Goal: Task Accomplishment & Management: Complete application form

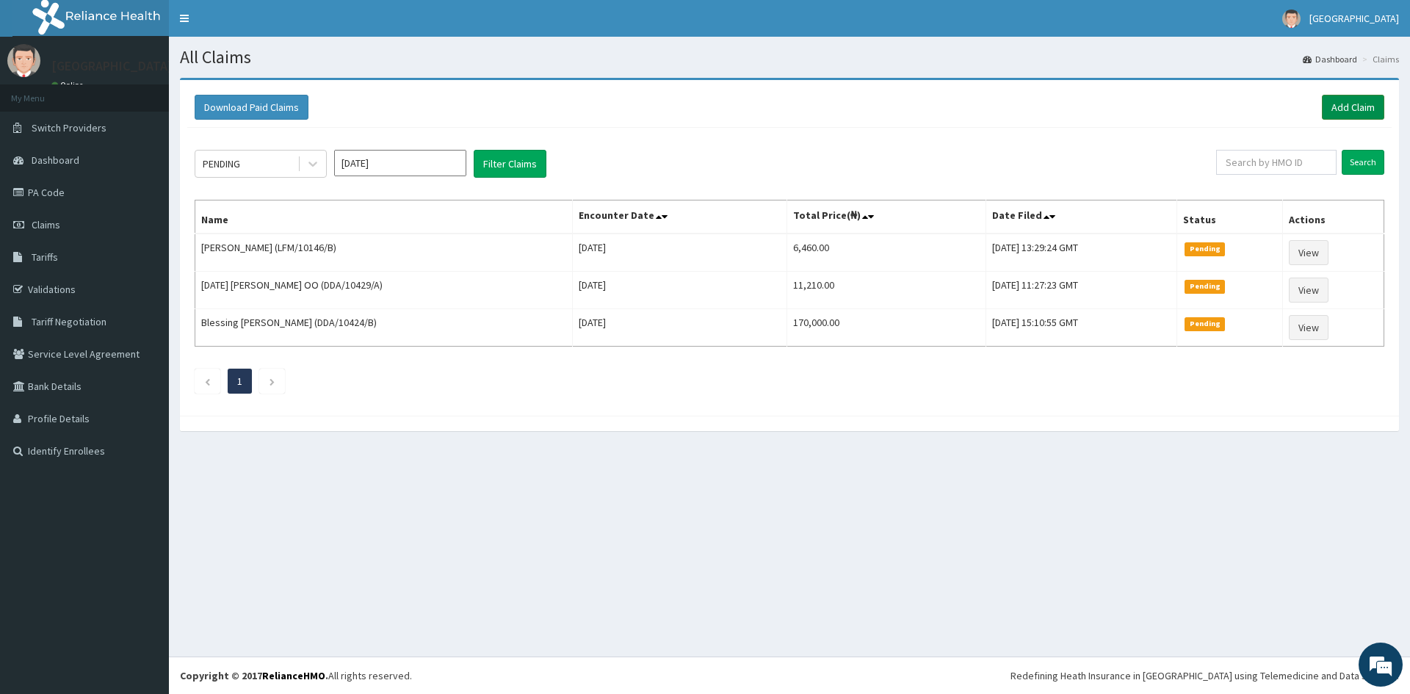
click at [1334, 110] on link "Add Claim" at bounding box center [1353, 107] width 62 height 25
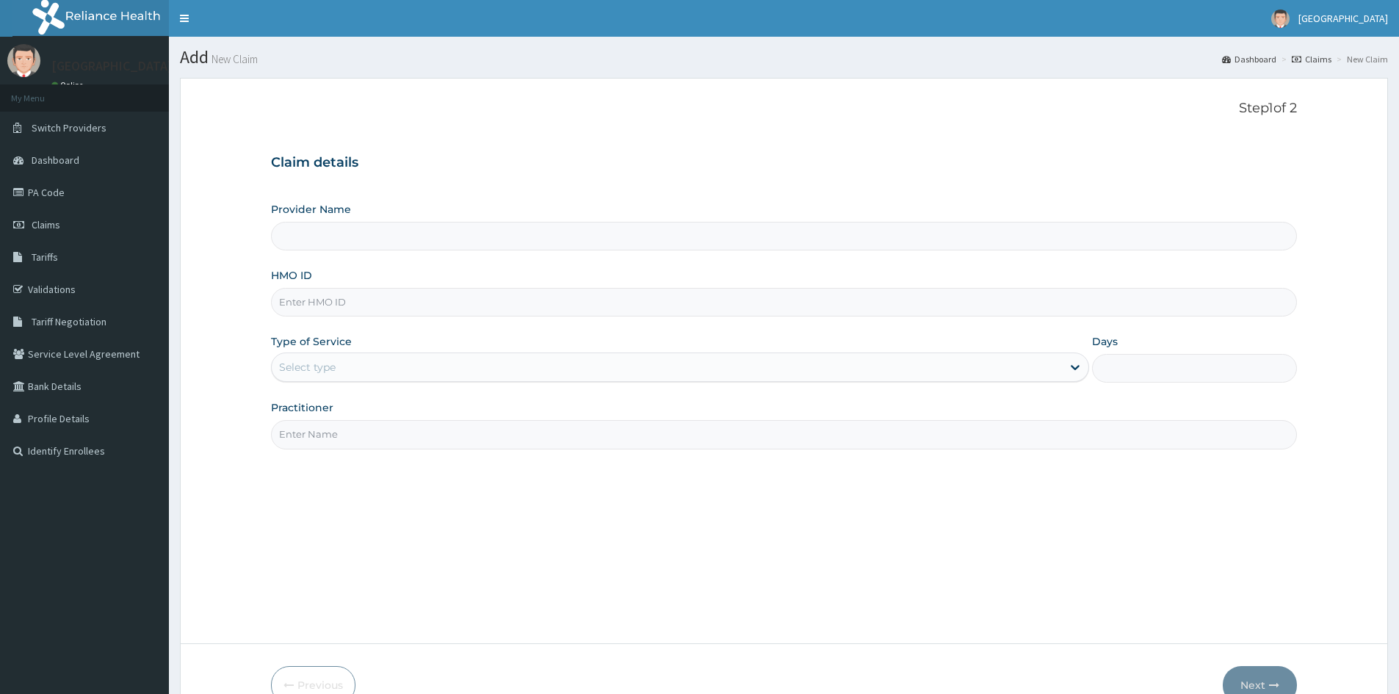
click at [372, 310] on input "HMO ID" at bounding box center [784, 302] width 1026 height 29
type input "LFM/10130/B"
click at [364, 364] on div "Select type" at bounding box center [667, 368] width 790 height 24
click at [906, 552] on div "Step 1 of 2 Claim details Provider Name HMO ID LFM/10130/B Type of Service Sele…" at bounding box center [784, 361] width 1026 height 521
click at [316, 375] on div "Select type" at bounding box center [667, 368] width 790 height 24
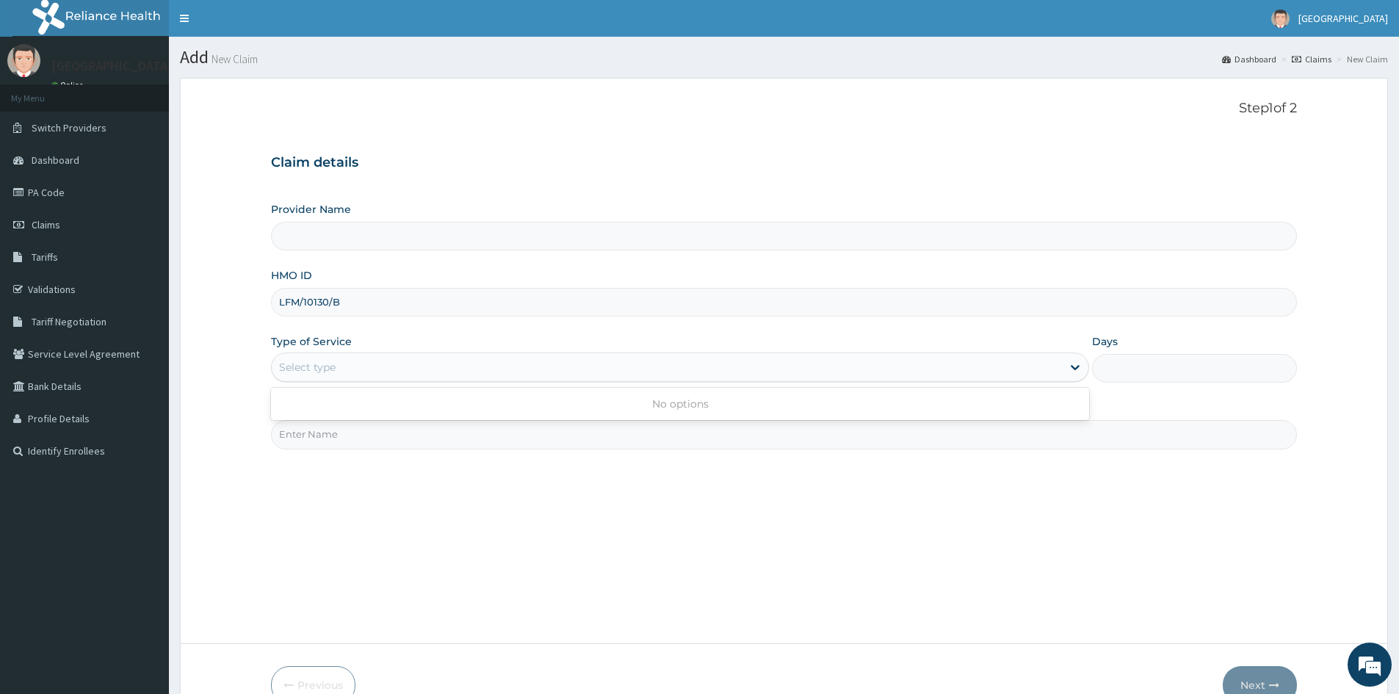
click at [666, 407] on div "No options" at bounding box center [680, 404] width 818 height 26
click at [367, 438] on input "Practitioner" at bounding box center [784, 434] width 1026 height 29
type input "DR UCHE"
click at [220, 477] on form "Step 1 of 2 Claim details Provider Name HMO ID LFM/10130/B Type of Service Sele…" at bounding box center [784, 402] width 1208 height 649
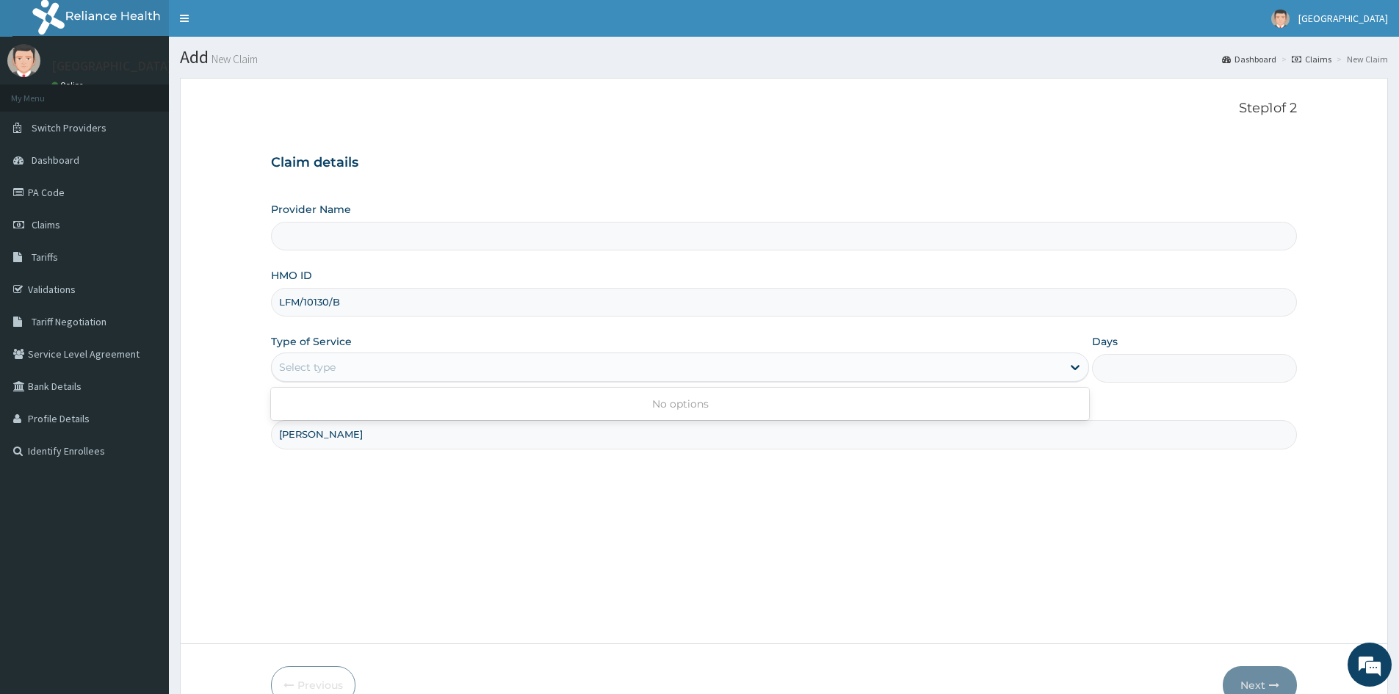
click at [351, 367] on div "Select type" at bounding box center [667, 368] width 790 height 24
click at [680, 406] on div "No options" at bounding box center [680, 404] width 818 height 26
click at [1078, 367] on icon at bounding box center [1075, 368] width 9 height 5
click at [1080, 367] on icon at bounding box center [1075, 368] width 9 height 5
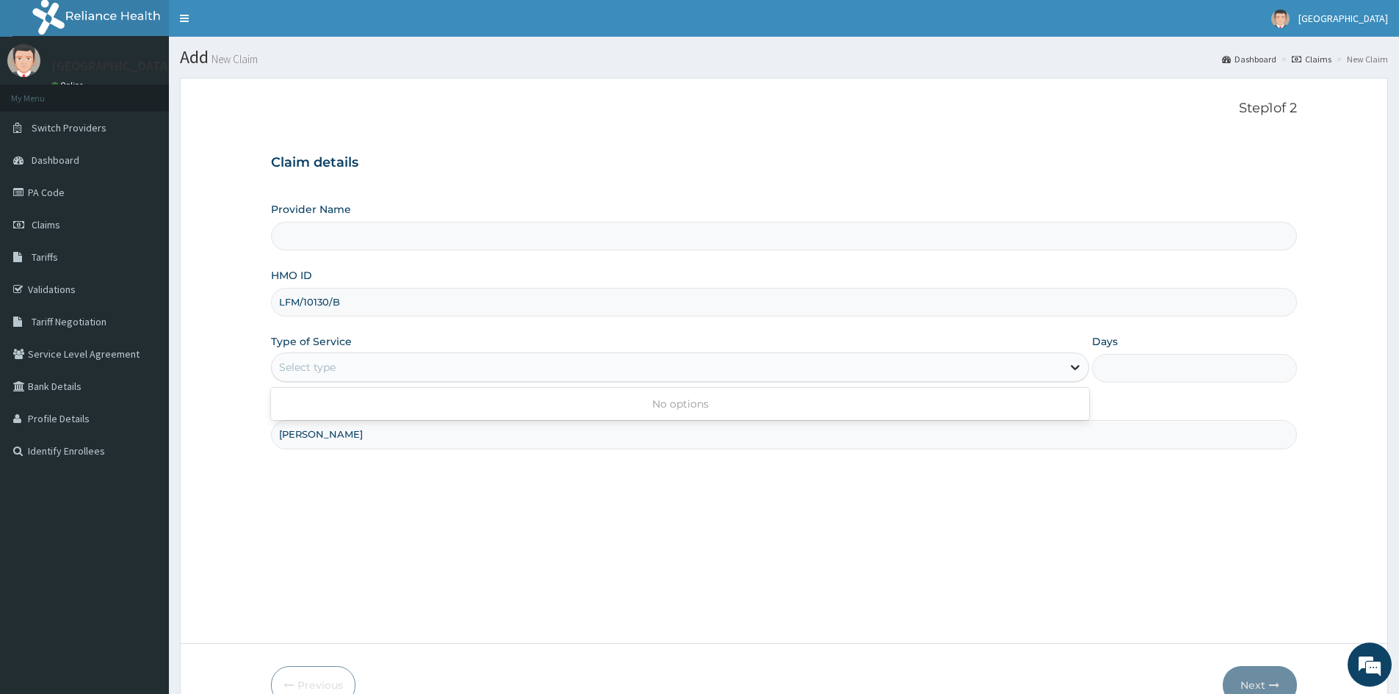
click at [1080, 367] on icon at bounding box center [1075, 367] width 15 height 15
click at [1080, 369] on icon at bounding box center [1075, 367] width 15 height 15
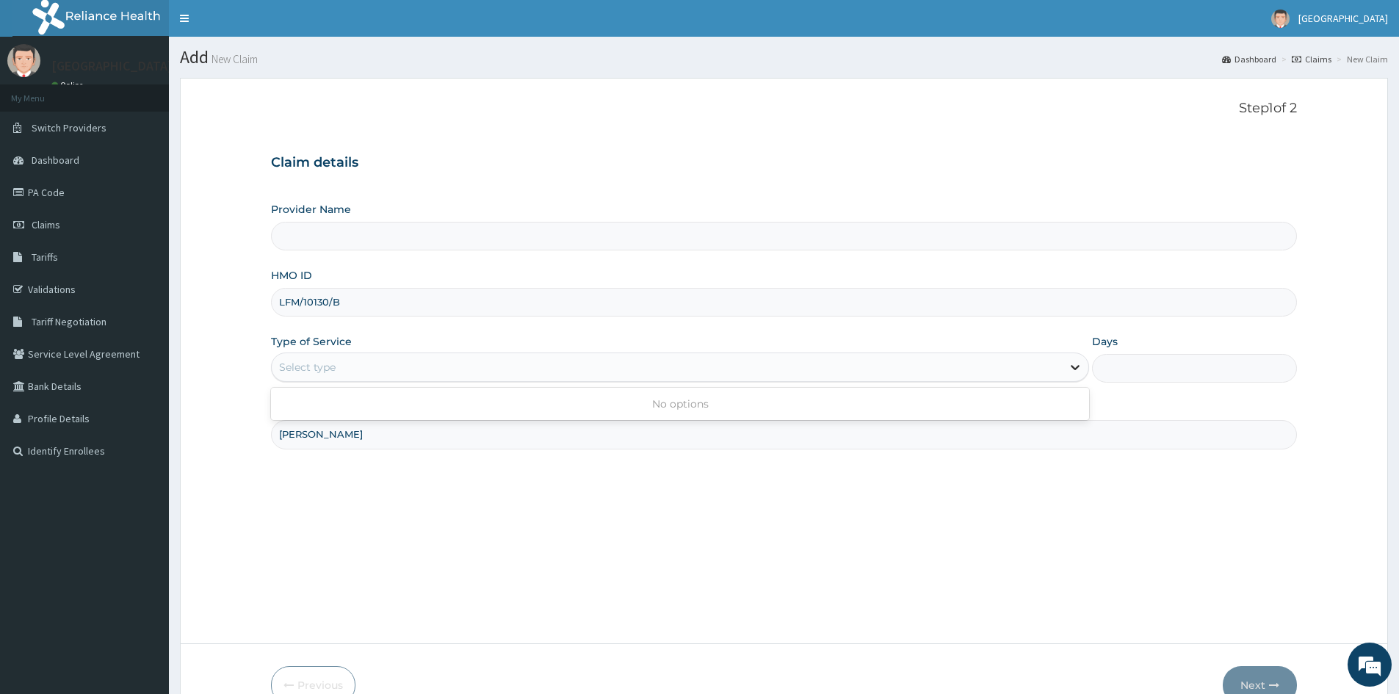
click at [1079, 370] on icon at bounding box center [1075, 367] width 15 height 15
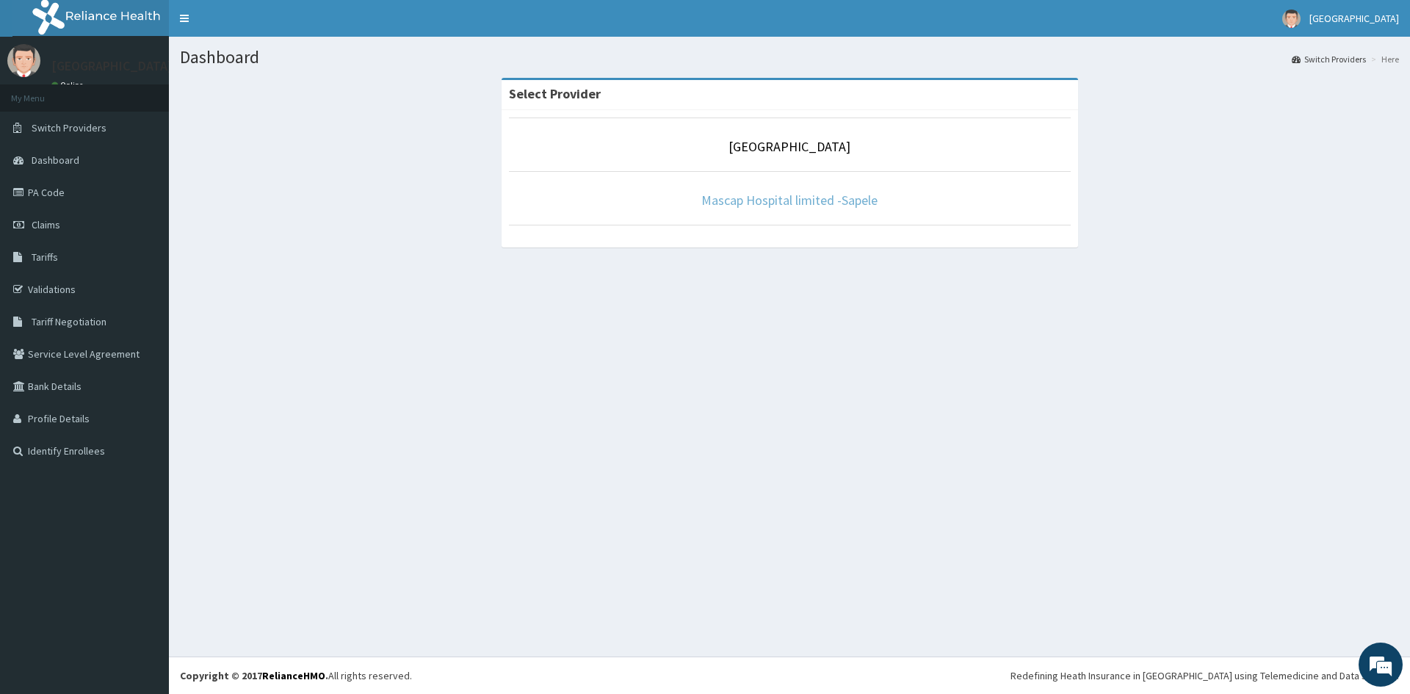
click at [732, 201] on link "Mascap Hospital limited -Sapele" at bounding box center [789, 200] width 176 height 17
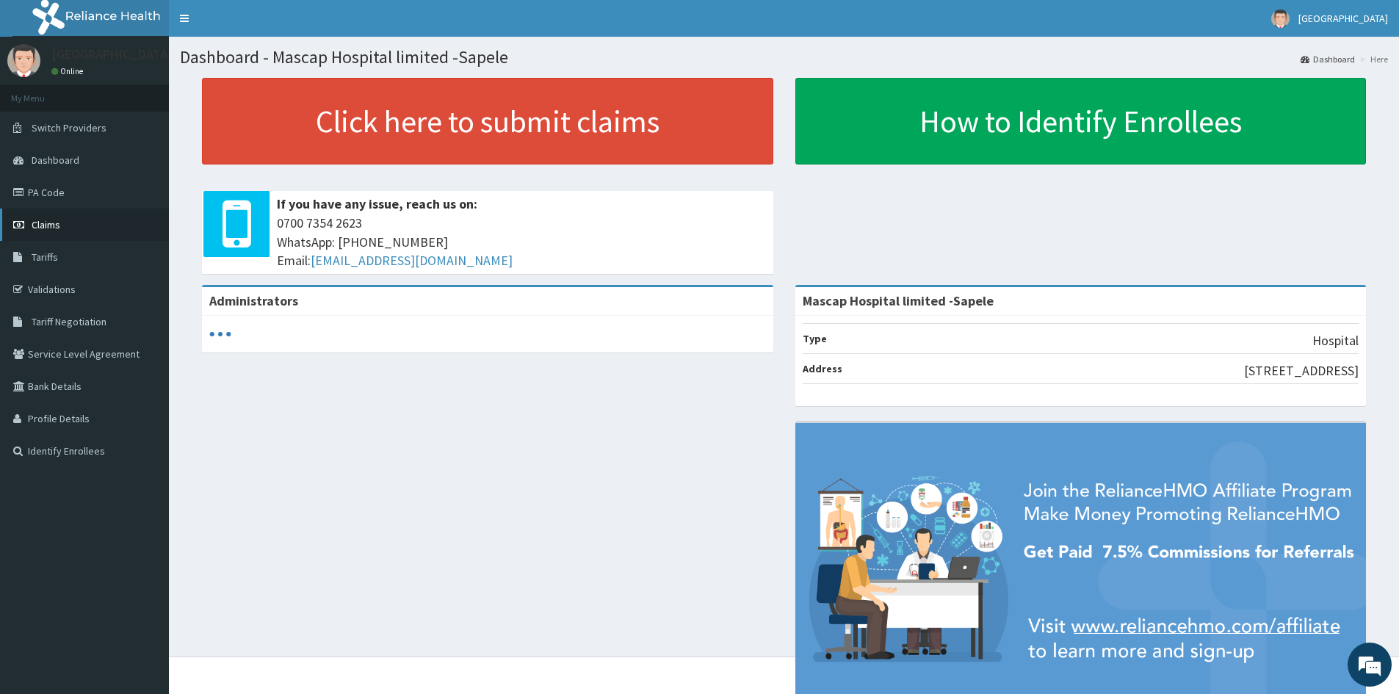
click at [41, 226] on span "Claims" at bounding box center [46, 224] width 29 height 13
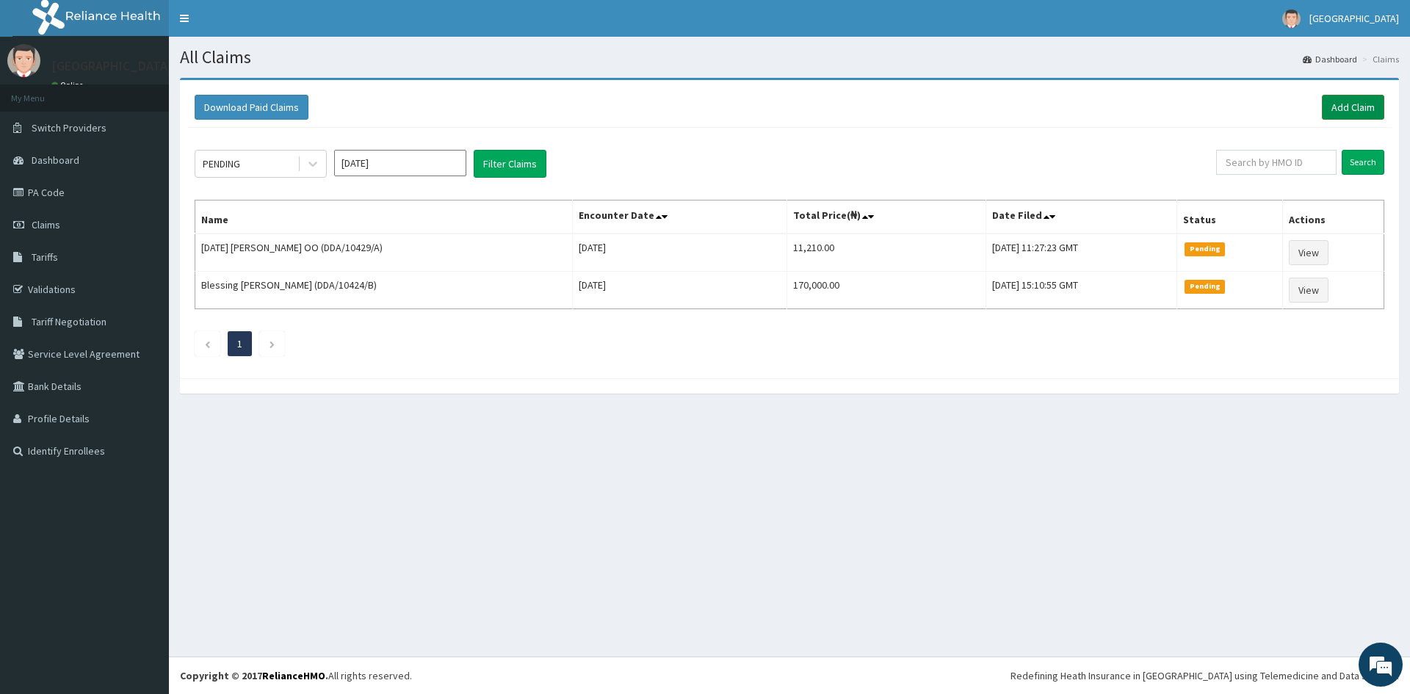
click at [1343, 104] on link "Add Claim" at bounding box center [1353, 107] width 62 height 25
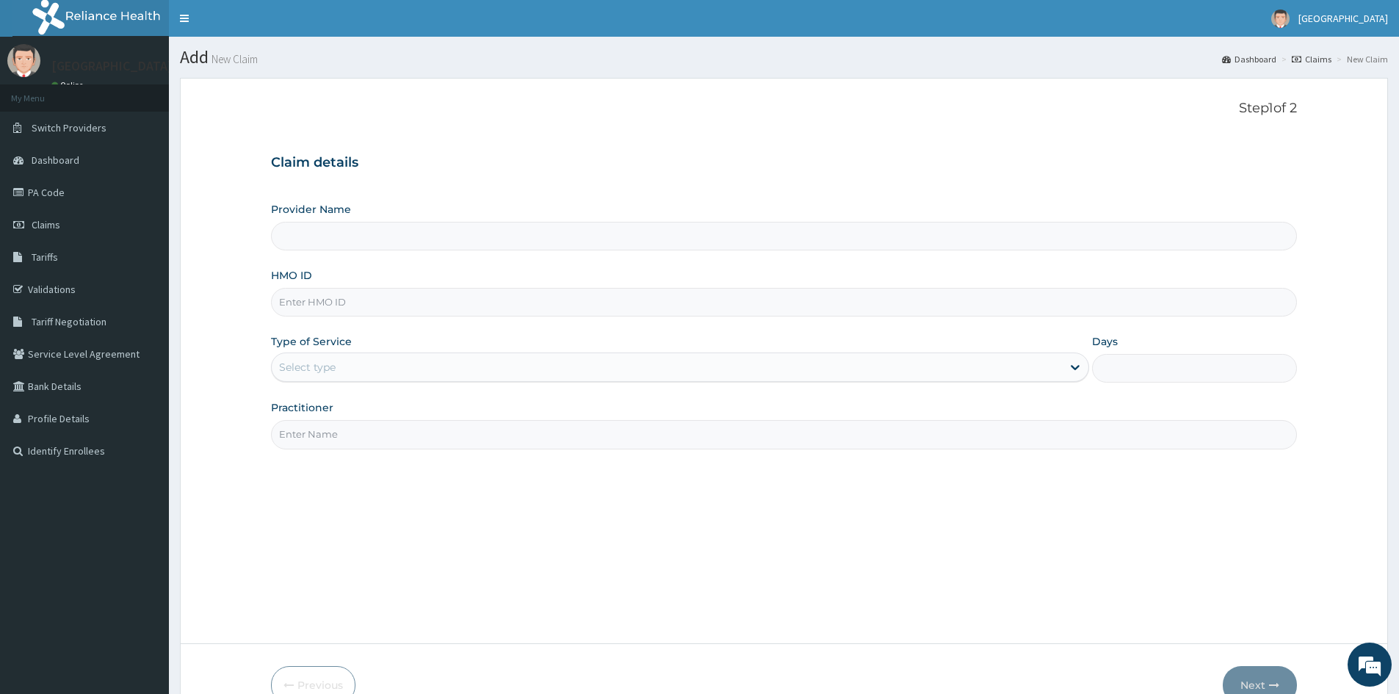
type input "Mascap Hospital limited -Sapele"
click at [57, 221] on span "Claims" at bounding box center [46, 224] width 29 height 13
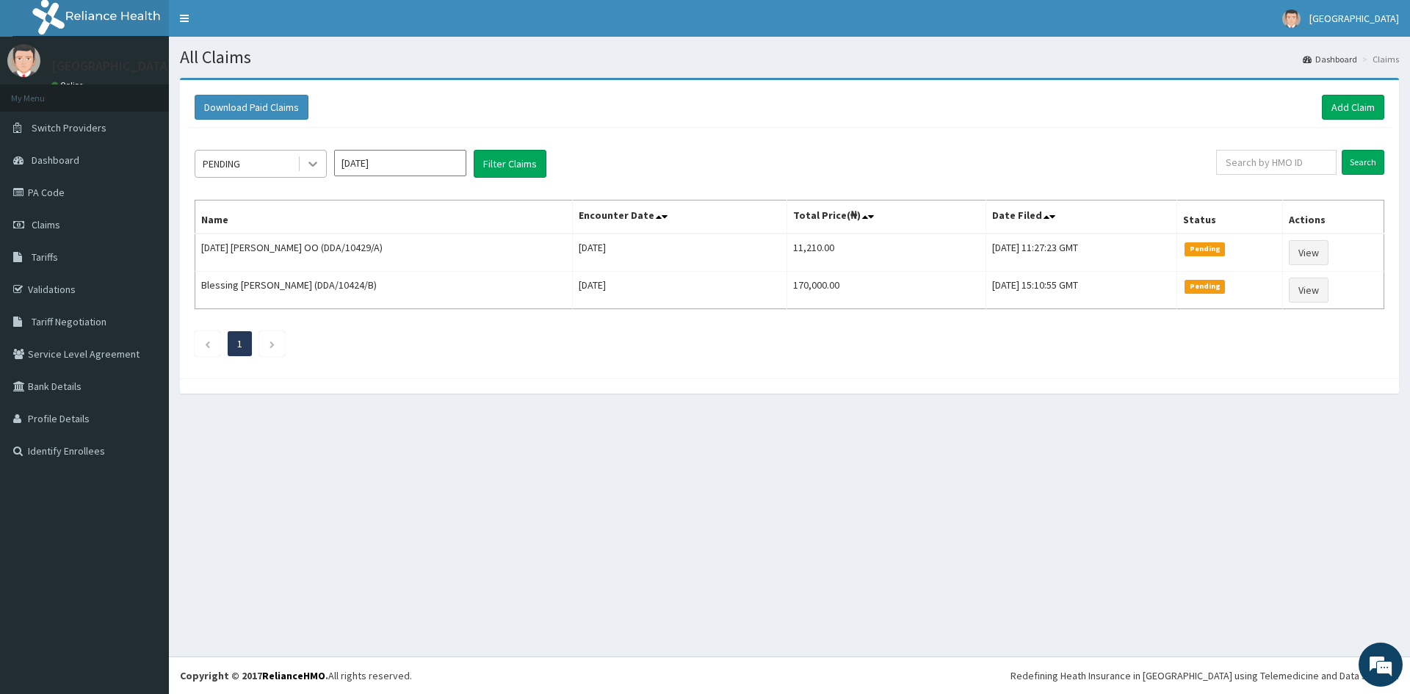
click at [310, 165] on icon at bounding box center [313, 163] width 15 height 15
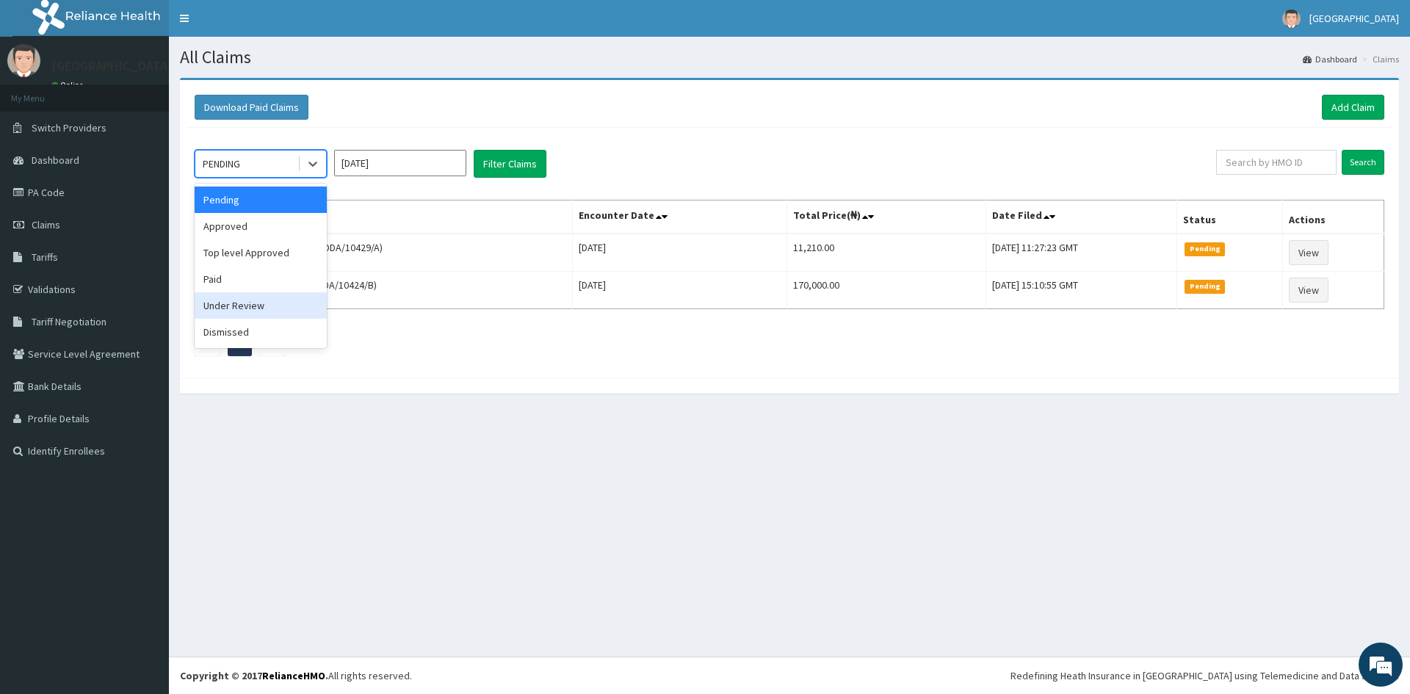
click at [250, 308] on div "Under Review" at bounding box center [261, 305] width 132 height 26
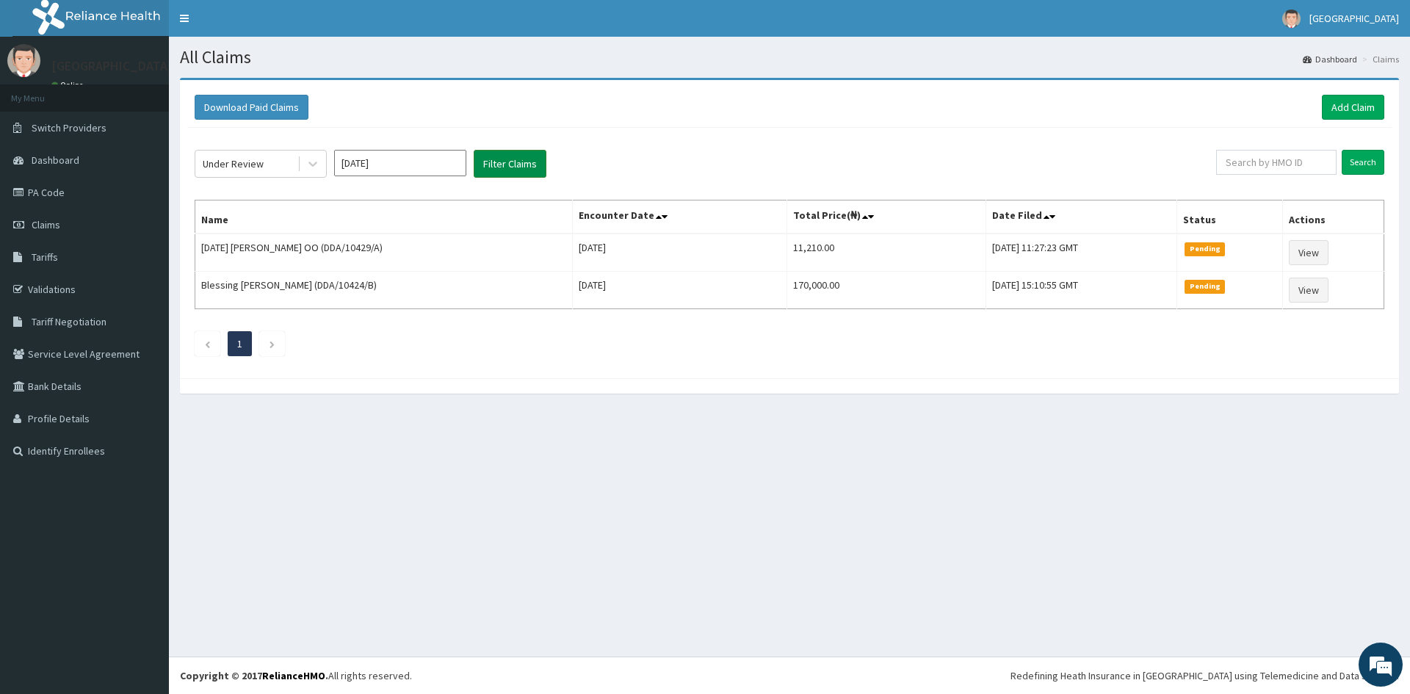
click at [516, 168] on button "Filter Claims" at bounding box center [510, 164] width 73 height 28
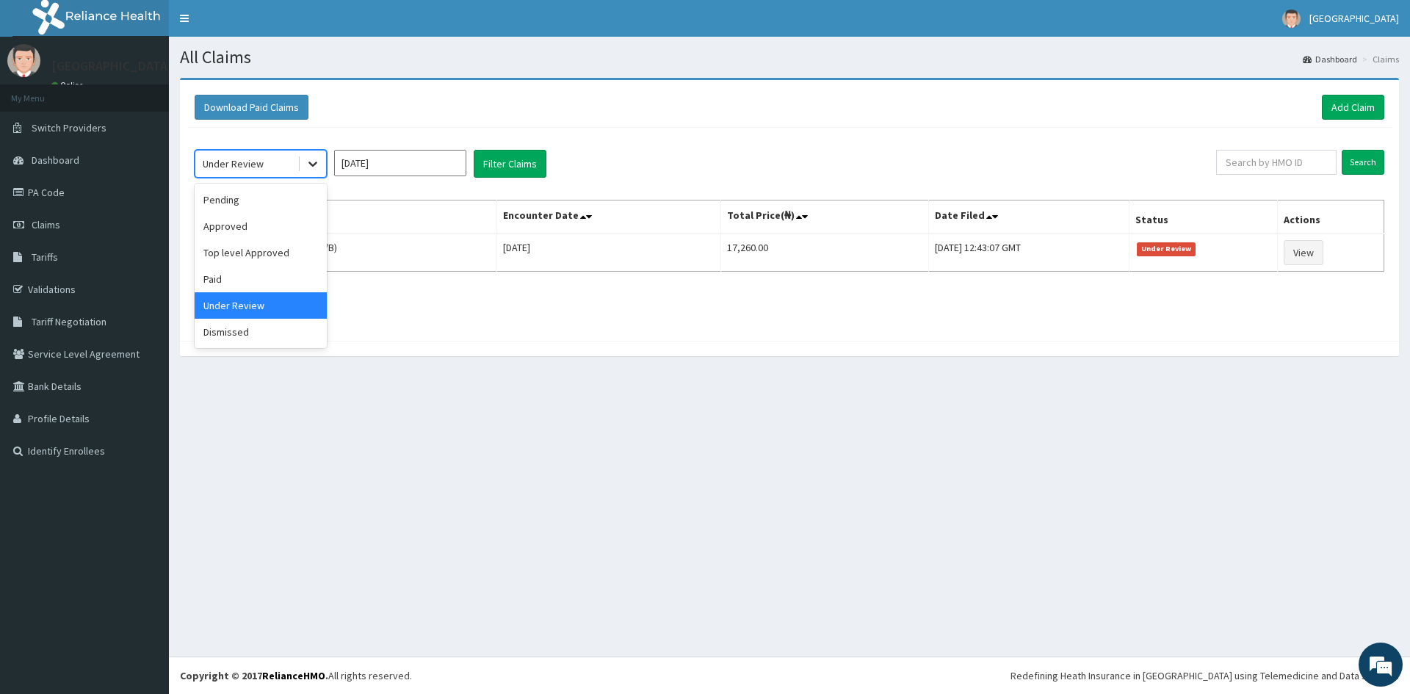
click at [314, 162] on icon at bounding box center [313, 163] width 15 height 15
click at [277, 223] on div "Approved" at bounding box center [261, 226] width 132 height 26
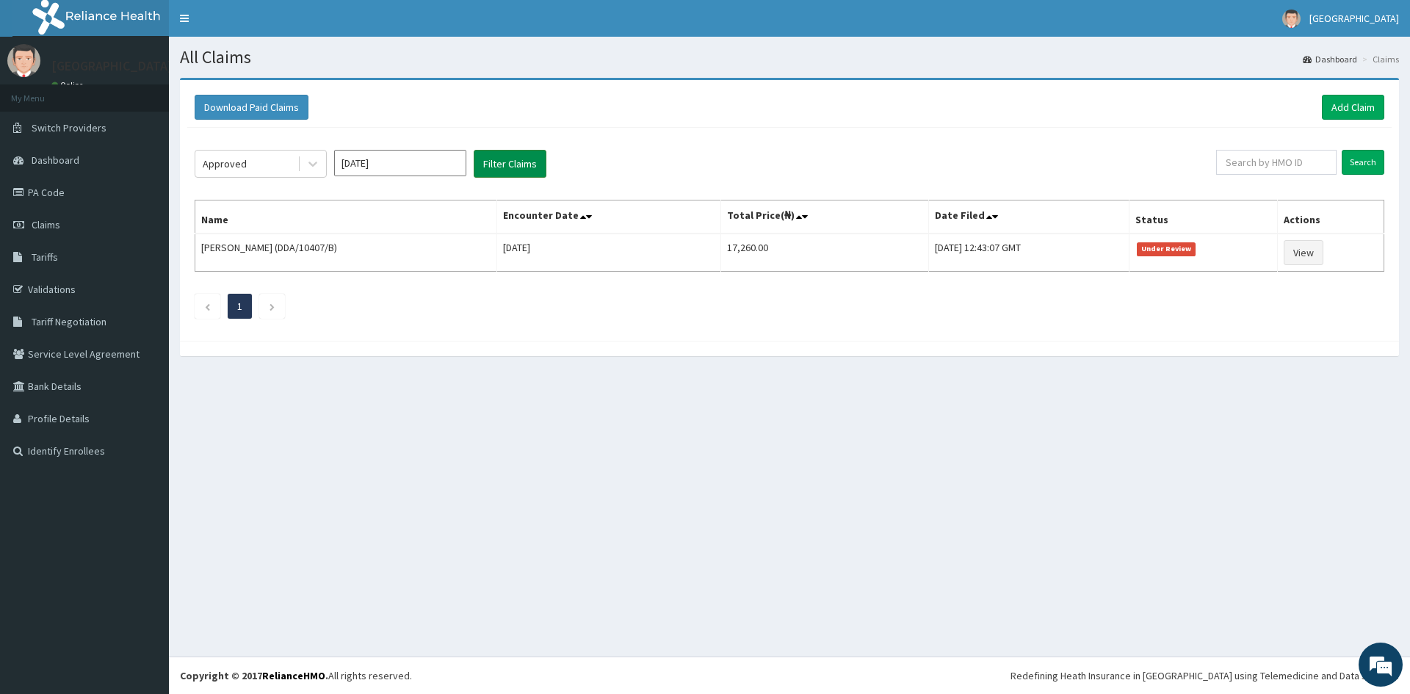
click at [502, 150] on button "Filter Claims" at bounding box center [510, 164] width 73 height 28
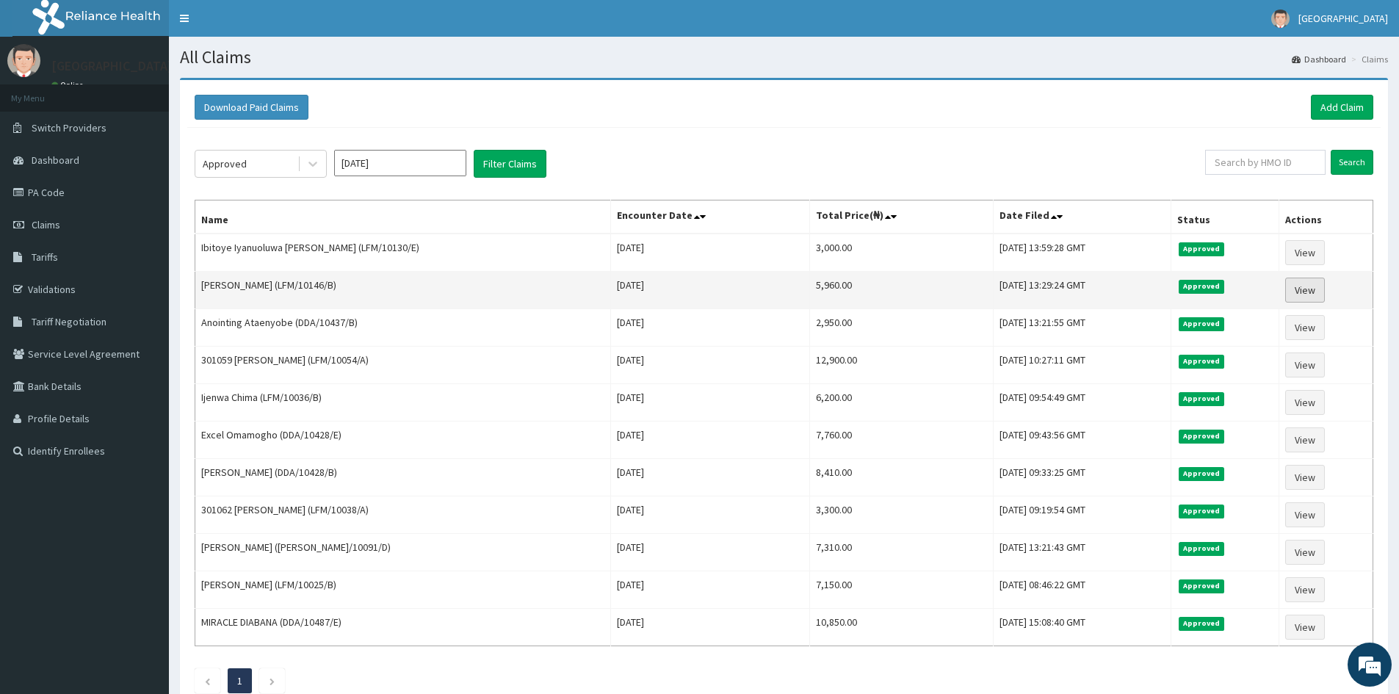
click at [1291, 289] on link "View" at bounding box center [1305, 290] width 40 height 25
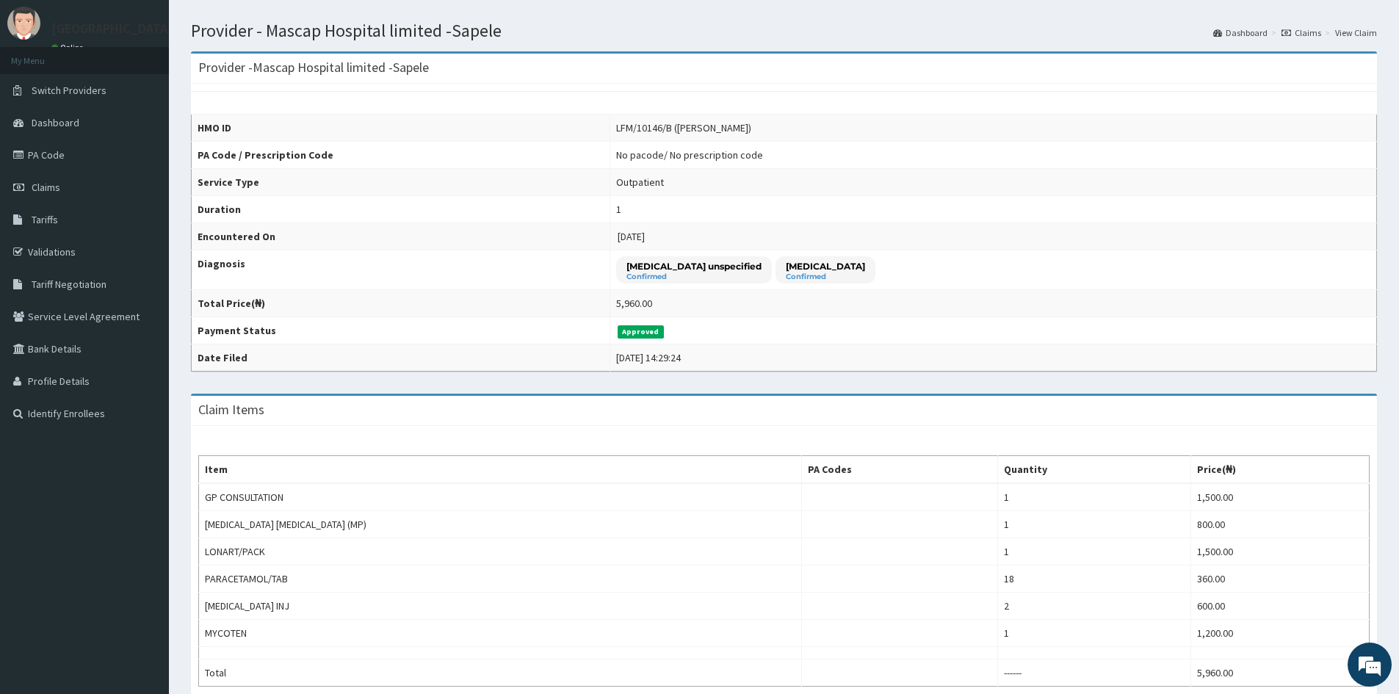
scroll to position [17, 0]
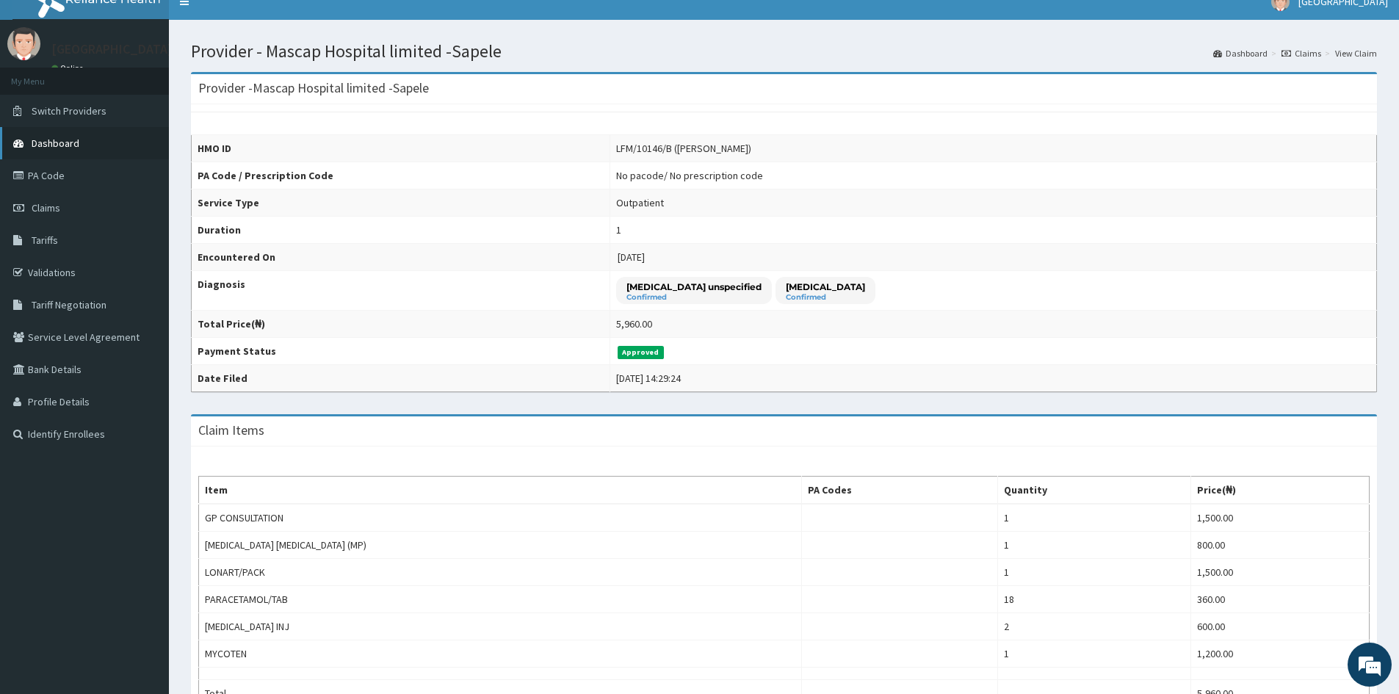
click at [132, 144] on link "Dashboard" at bounding box center [84, 143] width 169 height 32
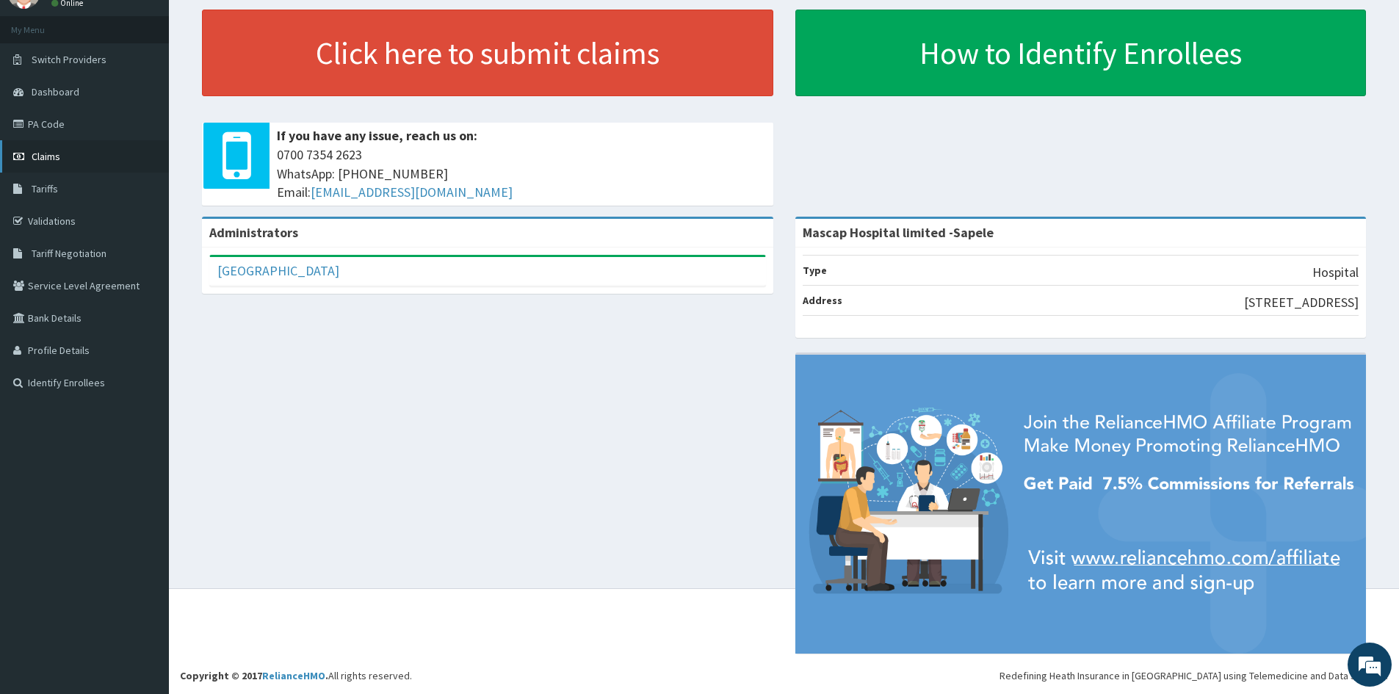
click at [46, 155] on span "Claims" at bounding box center [46, 156] width 29 height 13
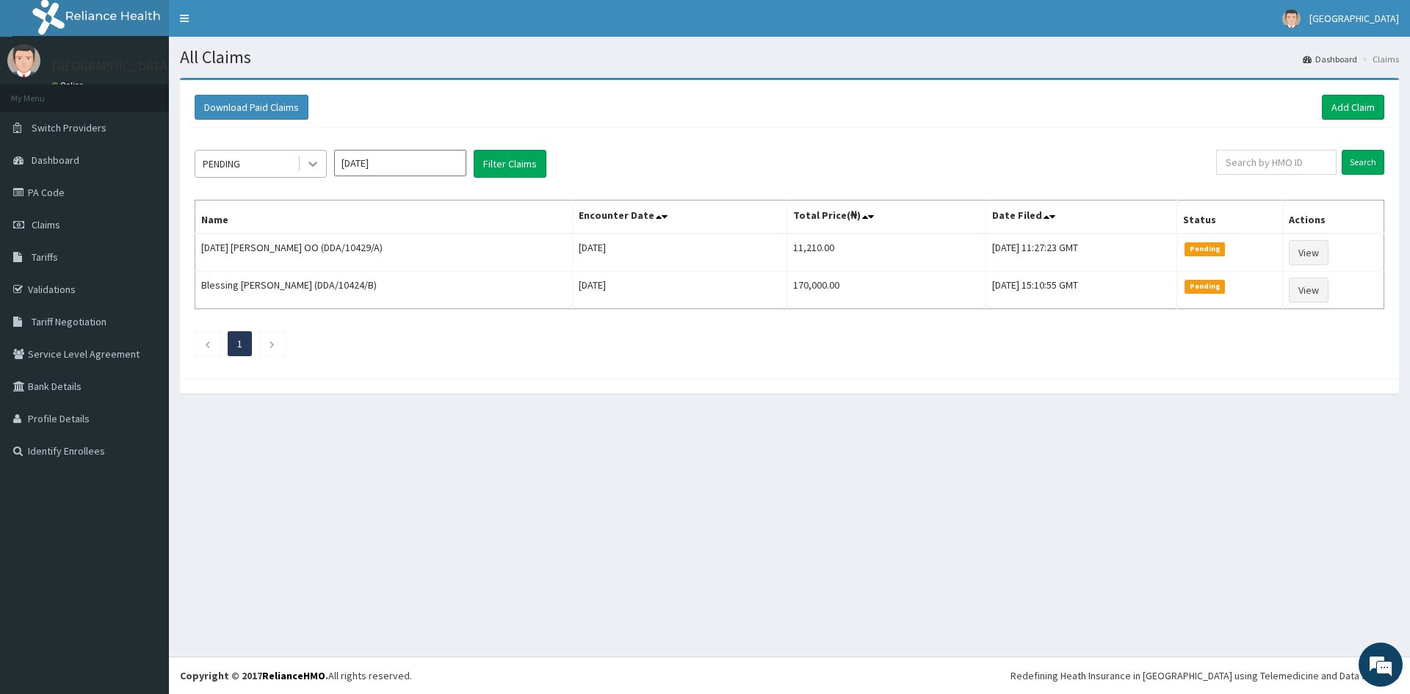
click at [310, 162] on icon at bounding box center [312, 164] width 9 height 5
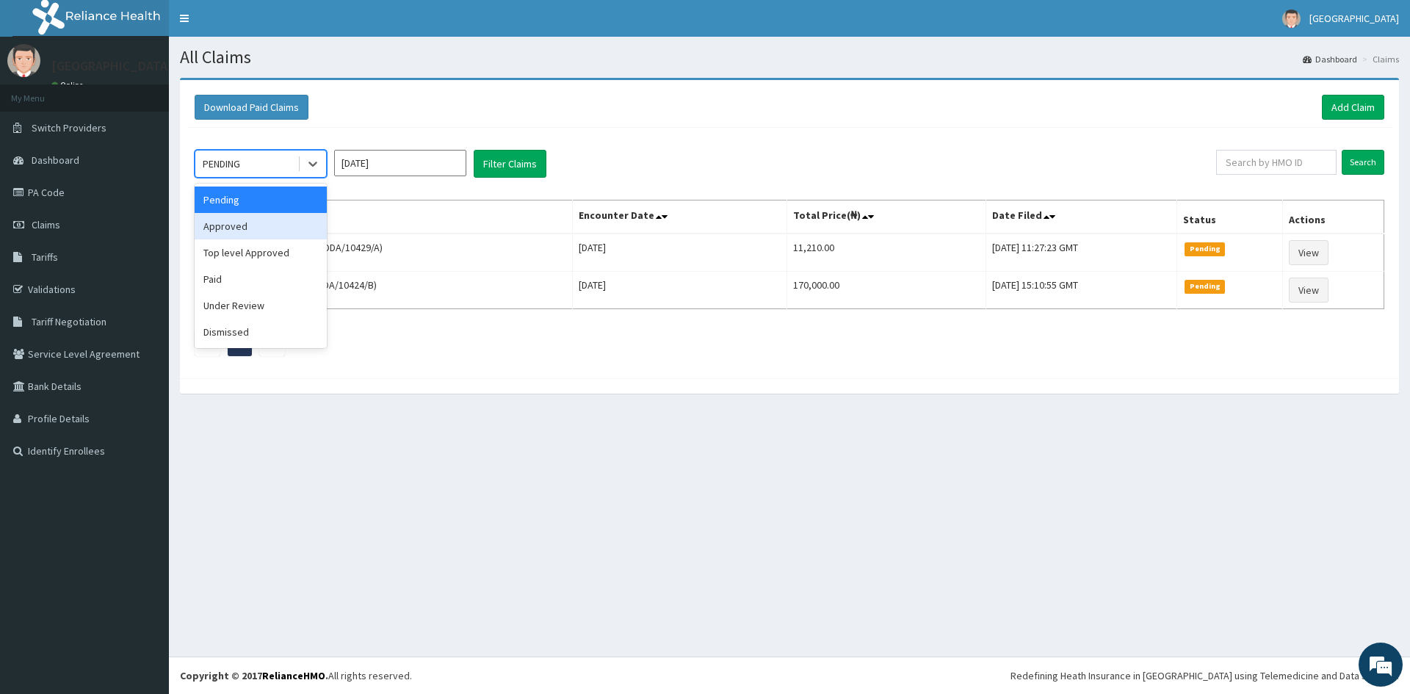
click at [234, 229] on div "Approved" at bounding box center [261, 226] width 132 height 26
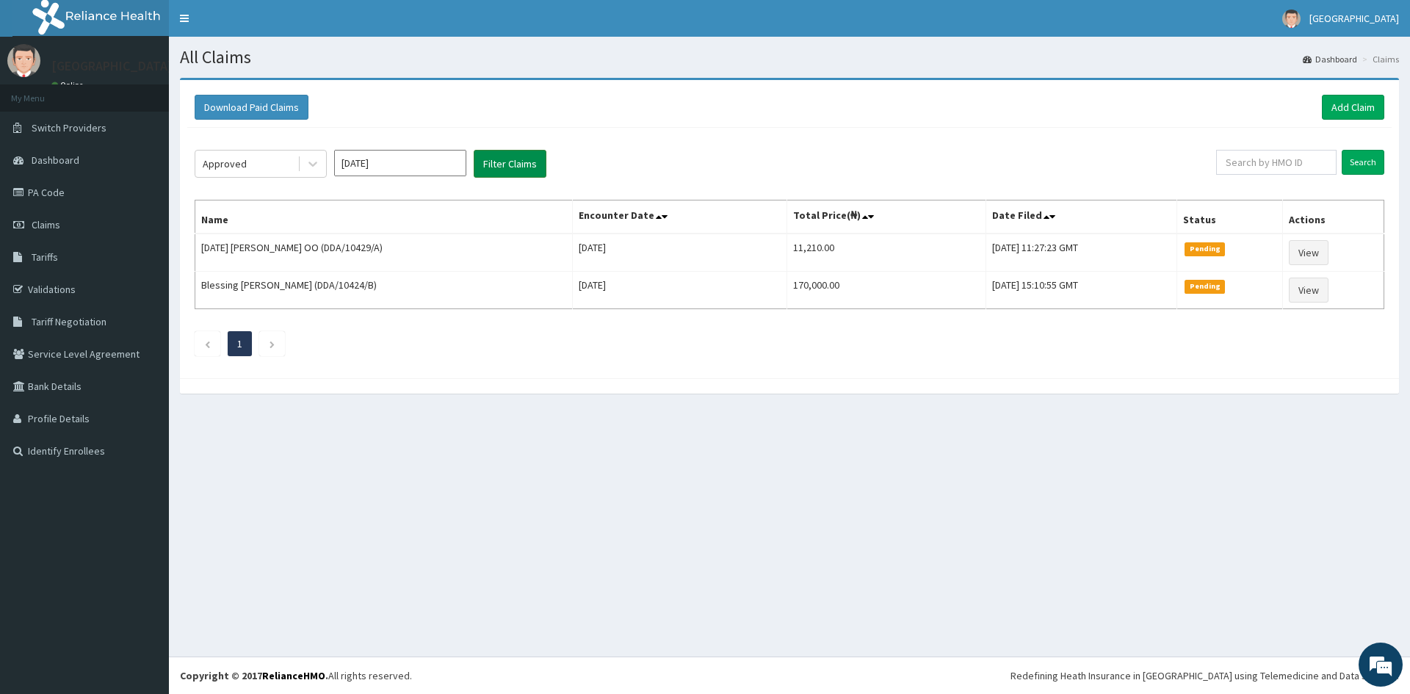
click at [529, 159] on button "Filter Claims" at bounding box center [510, 164] width 73 height 28
click at [530, 159] on button "Filter Claims" at bounding box center [510, 164] width 73 height 28
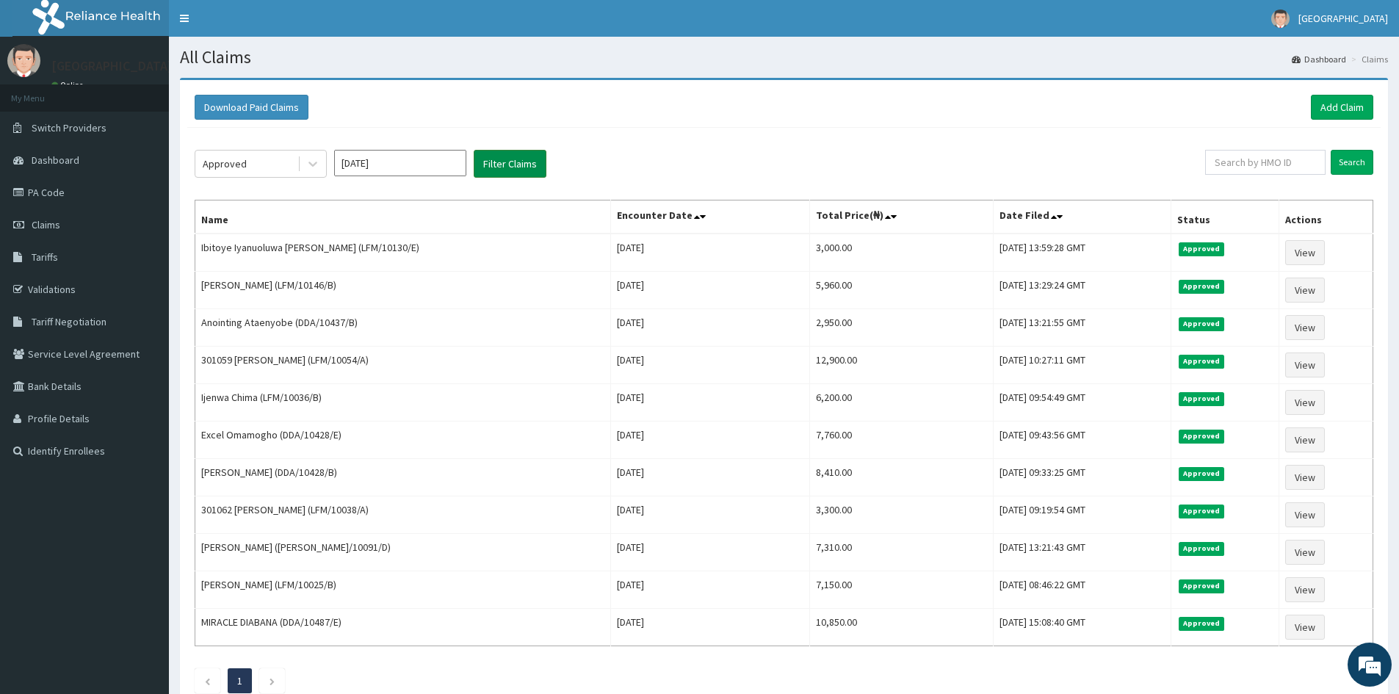
click at [510, 176] on button "Filter Claims" at bounding box center [510, 164] width 73 height 28
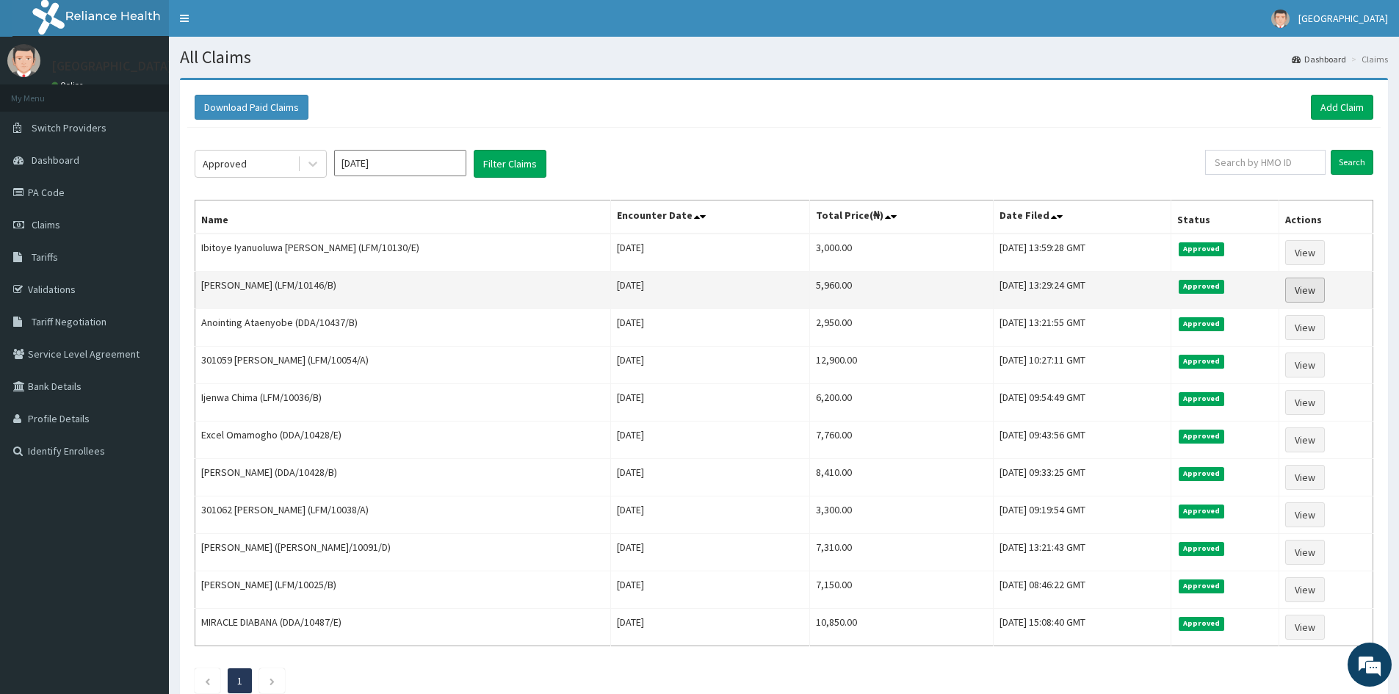
click at [1301, 292] on link "View" at bounding box center [1305, 290] width 40 height 25
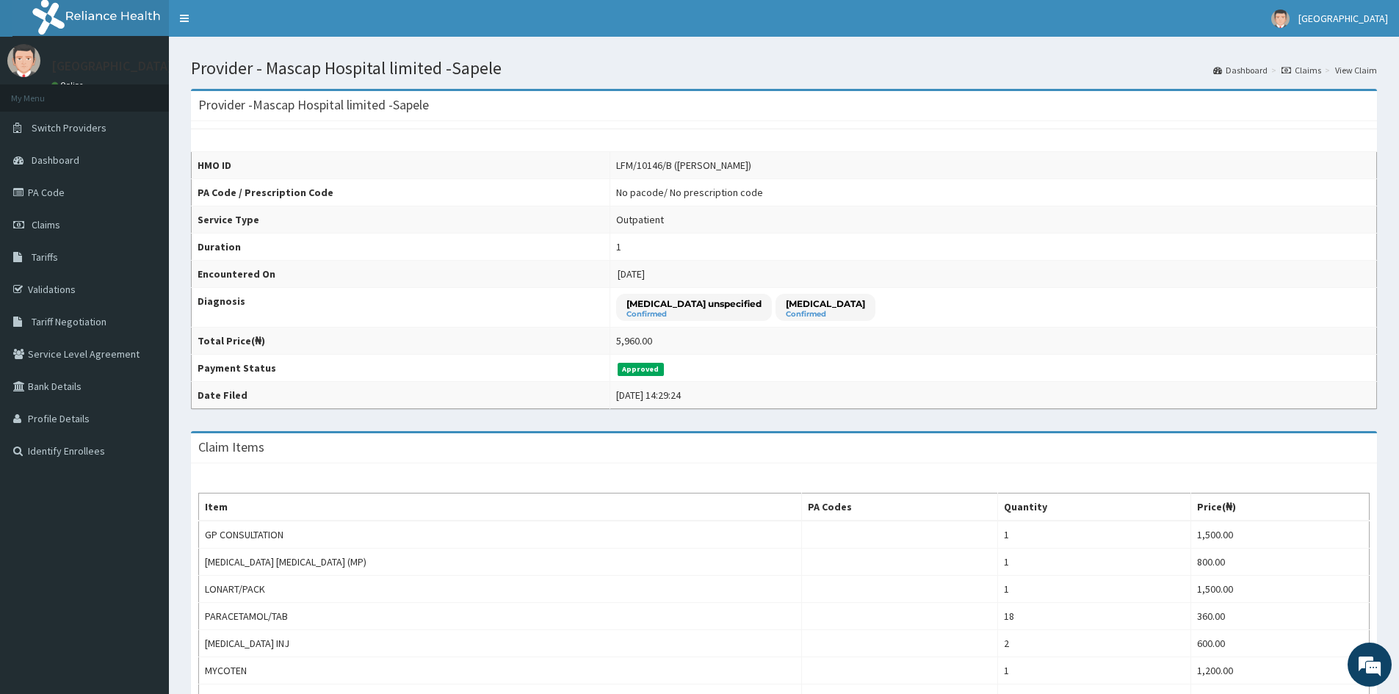
scroll to position [311, 0]
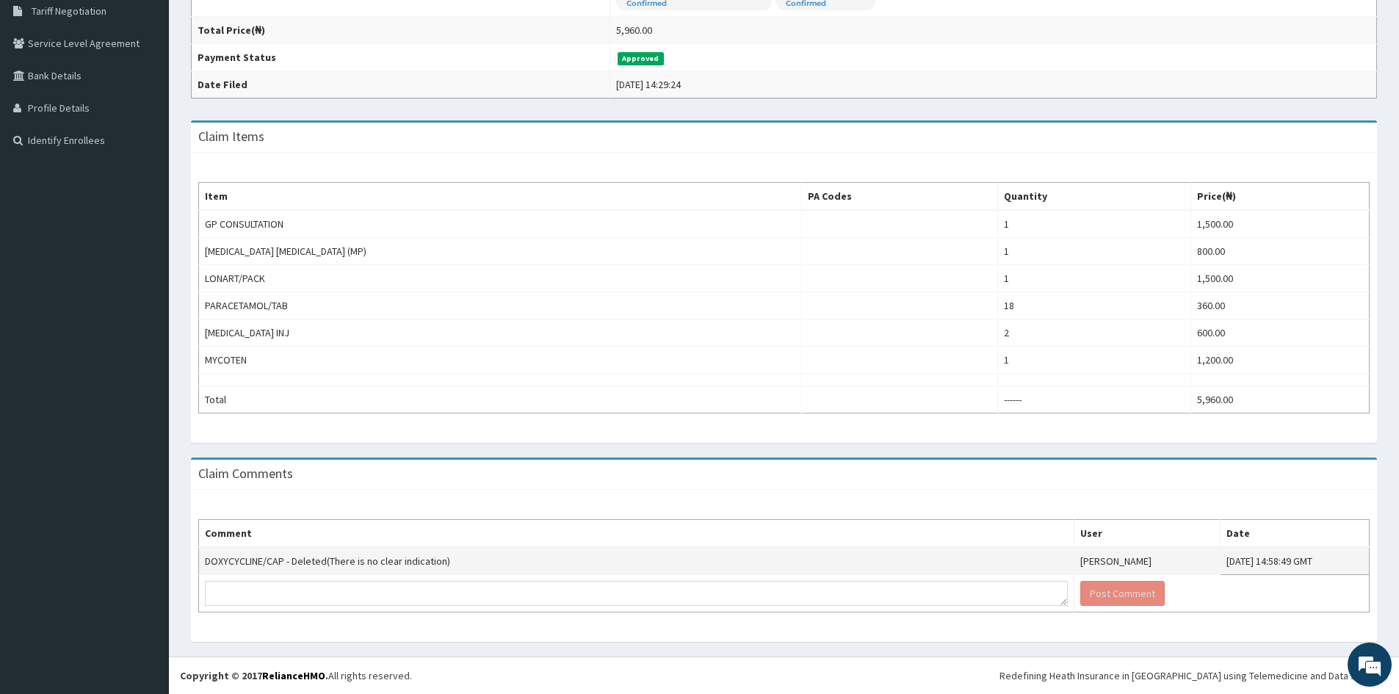
click at [369, 563] on td "DOXYCYCLINE/CAP - Deleted(There is no clear indication)" at bounding box center [637, 561] width 876 height 28
click at [663, 470] on div "Claim Comments" at bounding box center [784, 475] width 1186 height 30
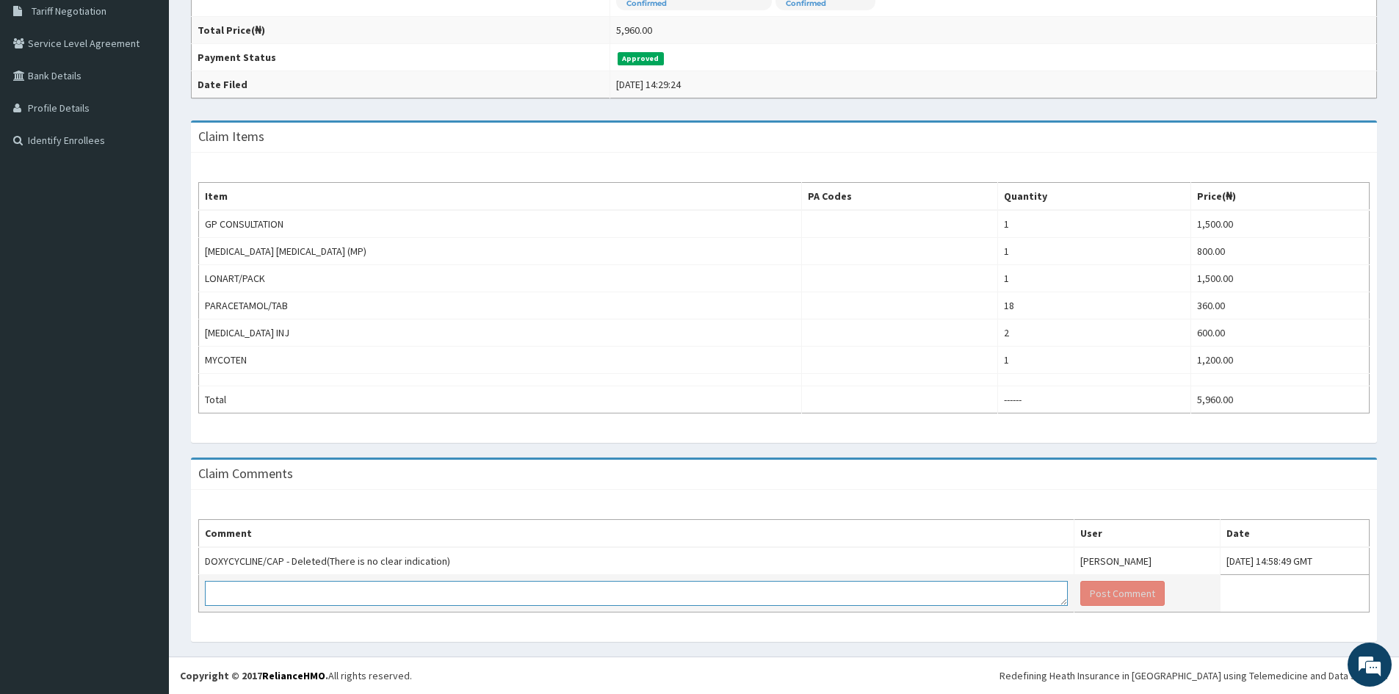
click at [256, 591] on textarea at bounding box center [636, 593] width 863 height 25
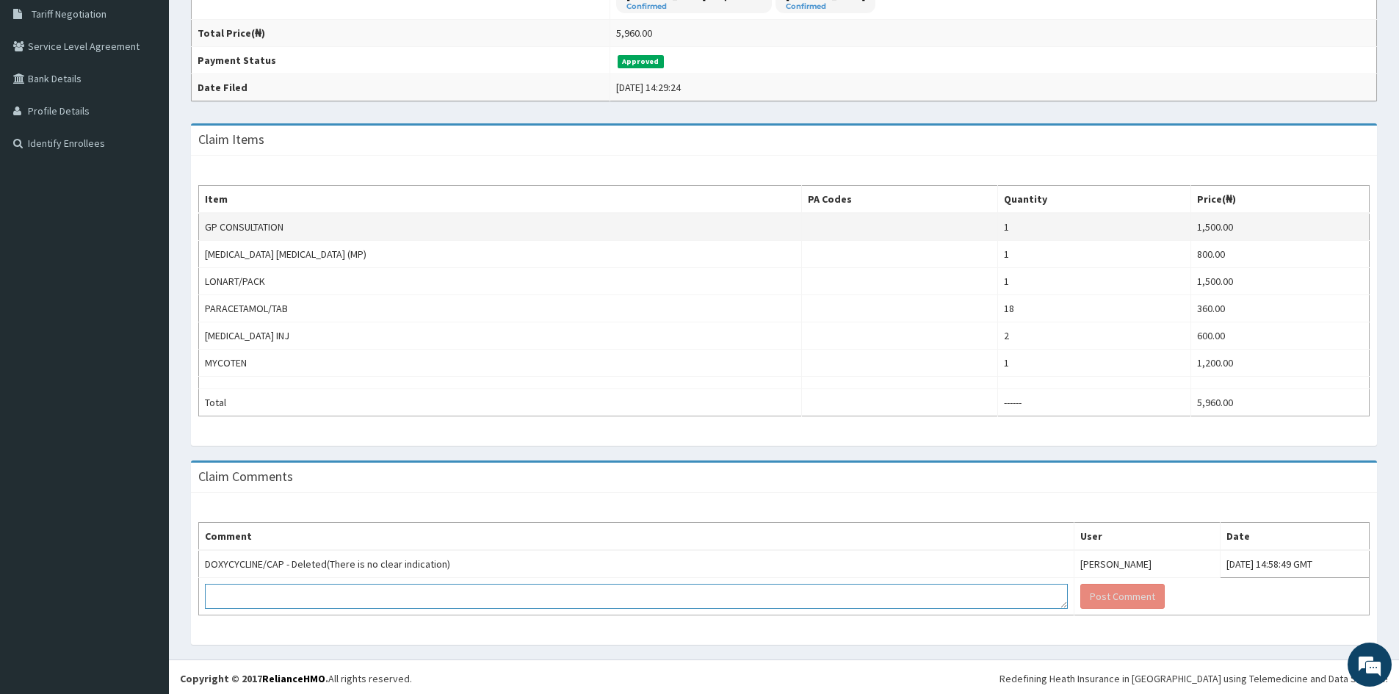
scroll to position [311, 0]
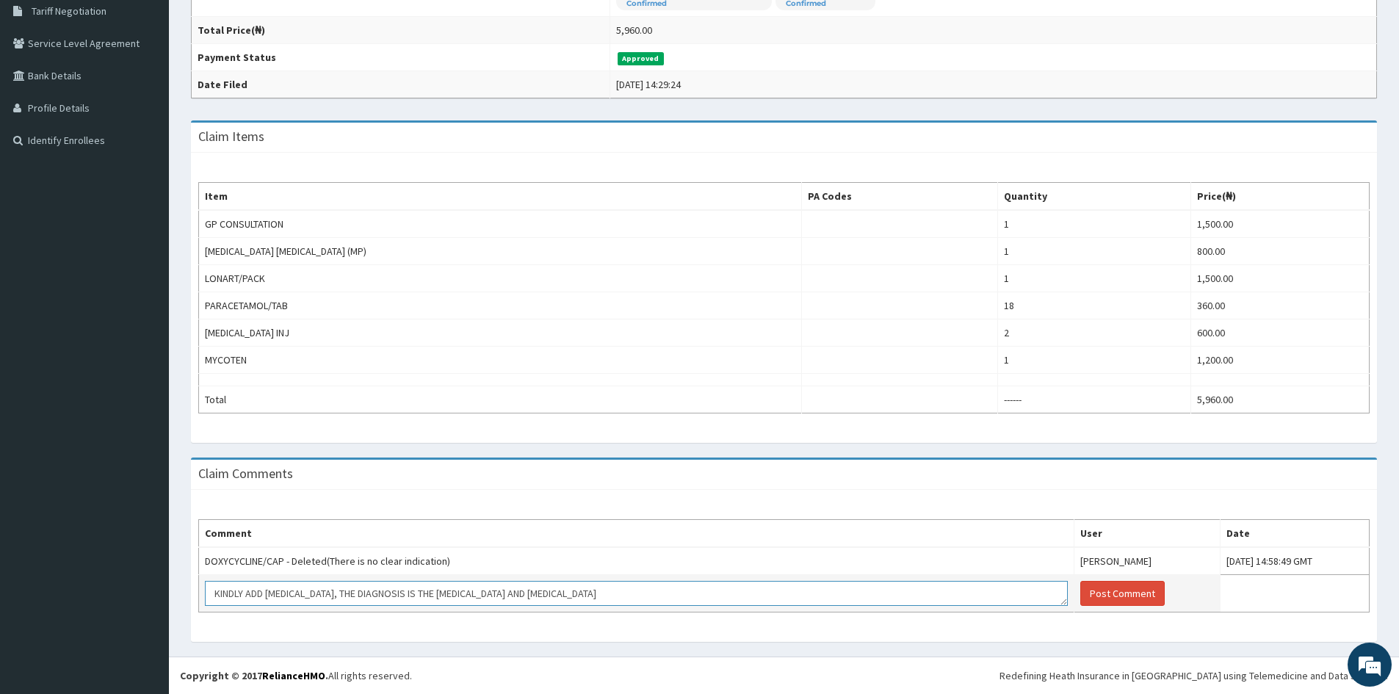
click at [433, 593] on textarea "KINDLY ADD [MEDICAL_DATA], THE DIAGNOSIS IS THE [MEDICAL_DATA] AND [MEDICAL_DAT…" at bounding box center [636, 593] width 863 height 25
click at [549, 591] on textarea "KINDLY ADD DOXYCYCLINE, THE DIAGNOSIS IS FOR CANDIDIASIS AND VULVA" at bounding box center [636, 593] width 863 height 25
type textarea "KINDLY ADD DOXYCYCLINE, THE DIAGNOSIS IS FOR CANDIDIASIS AND VULVA"
click at [1080, 598] on button "Post Comment" at bounding box center [1122, 593] width 84 height 25
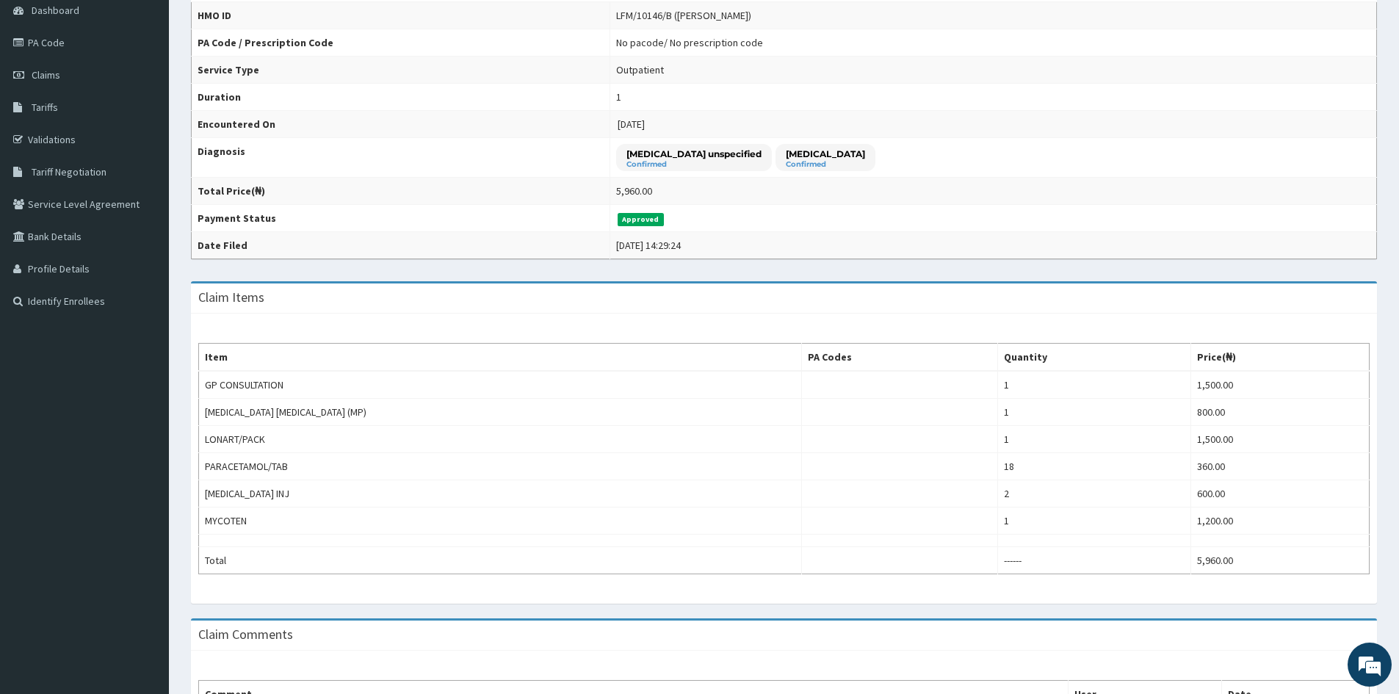
scroll to position [338, 0]
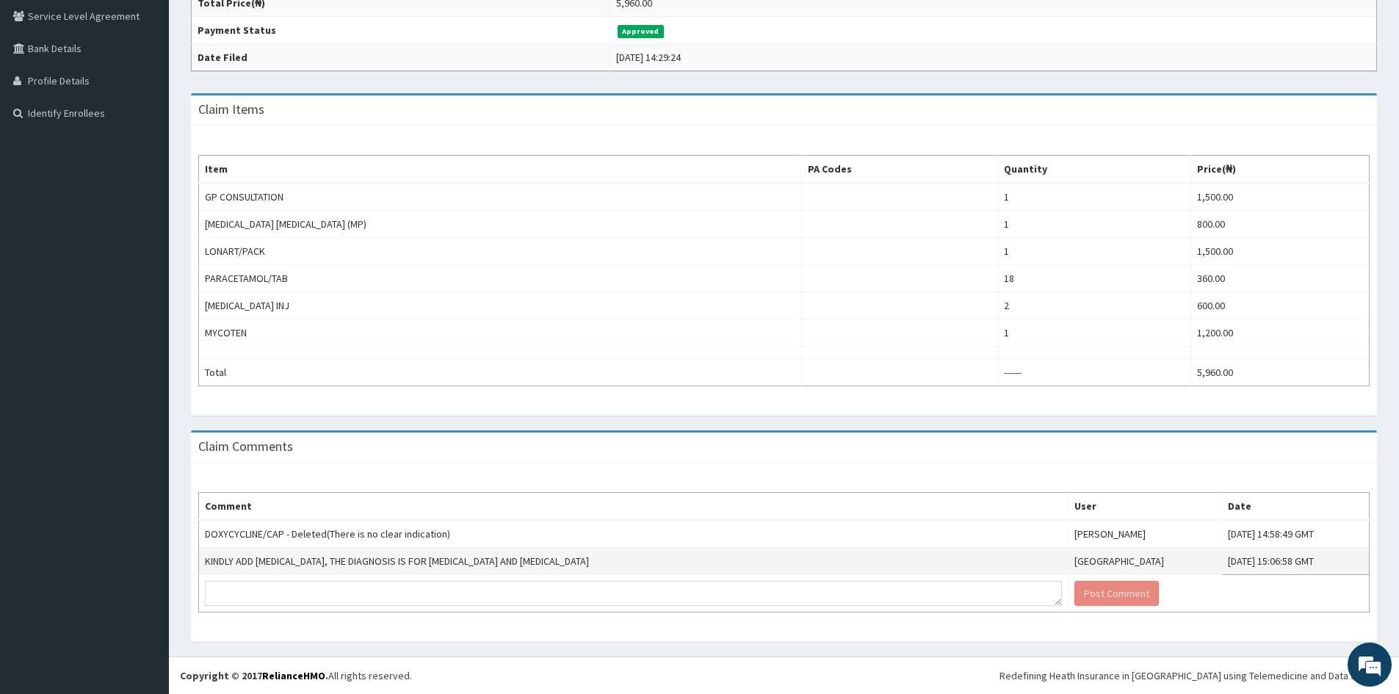
click at [660, 483] on div "Comment User Date DOXYCYCLINE/CAP - Deleted(There is no clear indication) Ogonn…" at bounding box center [784, 552] width 1186 height 179
click at [557, 563] on td "KINDLY ADD DOXYCYCLINE, THE DIAGNOSIS IS FOR CANDIDIASIS AND VULVA" at bounding box center [634, 561] width 870 height 27
click at [501, 416] on div "Item PA Codes Quantity Price(₦) GP CONSULTATION 1 1,500.00 MALARIA PARASITE (MP…" at bounding box center [784, 271] width 1186 height 290
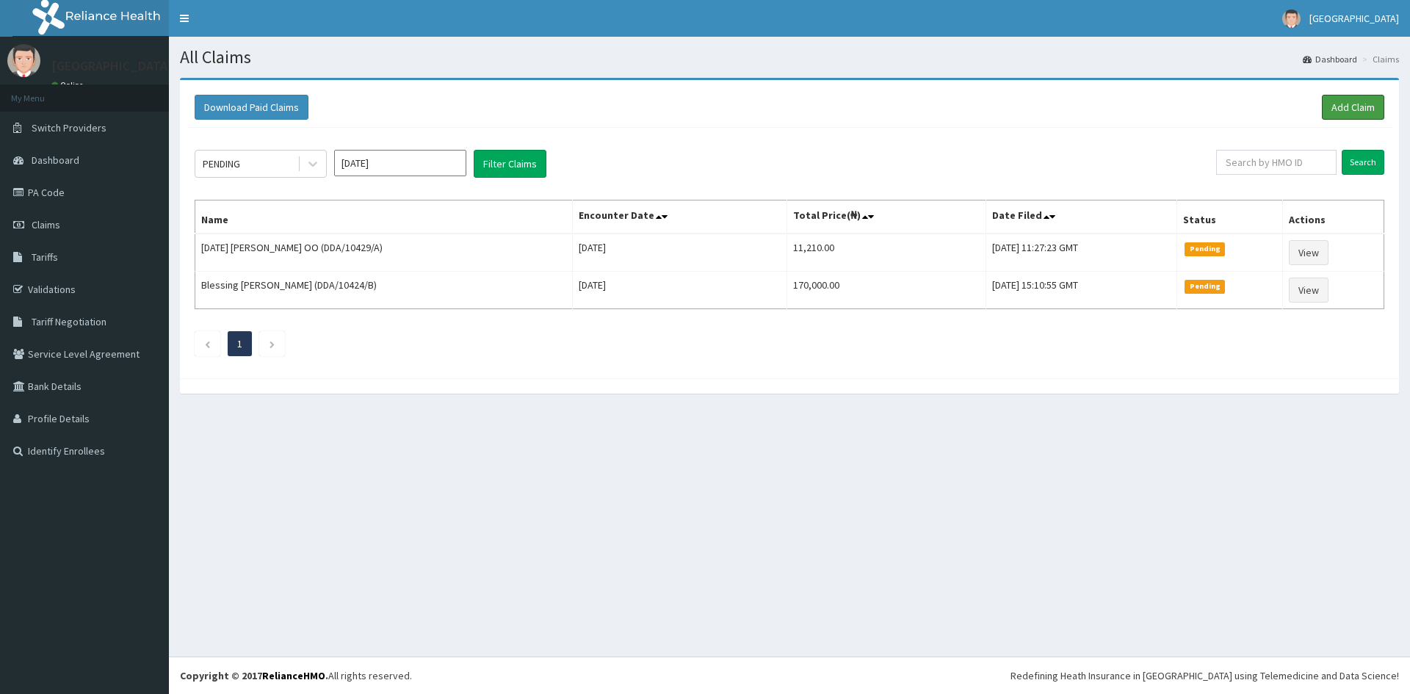
click at [1357, 104] on link "Add Claim" at bounding box center [1353, 107] width 62 height 25
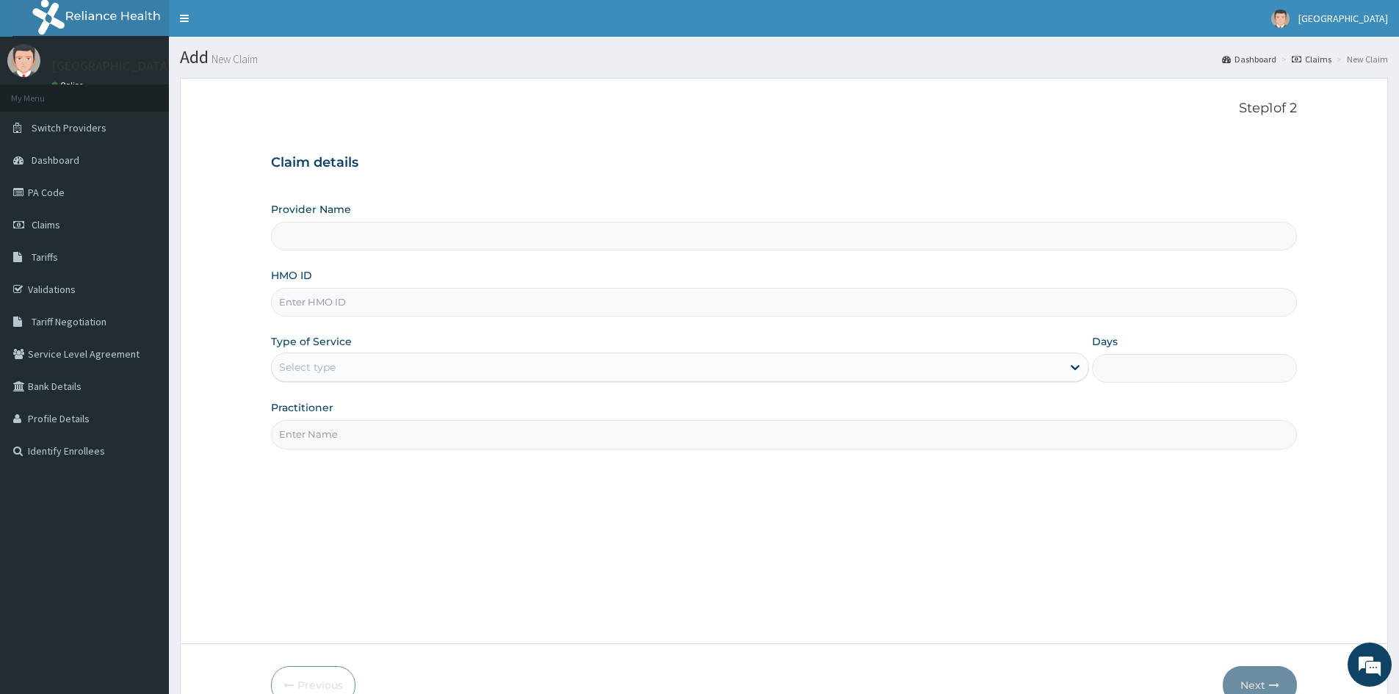
type input "Mascap Hospital limited -Sapele"
click at [337, 298] on input "HMO ID" at bounding box center [784, 302] width 1026 height 29
type input "LFM/10130/B"
click at [333, 369] on div "Select type" at bounding box center [307, 367] width 57 height 15
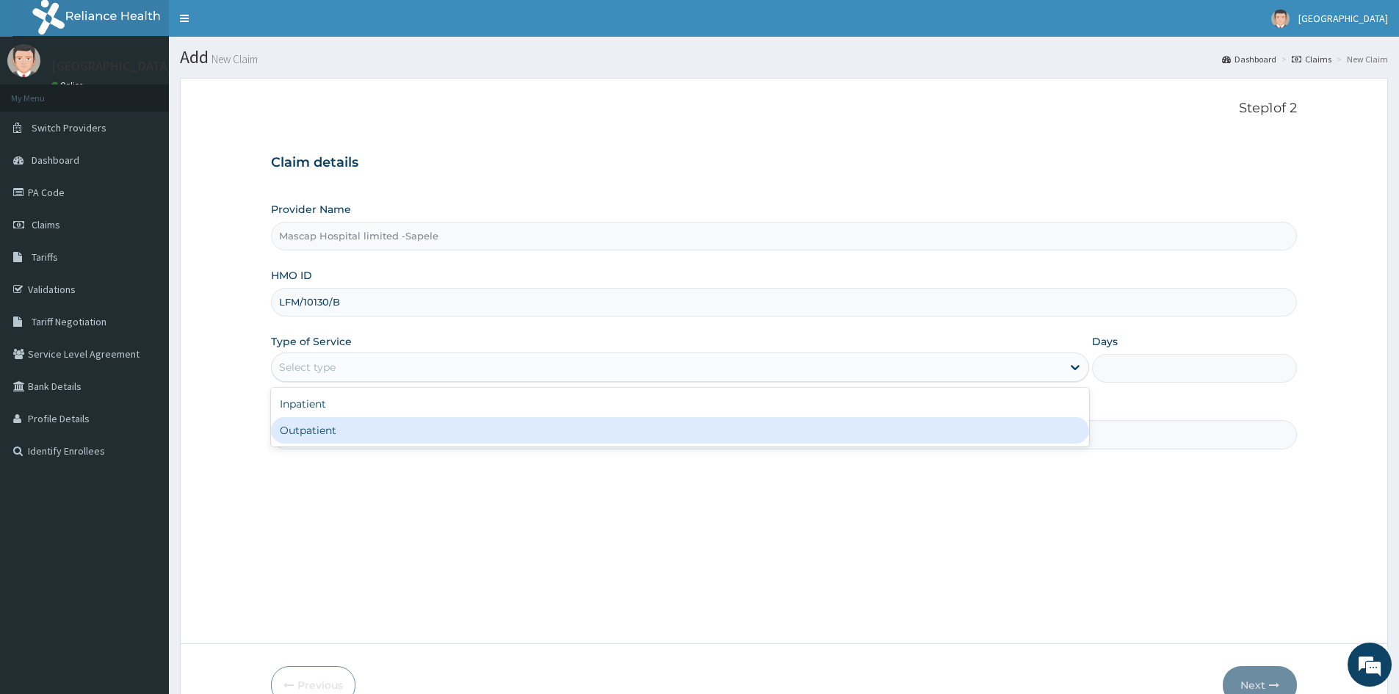
click at [330, 430] on div "Outpatient" at bounding box center [680, 430] width 818 height 26
type input "1"
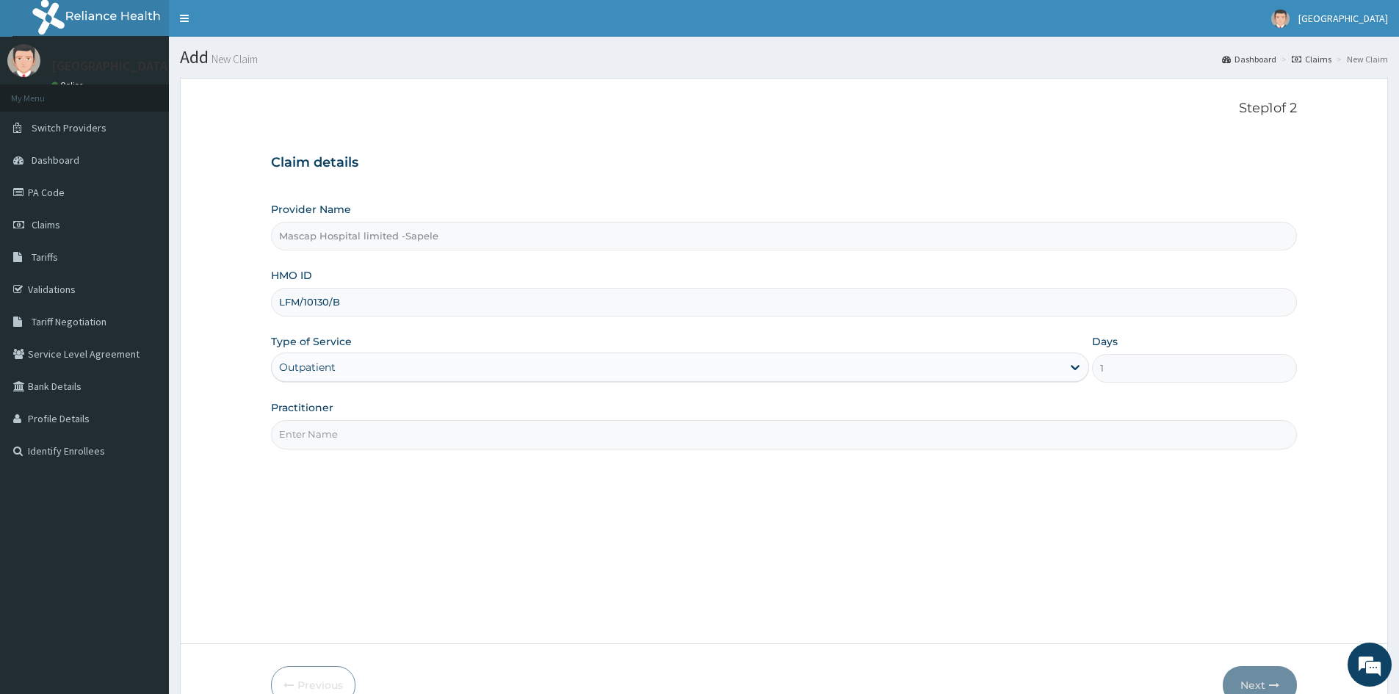
click at [330, 430] on input "Practitioner" at bounding box center [784, 434] width 1026 height 29
type input "DR UCHE"
click at [1272, 678] on button "Next" at bounding box center [1260, 685] width 74 height 38
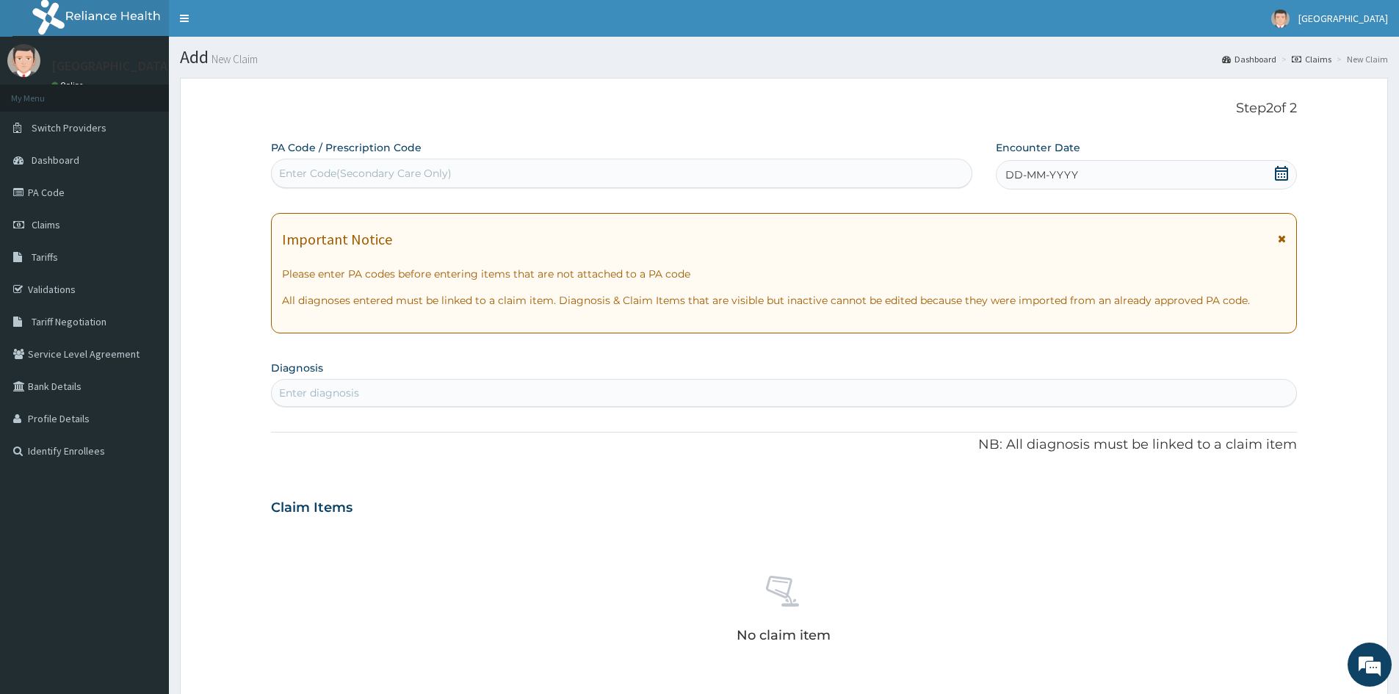
click at [1018, 173] on span "DD-MM-YYYY" at bounding box center [1042, 174] width 73 height 15
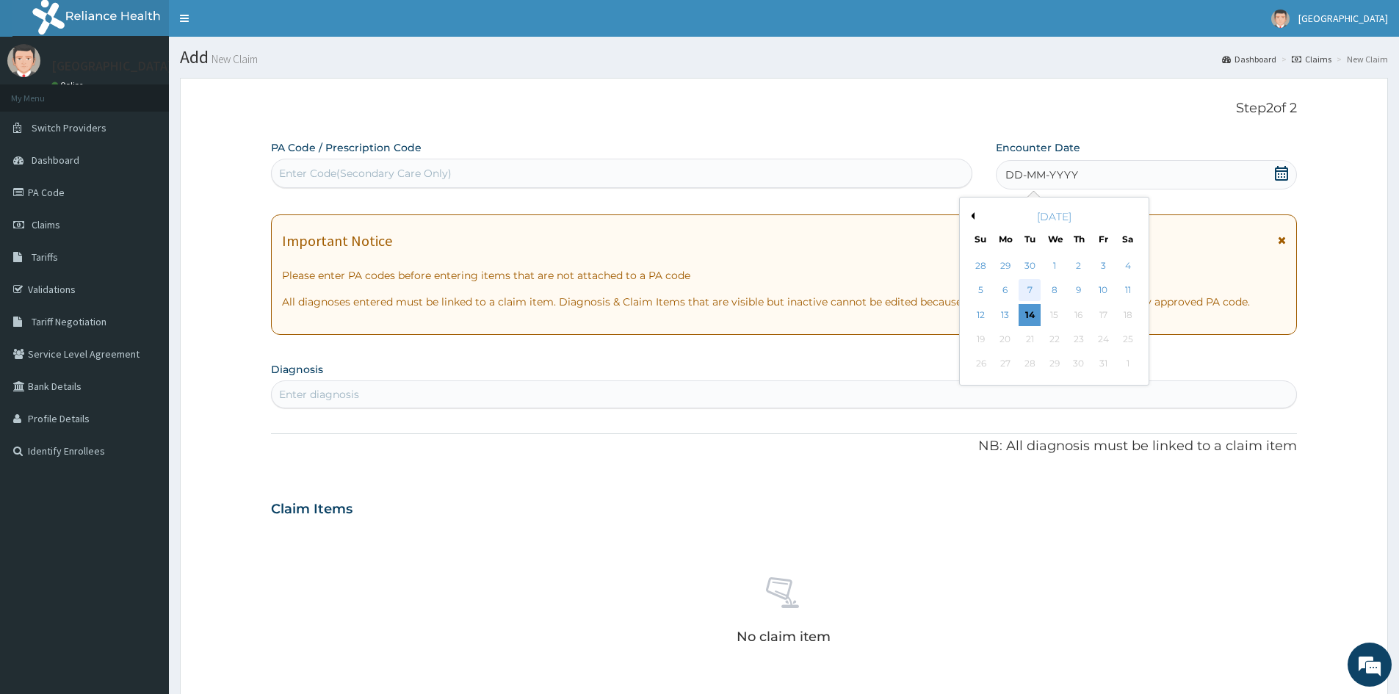
click at [1030, 292] on div "7" at bounding box center [1031, 291] width 22 height 22
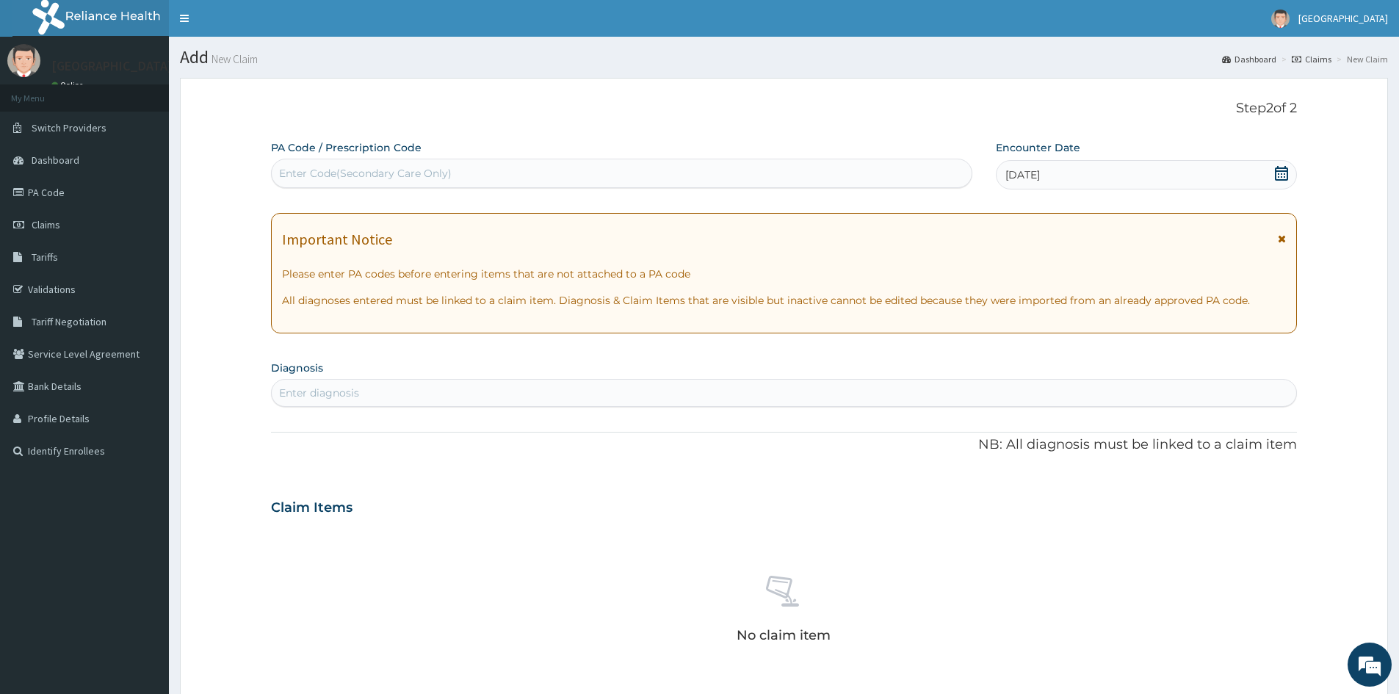
click at [315, 389] on div "Enter diagnosis" at bounding box center [319, 393] width 80 height 15
type input "CONJUNCT"
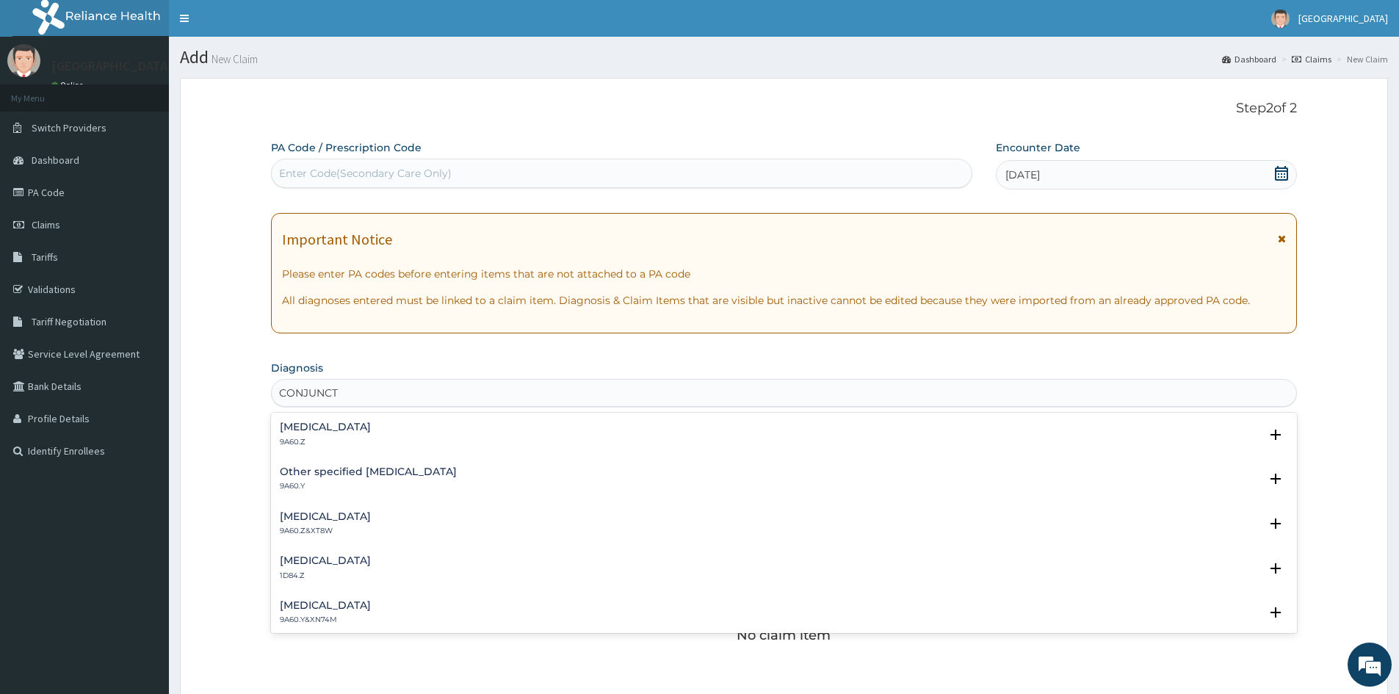
click at [313, 426] on h4 "Conjunctivitis, unspecified" at bounding box center [325, 427] width 91 height 11
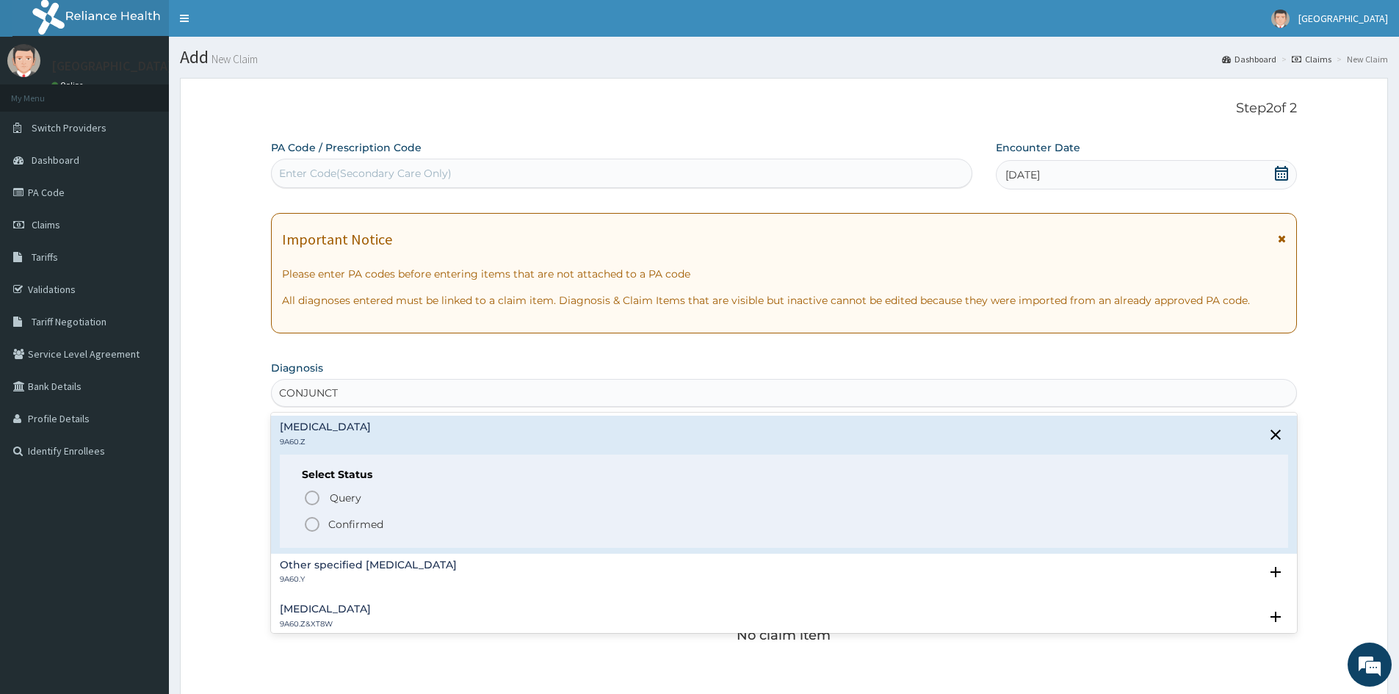
click at [312, 521] on icon "status option filled" at bounding box center [312, 525] width 18 height 18
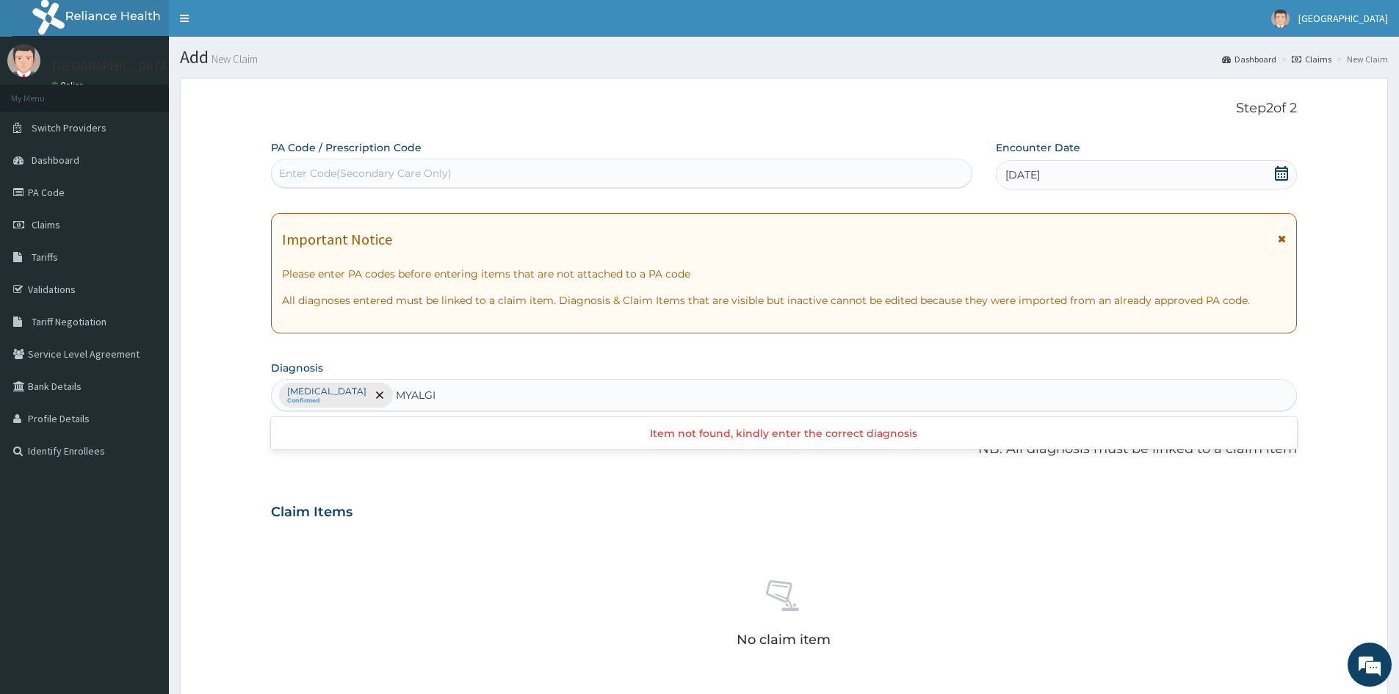
type input "MYALGIA"
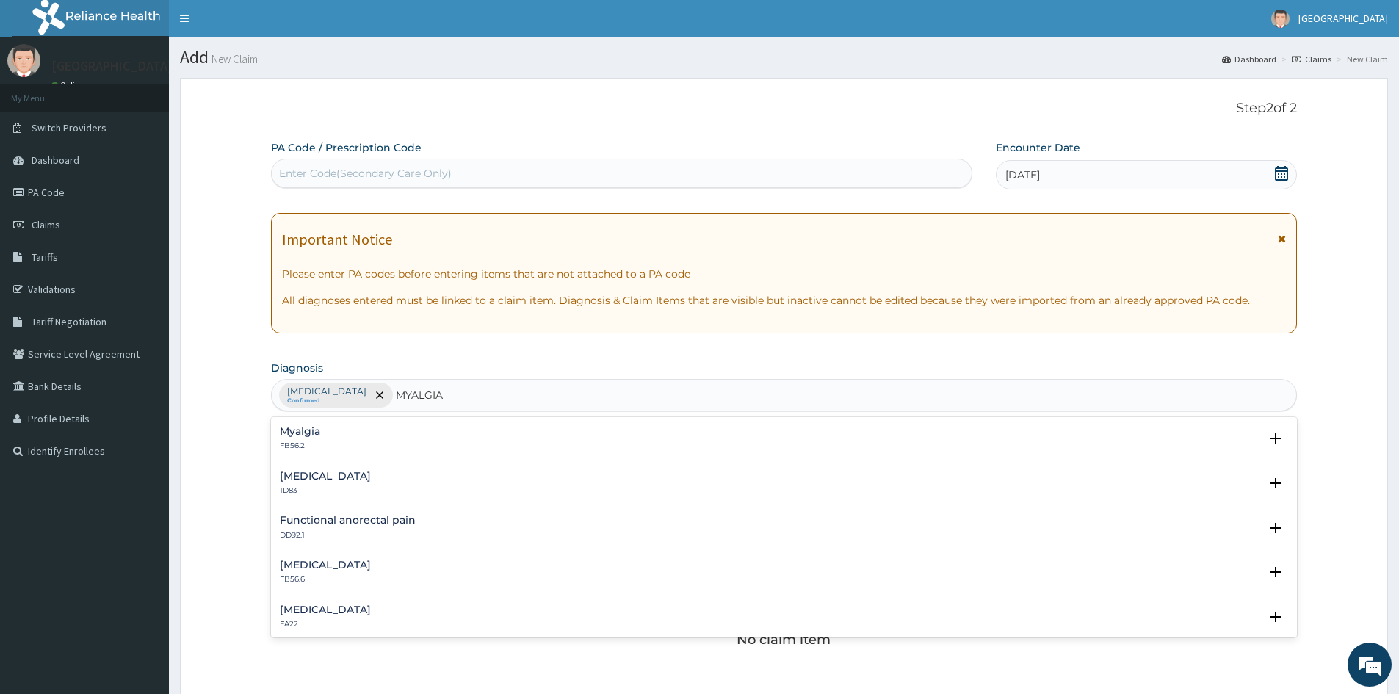
click at [306, 431] on h4 "Myalgia" at bounding box center [300, 431] width 40 height 11
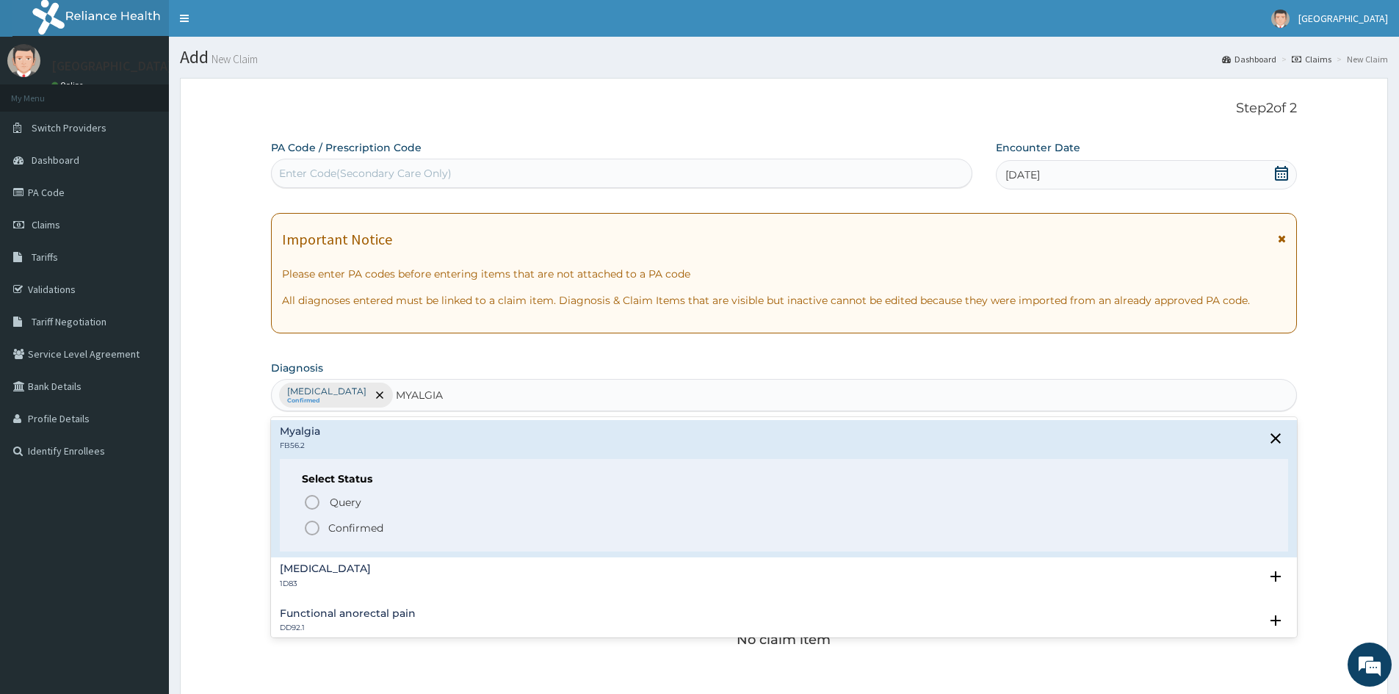
click at [308, 527] on icon "status option filled" at bounding box center [312, 528] width 18 height 18
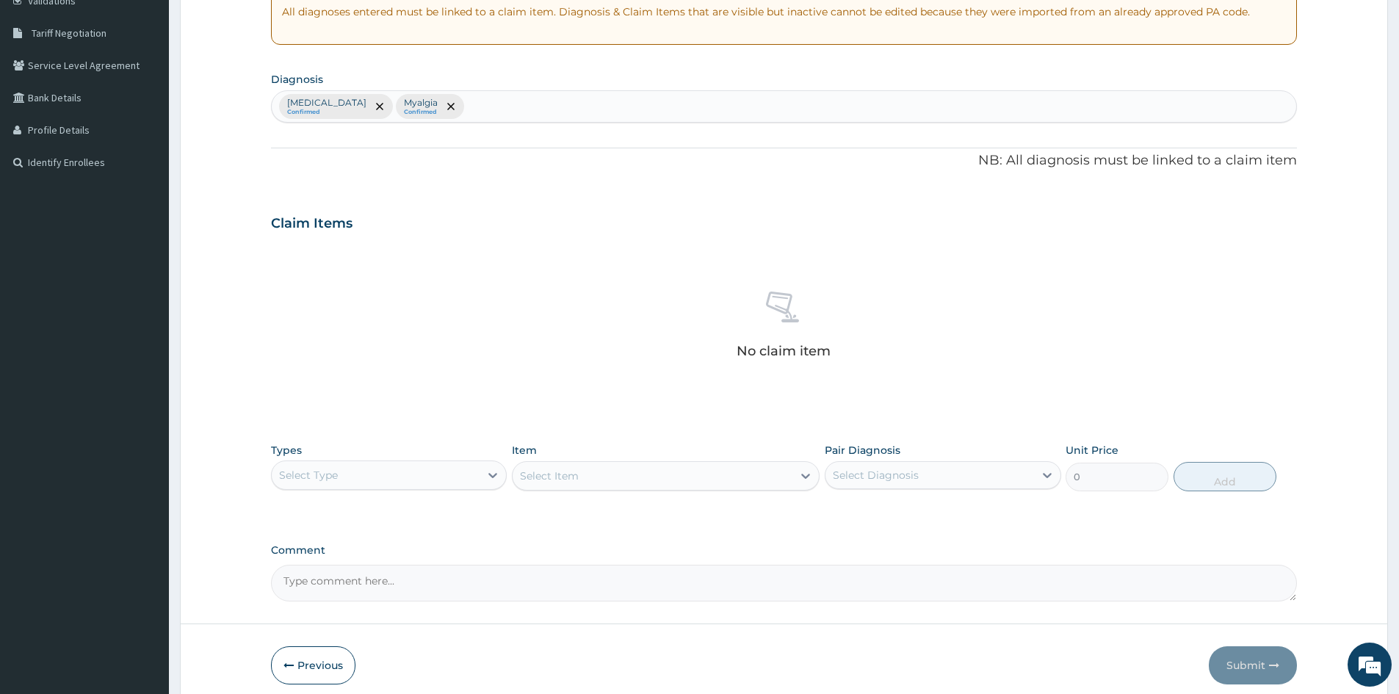
scroll to position [294, 0]
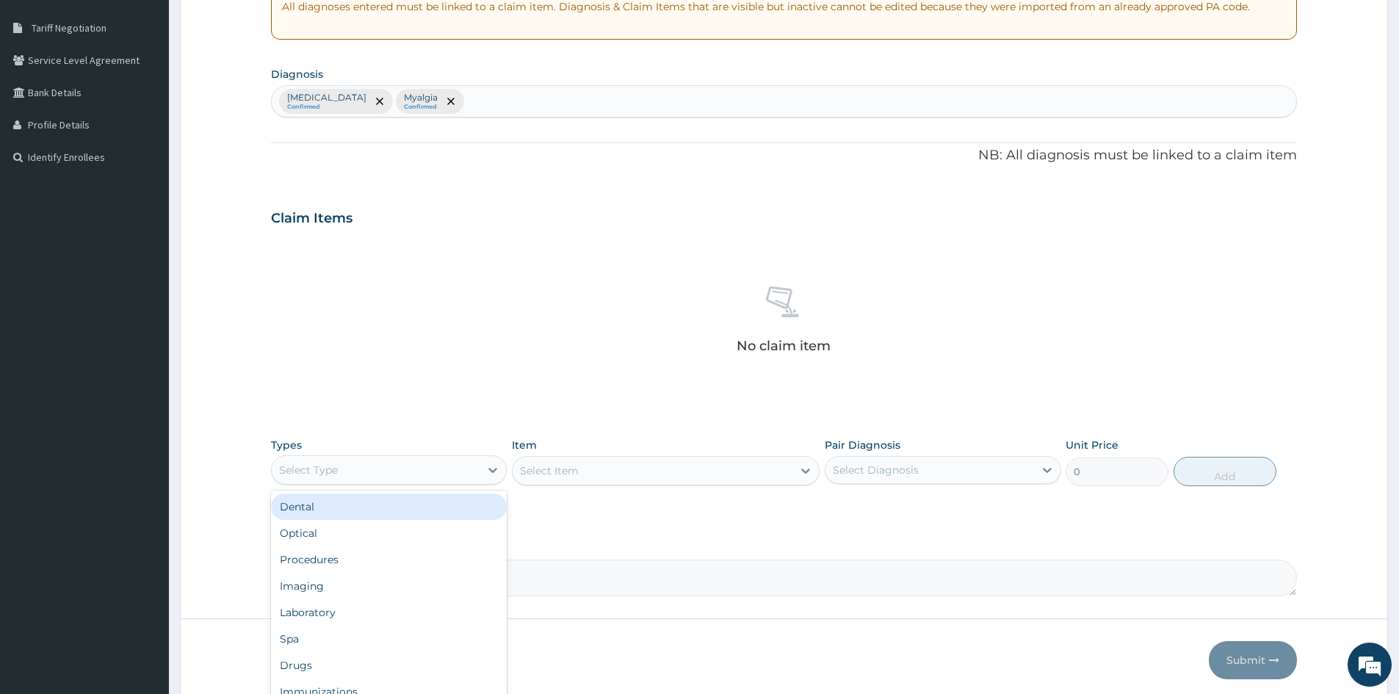
click at [354, 474] on div "Select Type" at bounding box center [376, 470] width 208 height 24
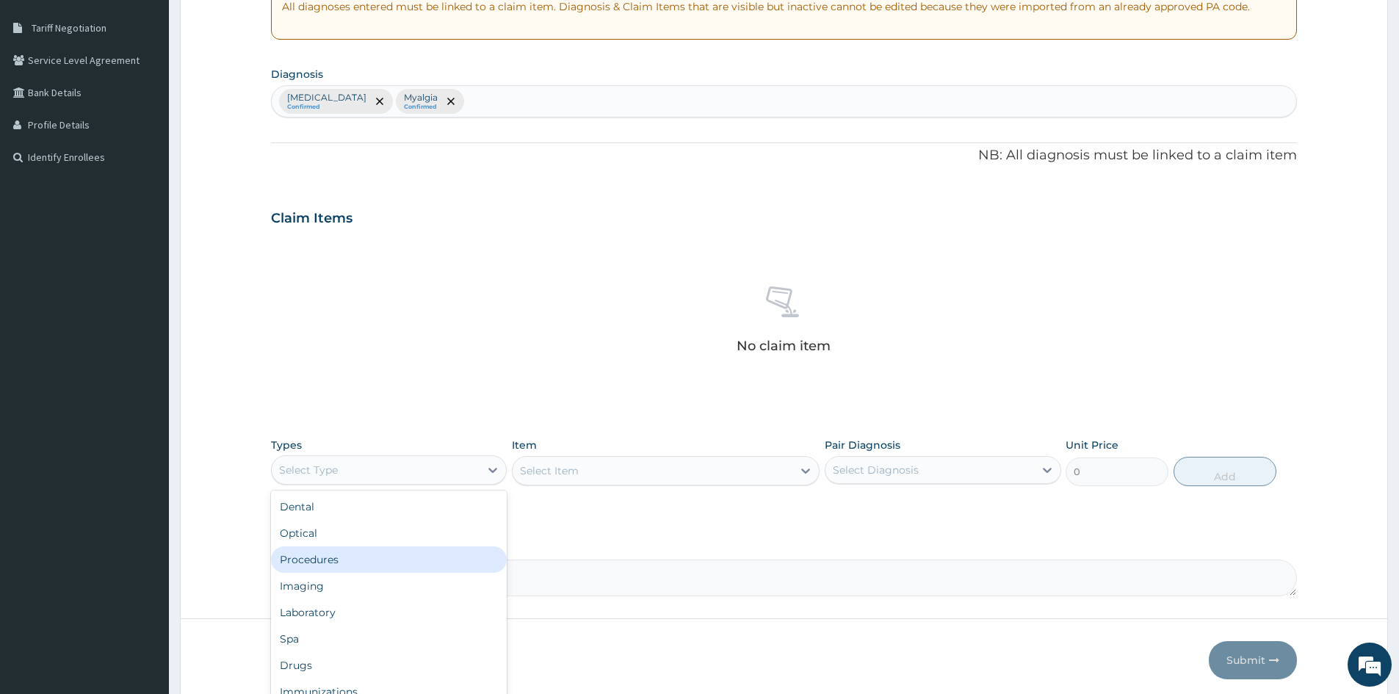
click at [329, 557] on div "Procedures" at bounding box center [389, 559] width 236 height 26
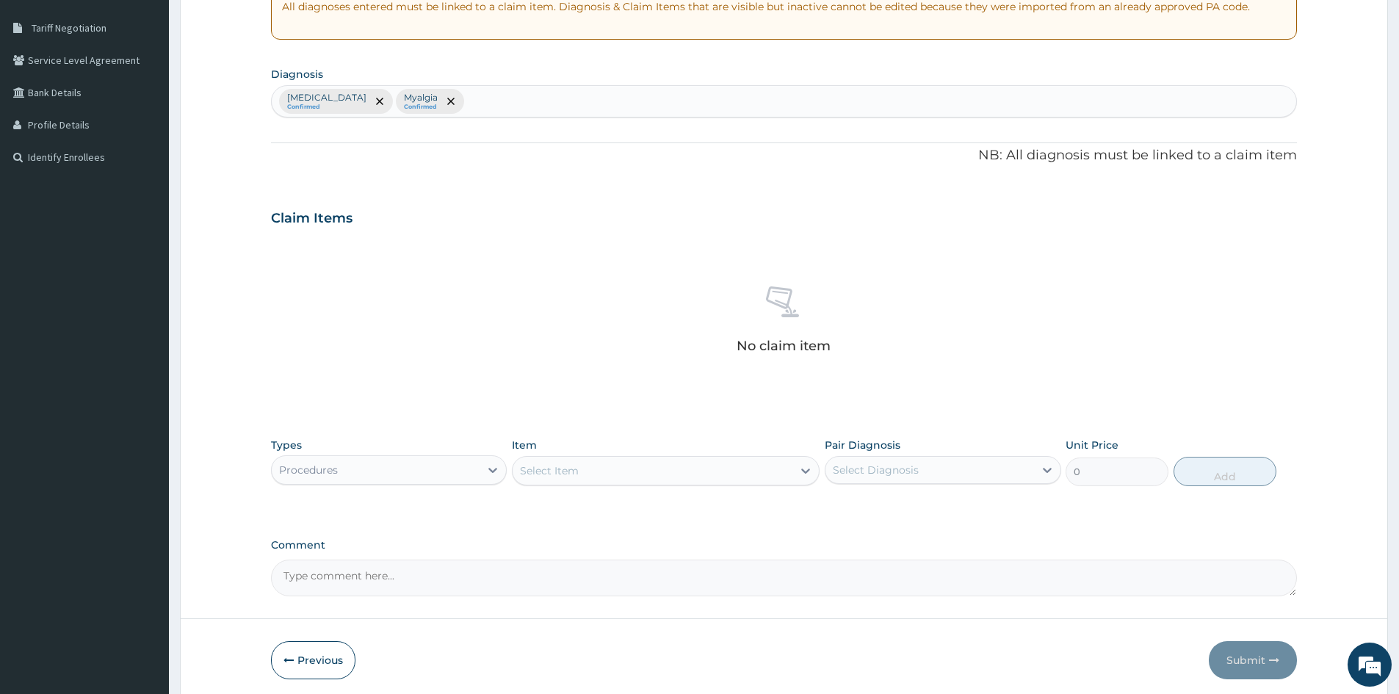
click at [573, 461] on div "Select Item" at bounding box center [653, 471] width 280 height 24
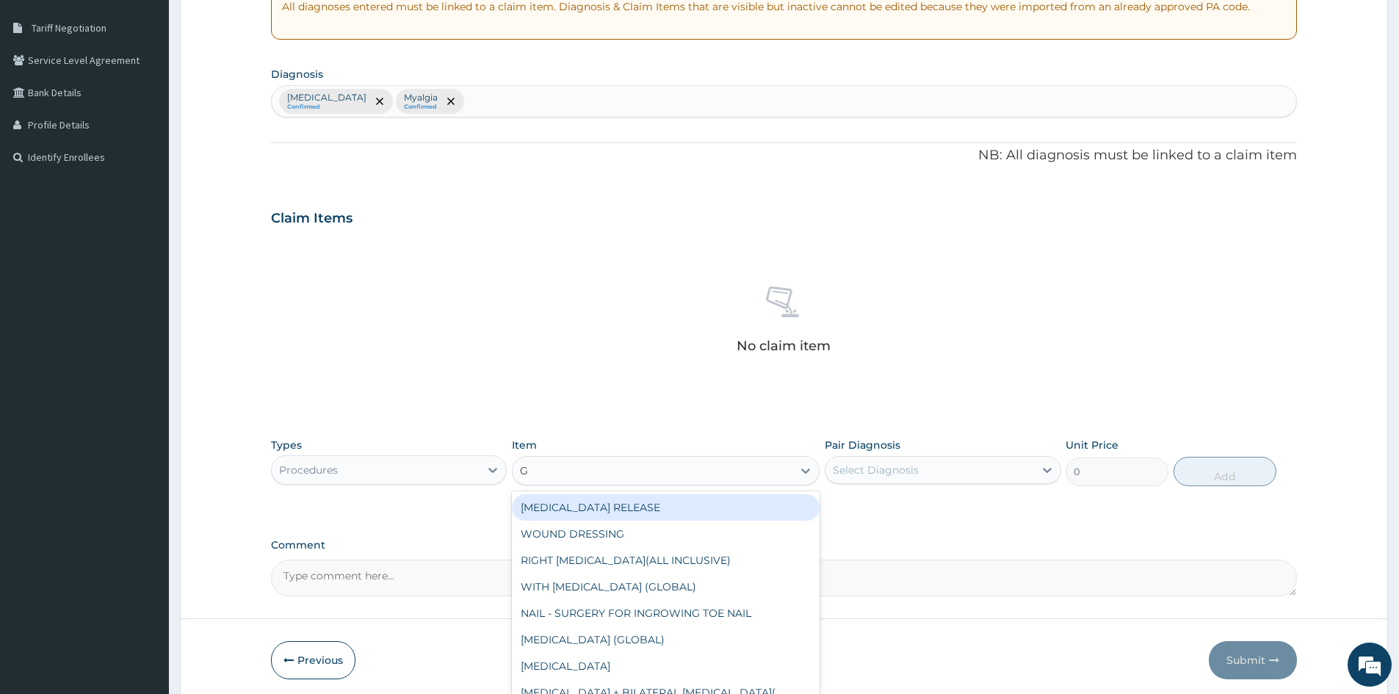
type input "GP"
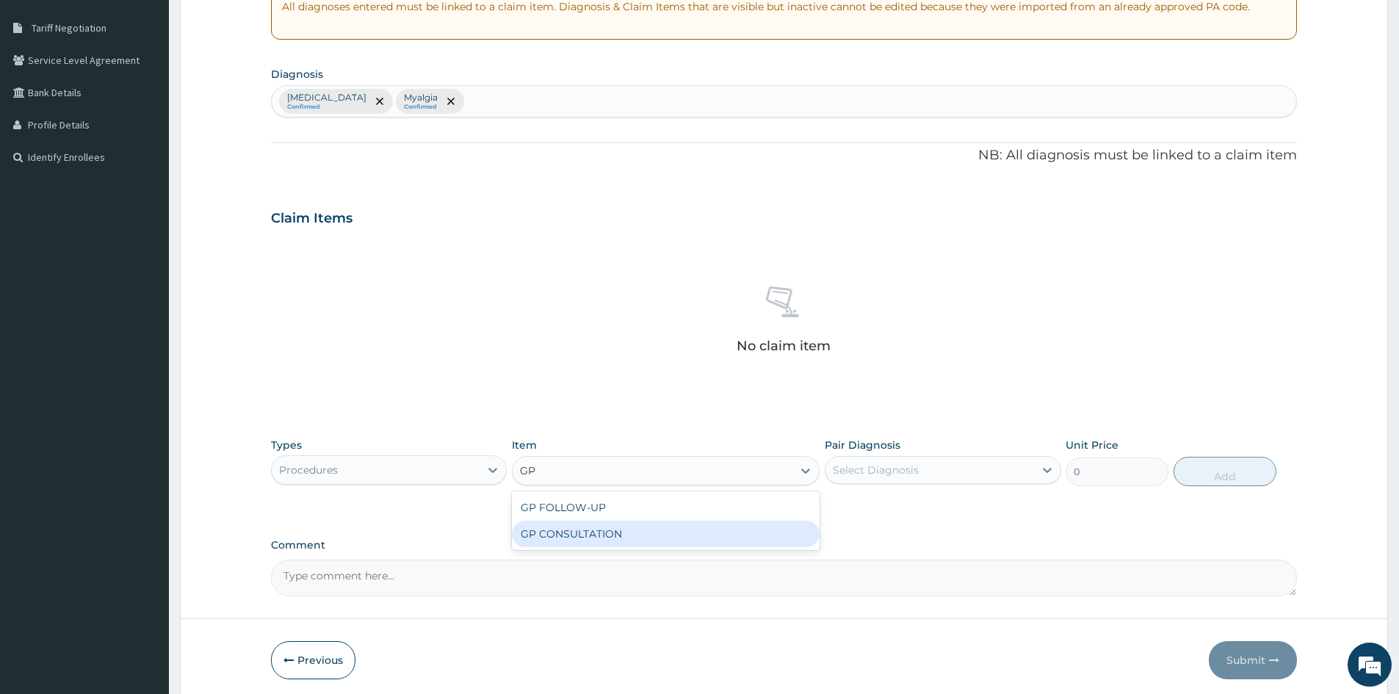
click at [565, 535] on div "GP CONSULTATION" at bounding box center [666, 534] width 308 height 26
type input "1500"
click at [1004, 469] on div "Select Diagnosis" at bounding box center [930, 470] width 208 height 24
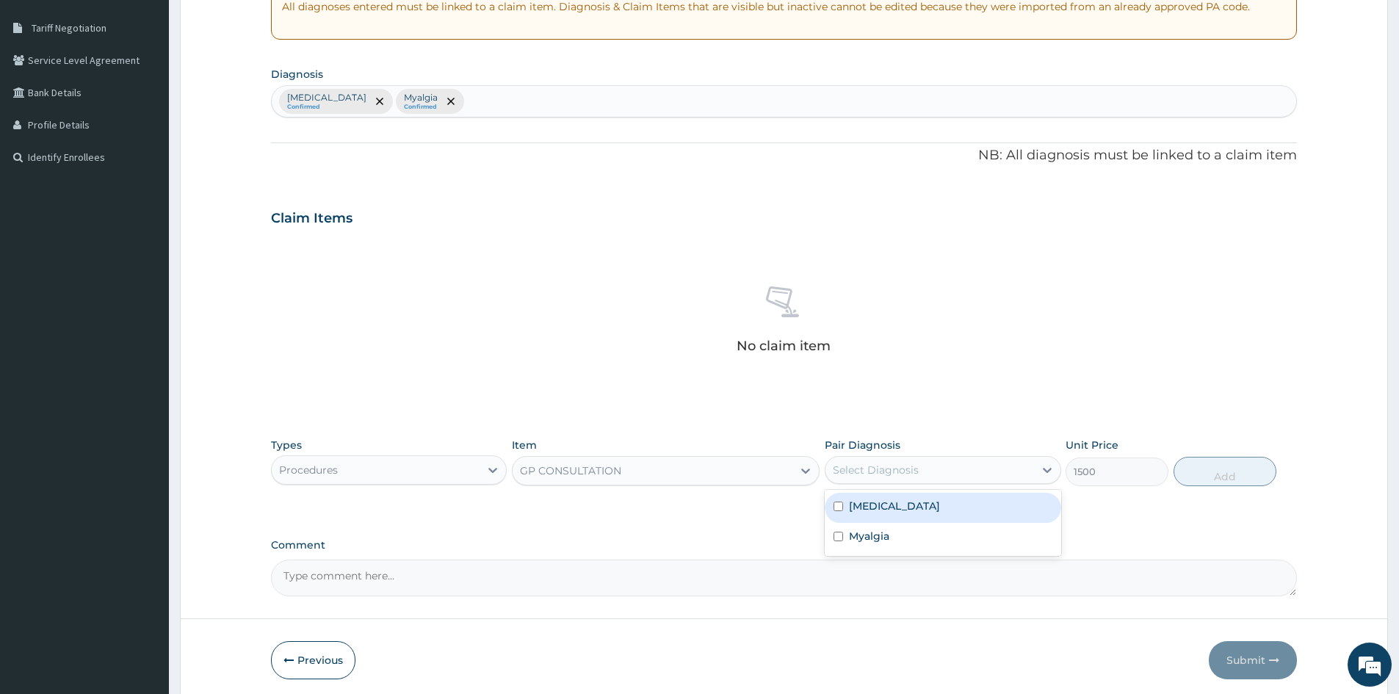
click at [839, 504] on input "checkbox" at bounding box center [839, 507] width 10 height 10
checkbox input "true"
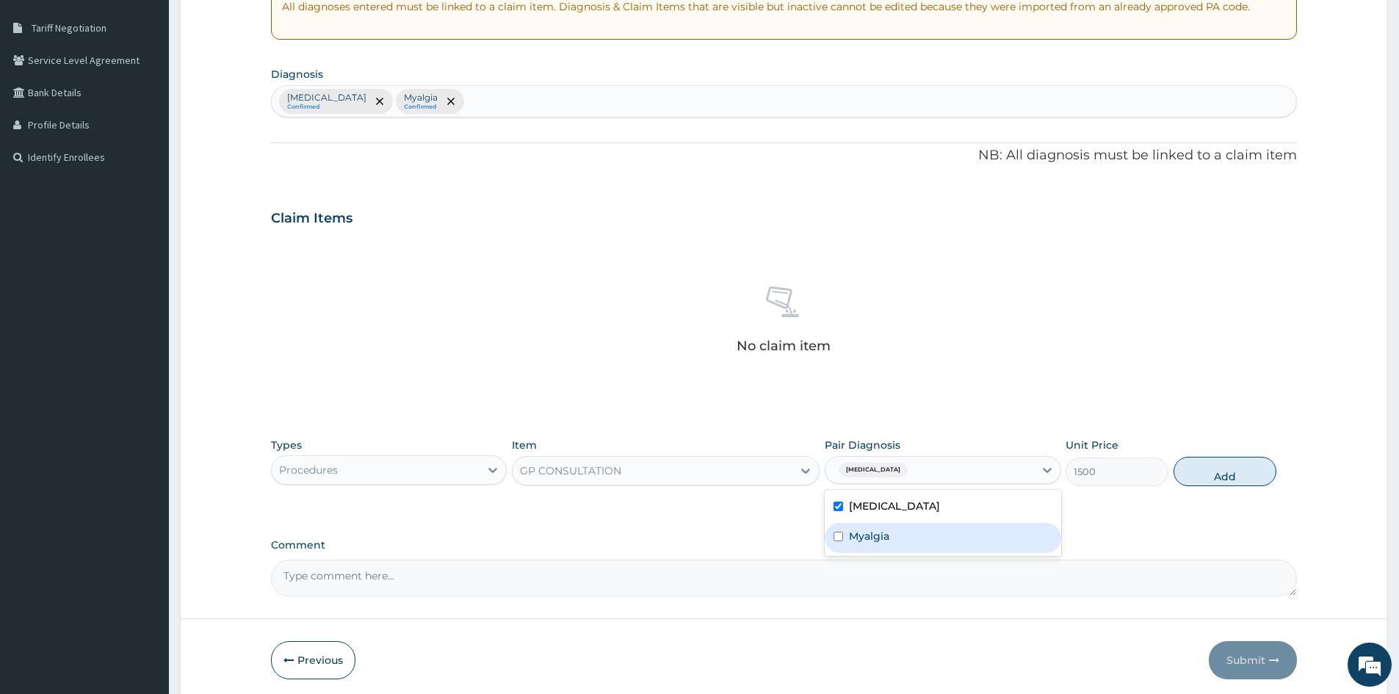
click at [835, 535] on input "checkbox" at bounding box center [839, 537] width 10 height 10
checkbox input "true"
click at [738, 390] on div "No claim item" at bounding box center [784, 322] width 1026 height 169
click at [1223, 477] on button "Add" at bounding box center [1225, 471] width 103 height 29
type input "0"
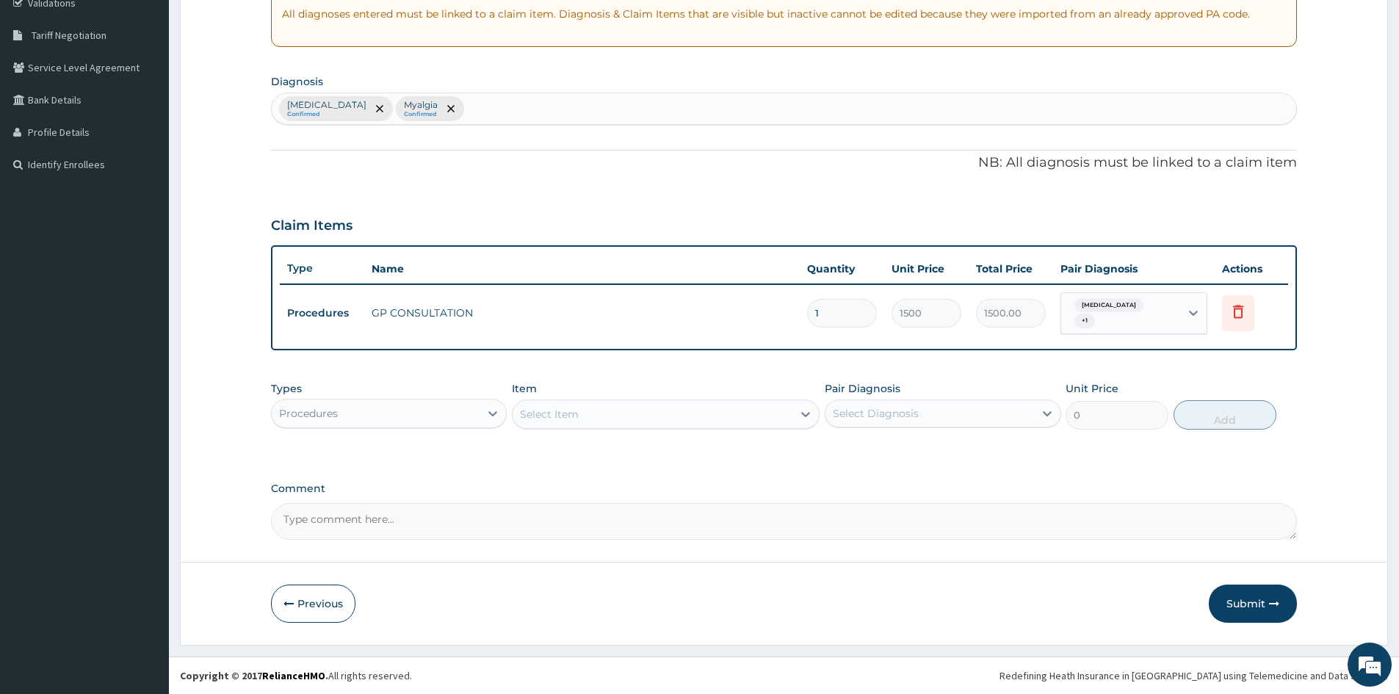
scroll to position [286, 0]
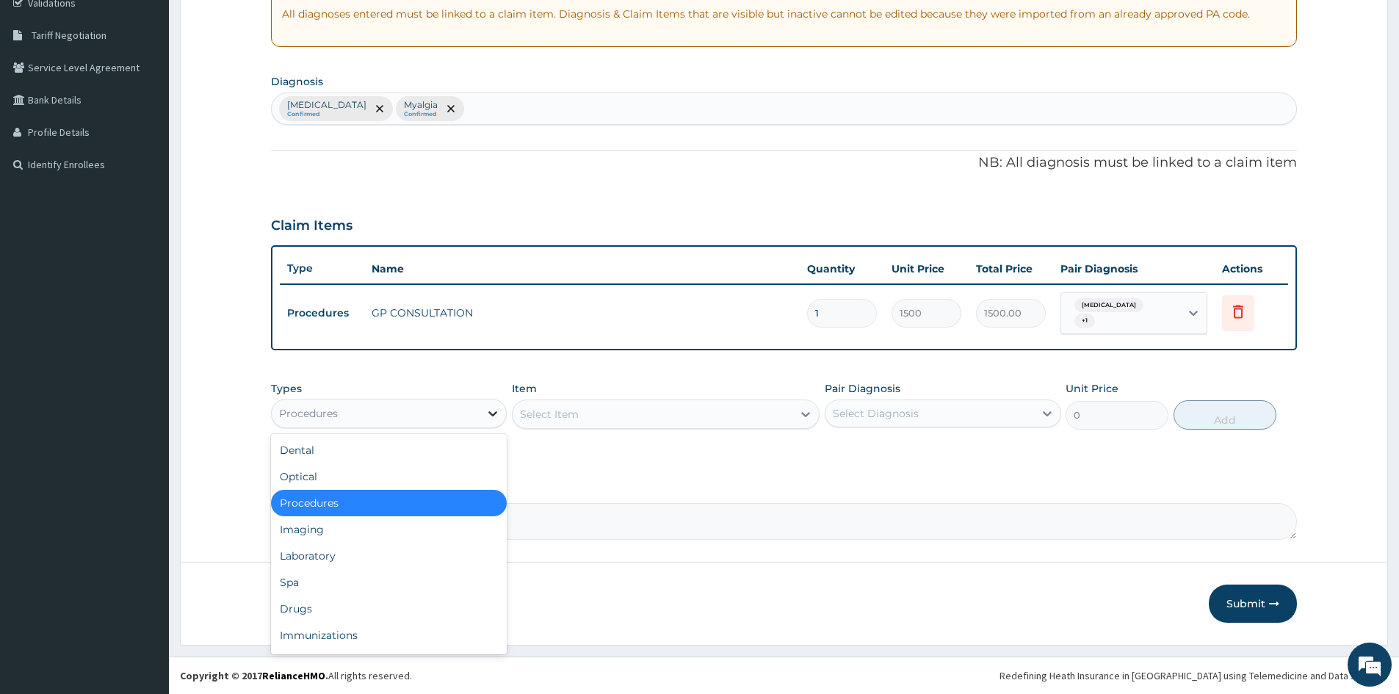
click at [488, 411] on icon at bounding box center [493, 413] width 15 height 15
click at [373, 558] on div "Laboratory" at bounding box center [389, 556] width 236 height 26
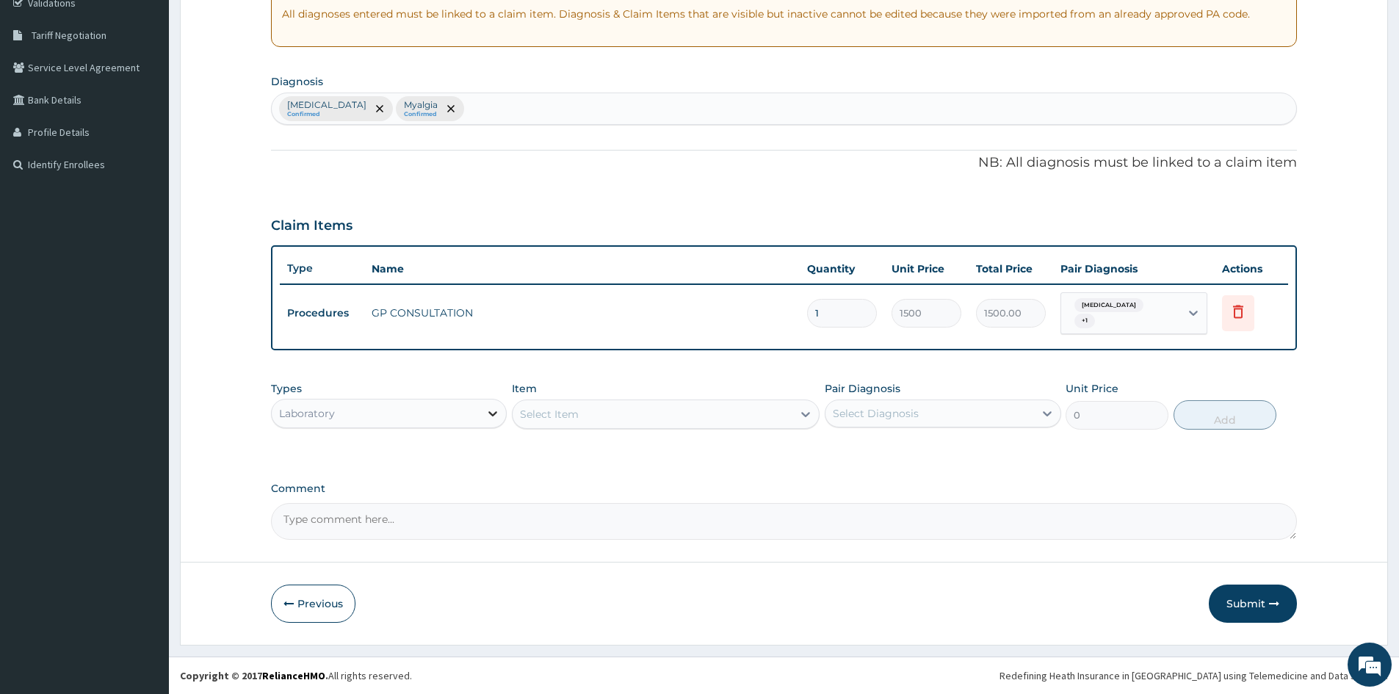
click at [499, 418] on icon at bounding box center [493, 413] width 15 height 15
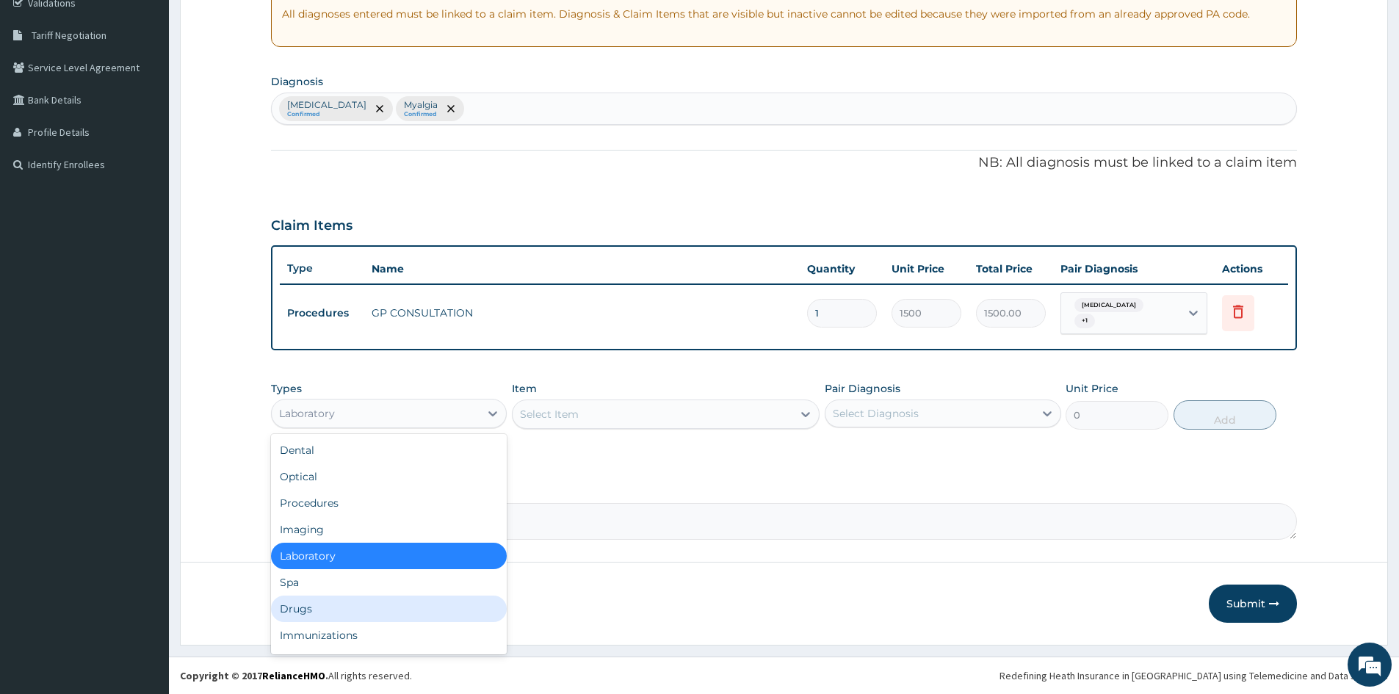
click at [333, 609] on div "Drugs" at bounding box center [389, 609] width 236 height 26
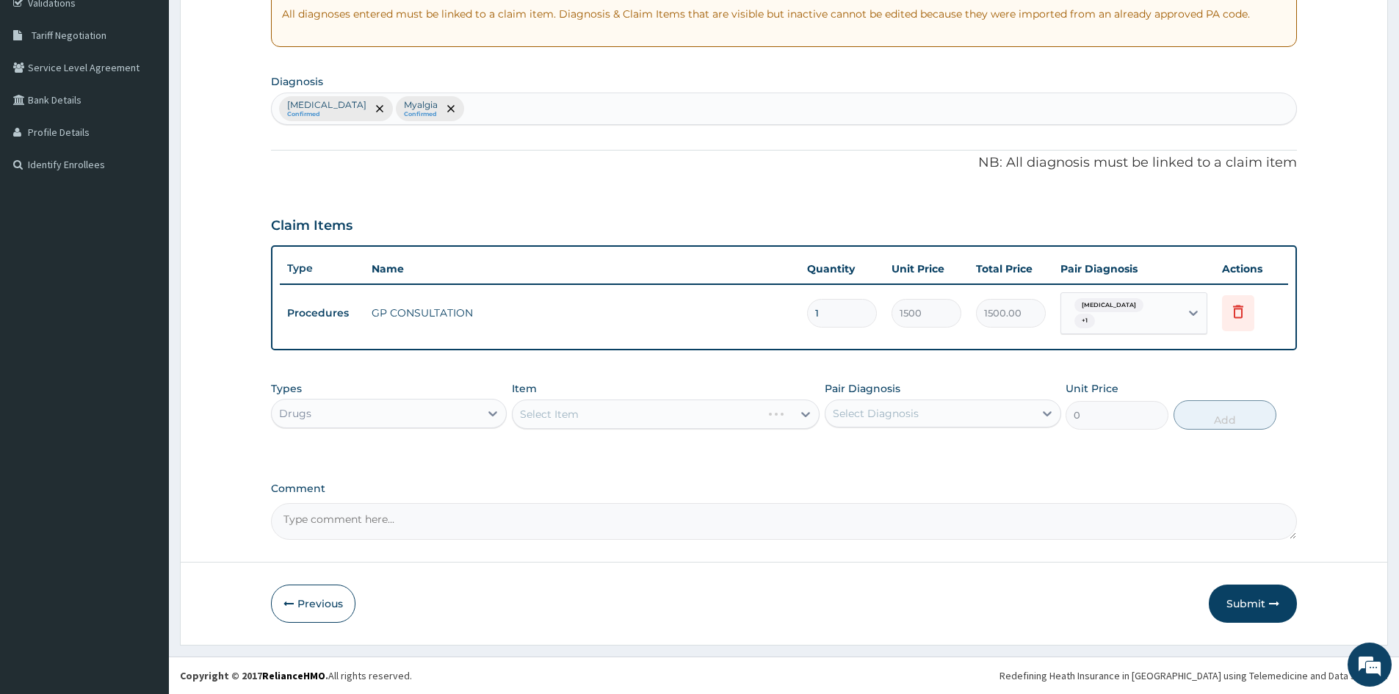
click at [581, 416] on div "Select Item" at bounding box center [666, 414] width 308 height 29
click at [580, 422] on div "Select Item" at bounding box center [653, 415] width 280 height 24
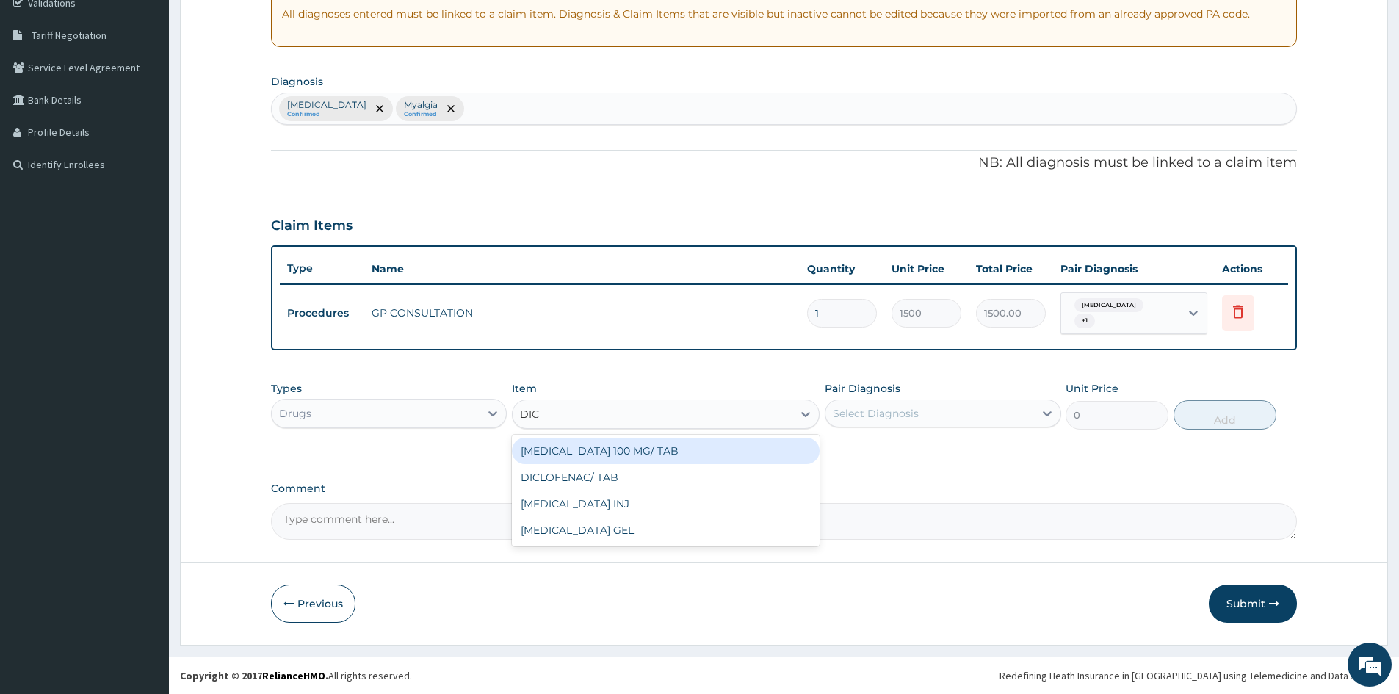
type input "DICL"
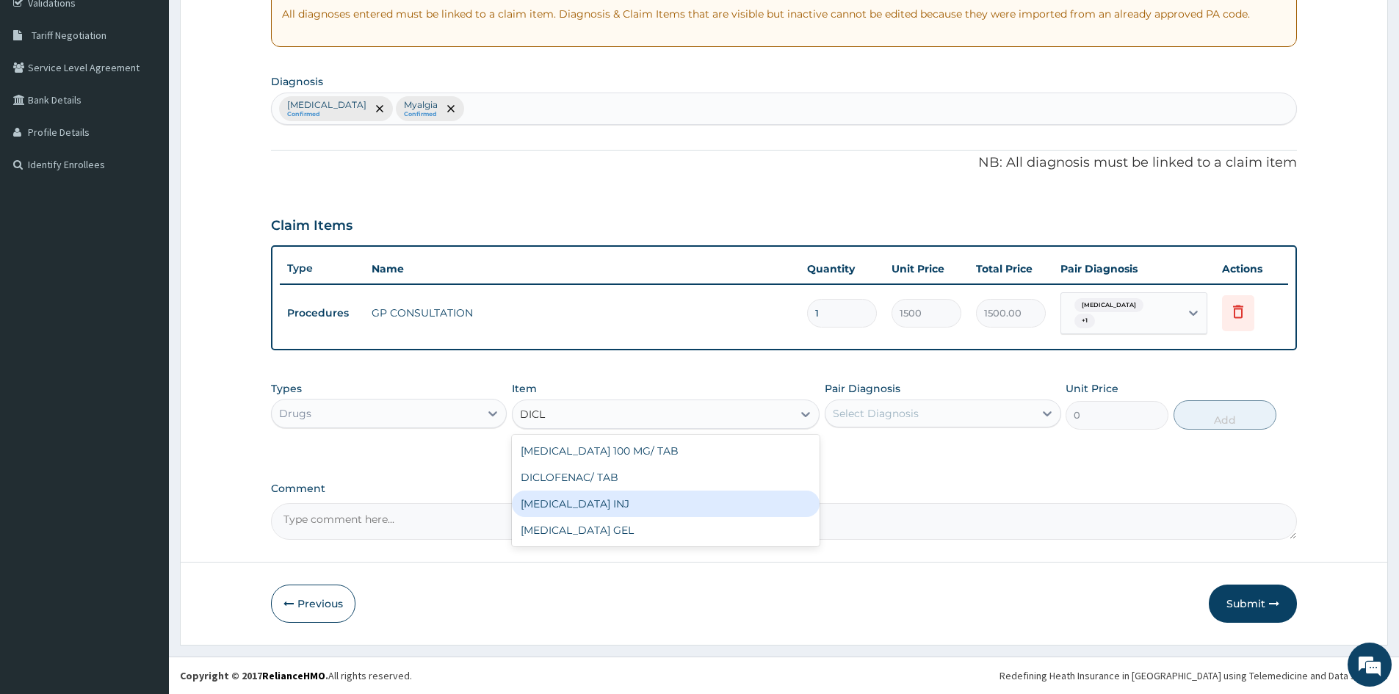
click at [577, 502] on div "DICLOFENAC INJ" at bounding box center [666, 504] width 308 height 26
type input "300"
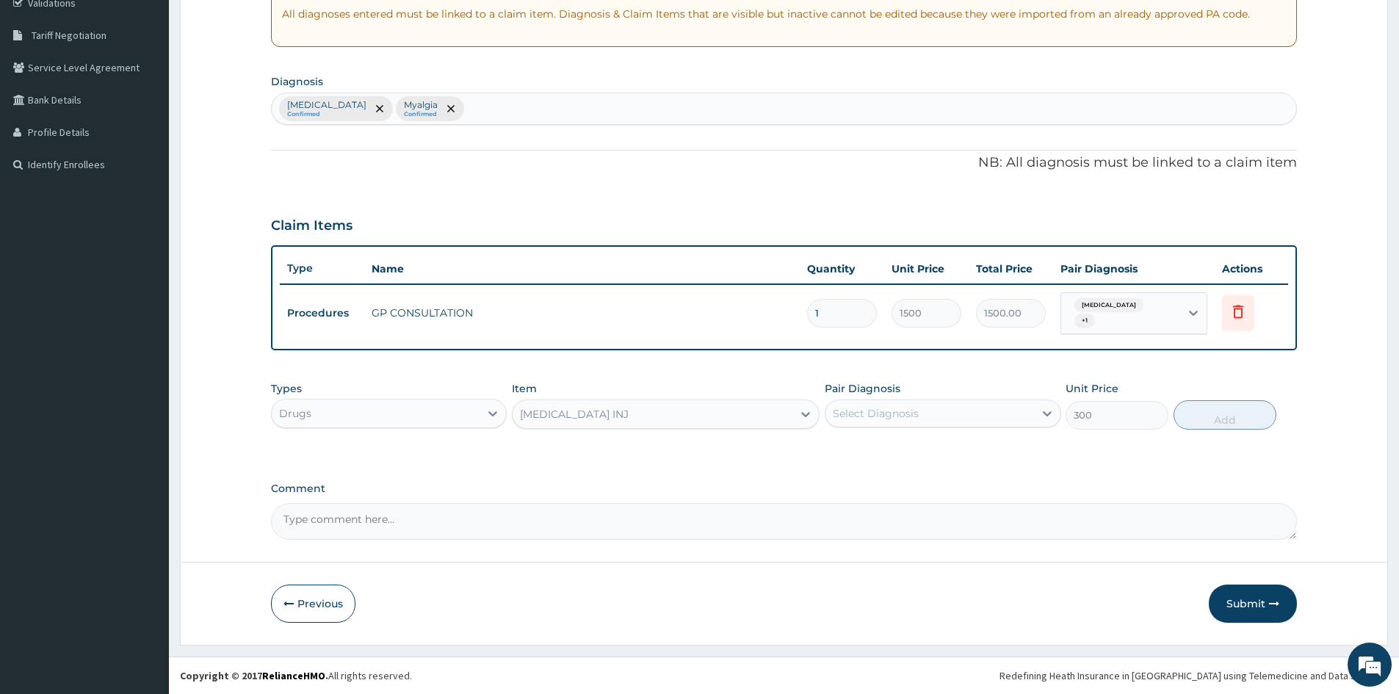
click at [920, 411] on div "Select Diagnosis" at bounding box center [930, 414] width 208 height 24
click at [837, 484] on input "checkbox" at bounding box center [839, 481] width 10 height 10
checkbox input "true"
click at [1232, 416] on button "Add" at bounding box center [1225, 414] width 103 height 29
type input "0"
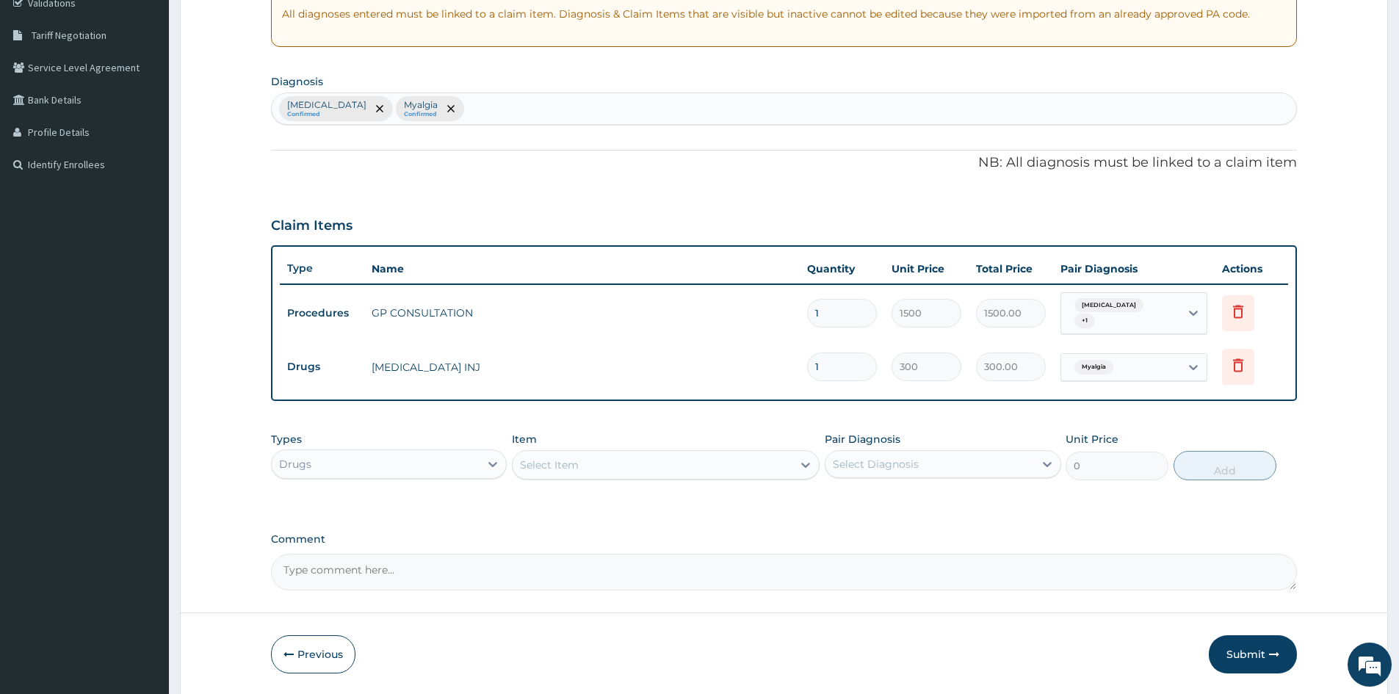
click at [566, 461] on div "Select Item" at bounding box center [549, 465] width 59 height 15
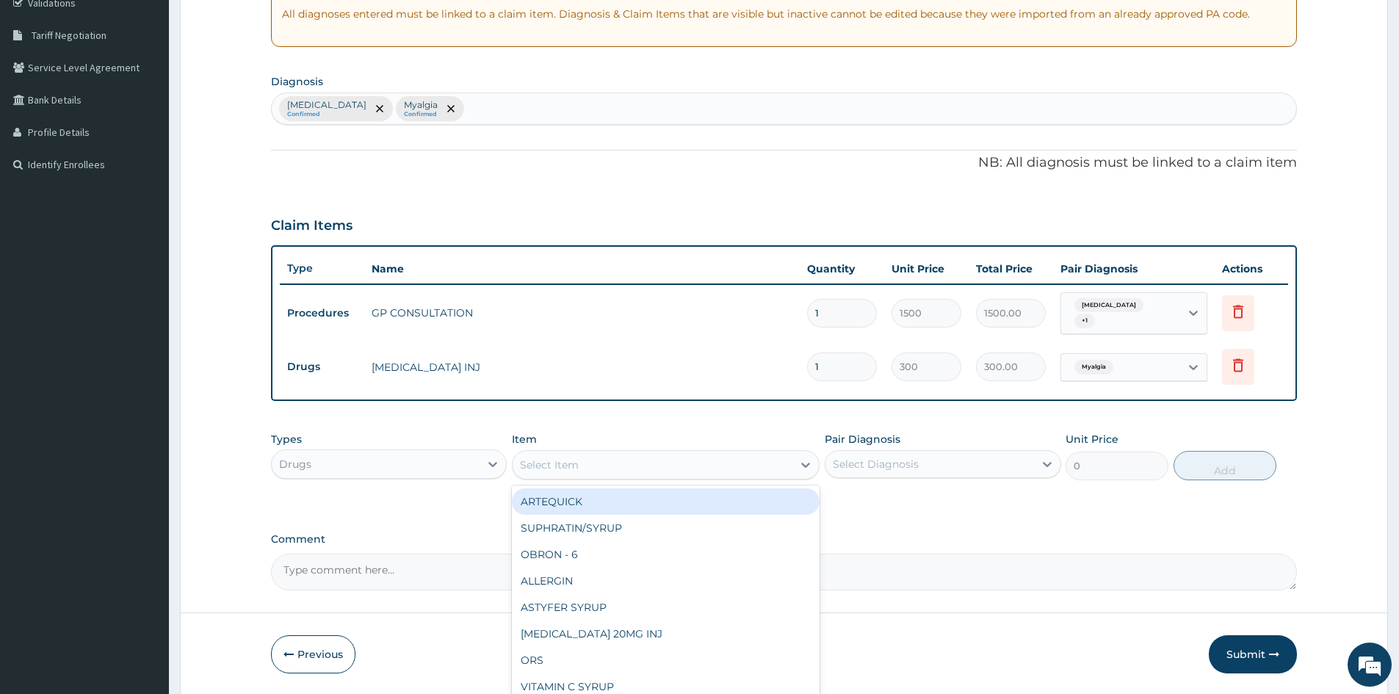
type input "F"
type input "DICLO"
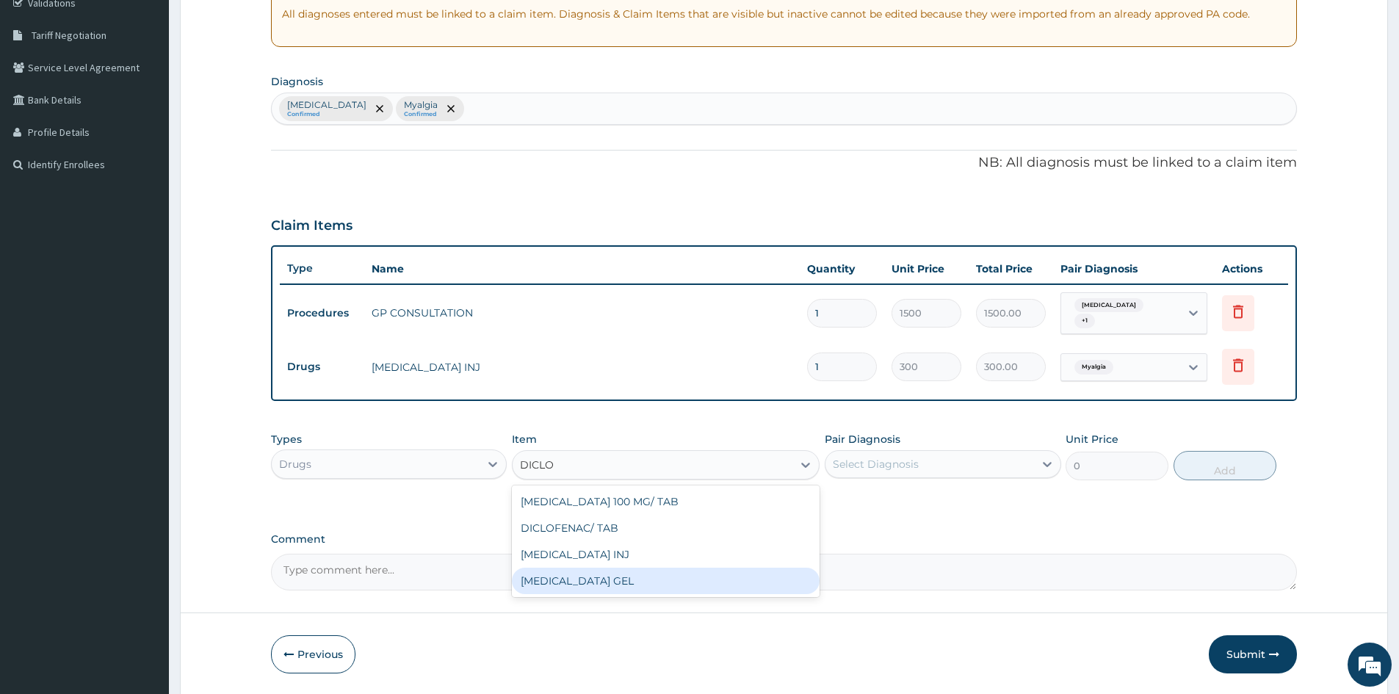
click at [577, 580] on div "DICLOFENAC GEL" at bounding box center [666, 581] width 308 height 26
type input "1000"
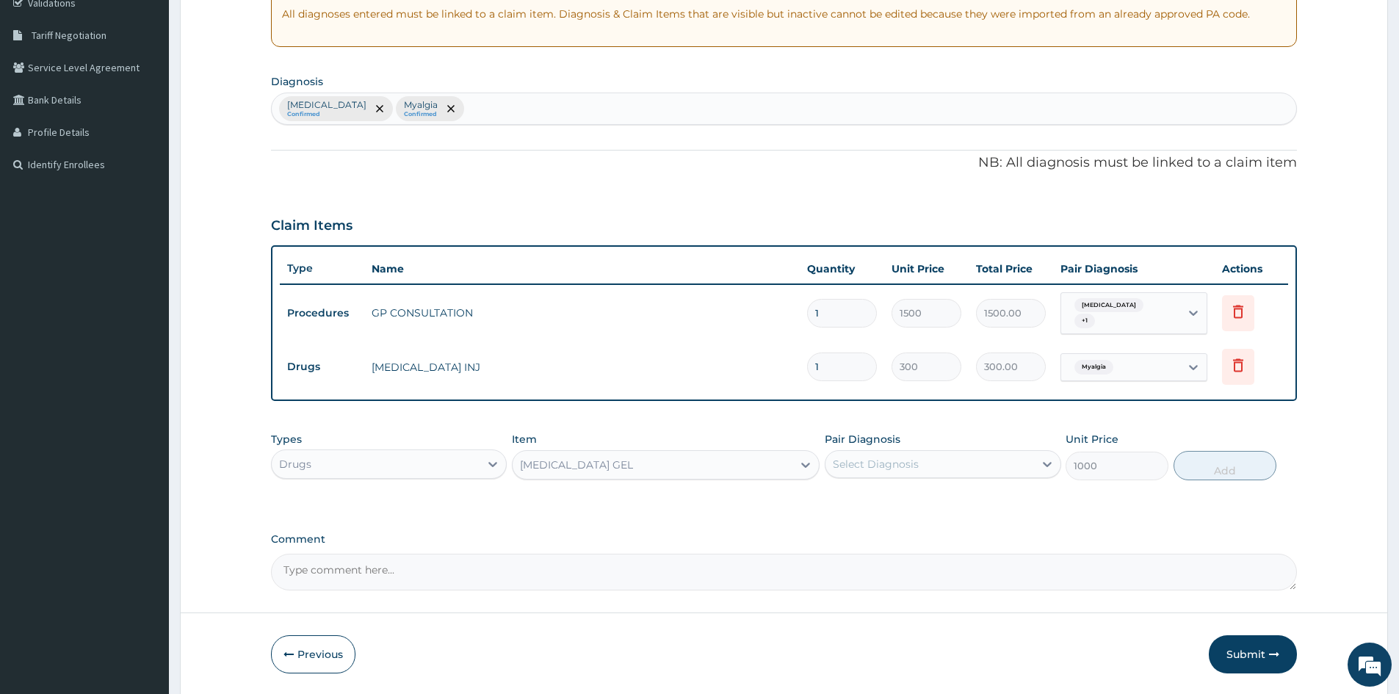
click at [893, 469] on div "Select Diagnosis" at bounding box center [876, 464] width 86 height 15
click at [839, 530] on input "checkbox" at bounding box center [839, 532] width 10 height 10
checkbox input "true"
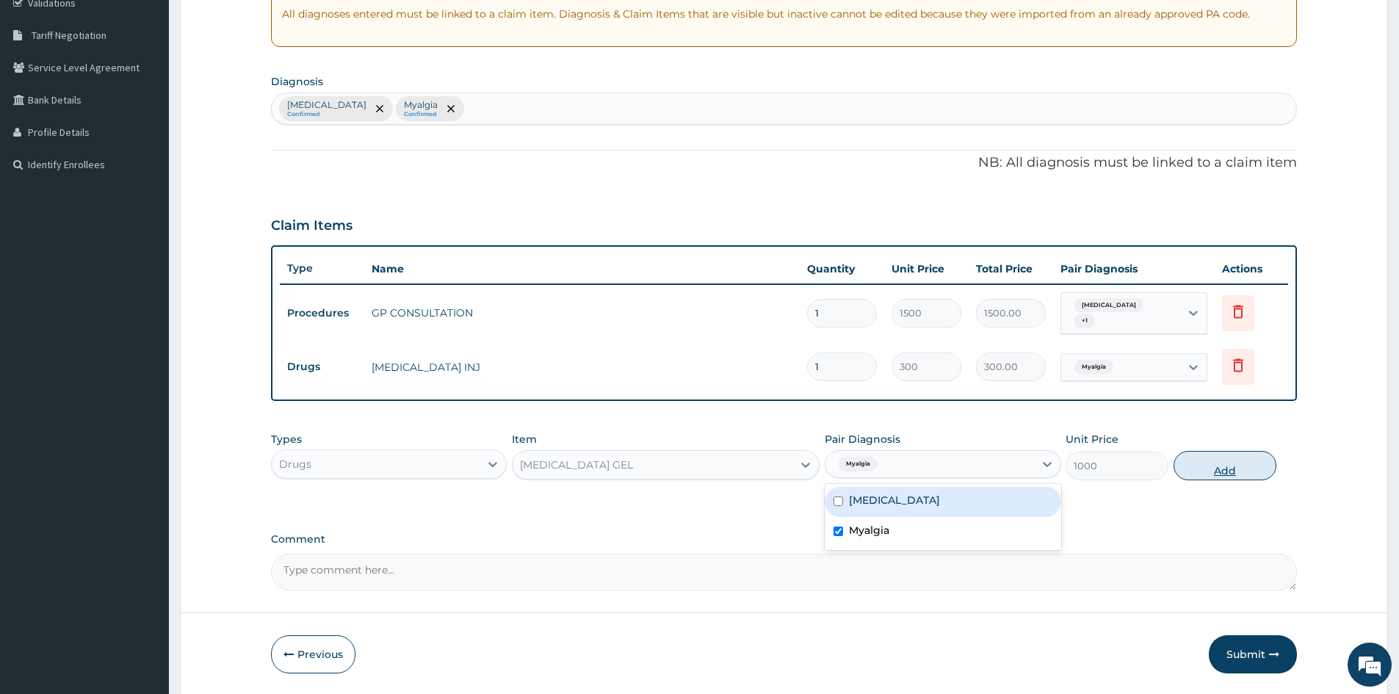
click at [1223, 474] on button "Add" at bounding box center [1225, 465] width 103 height 29
type input "0"
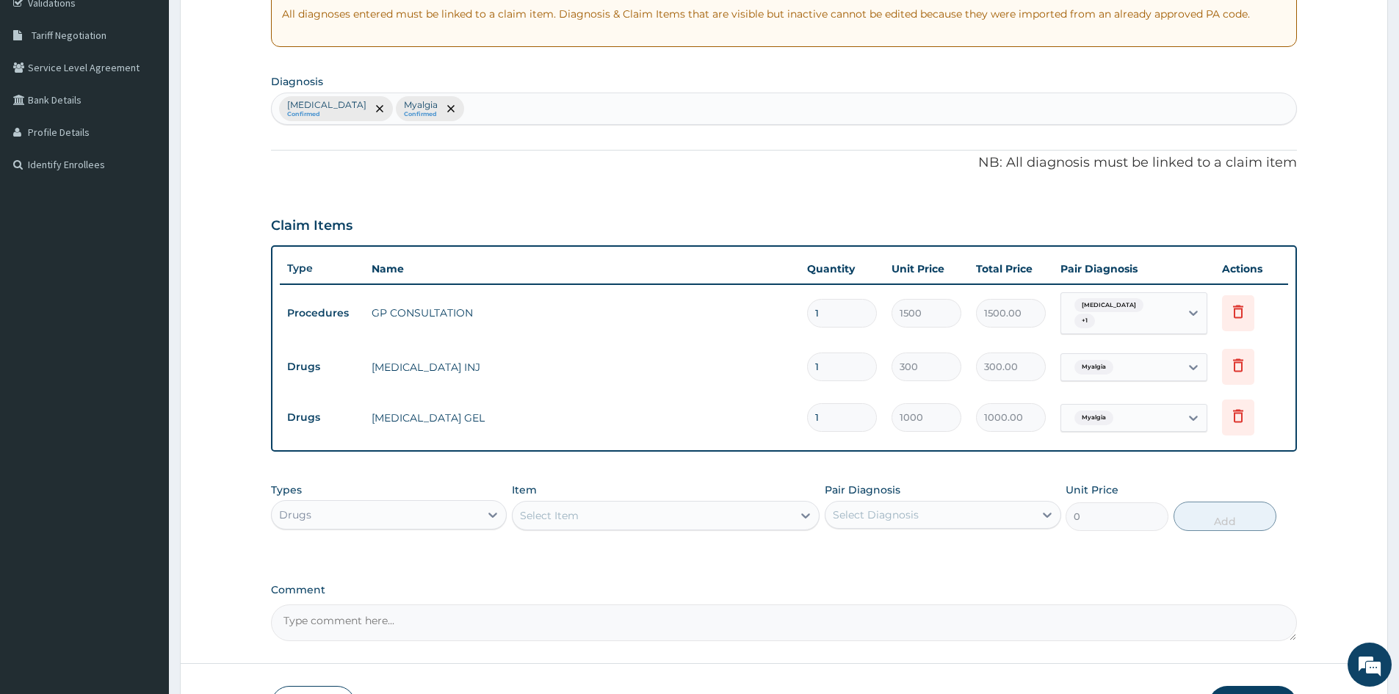
click at [541, 514] on div "Select Item" at bounding box center [549, 515] width 59 height 15
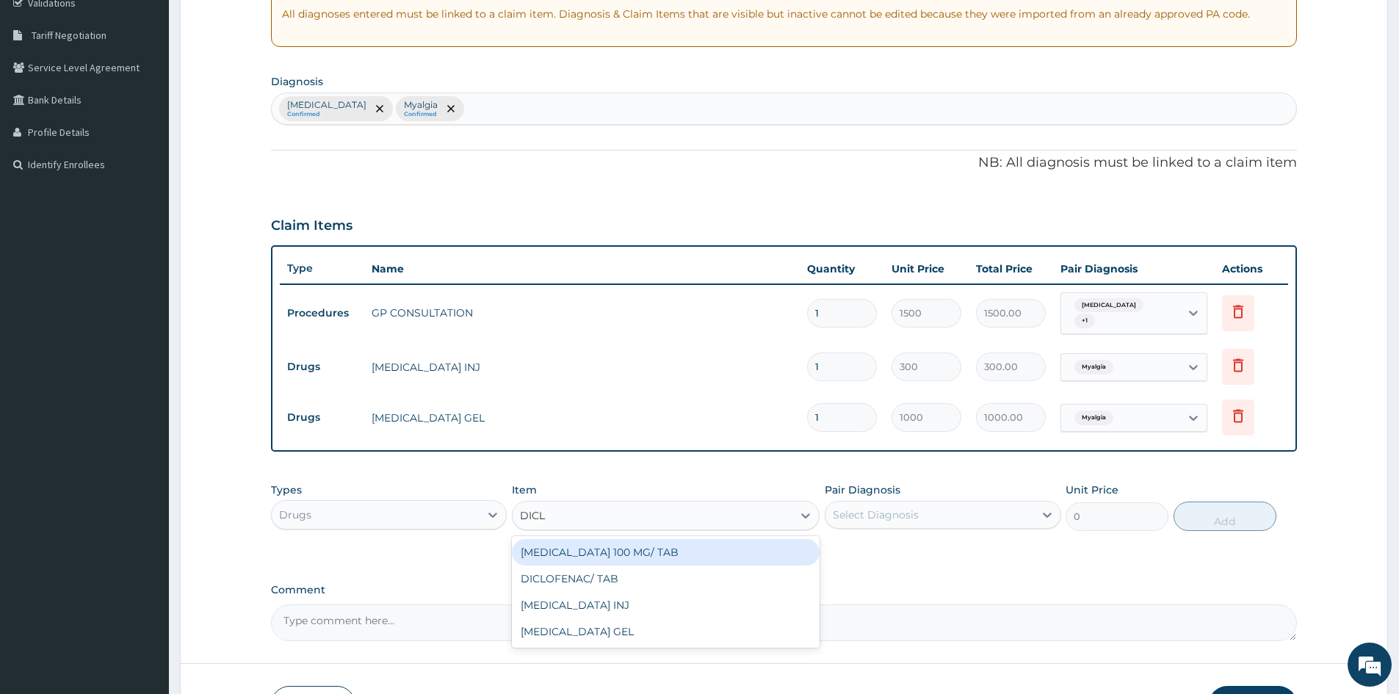
type input "DICLO"
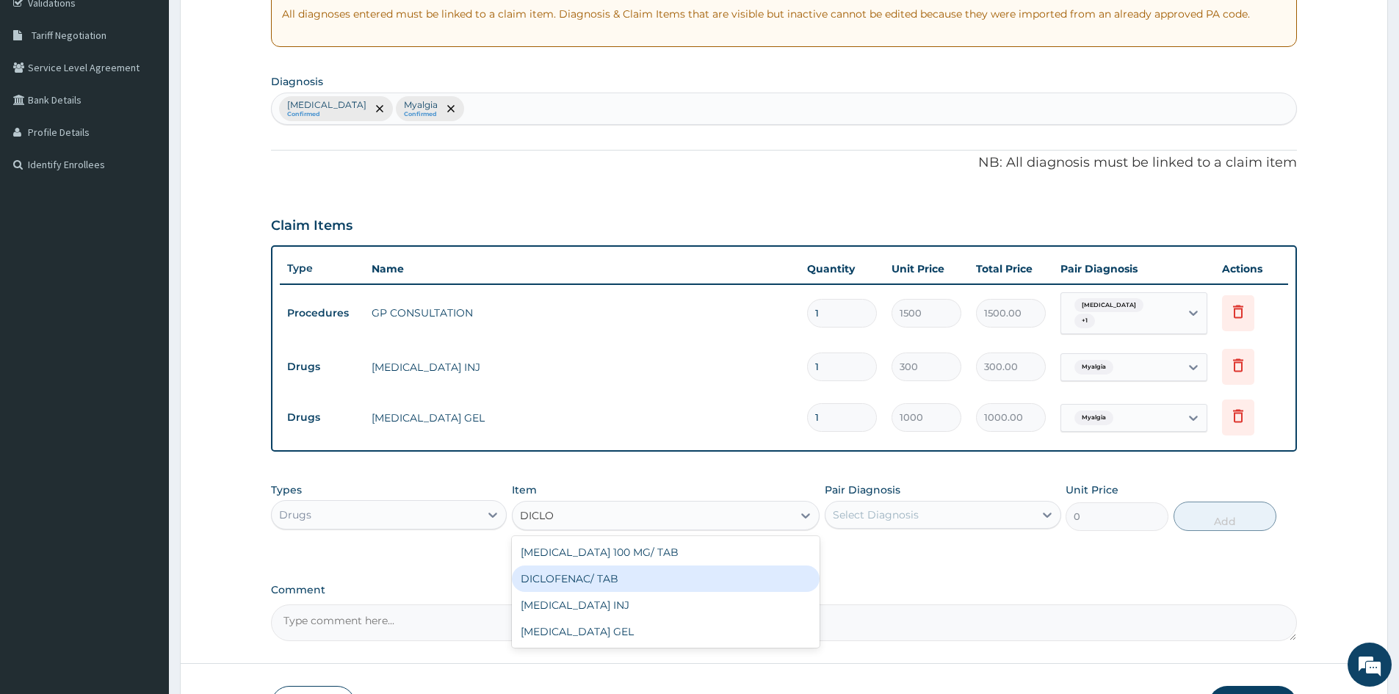
drag, startPoint x: 552, startPoint y: 576, endPoint x: 560, endPoint y: 573, distance: 8.6
click at [552, 575] on div "DICLOFENAC/ TAB" at bounding box center [666, 579] width 308 height 26
type input "50"
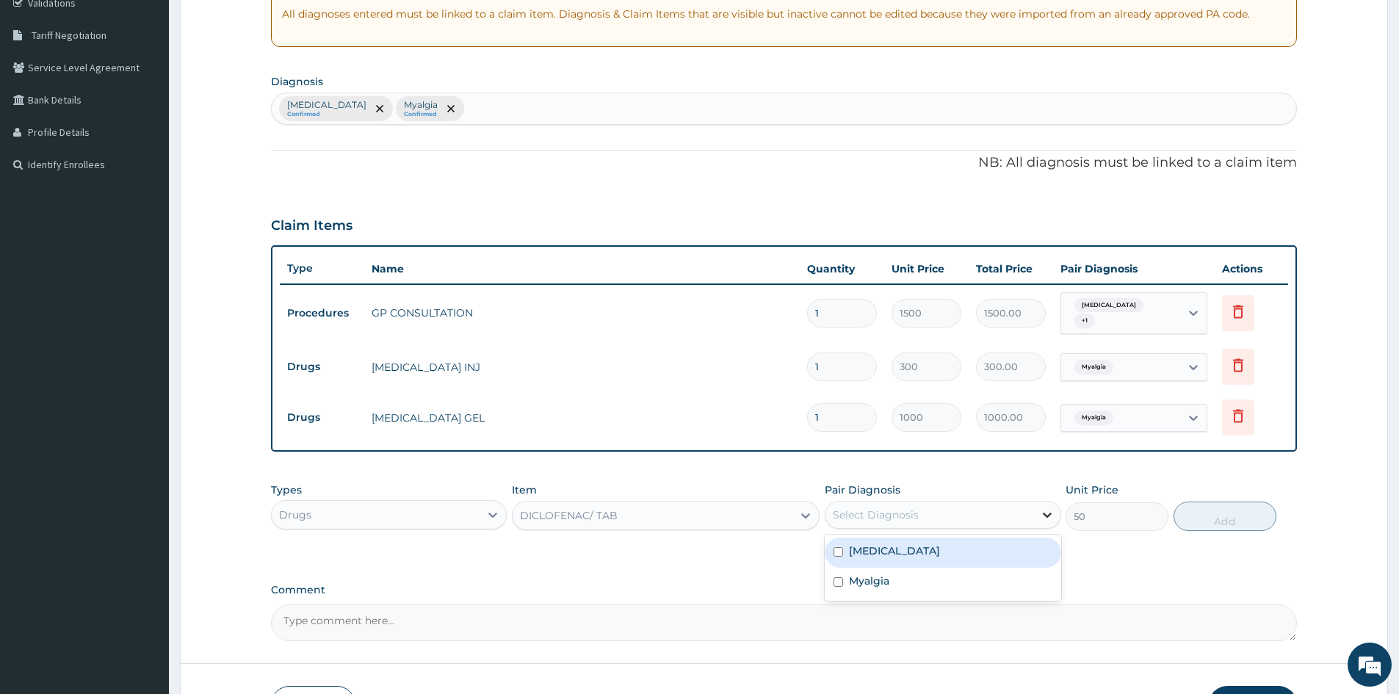
click at [1042, 512] on icon at bounding box center [1047, 515] width 15 height 15
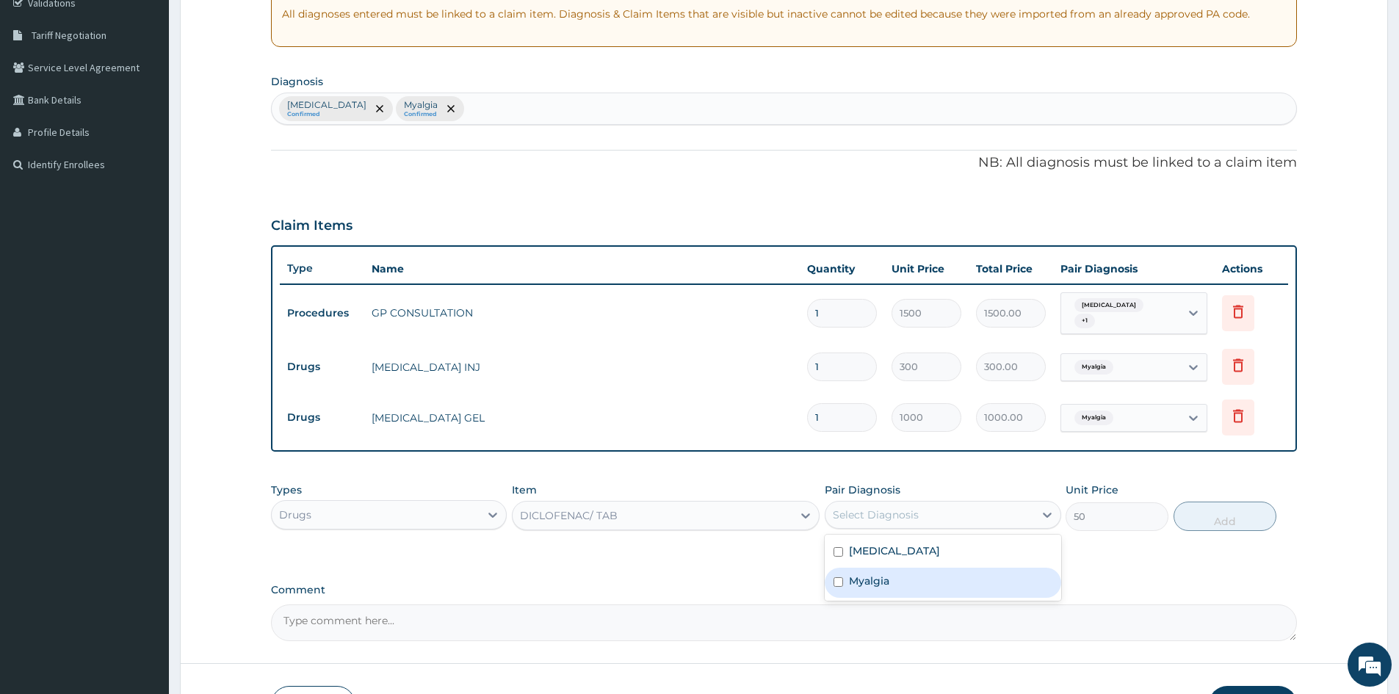
click at [837, 581] on input "checkbox" at bounding box center [839, 582] width 10 height 10
checkbox input "true"
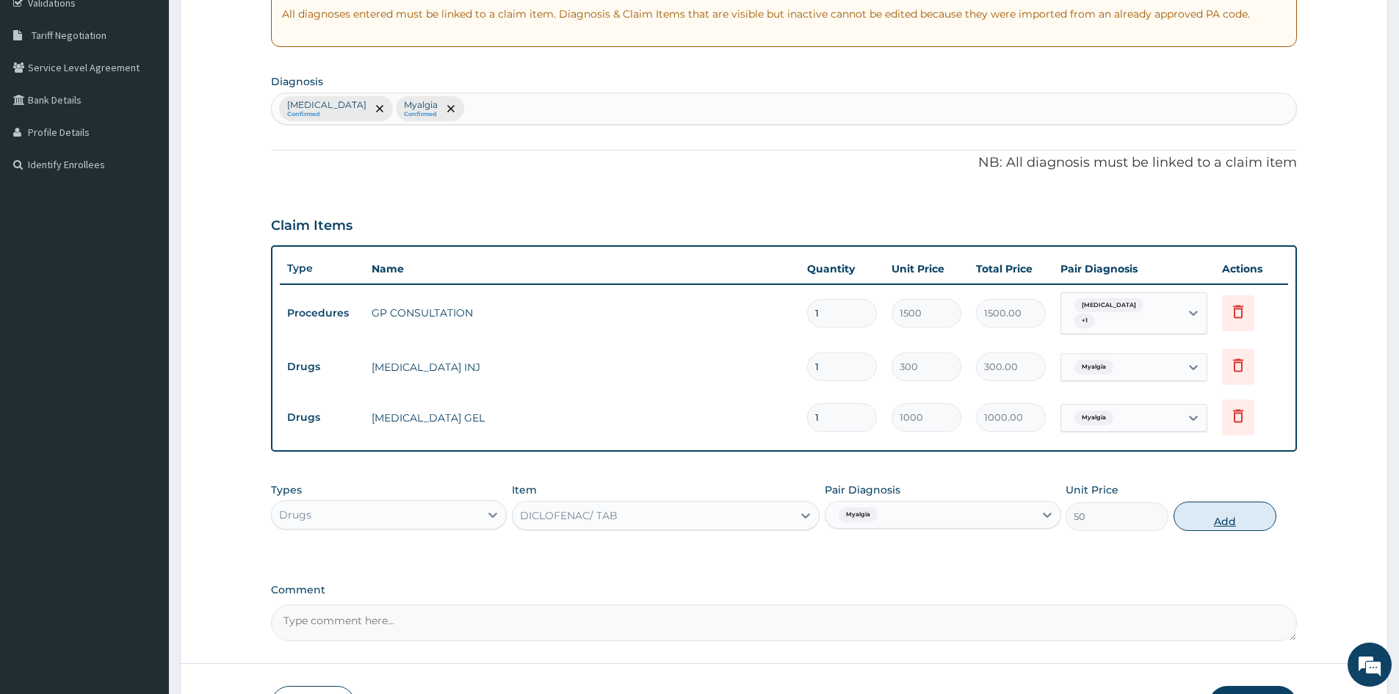
click at [1222, 524] on button "Add" at bounding box center [1225, 516] width 103 height 29
type input "0"
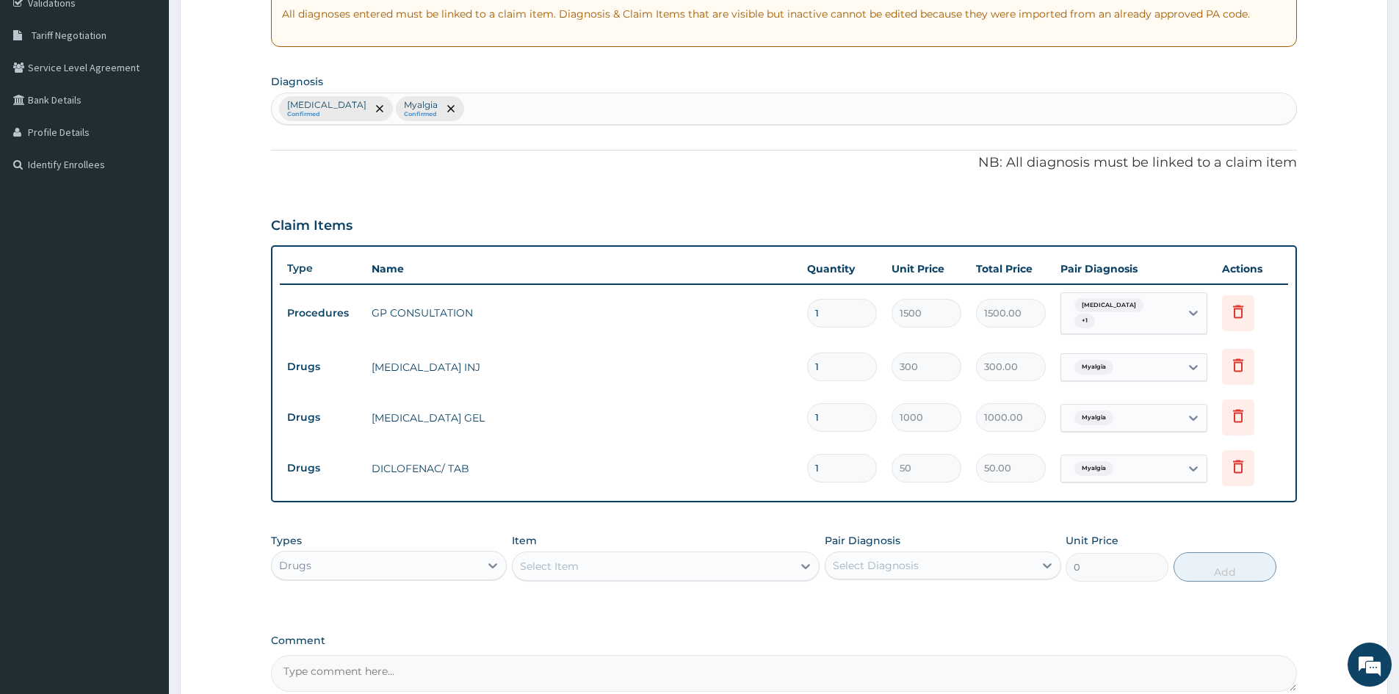
type input "10"
type input "500.00"
type input "10"
click at [599, 569] on div "Select Item" at bounding box center [653, 567] width 280 height 24
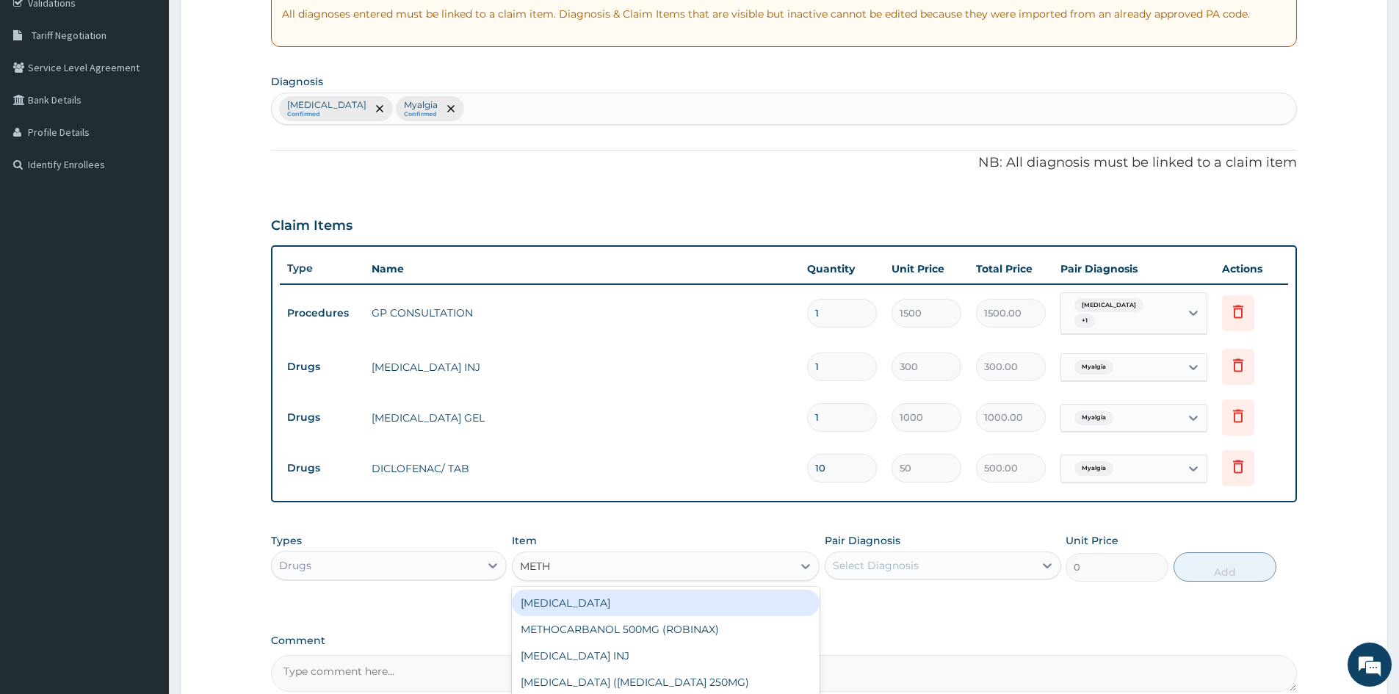
type input "METHO"
click at [575, 605] on div "METHOCARBANOL 500MG (ROBINAX)" at bounding box center [666, 603] width 308 height 26
type input "100"
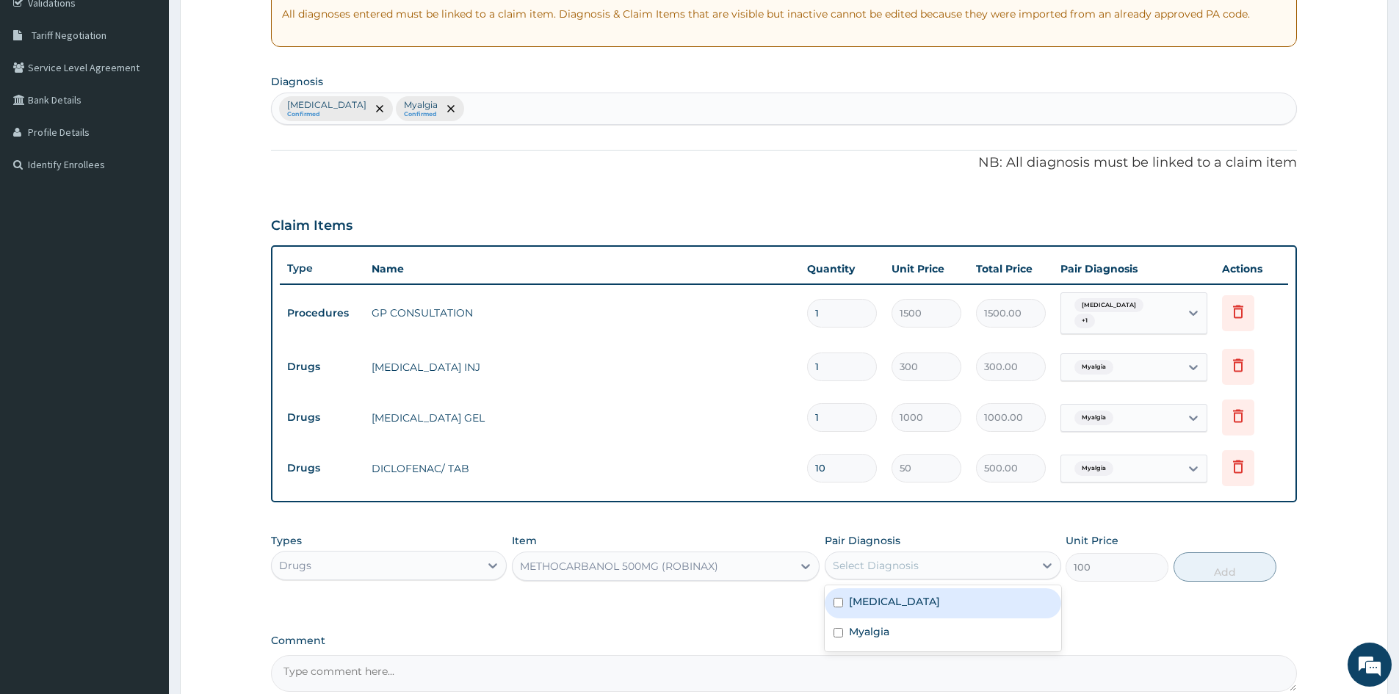
click at [856, 558] on div "Select Diagnosis" at bounding box center [930, 566] width 208 height 24
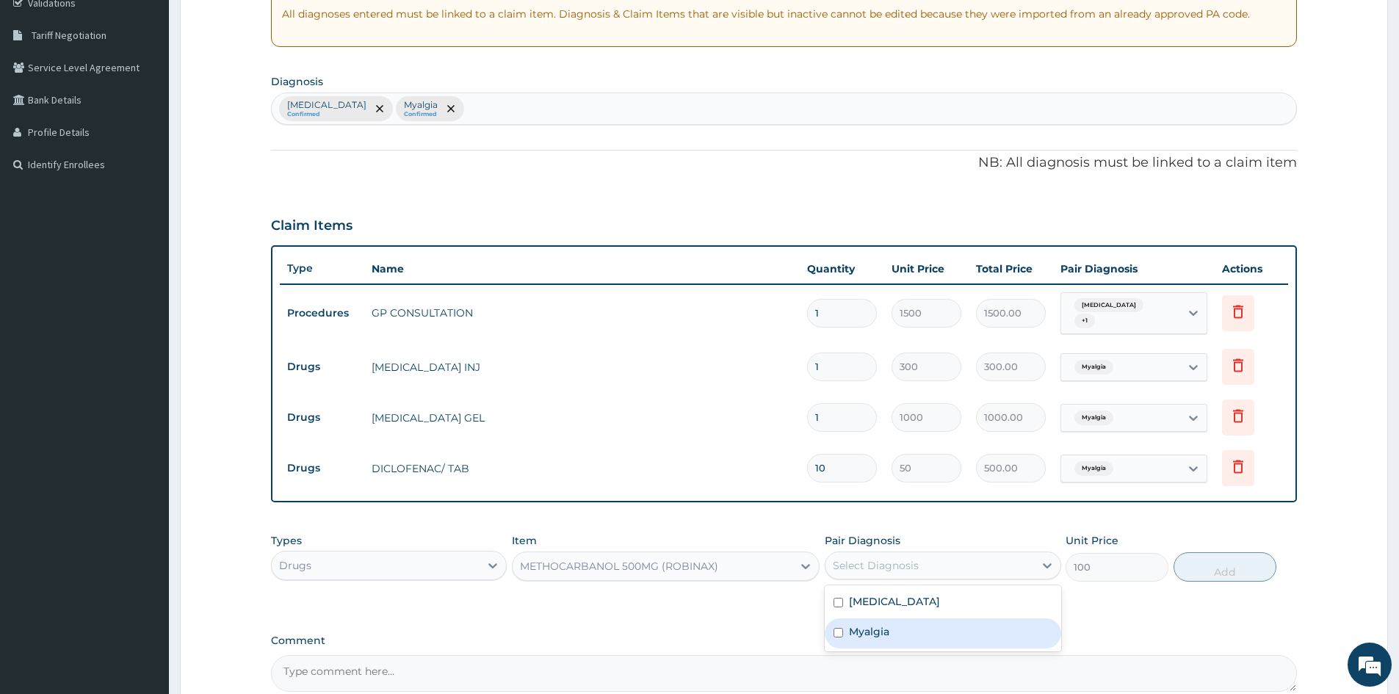
click at [838, 630] on input "checkbox" at bounding box center [839, 633] width 10 height 10
checkbox input "true"
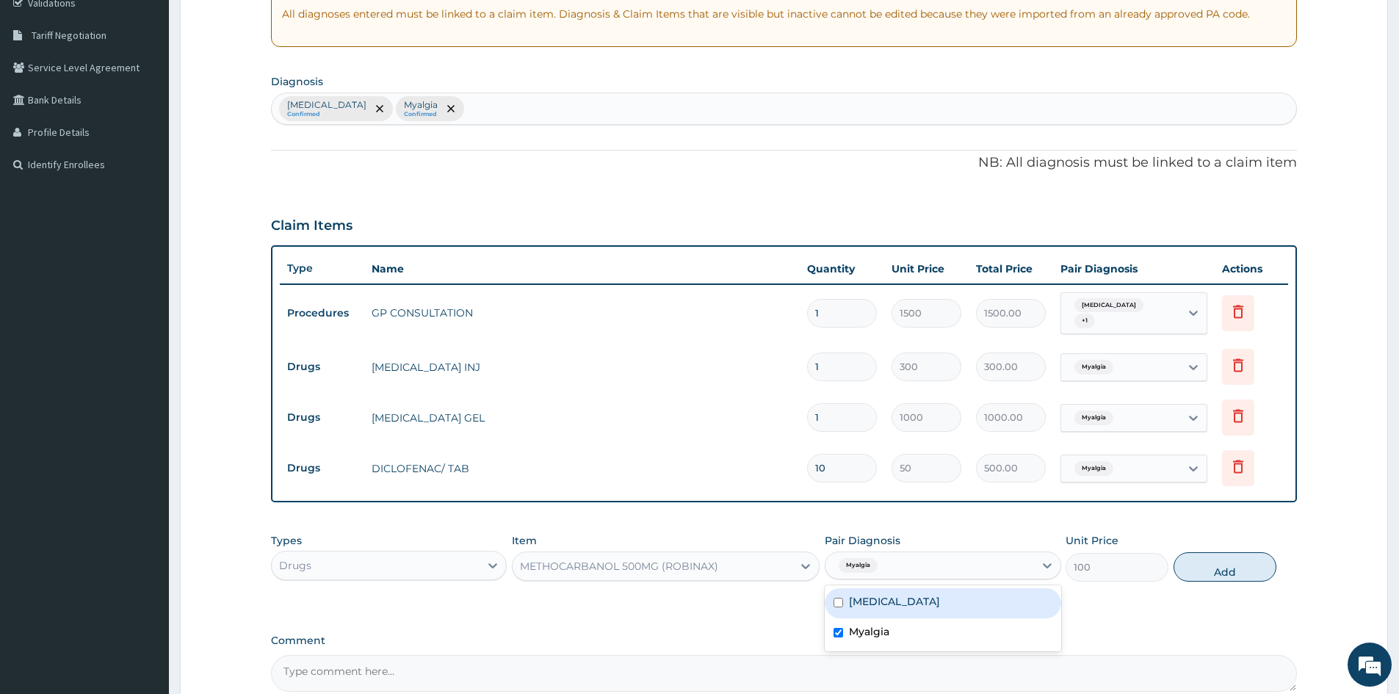
click at [1211, 571] on button "Add" at bounding box center [1225, 566] width 103 height 29
type input "0"
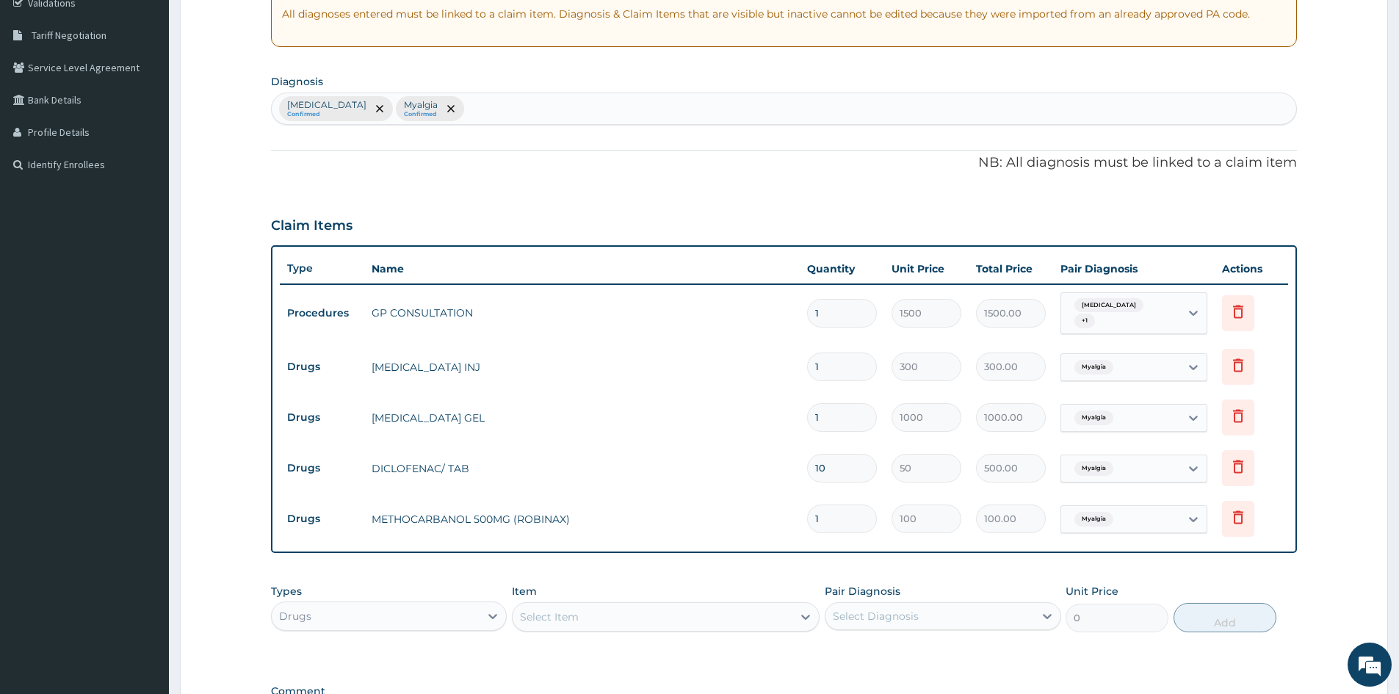
type input "10"
type input "1000.00"
type input "10"
click at [691, 616] on div "Select Item" at bounding box center [653, 617] width 280 height 24
type input "ERY"
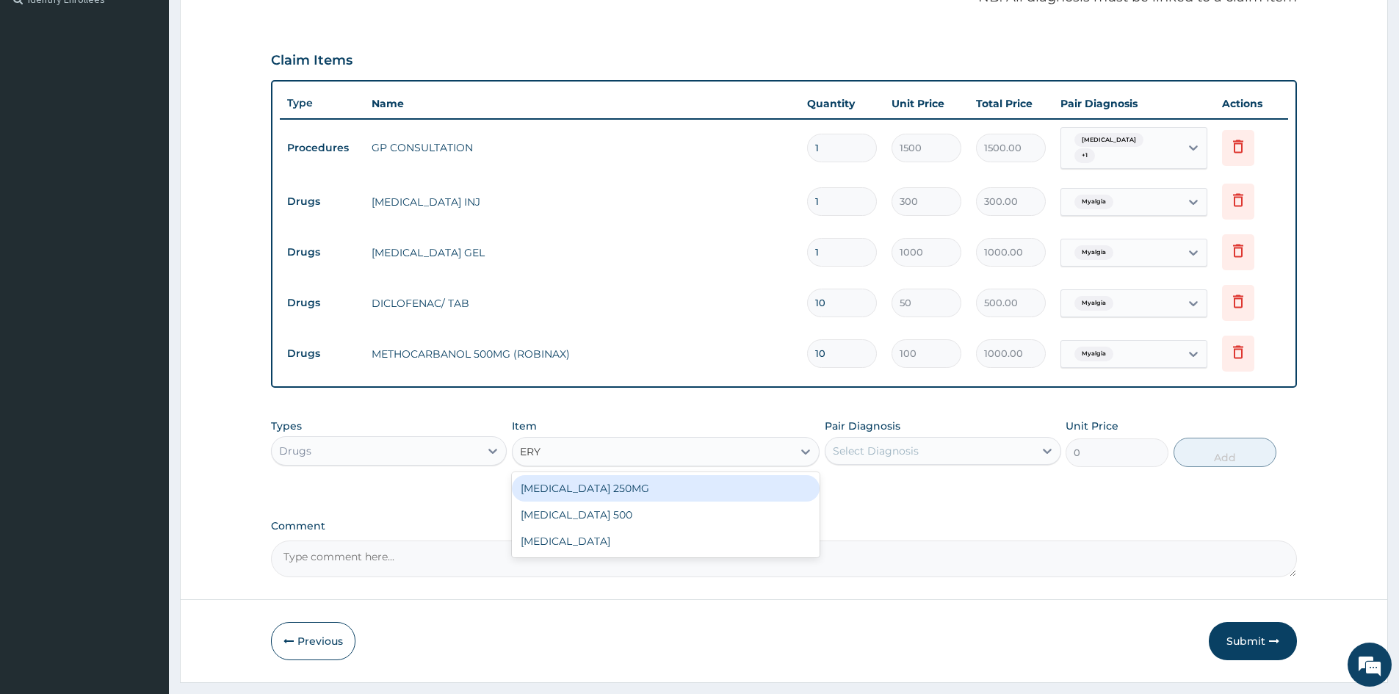
scroll to position [489, 0]
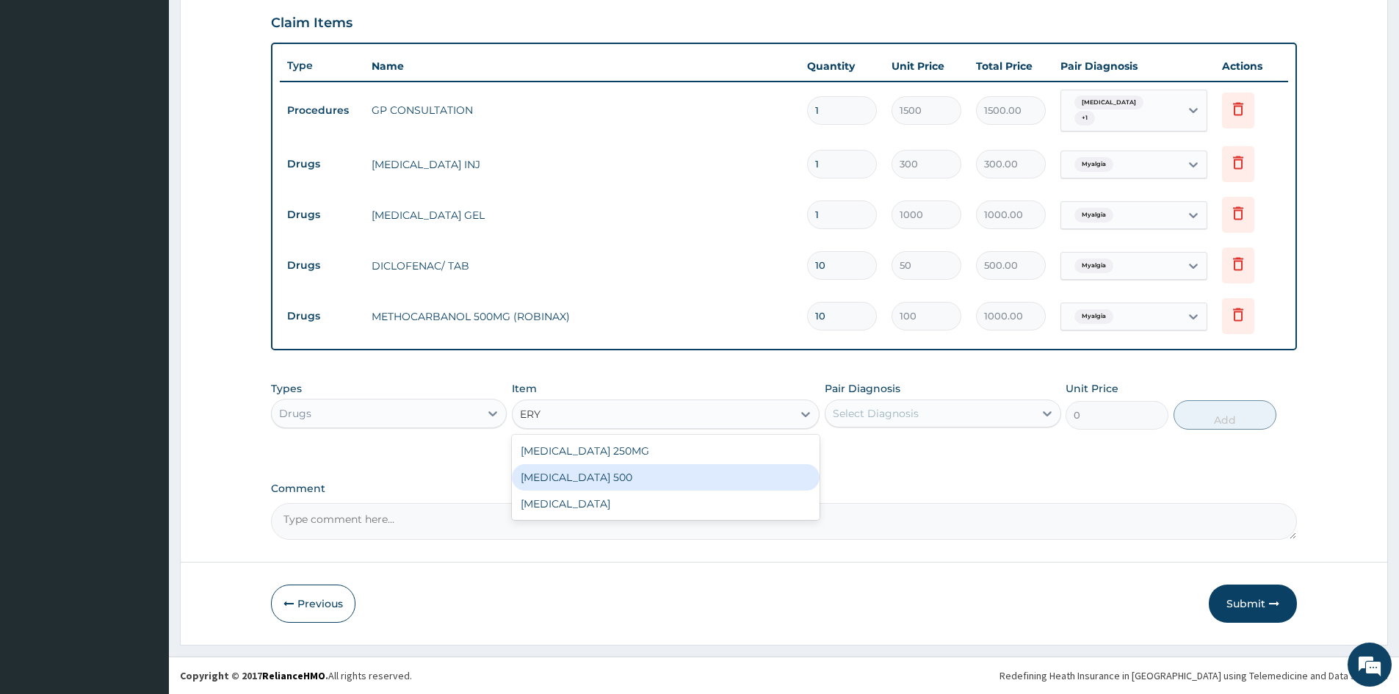
click at [580, 474] on div "ERYTHROMYCIN 500" at bounding box center [666, 477] width 308 height 26
type input "80"
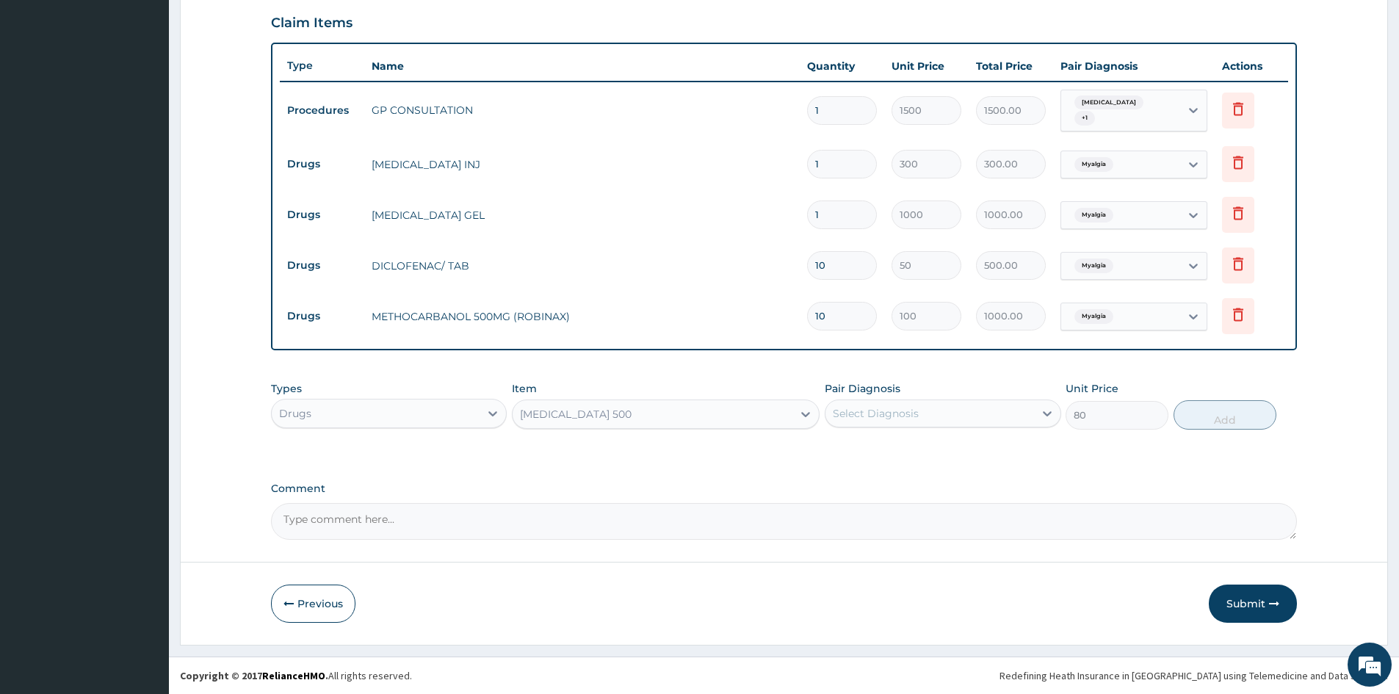
click at [1011, 414] on div "Select Diagnosis" at bounding box center [930, 414] width 208 height 24
click at [837, 452] on input "checkbox" at bounding box center [839, 451] width 10 height 10
checkbox input "true"
click at [1229, 417] on button "Add" at bounding box center [1225, 414] width 103 height 29
type input "0"
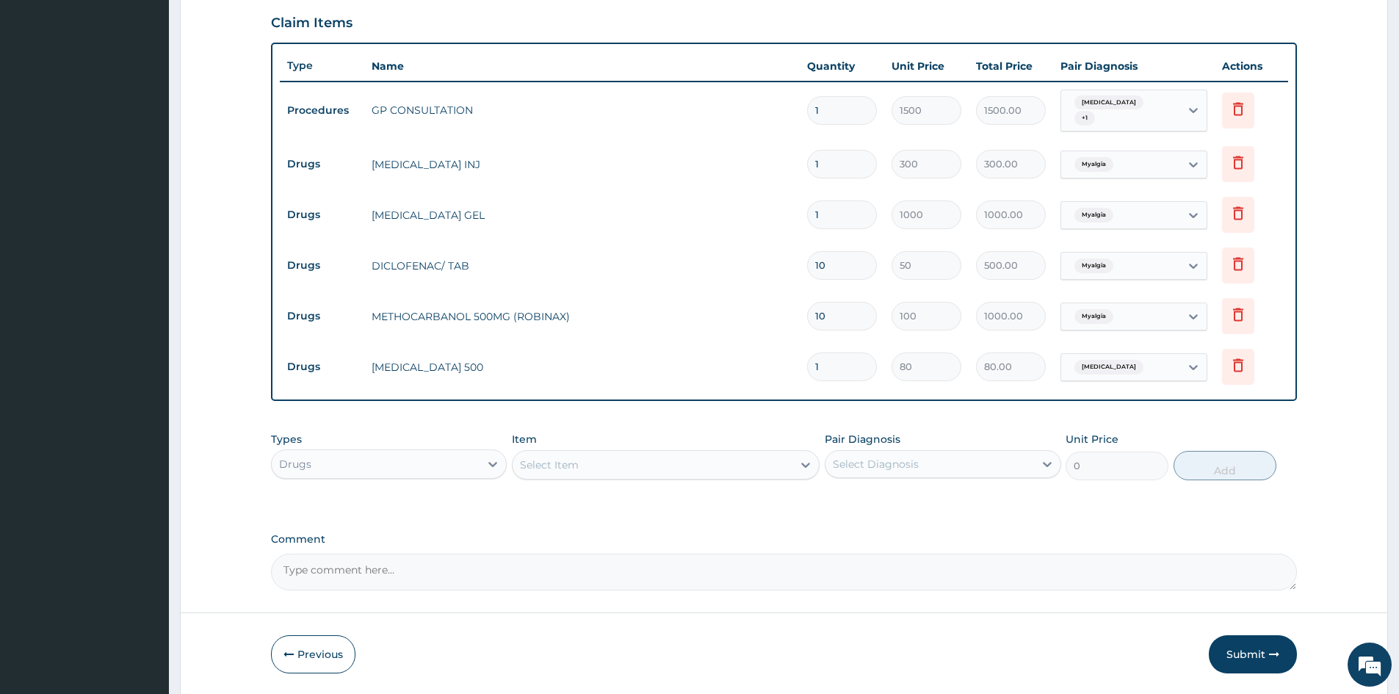
type input "10"
type input "800.00"
type input "10"
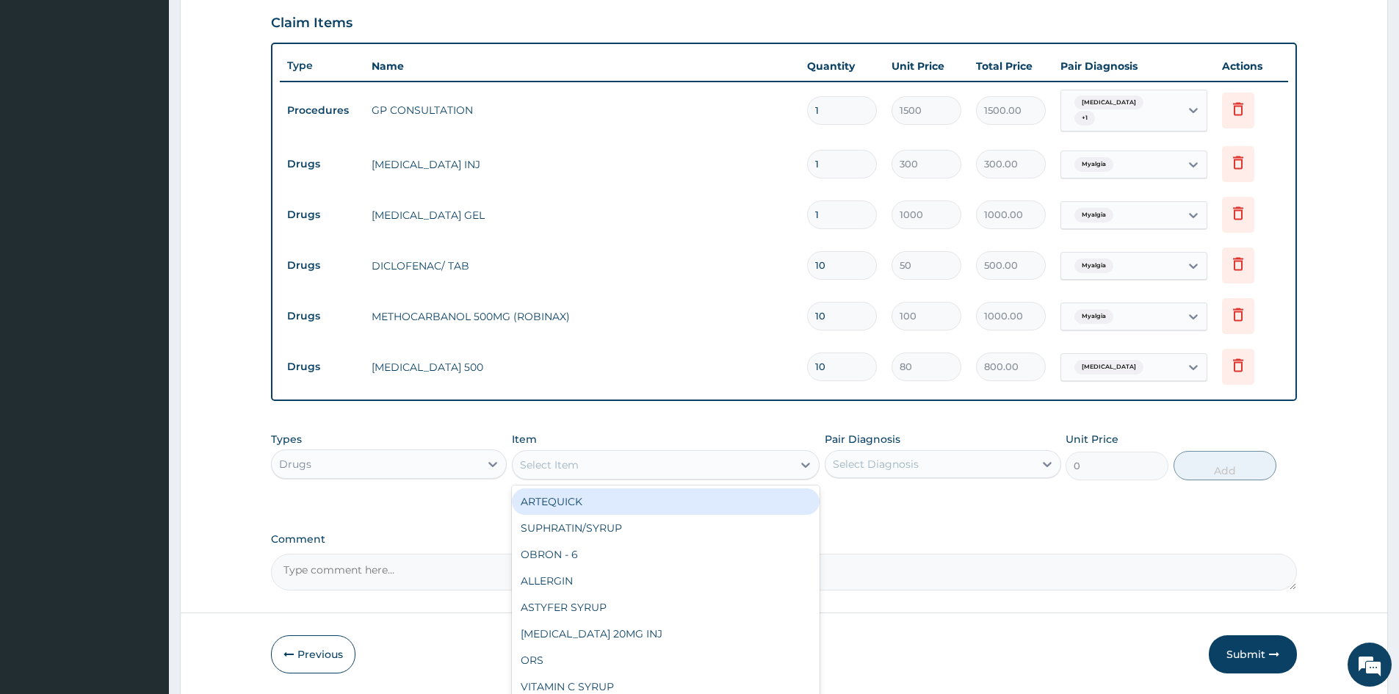
click at [630, 476] on div "Select Item" at bounding box center [653, 465] width 280 height 24
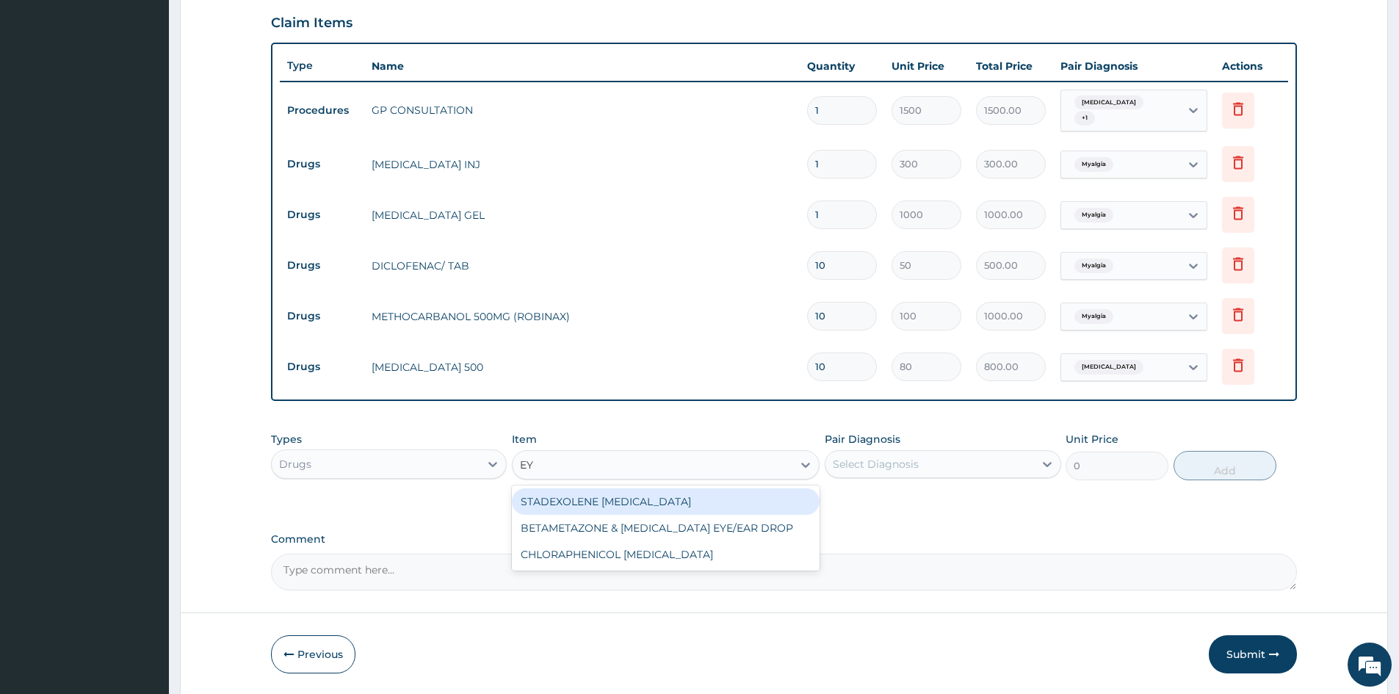
type input "EYE"
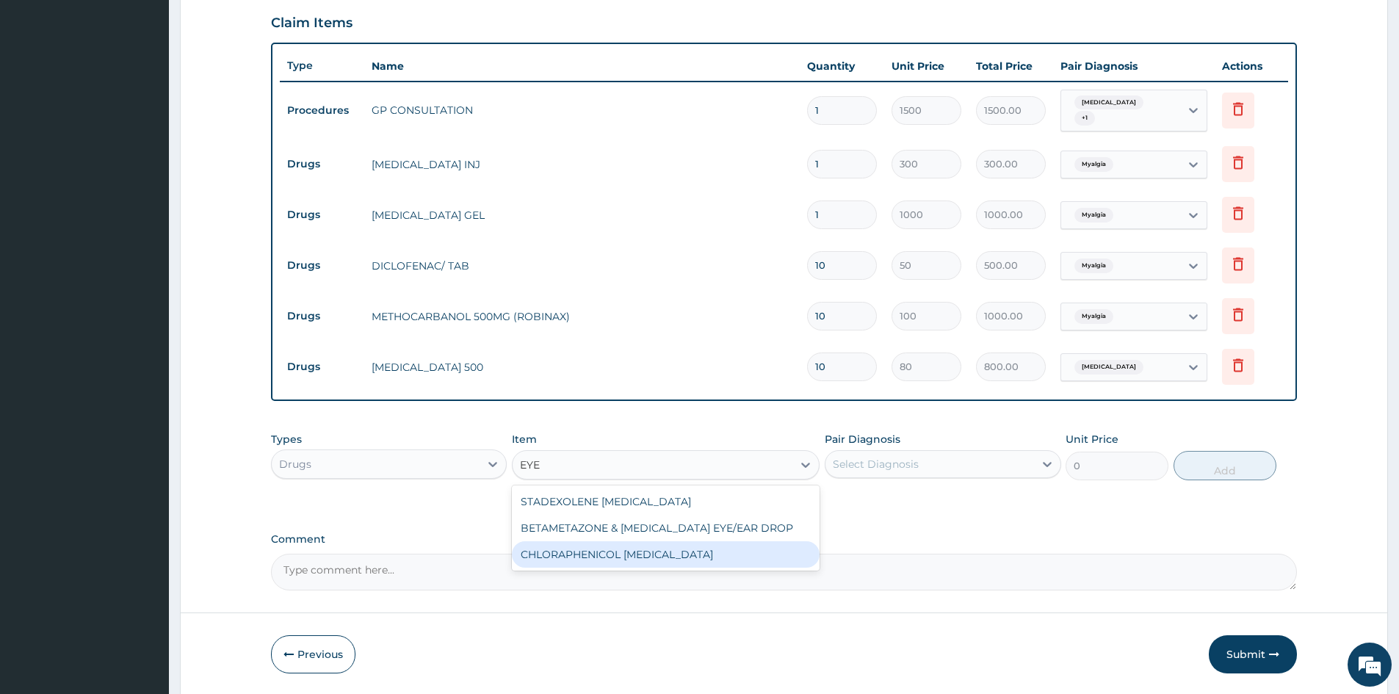
click at [546, 552] on div "CHLORAPHENICOL EYE DROP" at bounding box center [666, 554] width 308 height 26
type input "500"
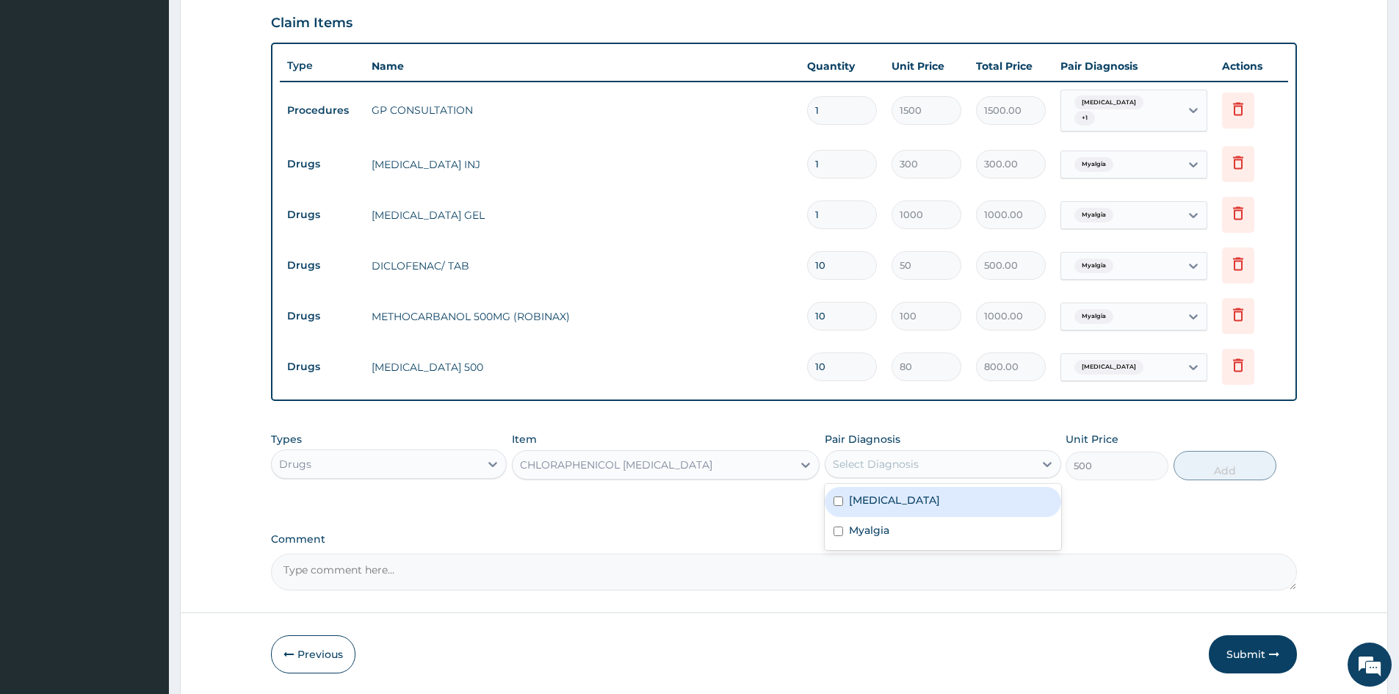
click at [914, 461] on div "Select Diagnosis" at bounding box center [876, 464] width 86 height 15
click at [841, 504] on input "checkbox" at bounding box center [839, 502] width 10 height 10
checkbox input "true"
click at [1229, 469] on button "Add" at bounding box center [1225, 465] width 103 height 29
type input "0"
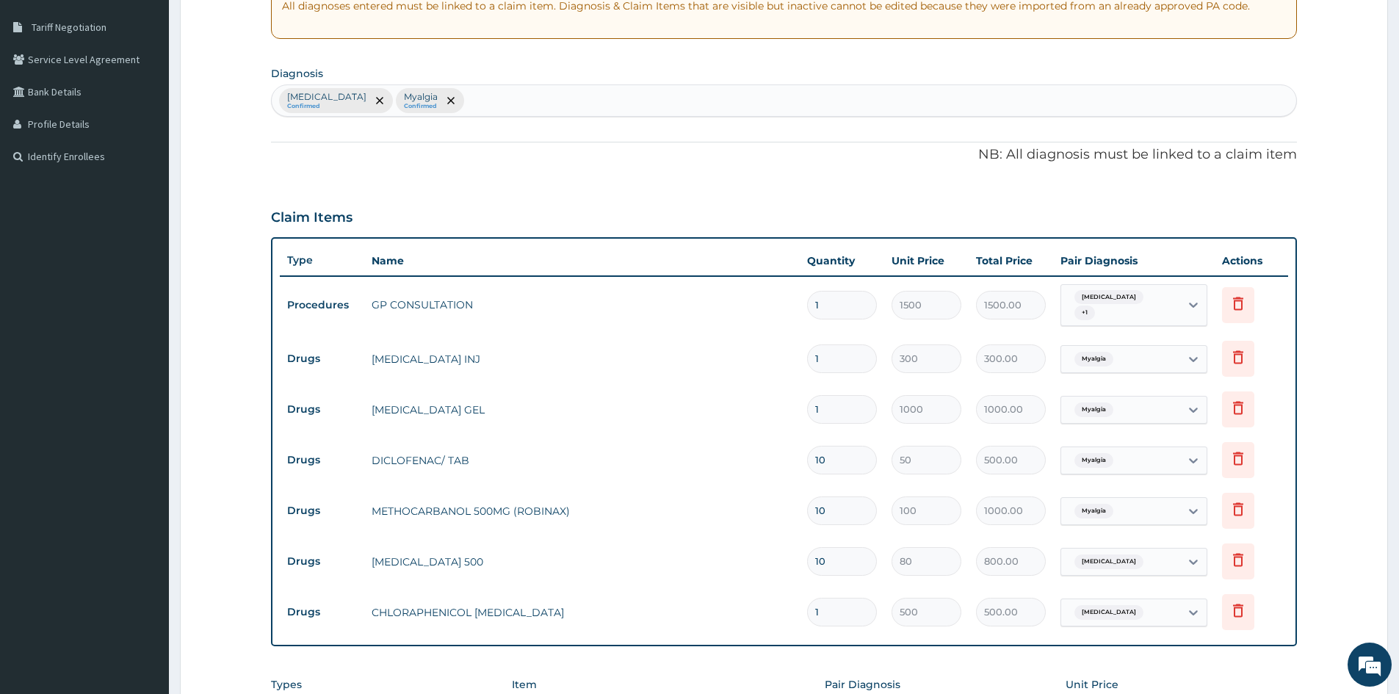
scroll to position [76, 0]
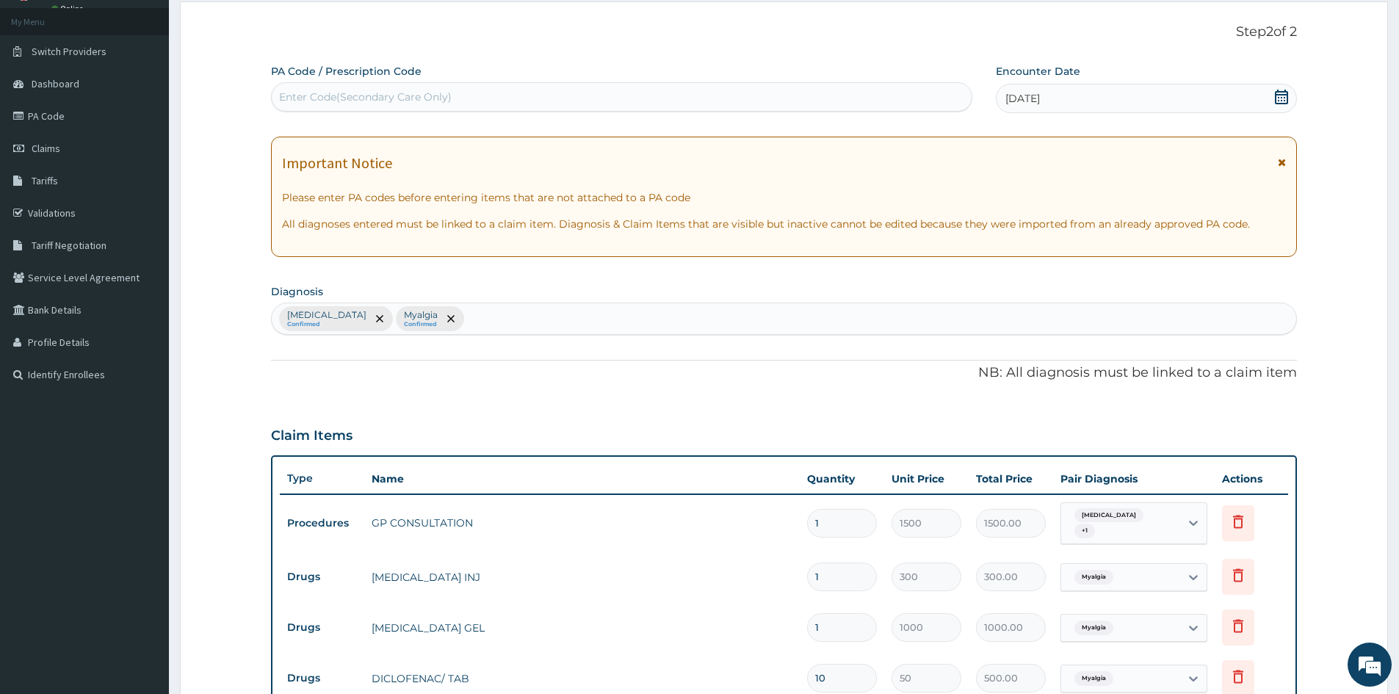
click at [605, 314] on div "Conjunctivitis, unspecified Confirmed Myalgia Confirmed" at bounding box center [784, 318] width 1025 height 31
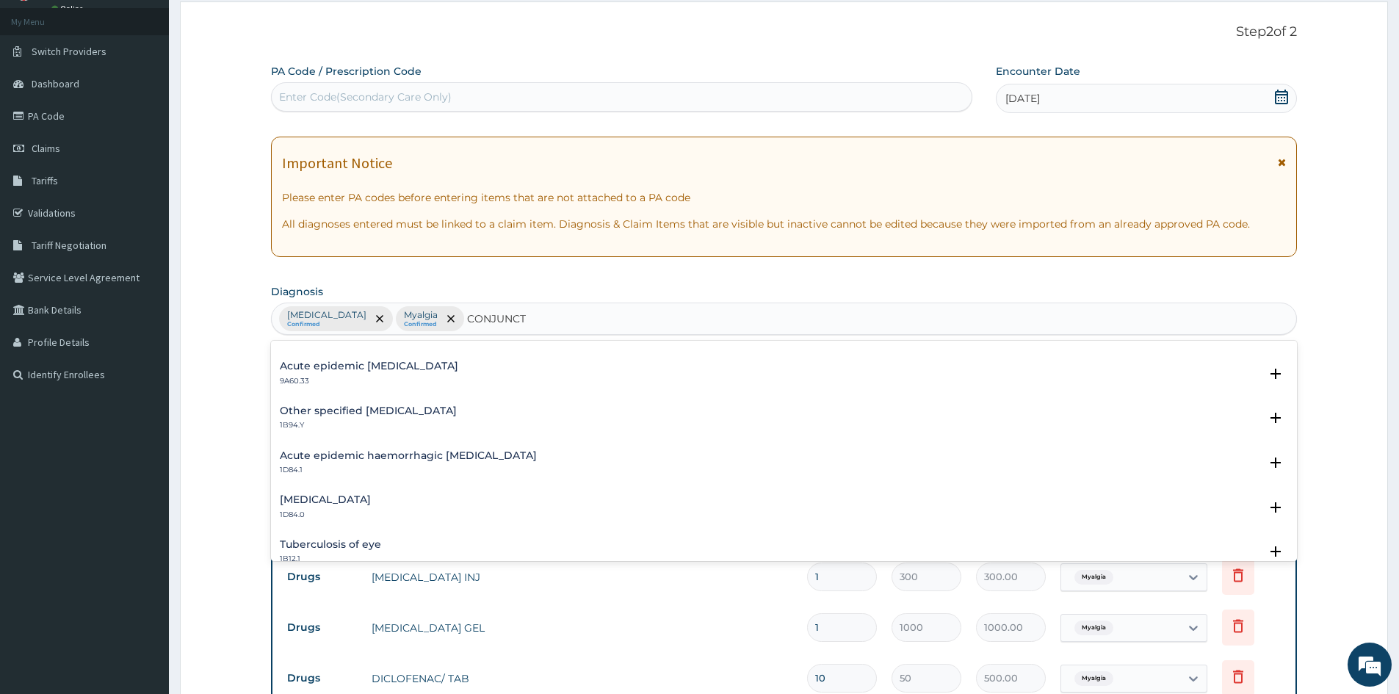
scroll to position [808, 0]
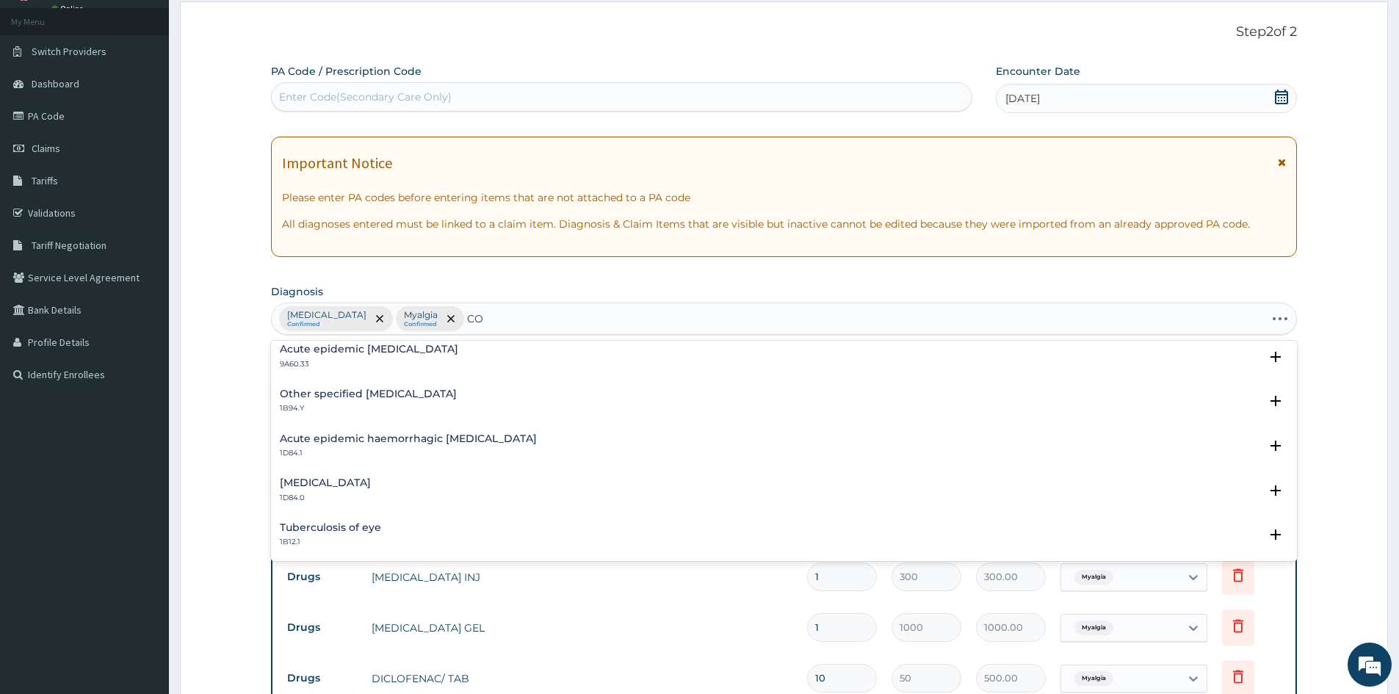
type input "C"
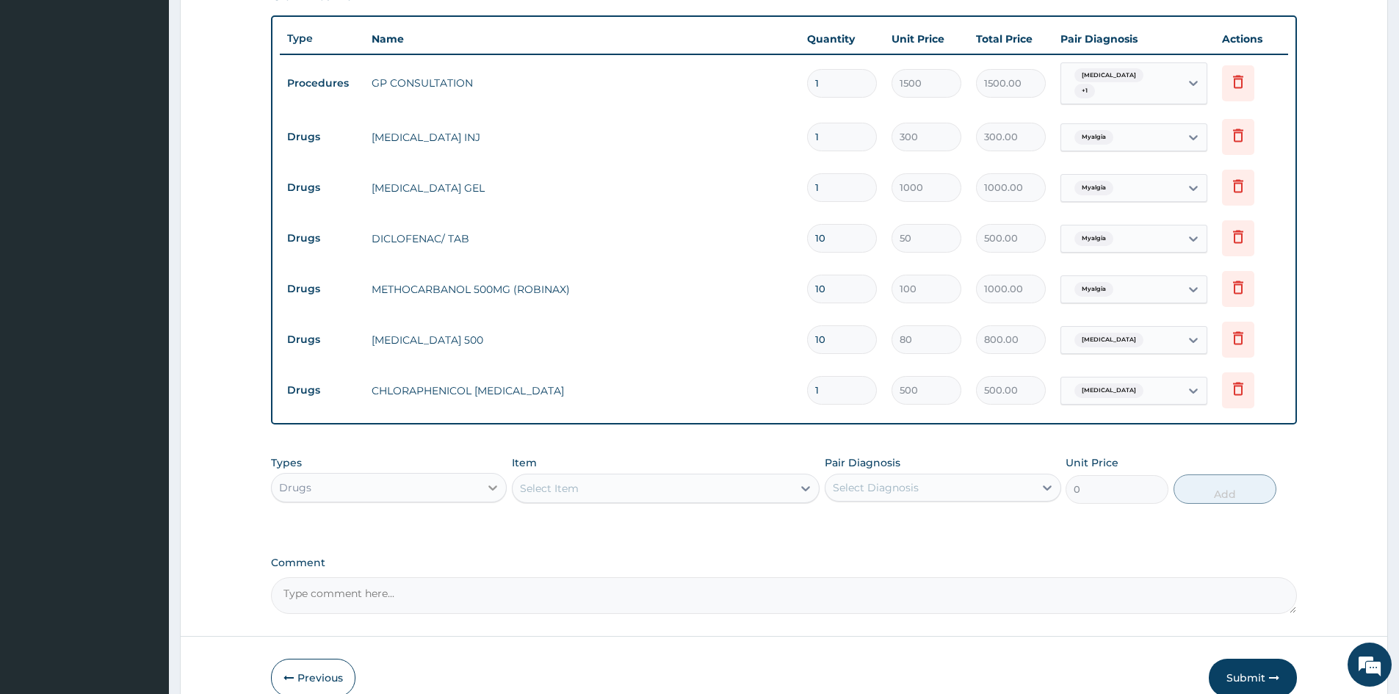
scroll to position [517, 0]
click at [561, 485] on div "Select Item" at bounding box center [549, 487] width 59 height 15
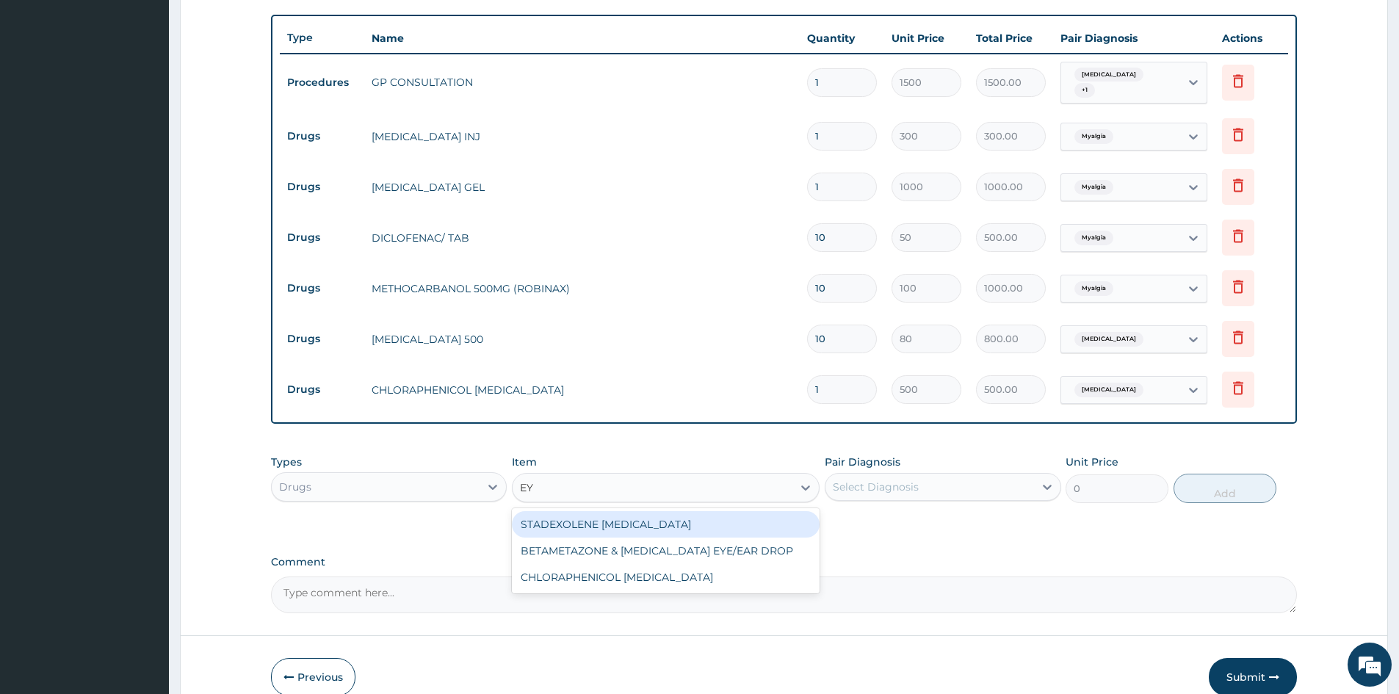
type input "EYE"
click at [571, 522] on div "STADEXOLENE EYE DROP" at bounding box center [666, 524] width 308 height 26
type input "1500"
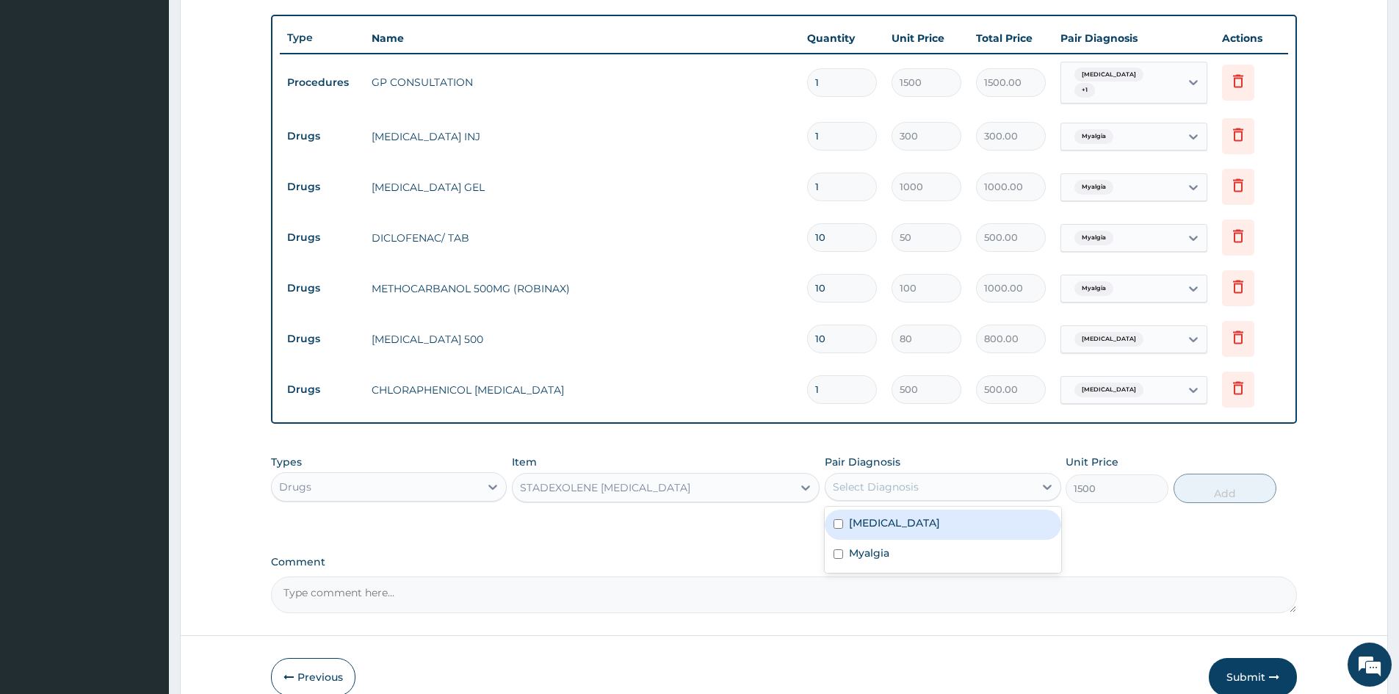
click at [893, 491] on div "Select Diagnosis" at bounding box center [876, 487] width 86 height 15
click at [836, 524] on input "checkbox" at bounding box center [839, 524] width 10 height 10
checkbox input "true"
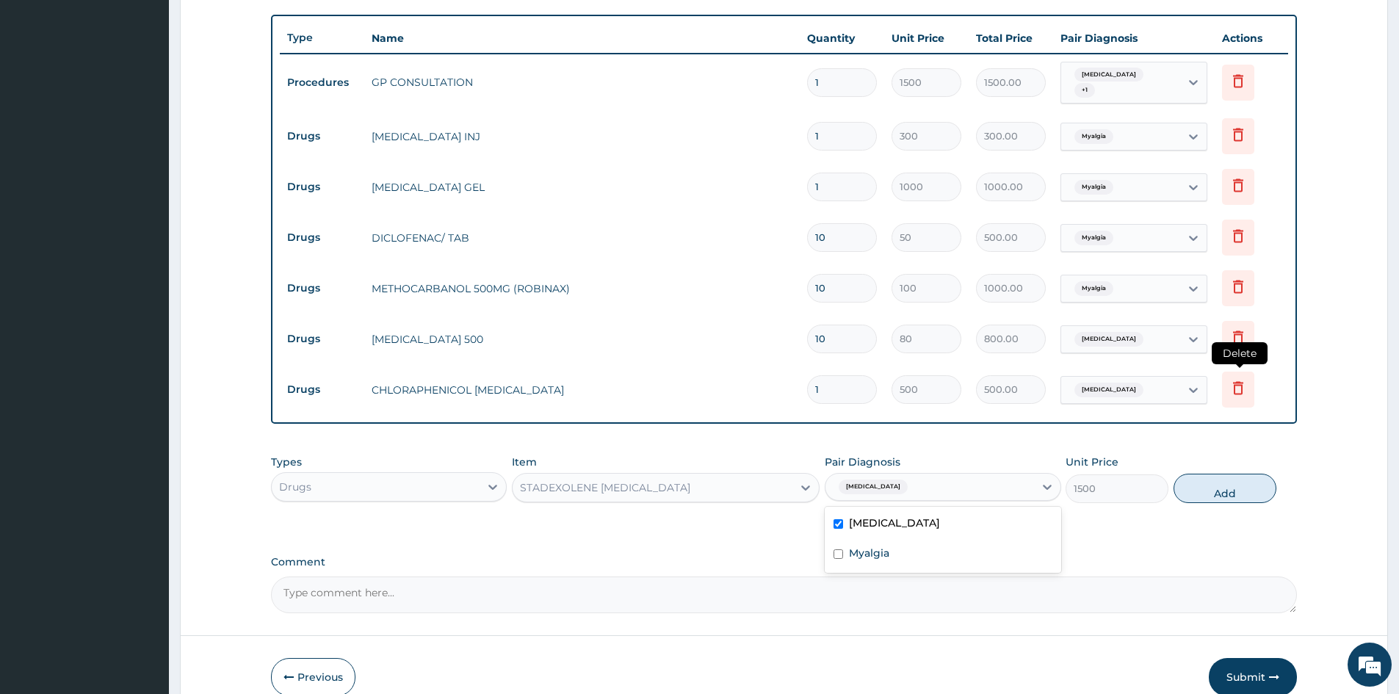
click at [1238, 390] on icon at bounding box center [1239, 388] width 18 height 18
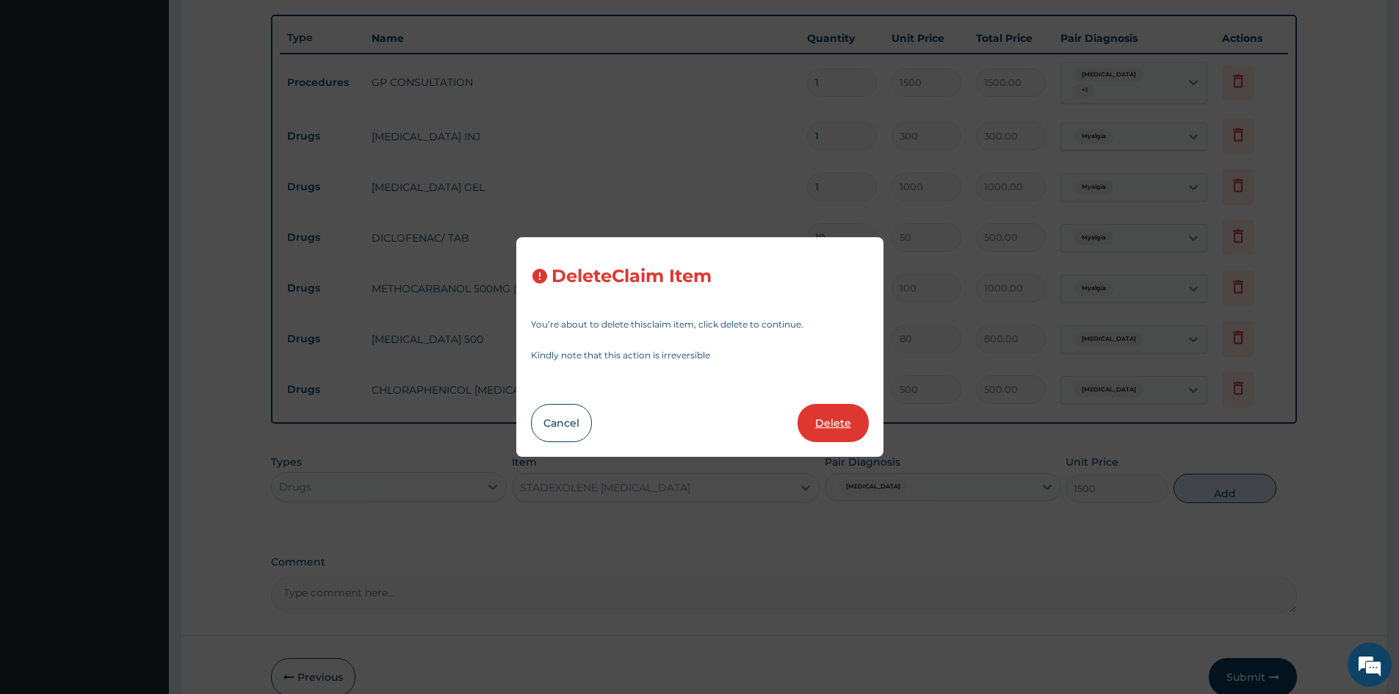
click at [834, 425] on button "Delete" at bounding box center [833, 423] width 71 height 38
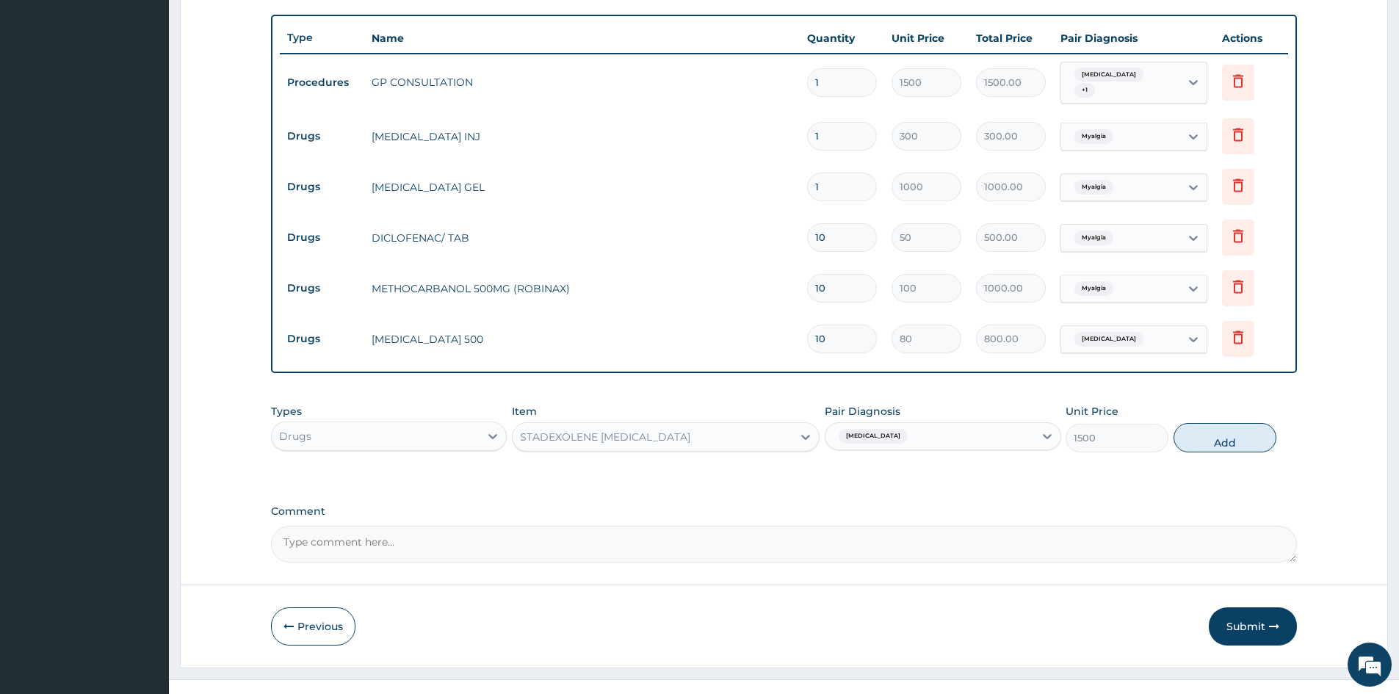
click at [1225, 444] on button "Add" at bounding box center [1225, 437] width 103 height 29
type input "0"
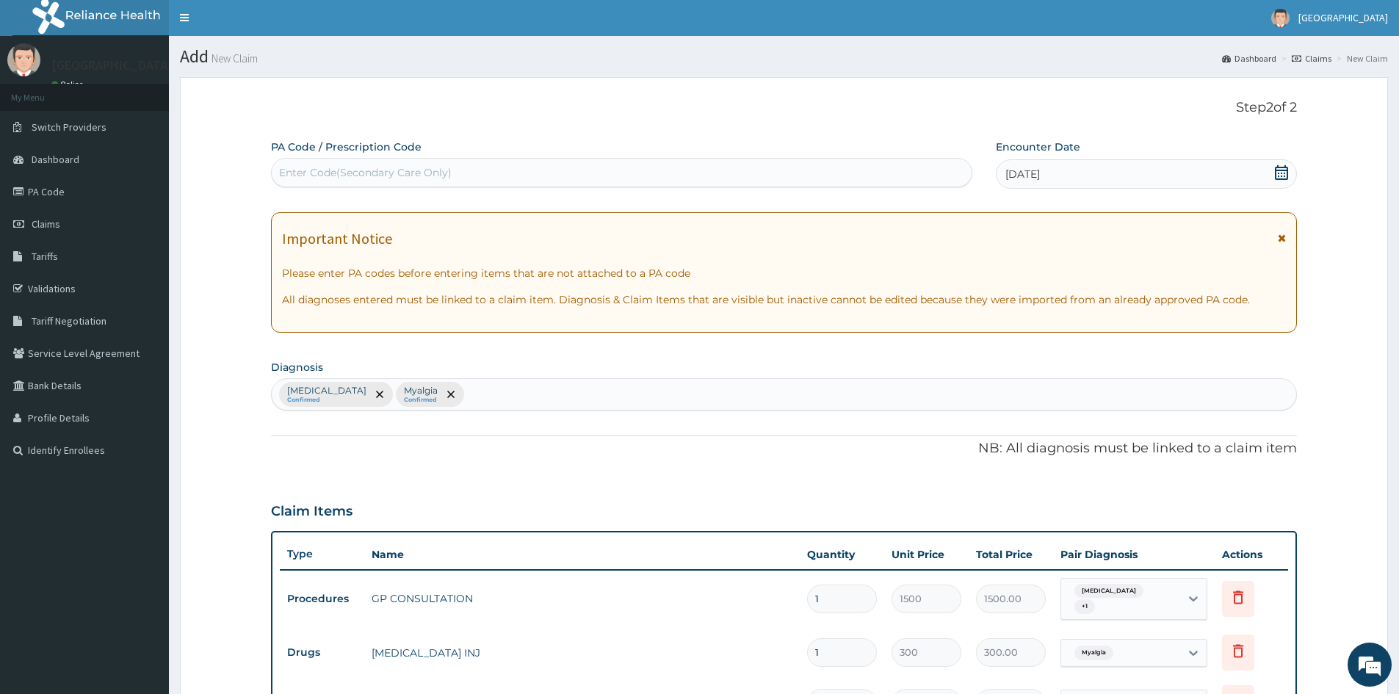
scroll to position [0, 0]
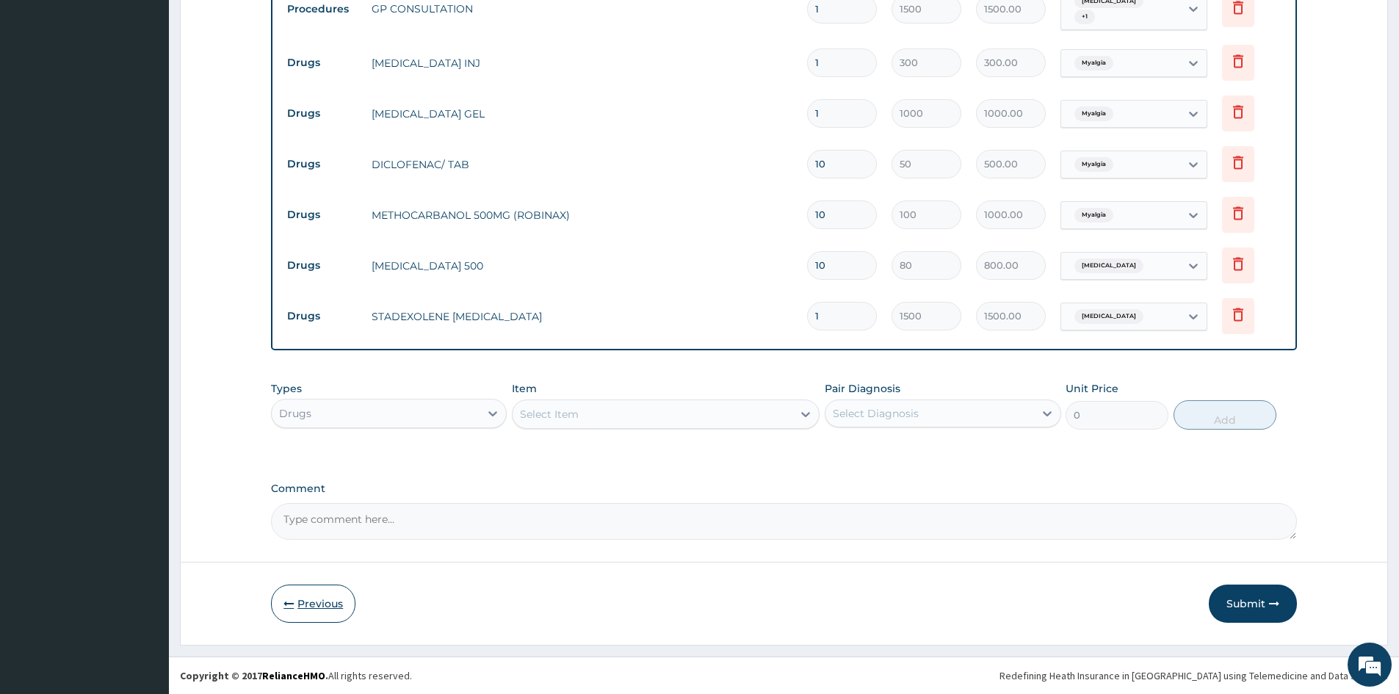
click at [322, 595] on button "Previous" at bounding box center [313, 604] width 84 height 38
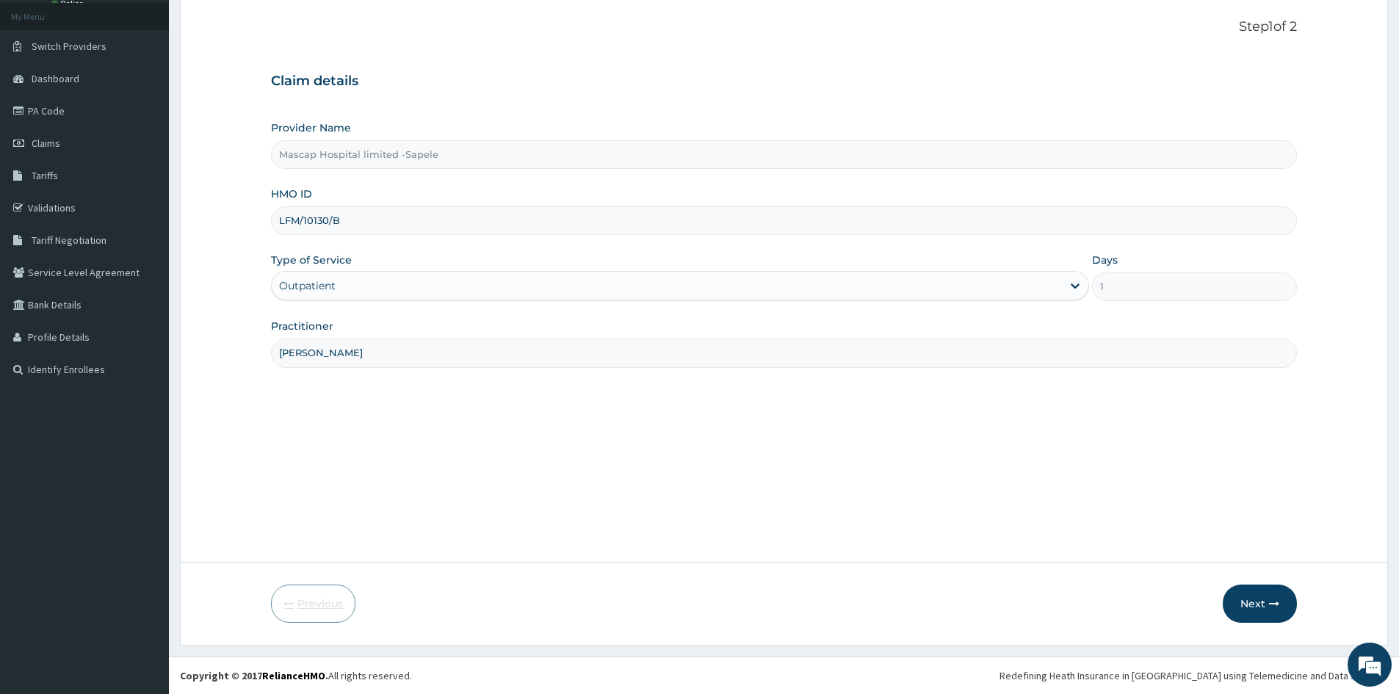
scroll to position [82, 0]
click at [1234, 600] on button "Next" at bounding box center [1260, 604] width 74 height 38
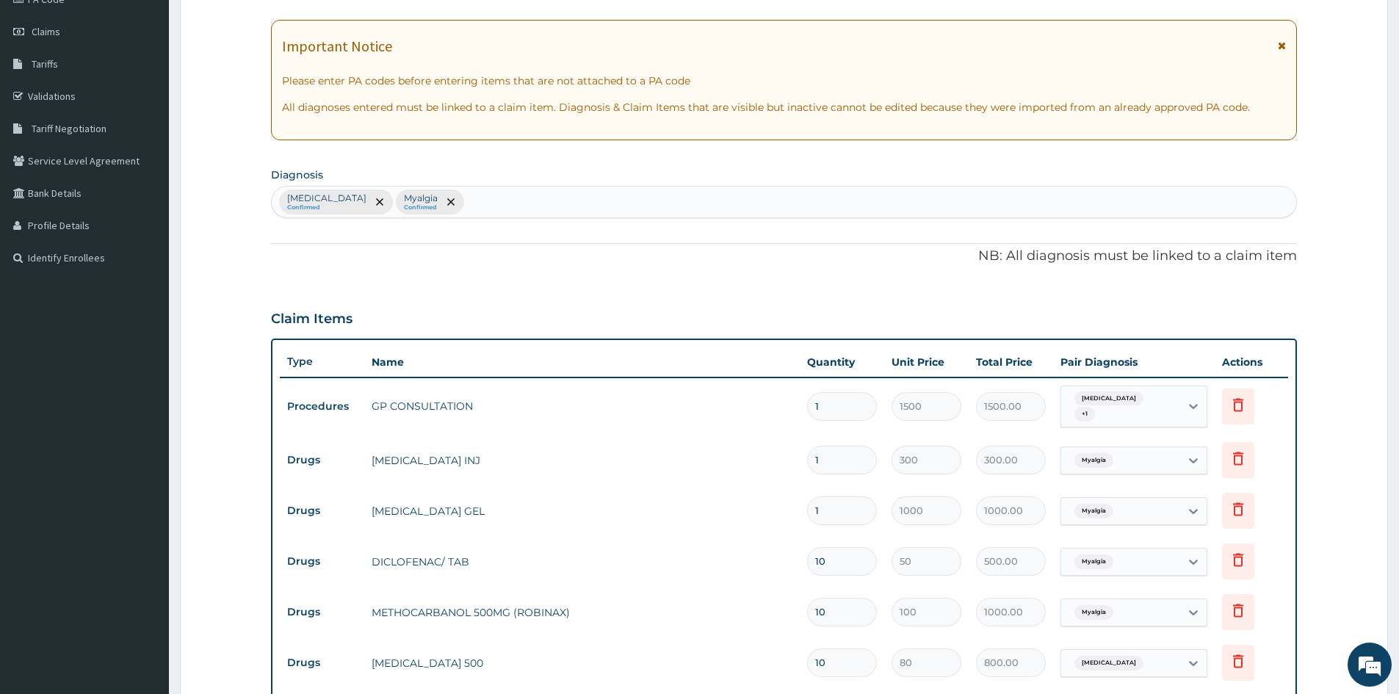
scroll to position [514, 0]
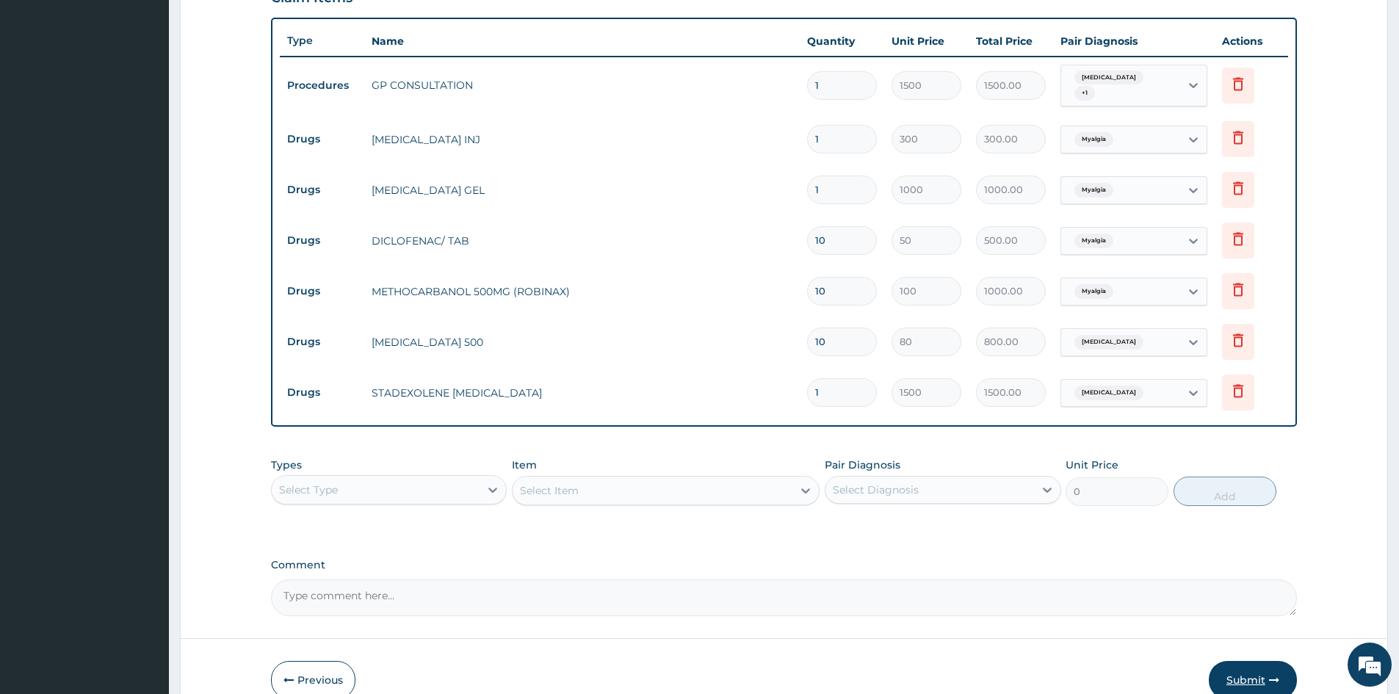
click at [1263, 680] on button "Submit" at bounding box center [1253, 680] width 88 height 38
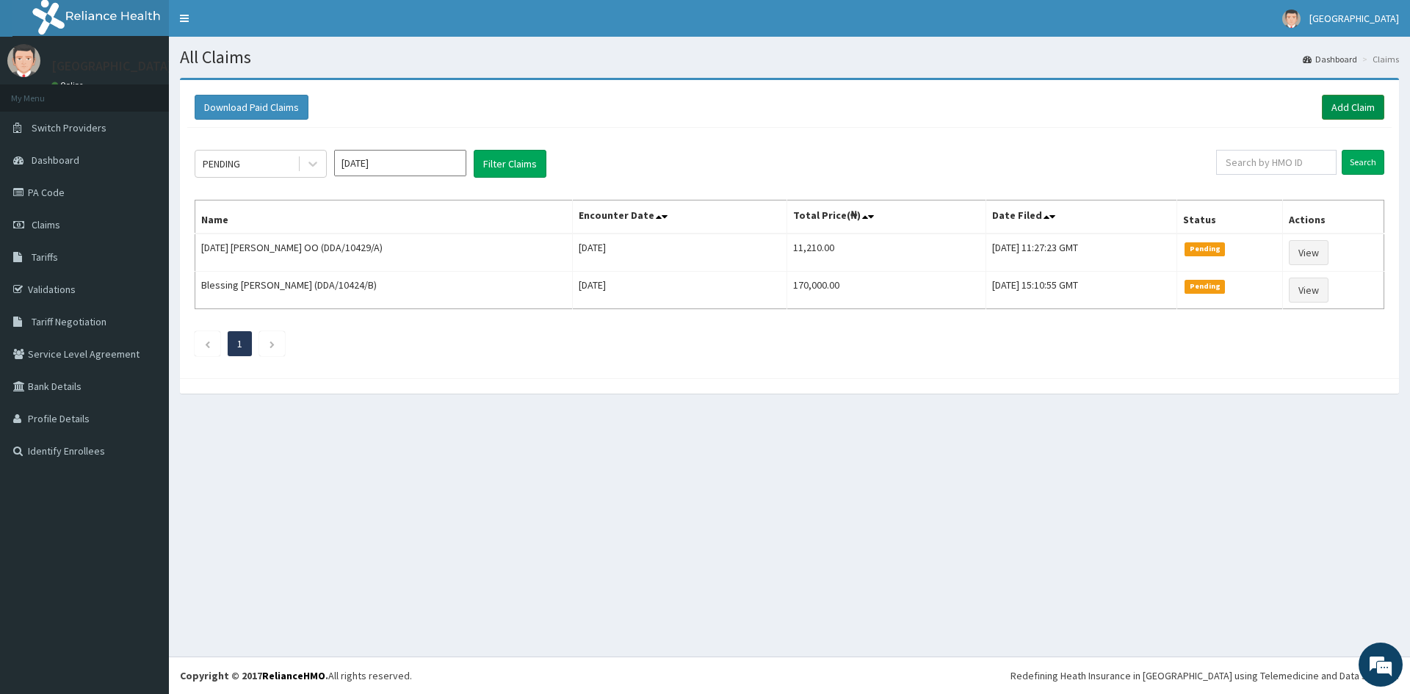
click at [1353, 104] on link "Add Claim" at bounding box center [1353, 107] width 62 height 25
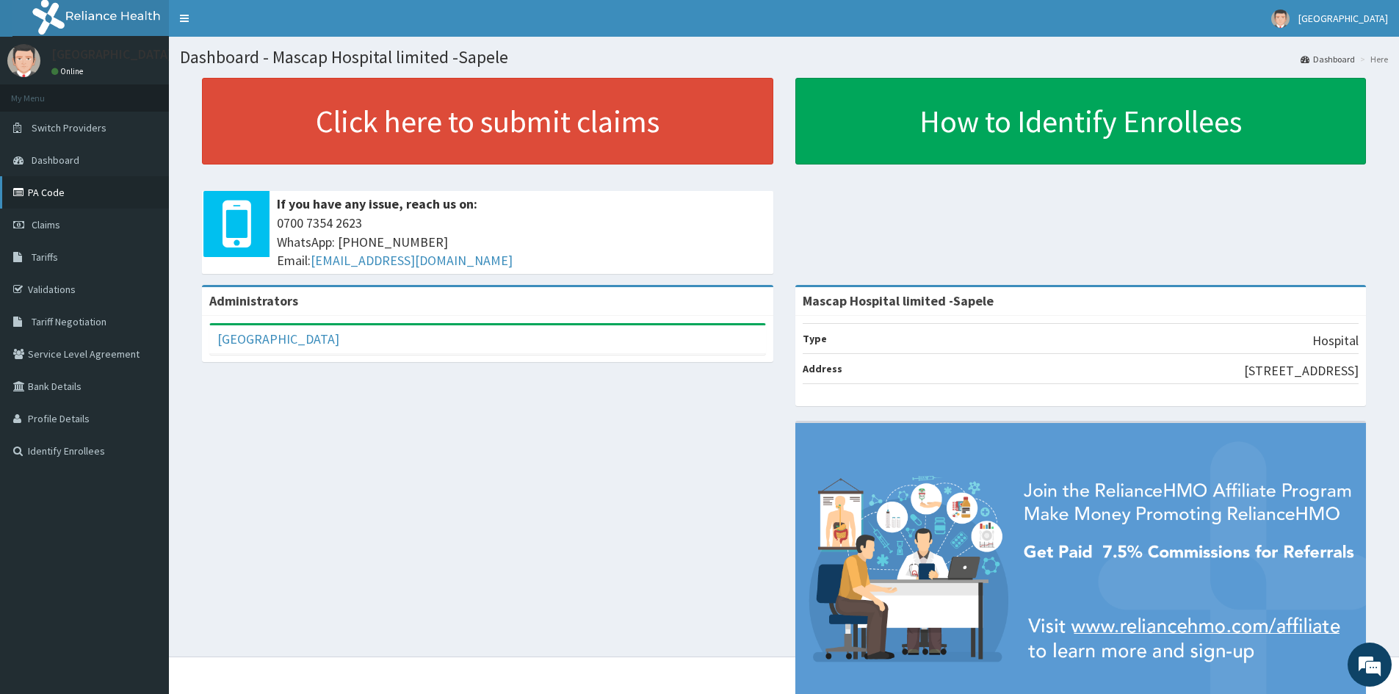
click at [50, 194] on link "PA Code" at bounding box center [84, 192] width 169 height 32
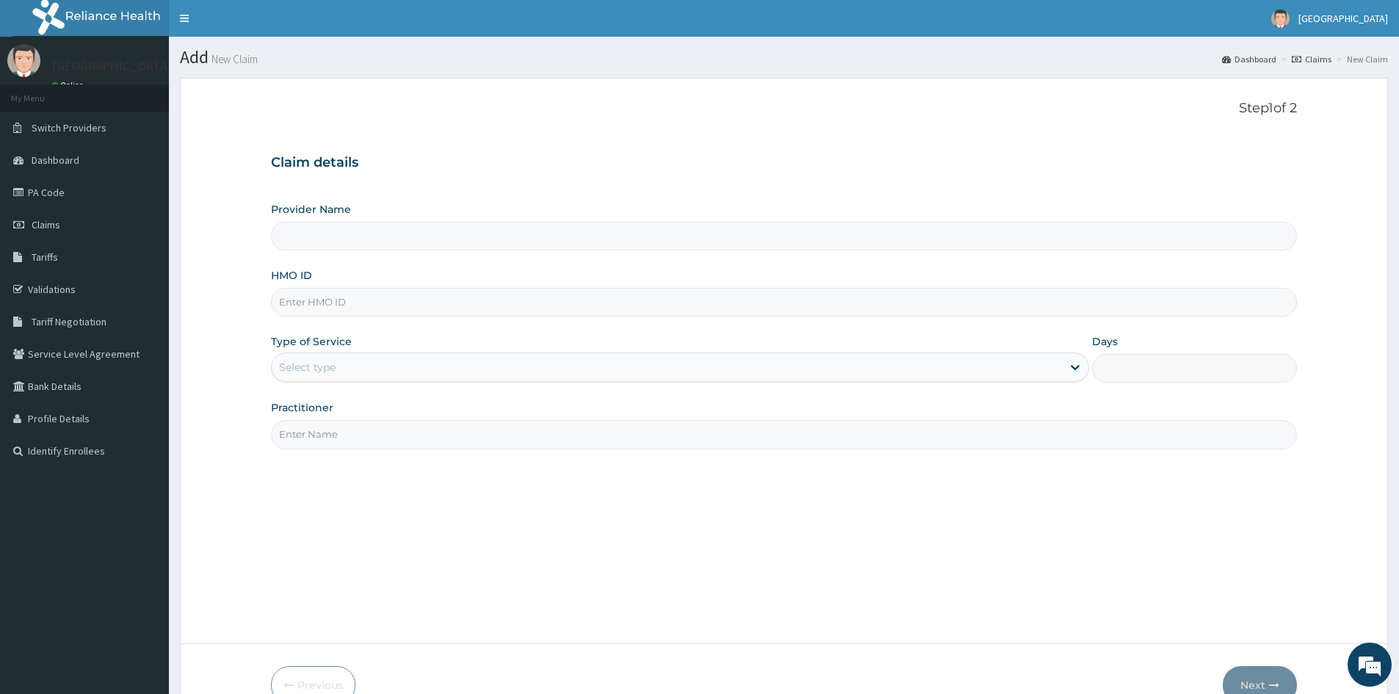
click at [339, 303] on input "HMO ID" at bounding box center [784, 302] width 1026 height 29
type input "Mascap Hospital limited -Sapele"
type input "LFM/10140/A"
click at [329, 366] on div "Select type" at bounding box center [307, 367] width 57 height 15
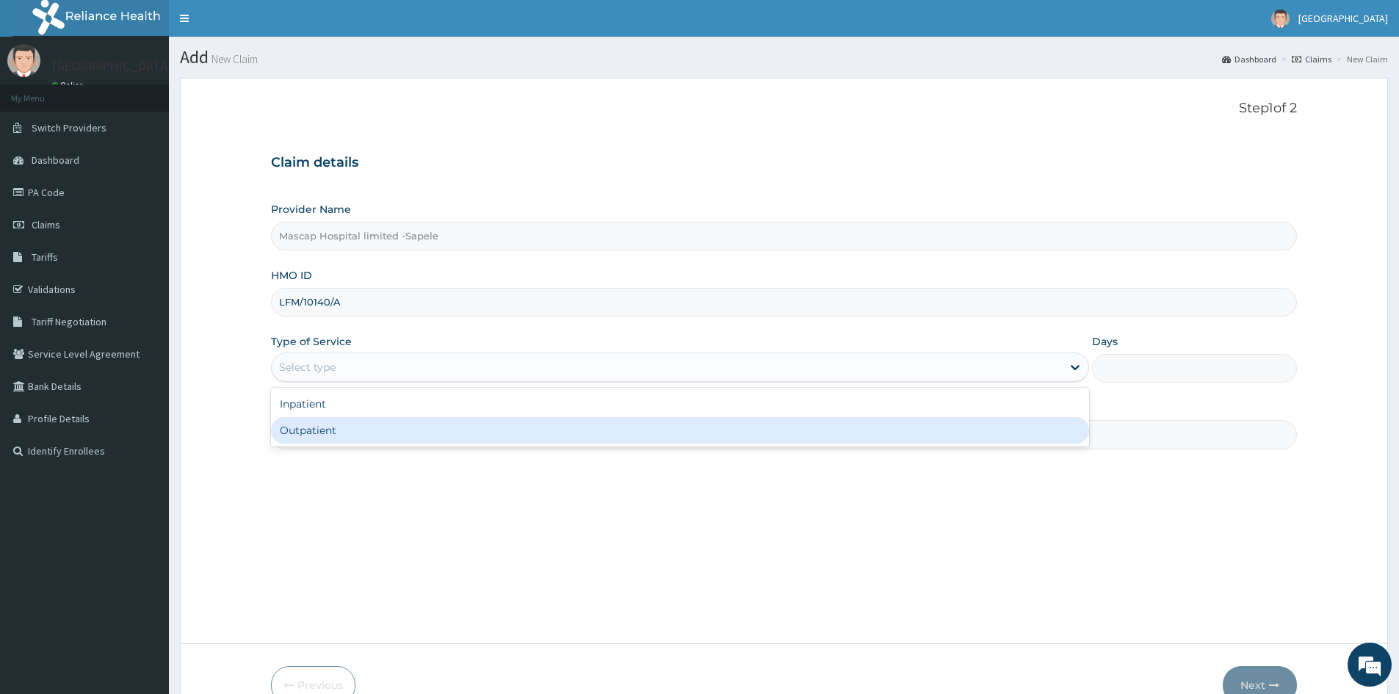
click at [331, 431] on div "Outpatient" at bounding box center [680, 430] width 818 height 26
type input "1"
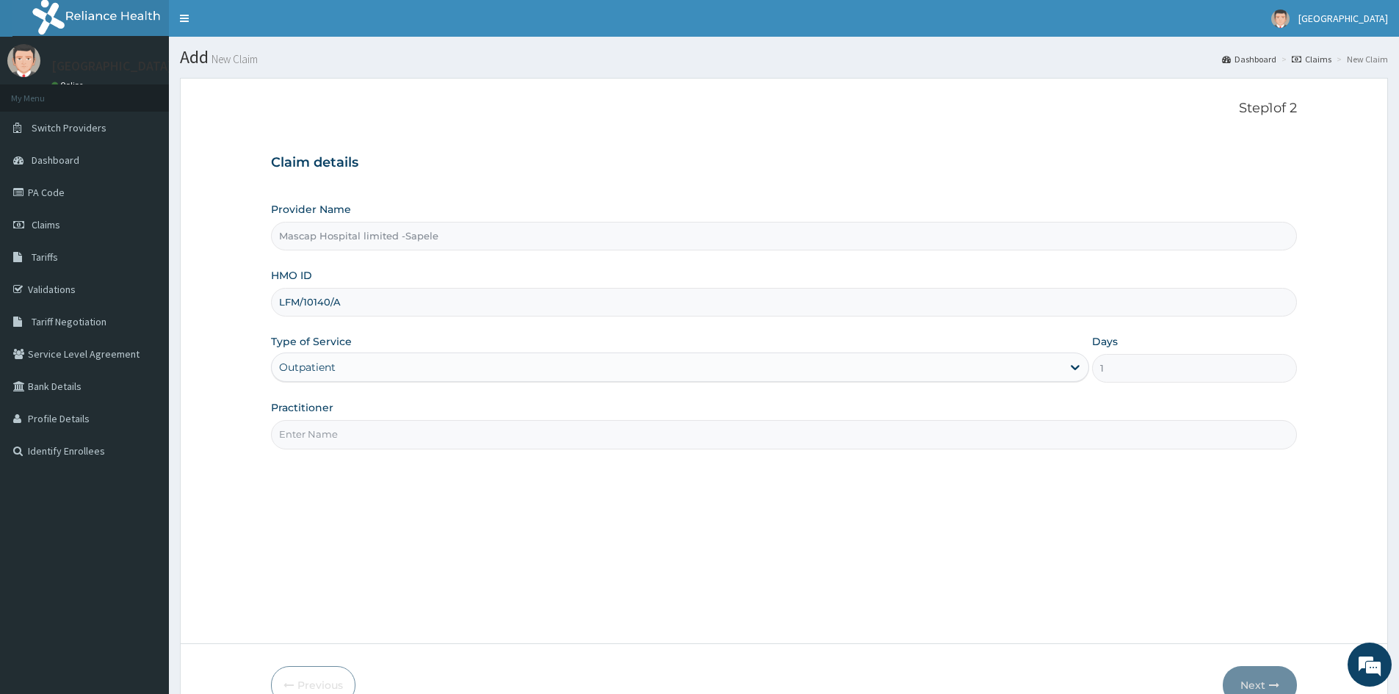
click at [331, 431] on input "Practitioner" at bounding box center [784, 434] width 1026 height 29
click at [311, 433] on input "DR EL DAD" at bounding box center [784, 434] width 1026 height 29
type input "DR EL-DAD"
click at [397, 508] on div "Step 1 of 2 Claim details Provider Name Mascap Hospital limited -Sapele HMO ID …" at bounding box center [784, 361] width 1026 height 521
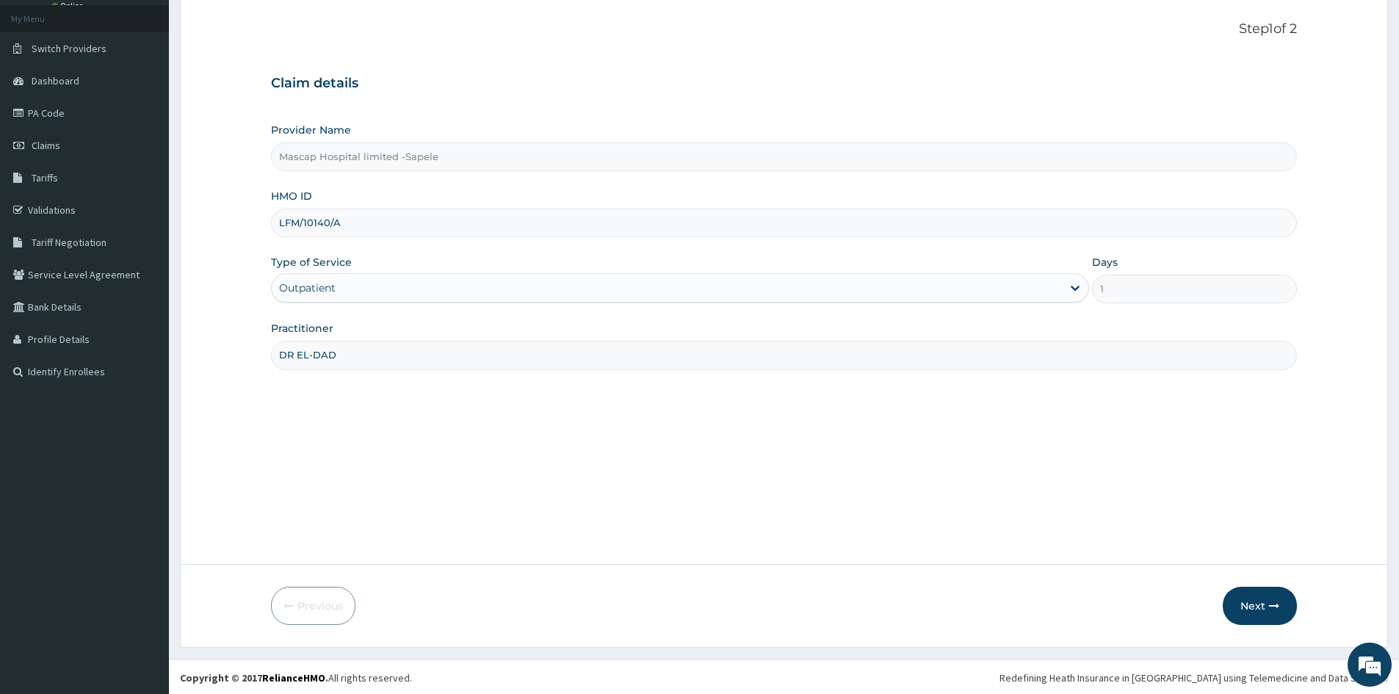
scroll to position [82, 0]
click at [1252, 596] on button "Next" at bounding box center [1260, 604] width 74 height 38
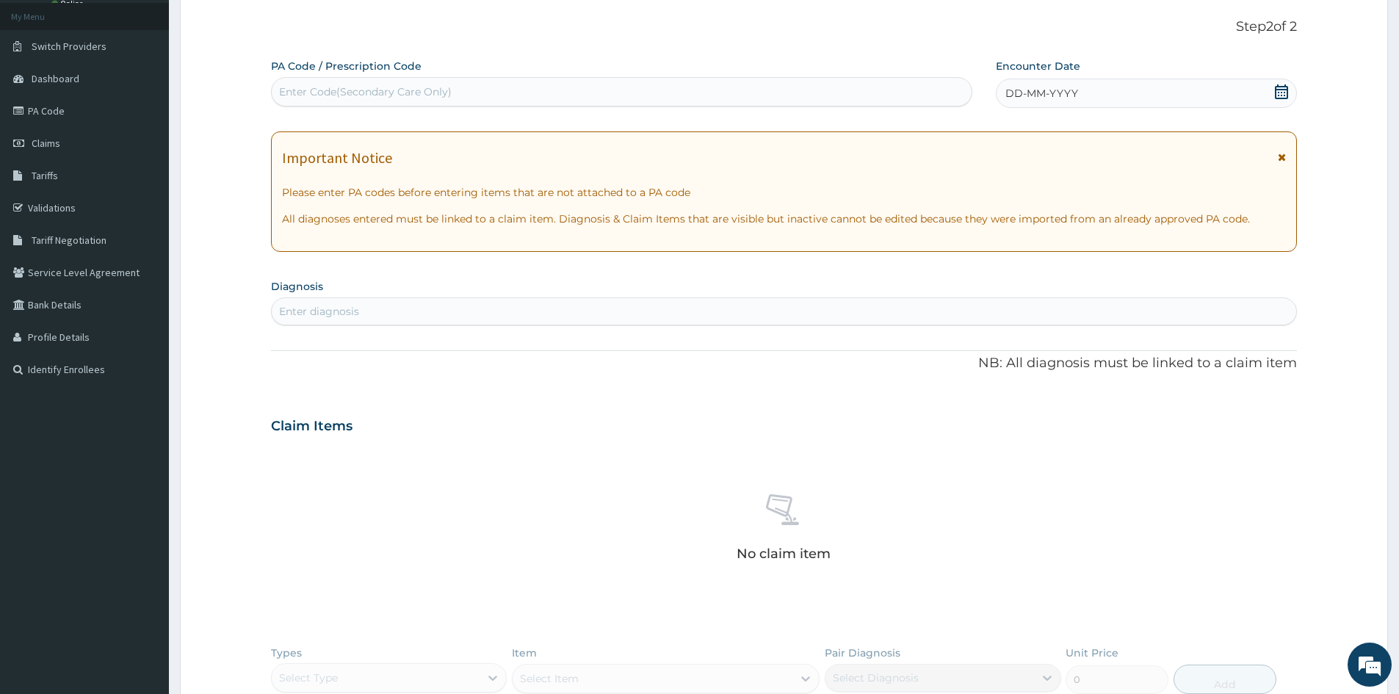
click at [1024, 90] on span "DD-MM-YYYY" at bounding box center [1042, 93] width 73 height 15
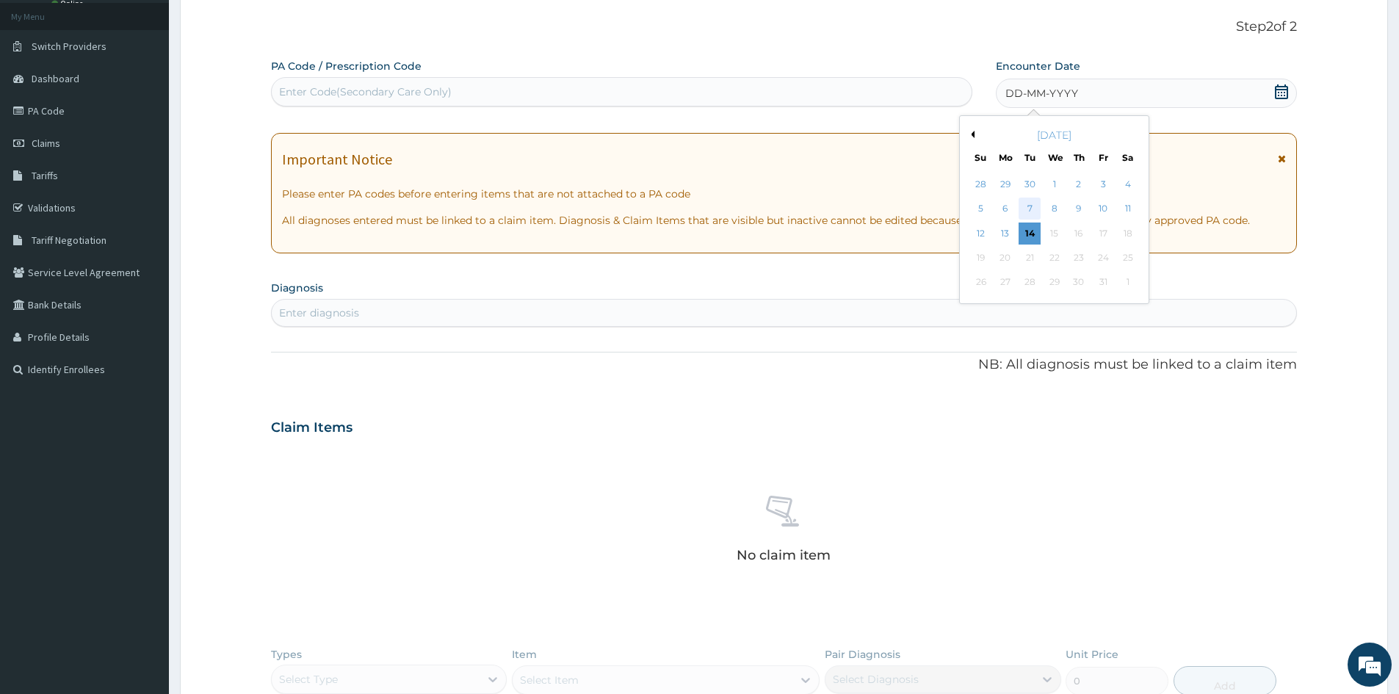
click at [1031, 206] on div "7" at bounding box center [1031, 209] width 22 height 22
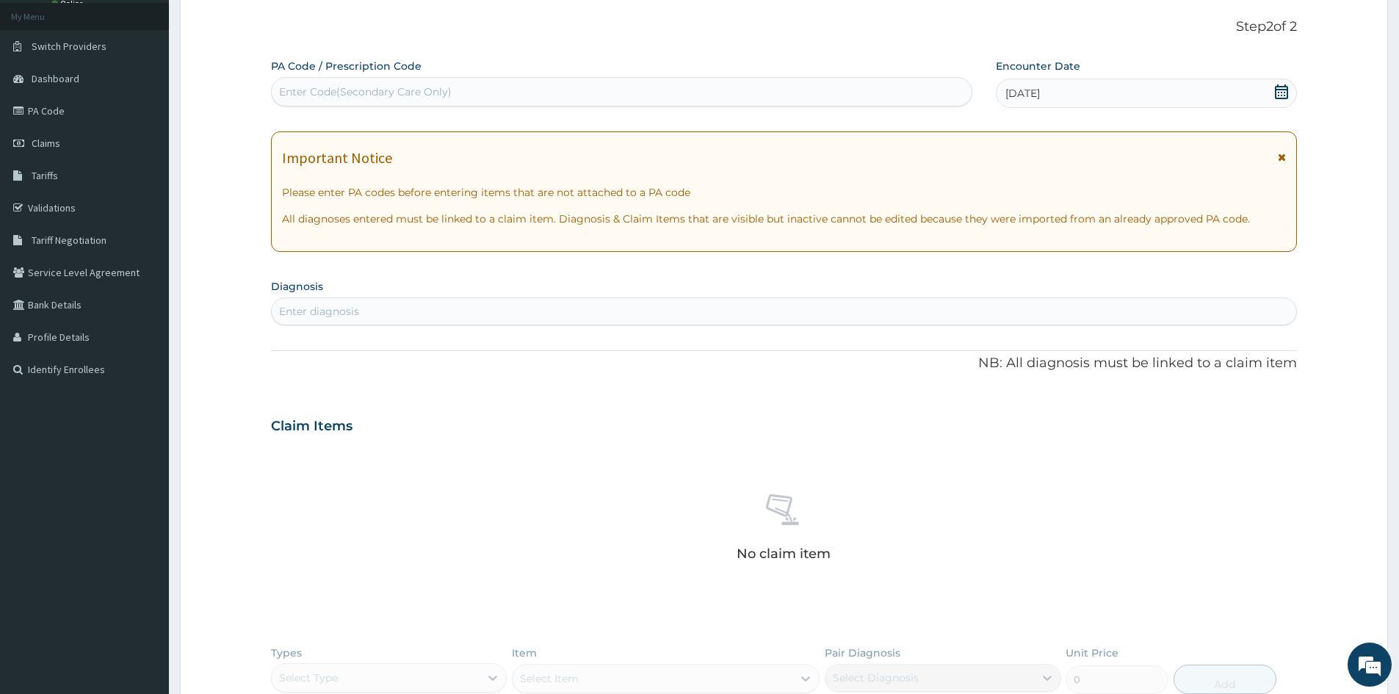
click at [391, 86] on div "Enter Code(Secondary Care Only)" at bounding box center [365, 91] width 173 height 15
paste input "PA/5BE8DE"
type input "PA/5BE8DE"
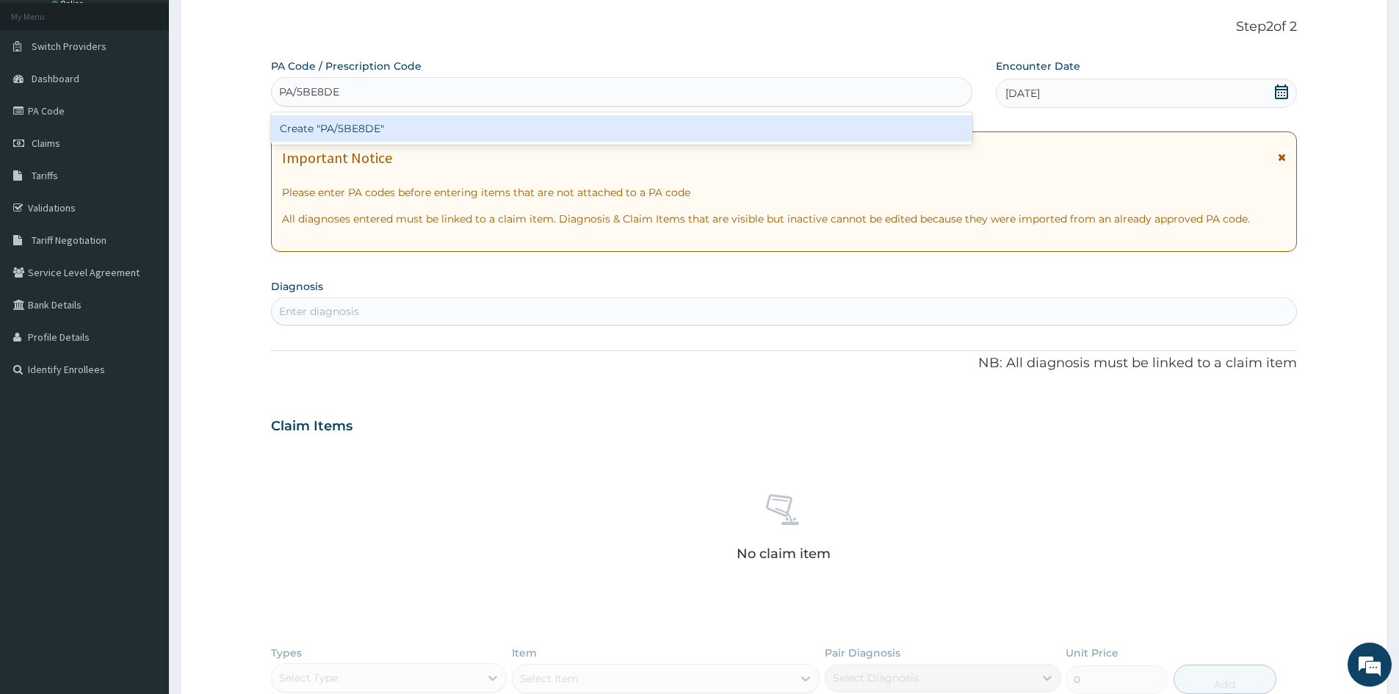
click at [313, 129] on div "Create "PA/5BE8DE"" at bounding box center [621, 128] width 701 height 26
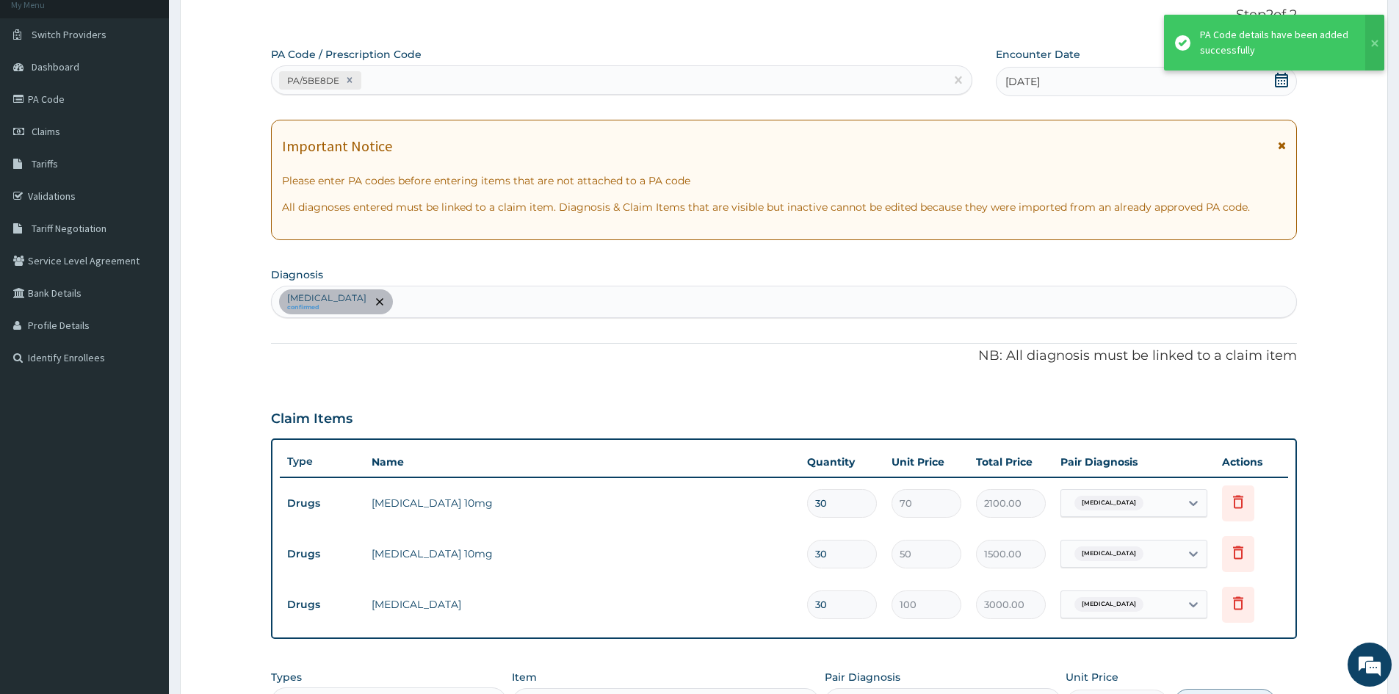
scroll to position [88, 0]
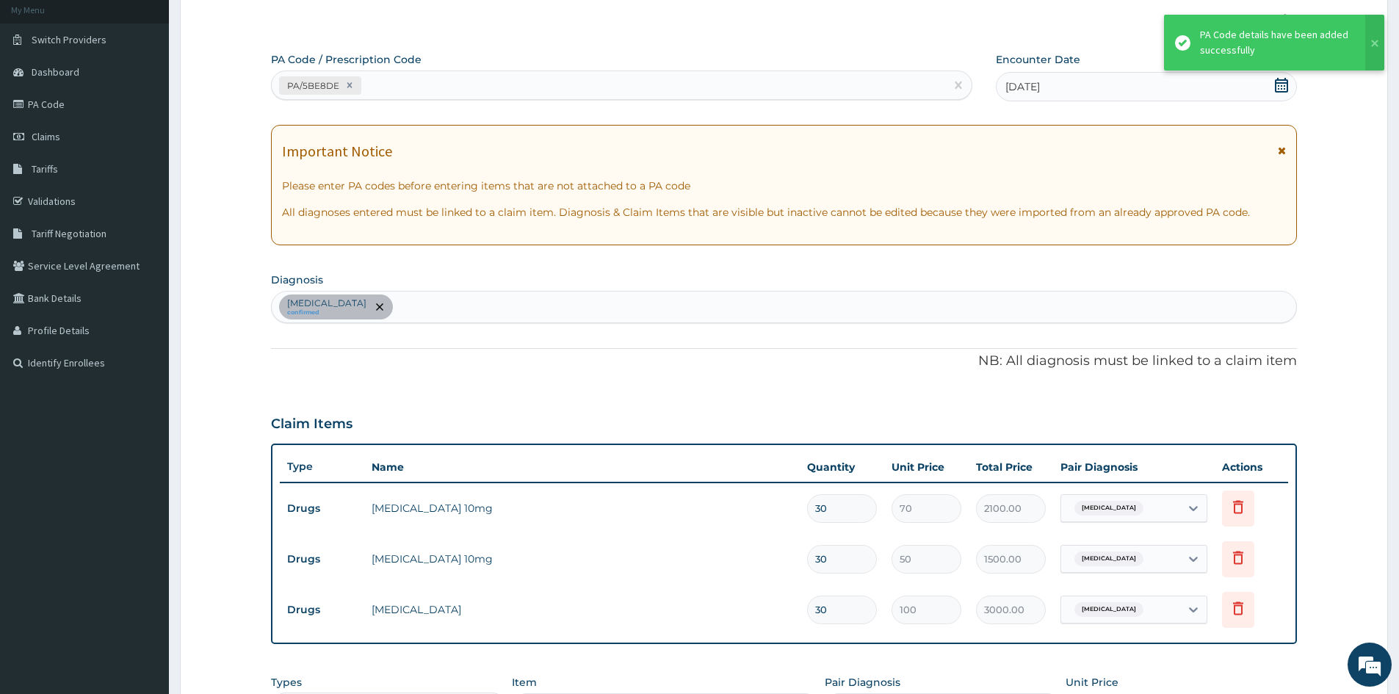
click at [497, 309] on div "Essential hypertension confirmed" at bounding box center [784, 307] width 1025 height 31
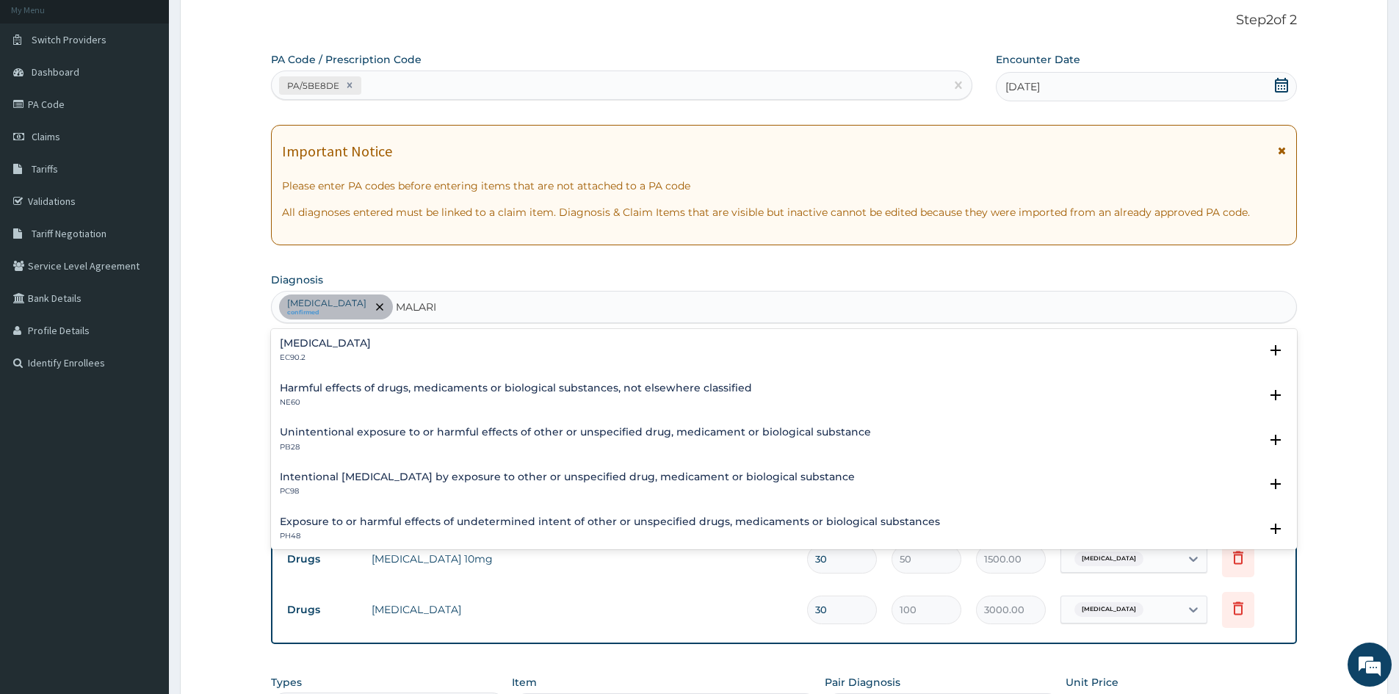
type input "MALARIA"
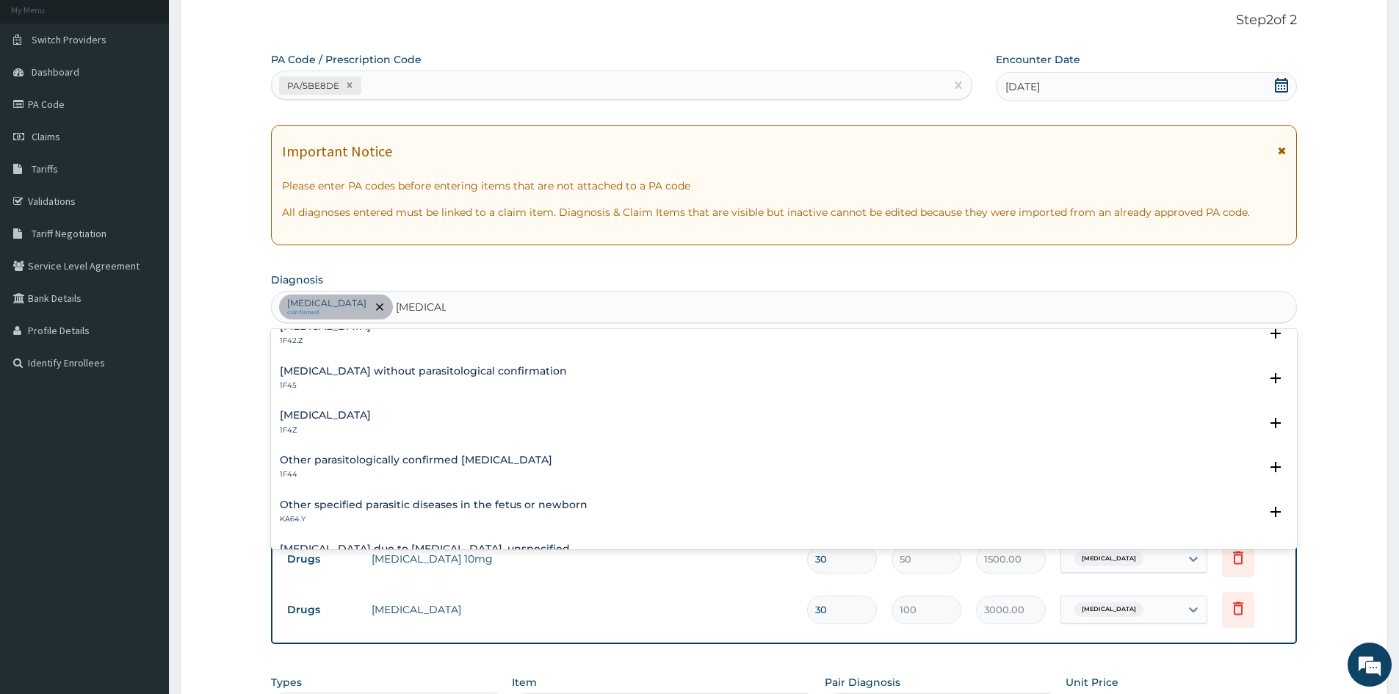
scroll to position [0, 0]
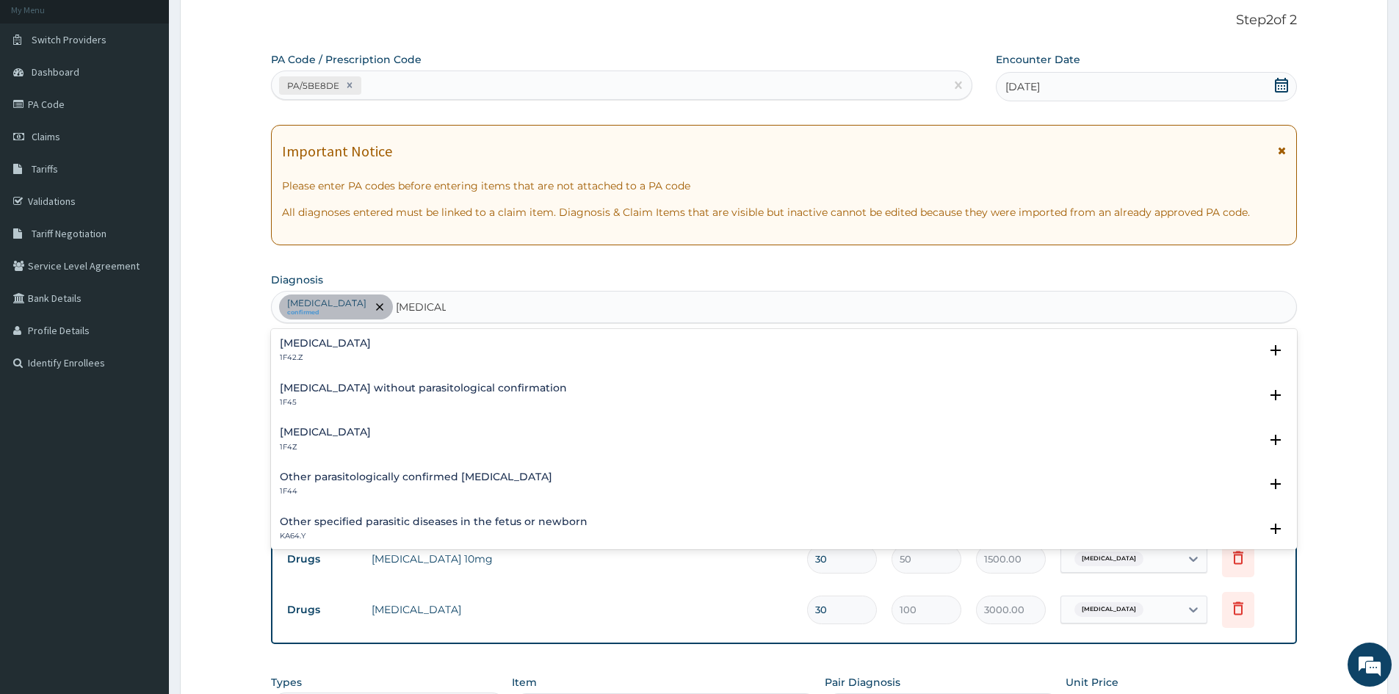
click at [350, 430] on h4 "Malaria, unspecified" at bounding box center [325, 432] width 91 height 11
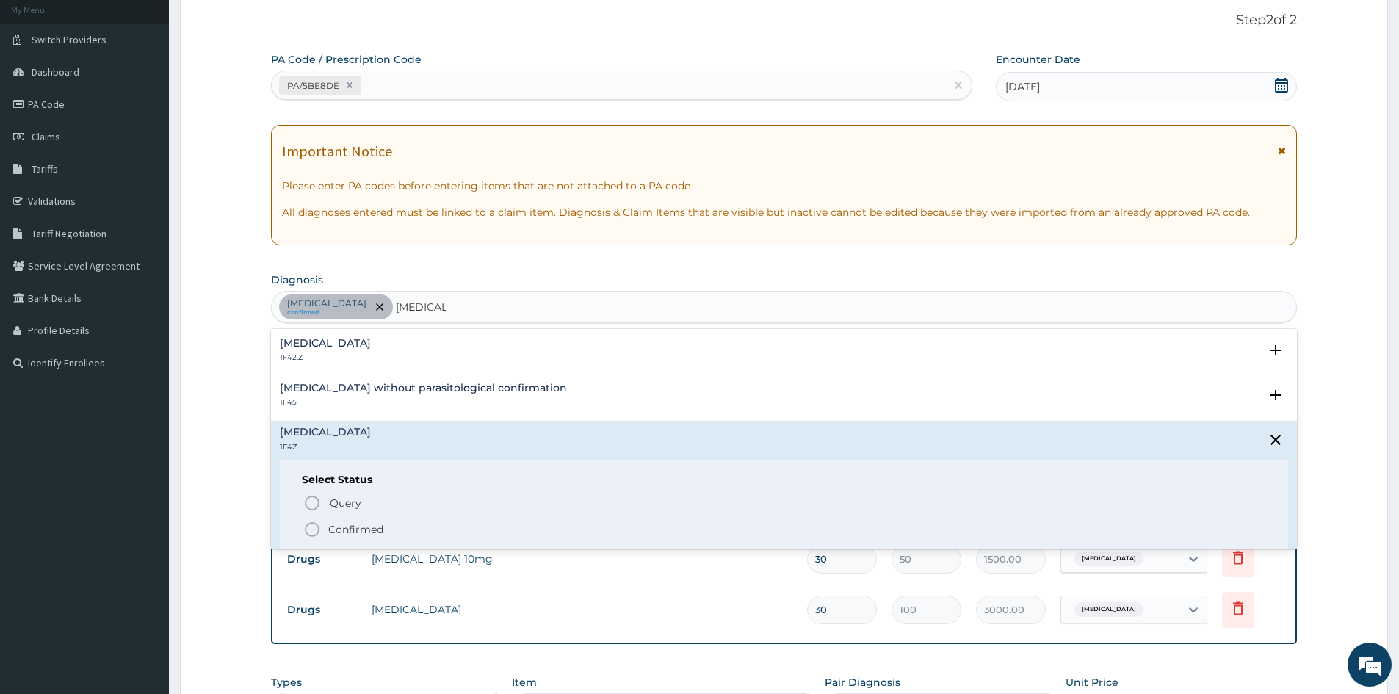
click at [314, 530] on icon "status option filled" at bounding box center [312, 530] width 18 height 18
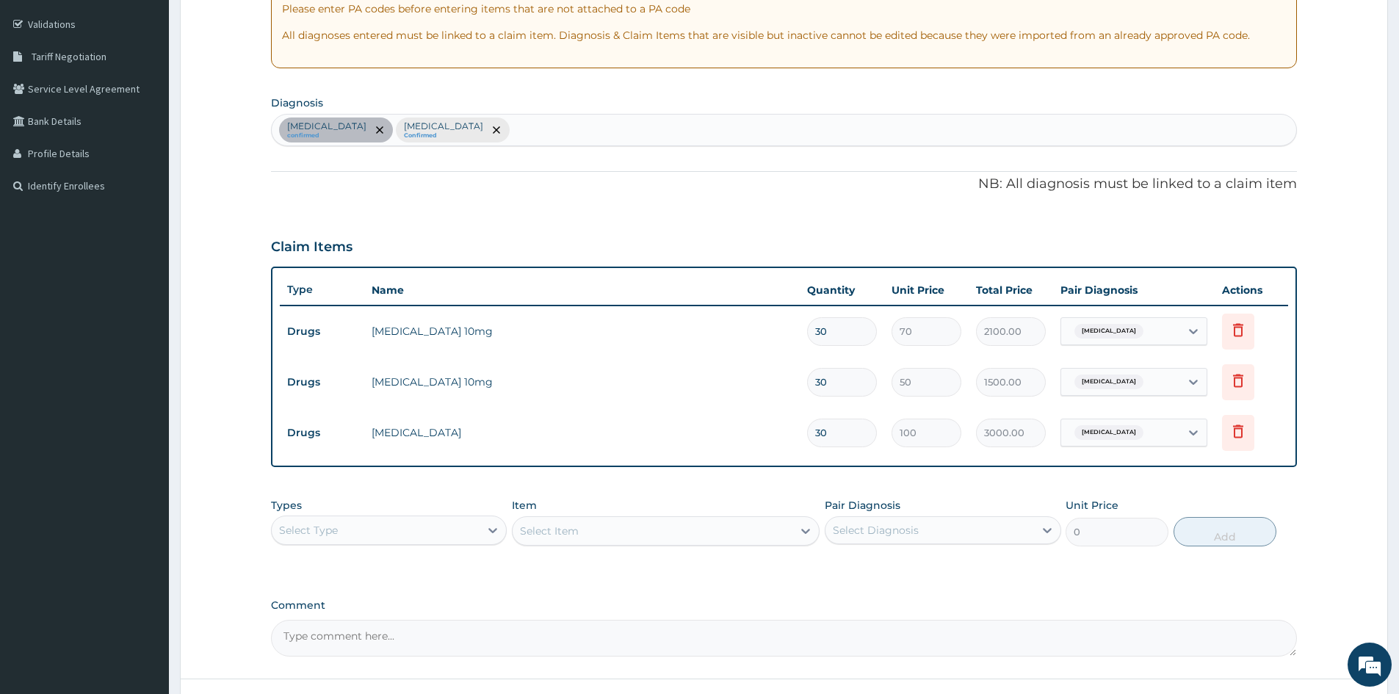
scroll to position [308, 0]
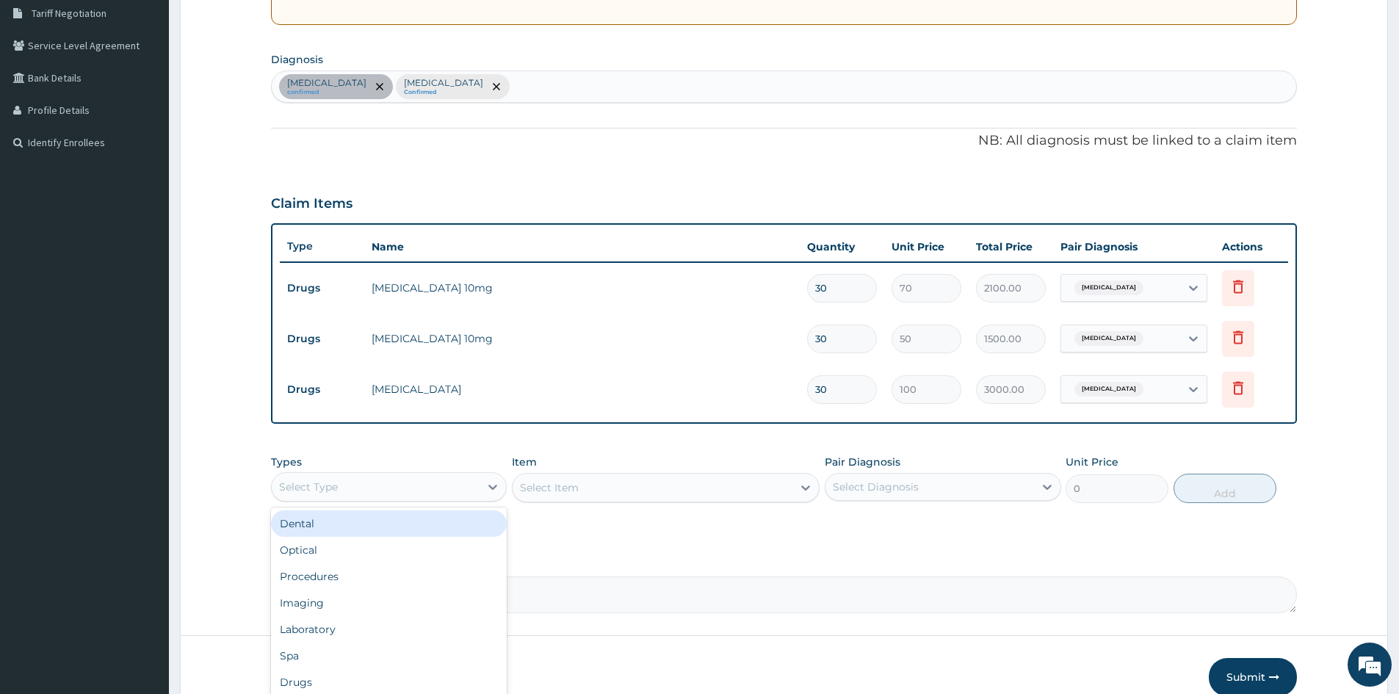
click at [397, 487] on div "Select Type" at bounding box center [376, 487] width 208 height 24
click at [346, 581] on div "Procedures" at bounding box center [389, 576] width 236 height 26
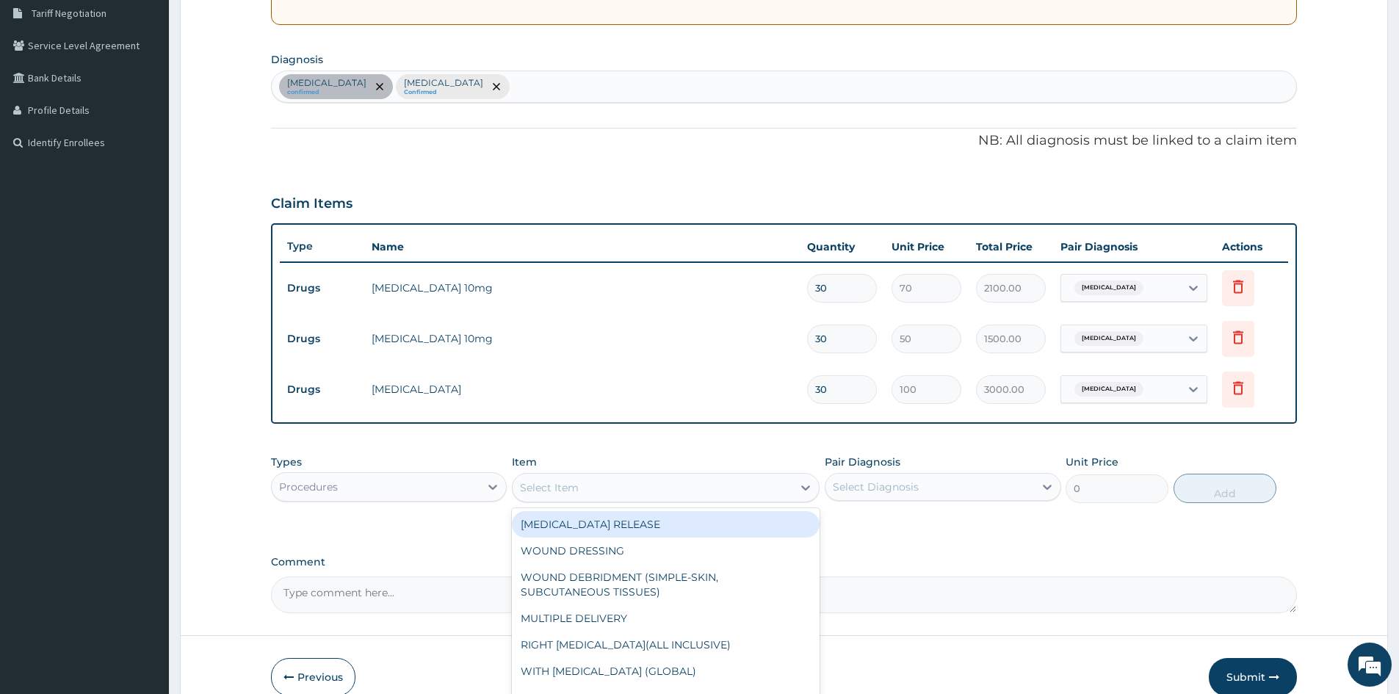
click at [588, 491] on div "Select Item" at bounding box center [653, 488] width 280 height 24
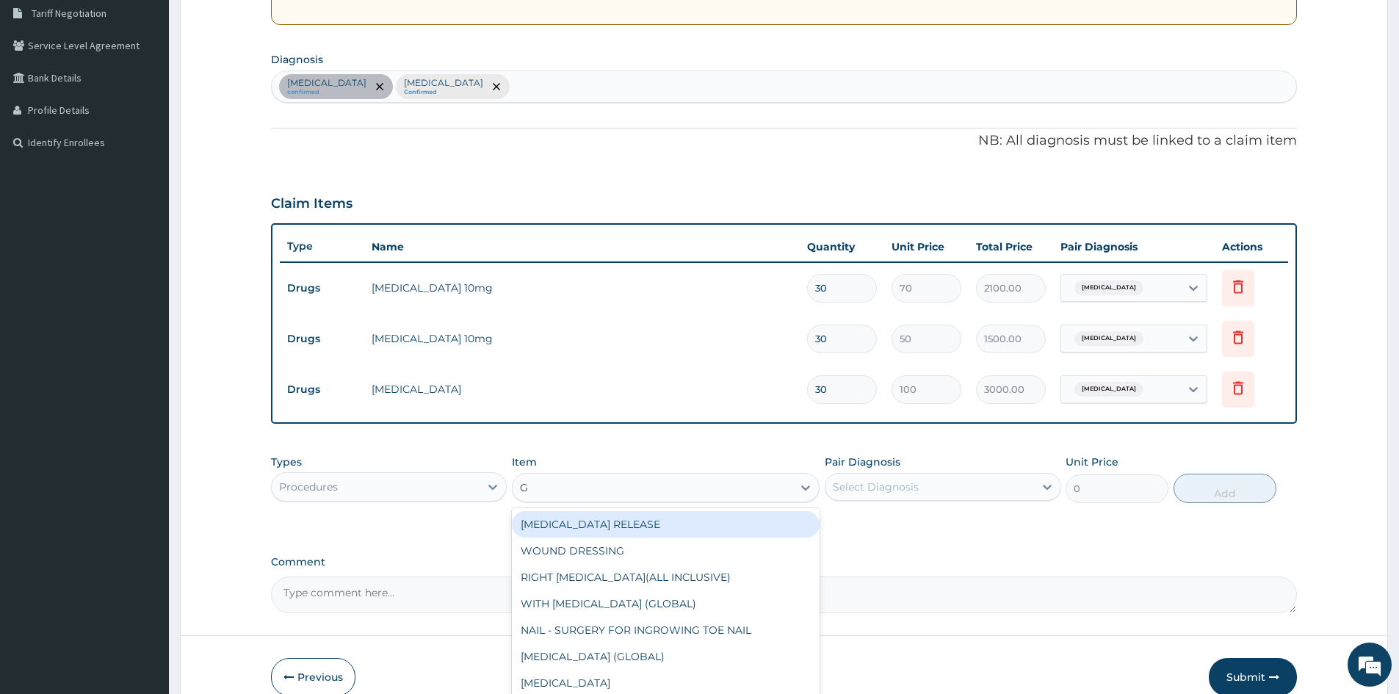
type input "GP"
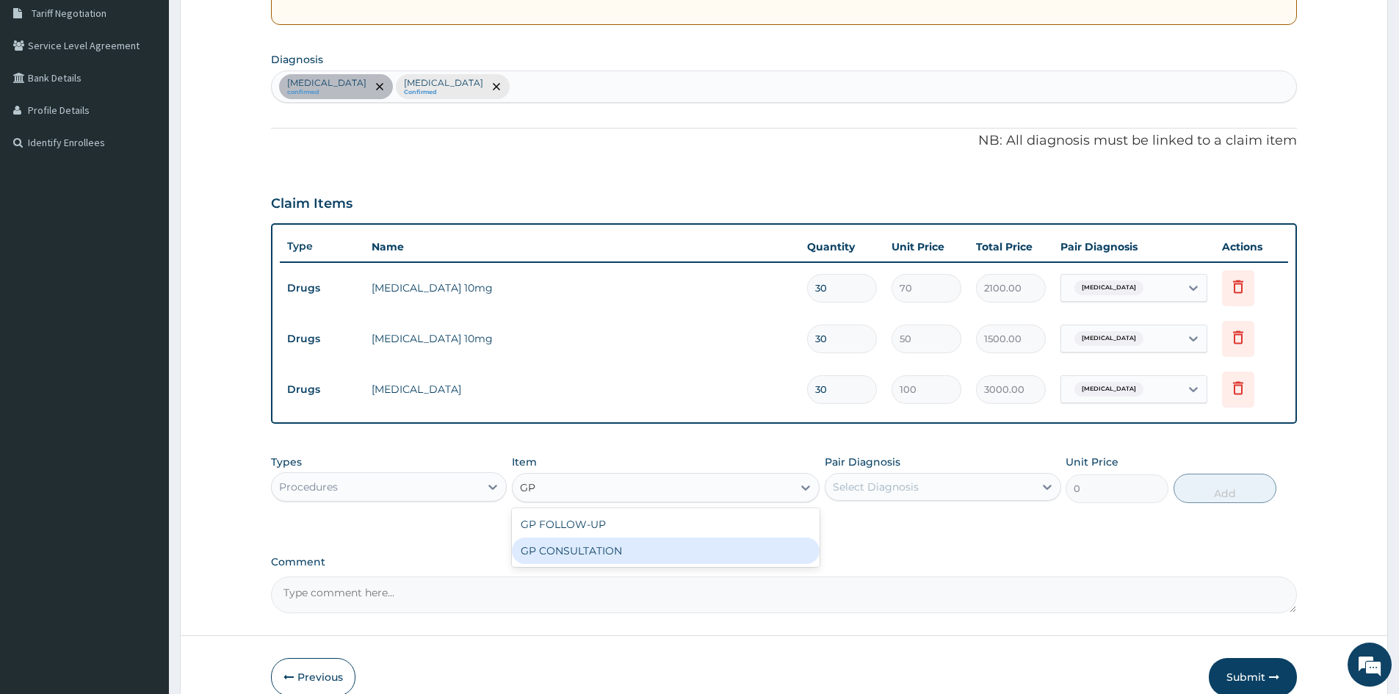
click at [574, 544] on div "GP CONSULTATION" at bounding box center [666, 551] width 308 height 26
type input "1500"
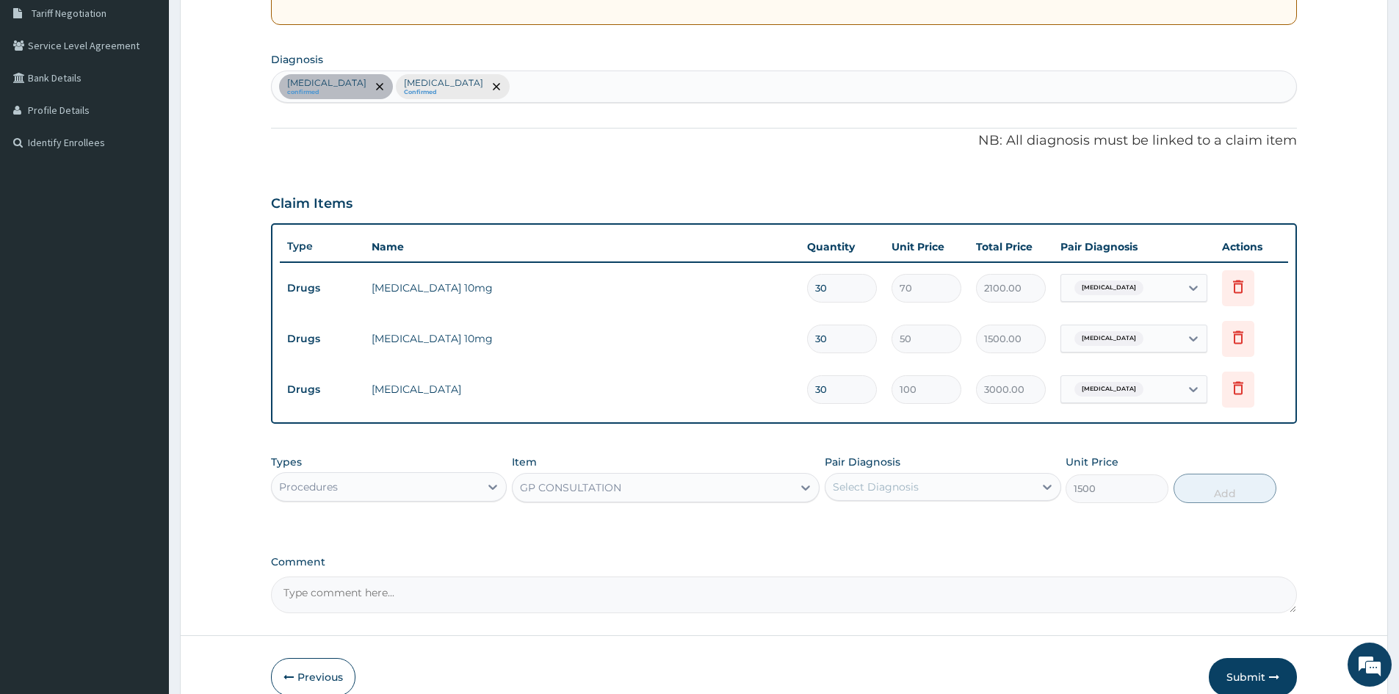
click at [895, 486] on div "Select Diagnosis" at bounding box center [876, 487] width 86 height 15
click at [842, 520] on input "checkbox" at bounding box center [839, 524] width 10 height 10
checkbox input "true"
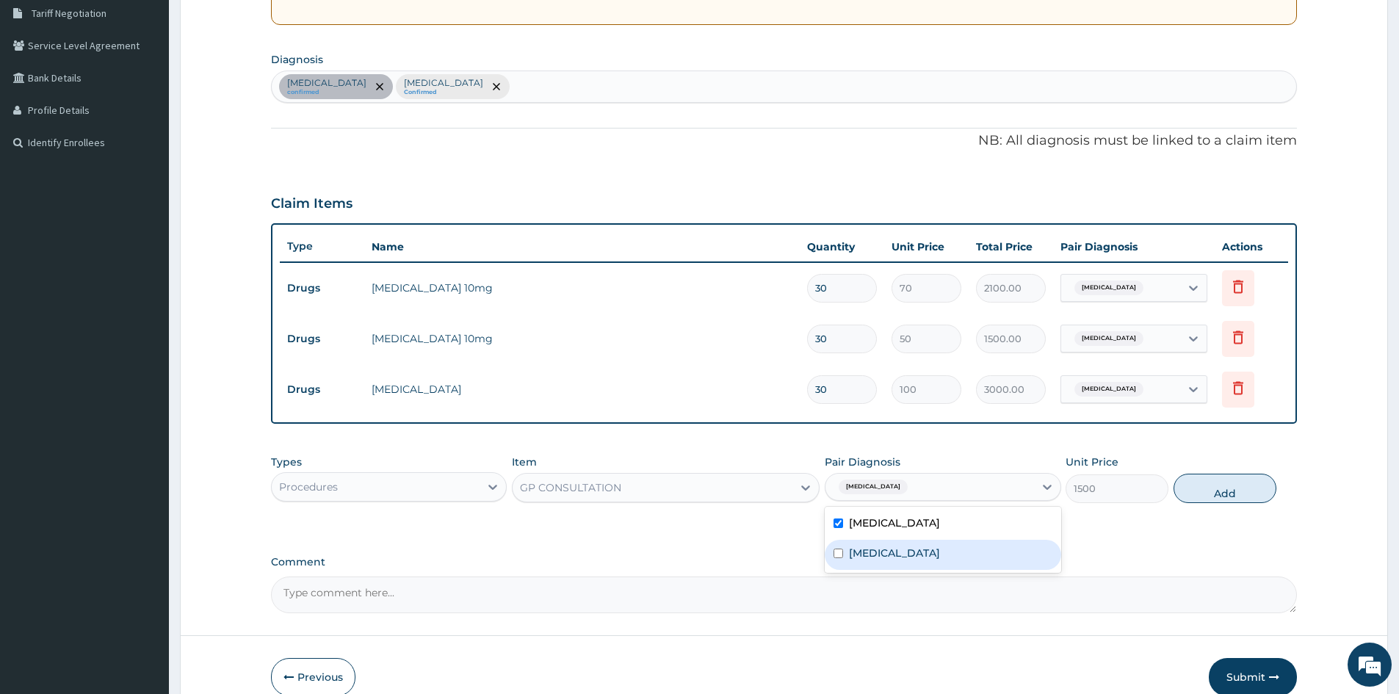
click at [836, 555] on input "checkbox" at bounding box center [839, 554] width 10 height 10
checkbox input "true"
click at [1230, 496] on button "Add" at bounding box center [1225, 488] width 103 height 29
type input "0"
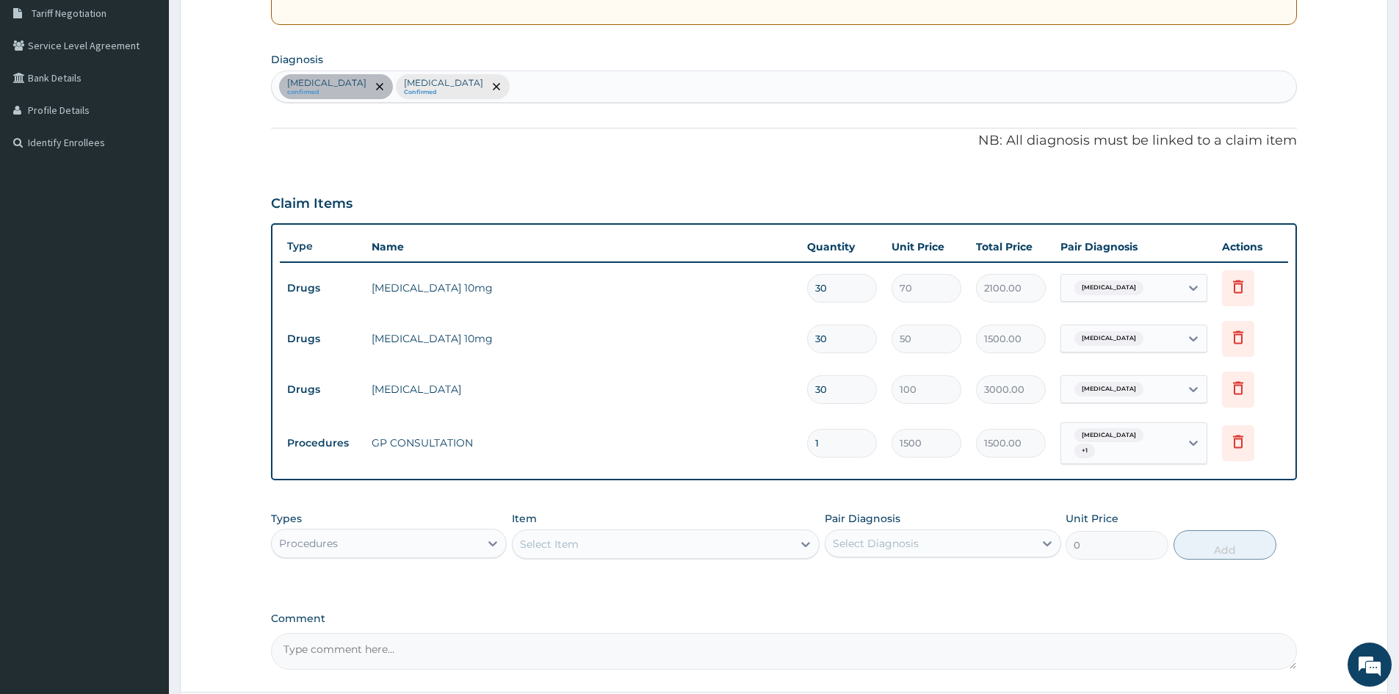
click at [334, 543] on div "Procedures" at bounding box center [308, 543] width 59 height 15
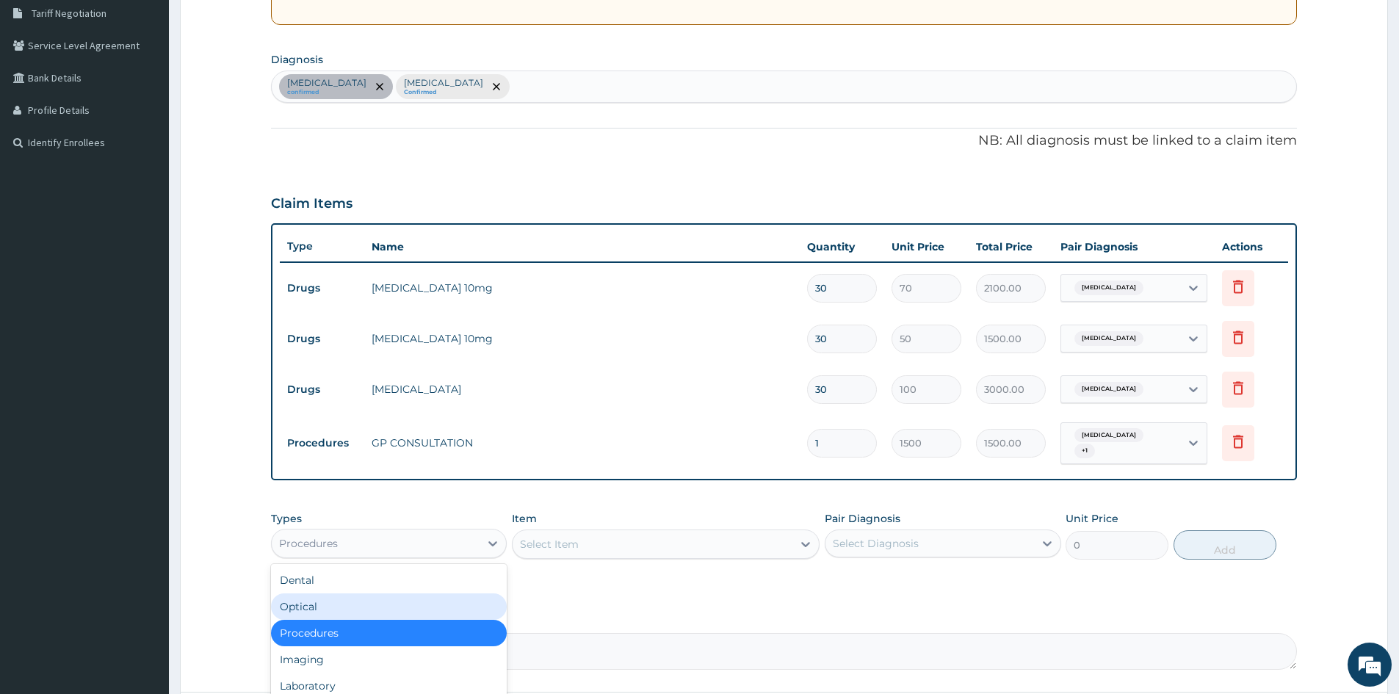
scroll to position [50, 0]
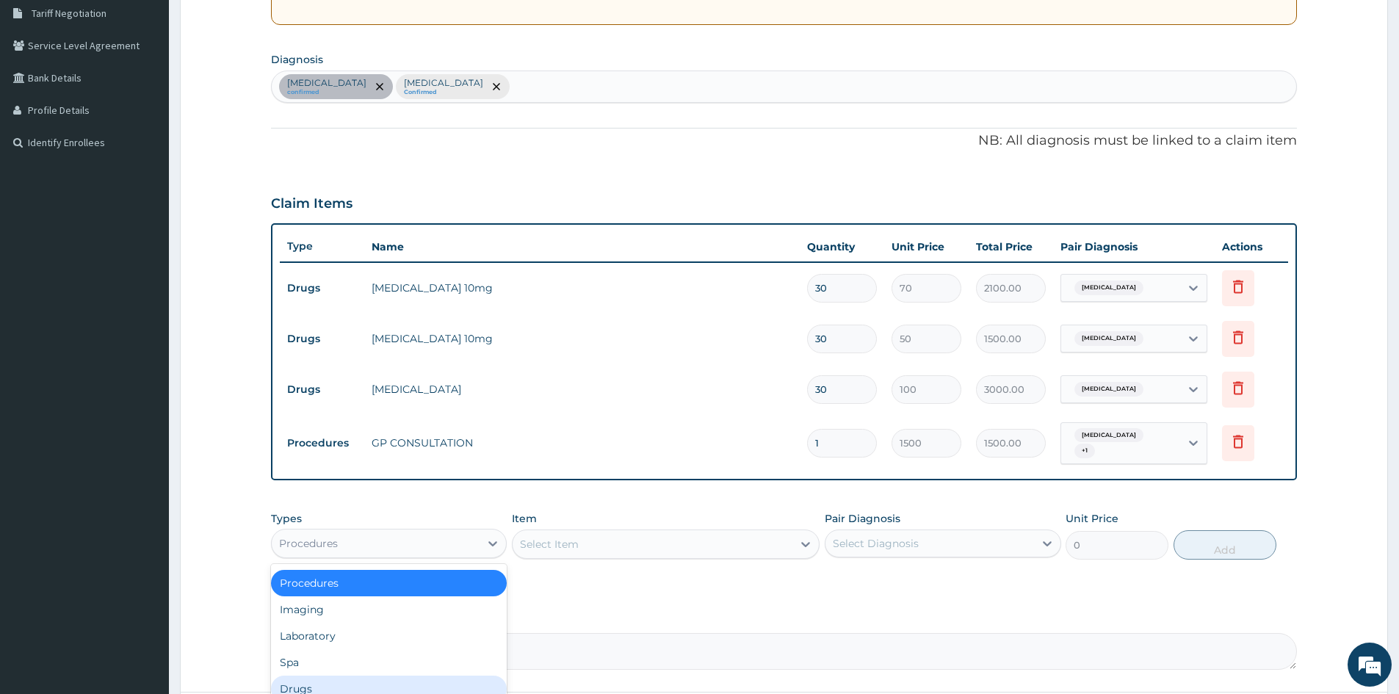
click at [283, 688] on div "Drugs" at bounding box center [389, 689] width 236 height 26
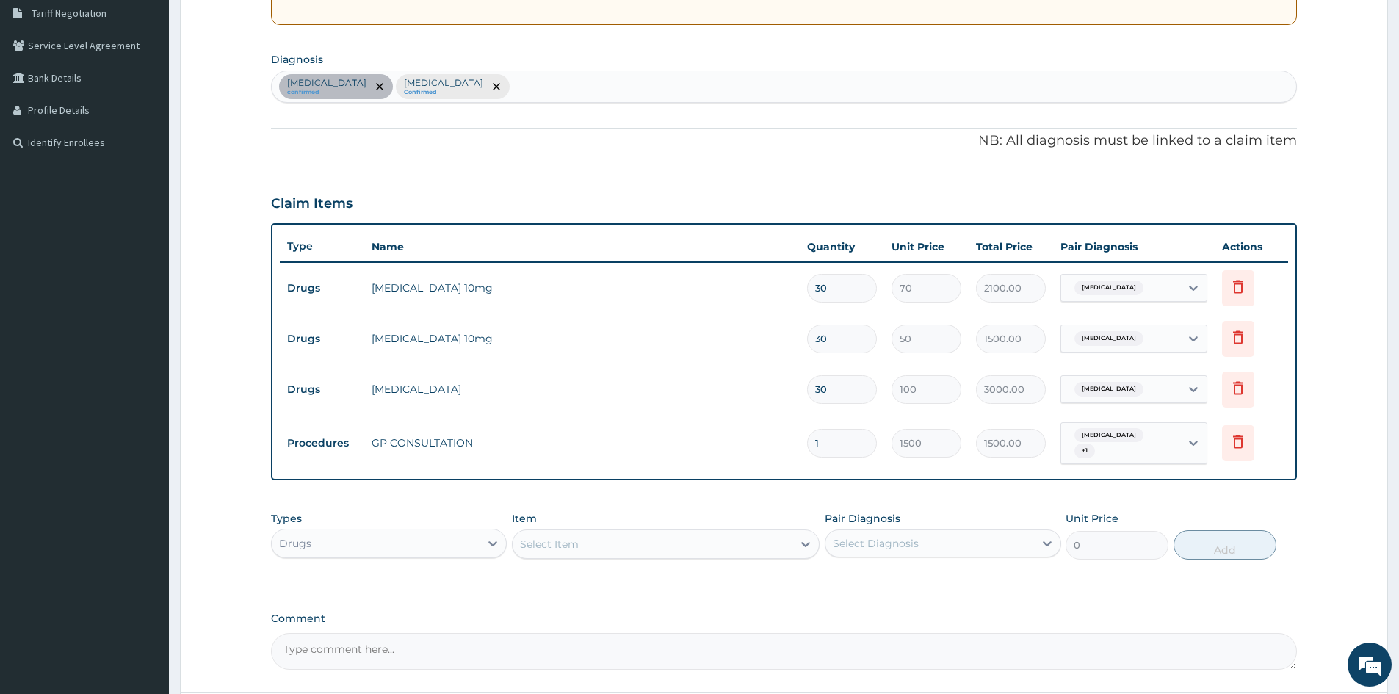
click at [692, 550] on div "Select Item" at bounding box center [653, 545] width 280 height 24
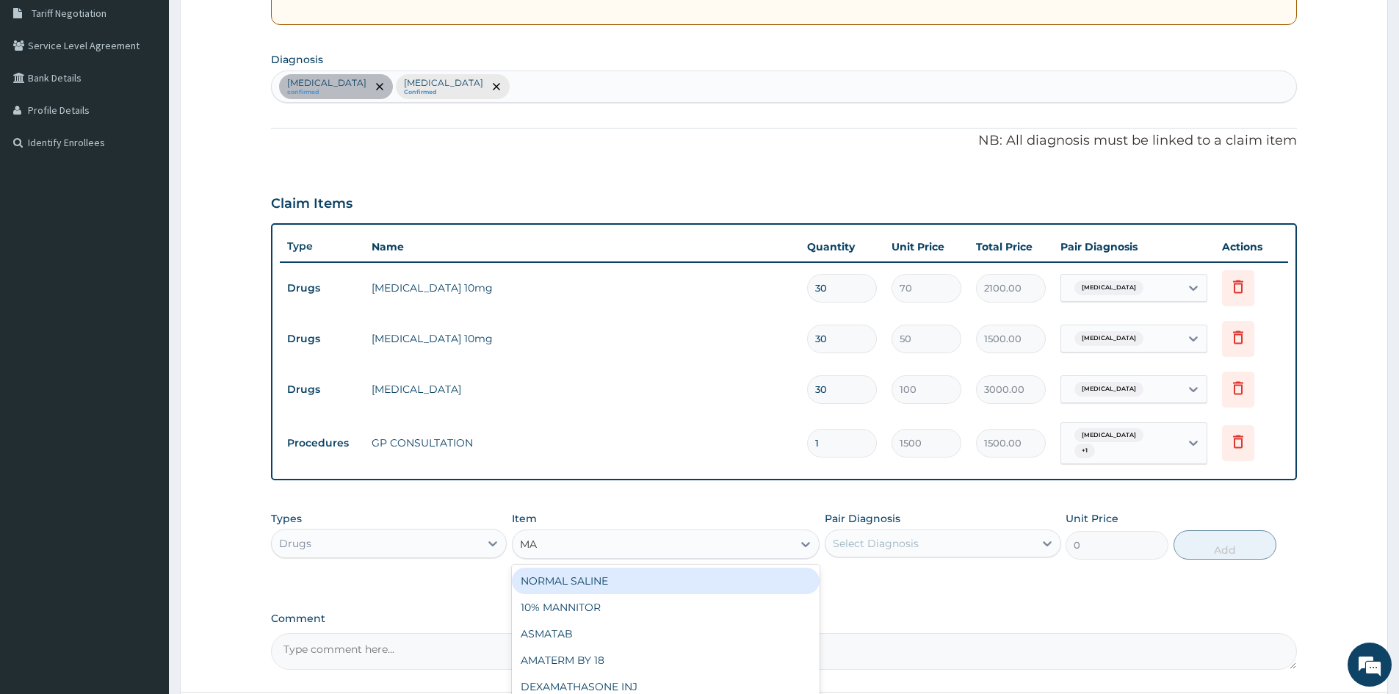
type input "M"
click at [467, 544] on div "Drugs" at bounding box center [376, 544] width 208 height 24
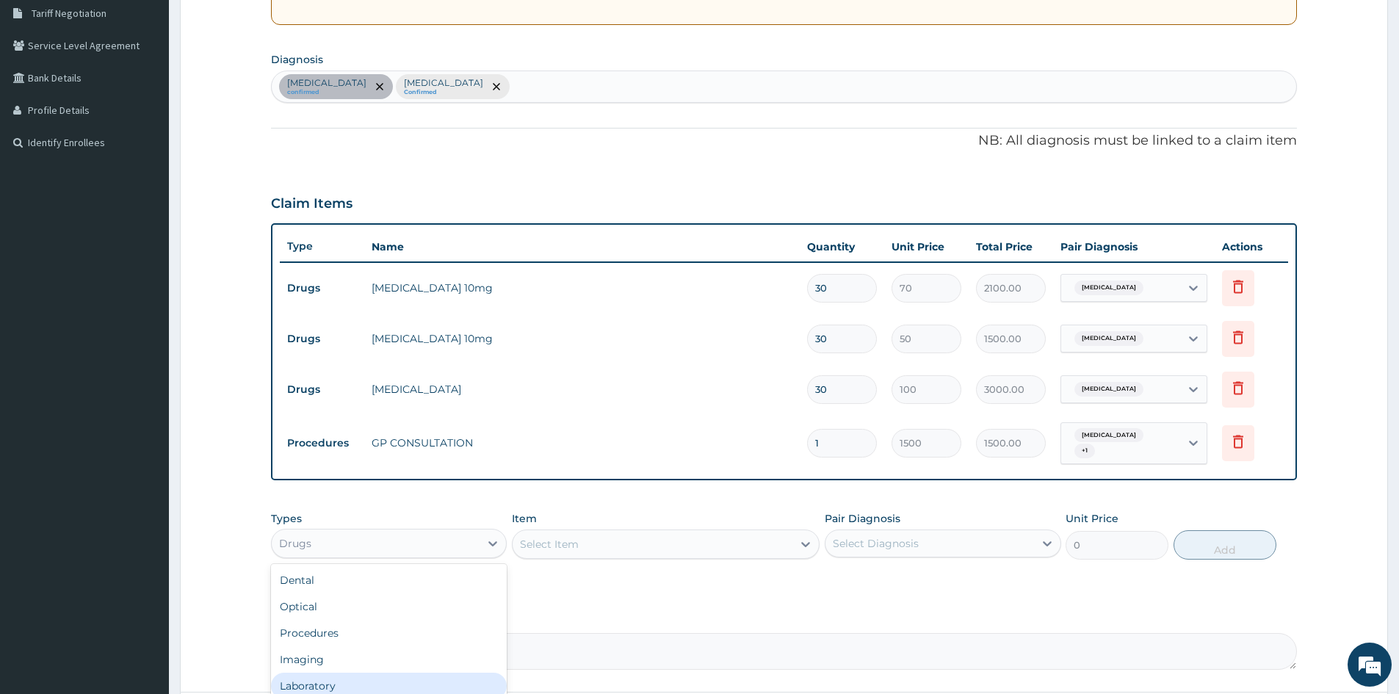
click at [325, 682] on div "Laboratory" at bounding box center [389, 686] width 236 height 26
click at [605, 545] on div "Select Item" at bounding box center [653, 545] width 280 height 24
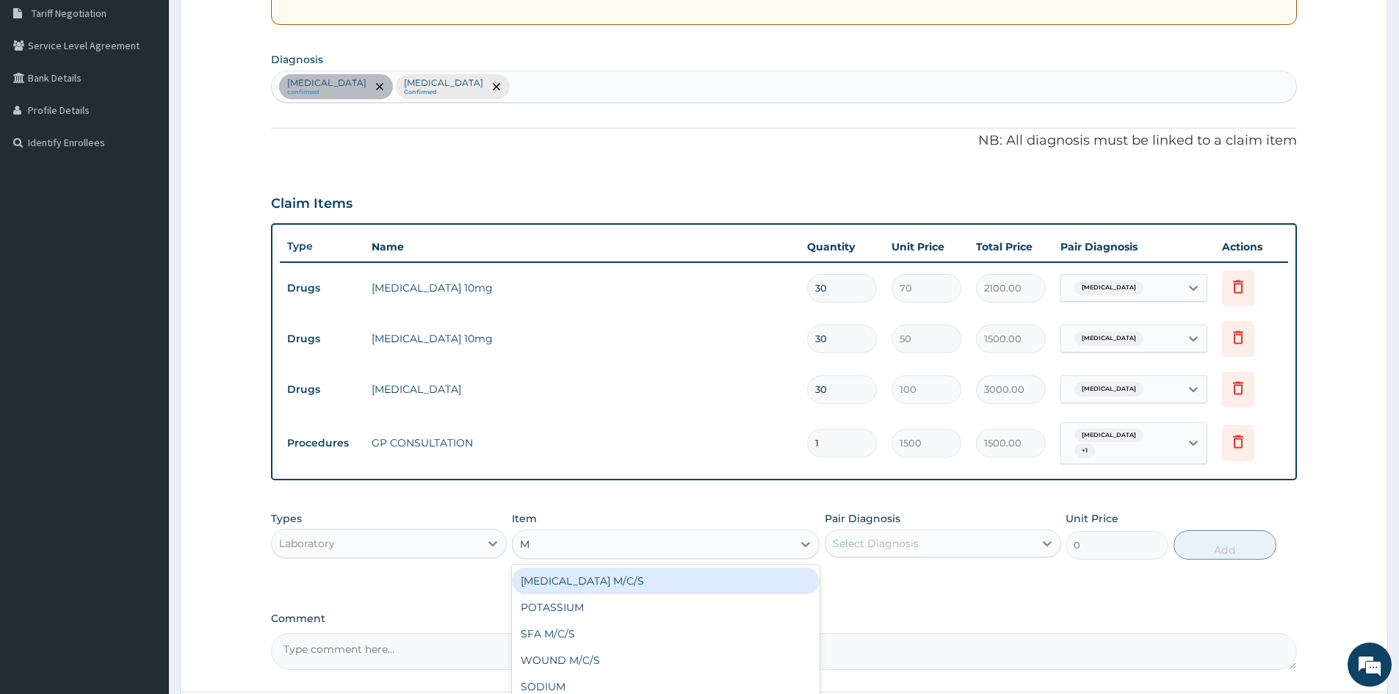
type input "MP"
click at [624, 578] on div "MALARIA PARASITE (MP)" at bounding box center [666, 581] width 308 height 26
type input "800"
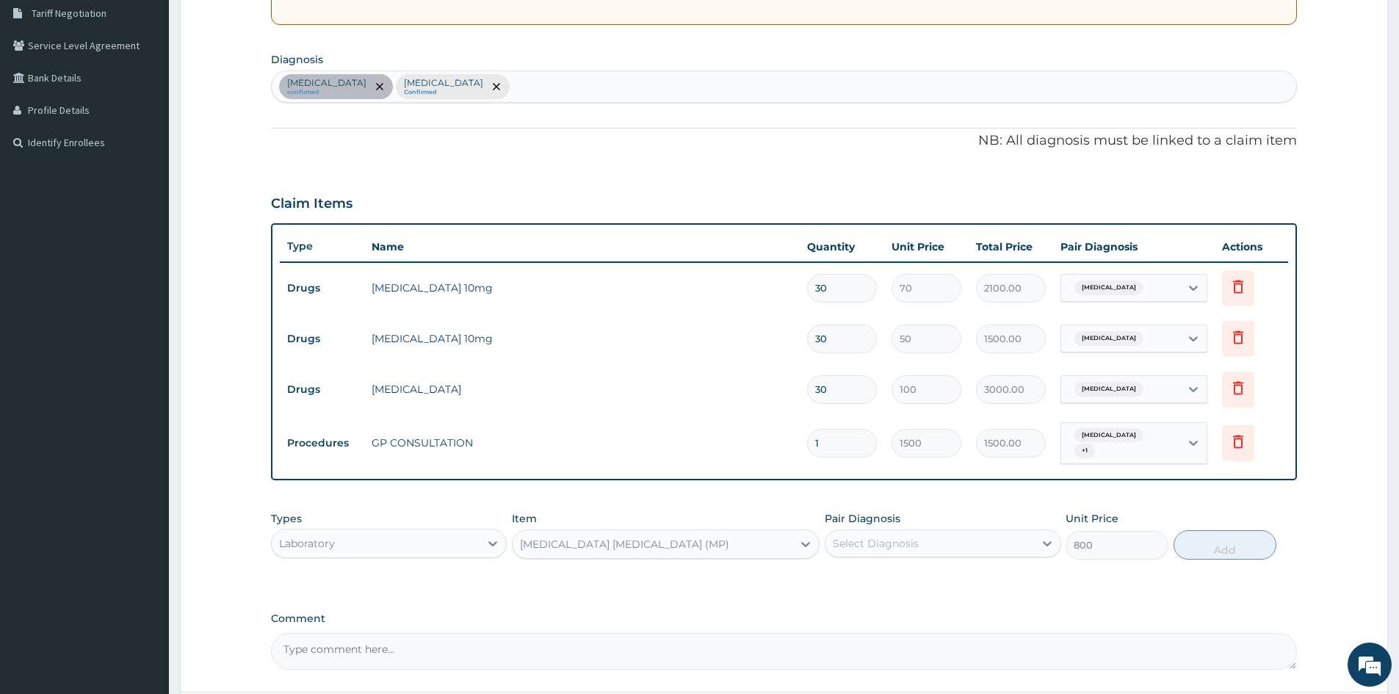
click at [891, 537] on div "Select Diagnosis" at bounding box center [876, 543] width 86 height 15
click at [837, 613] on input "checkbox" at bounding box center [839, 611] width 10 height 10
checkbox input "true"
click at [1228, 548] on button "Add" at bounding box center [1225, 544] width 103 height 29
type input "0"
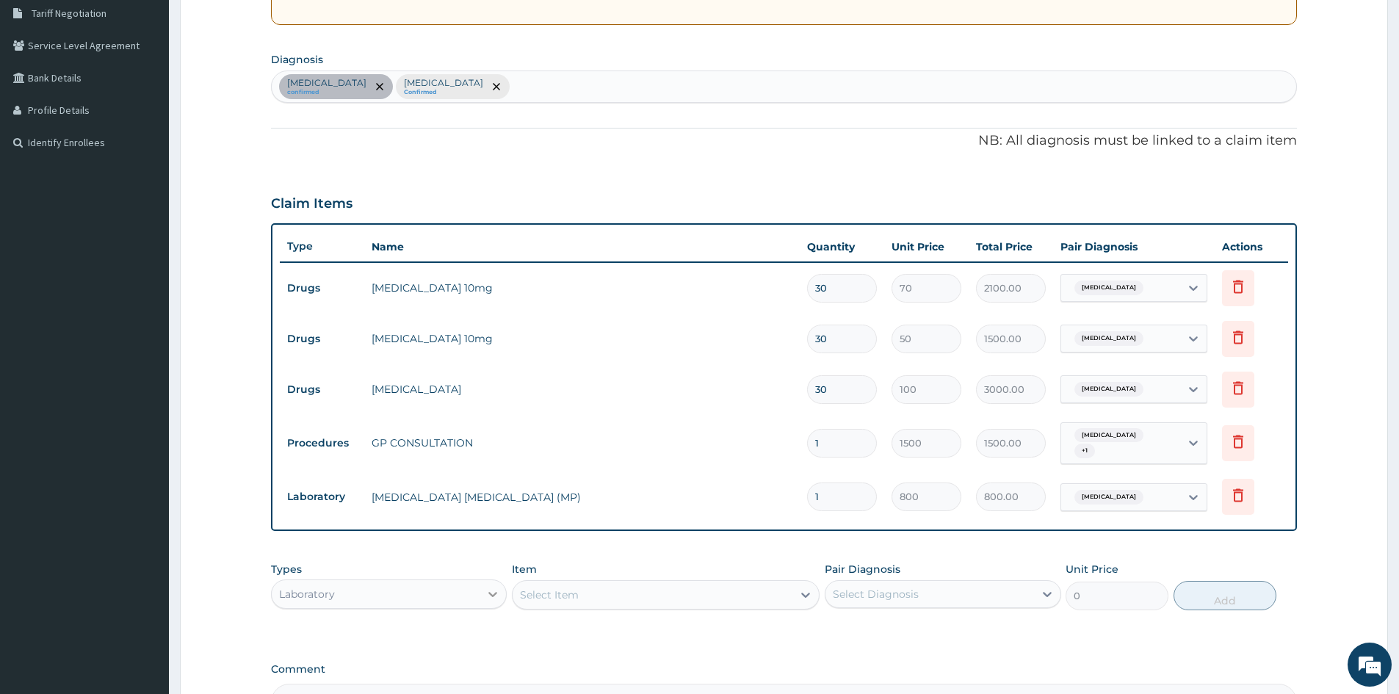
click at [486, 596] on div at bounding box center [493, 594] width 26 height 26
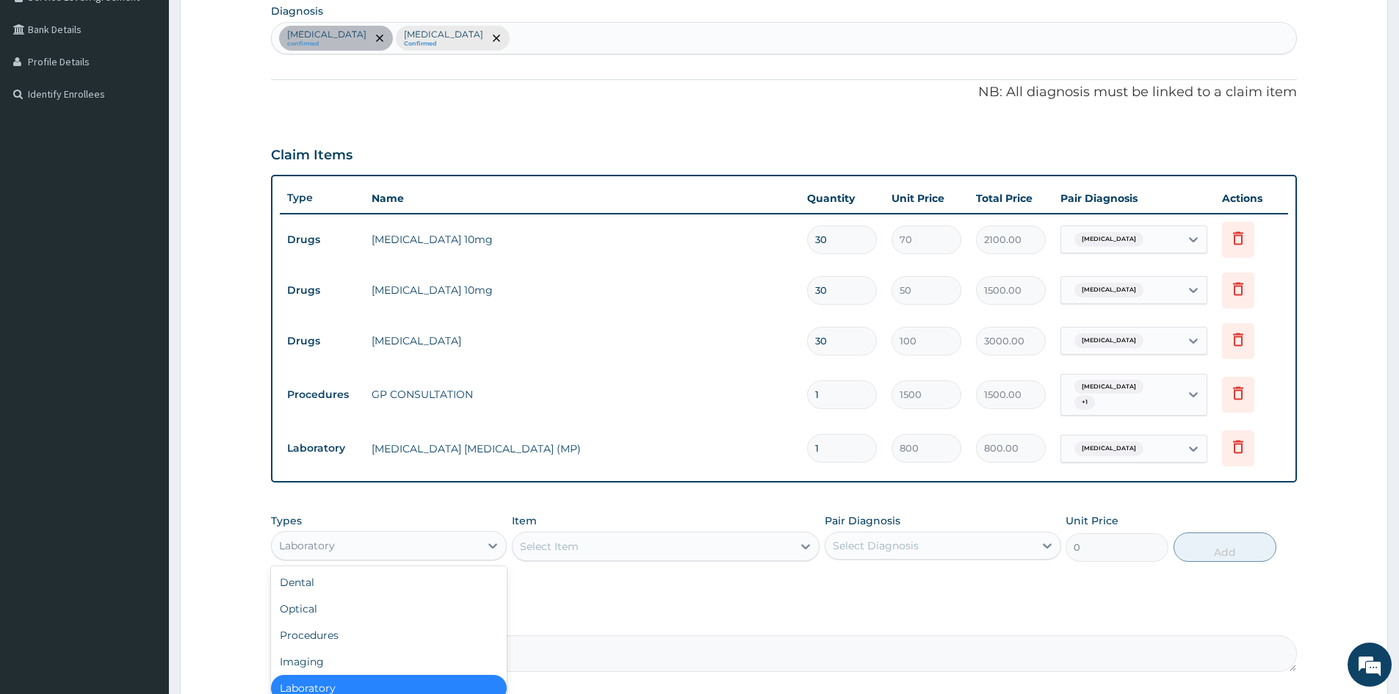
scroll to position [489, 0]
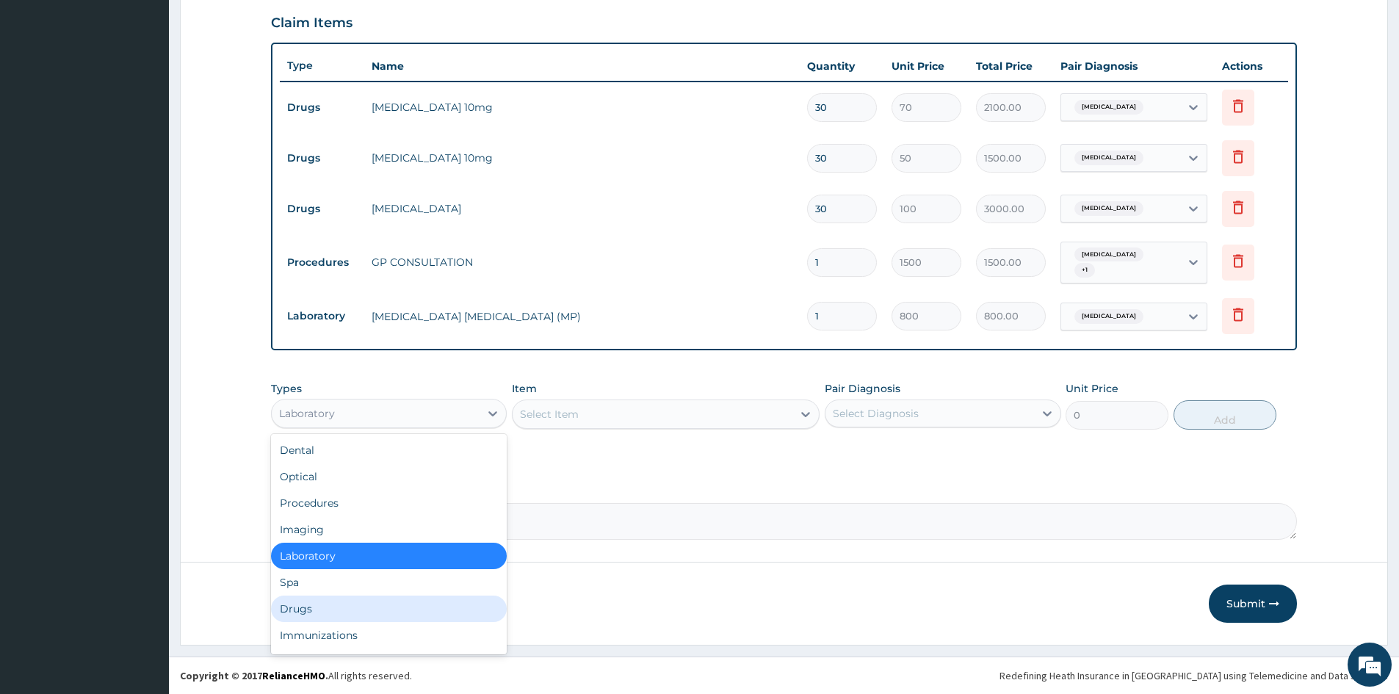
click at [357, 602] on div "Drugs" at bounding box center [389, 609] width 236 height 26
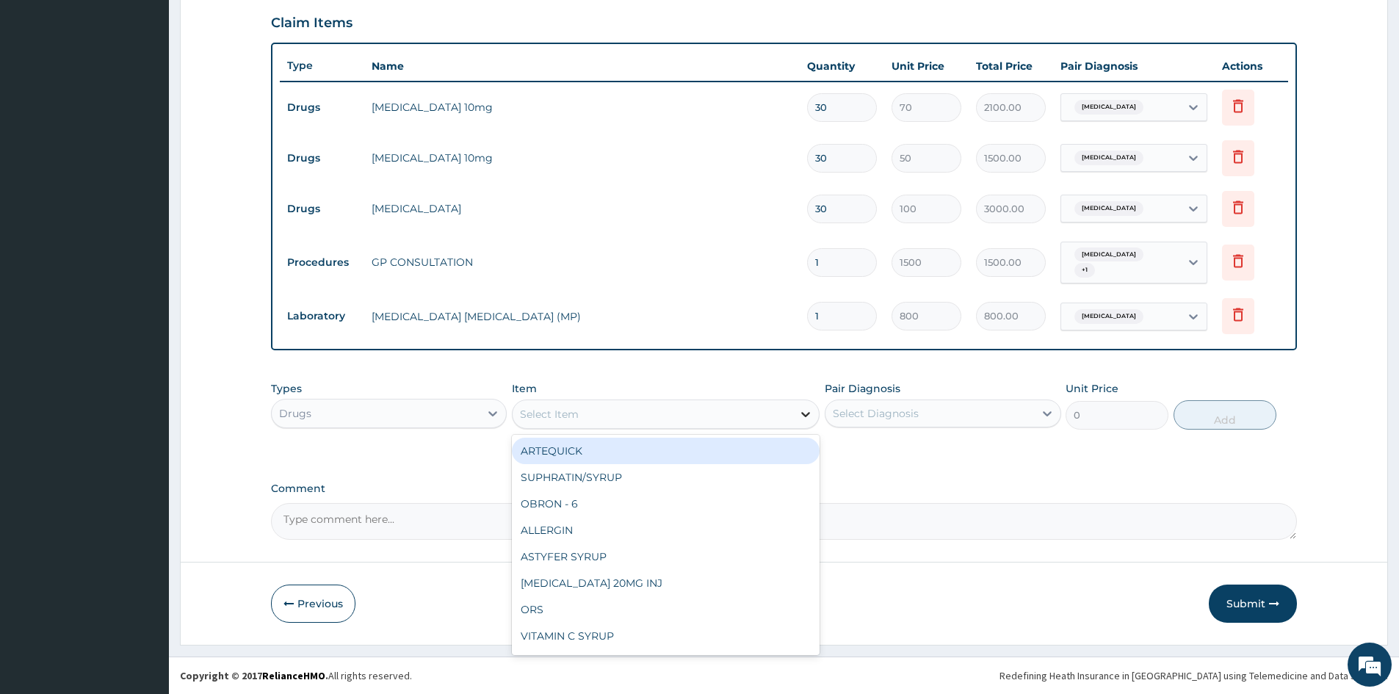
click at [811, 414] on icon at bounding box center [805, 414] width 15 height 15
type input "PARA"
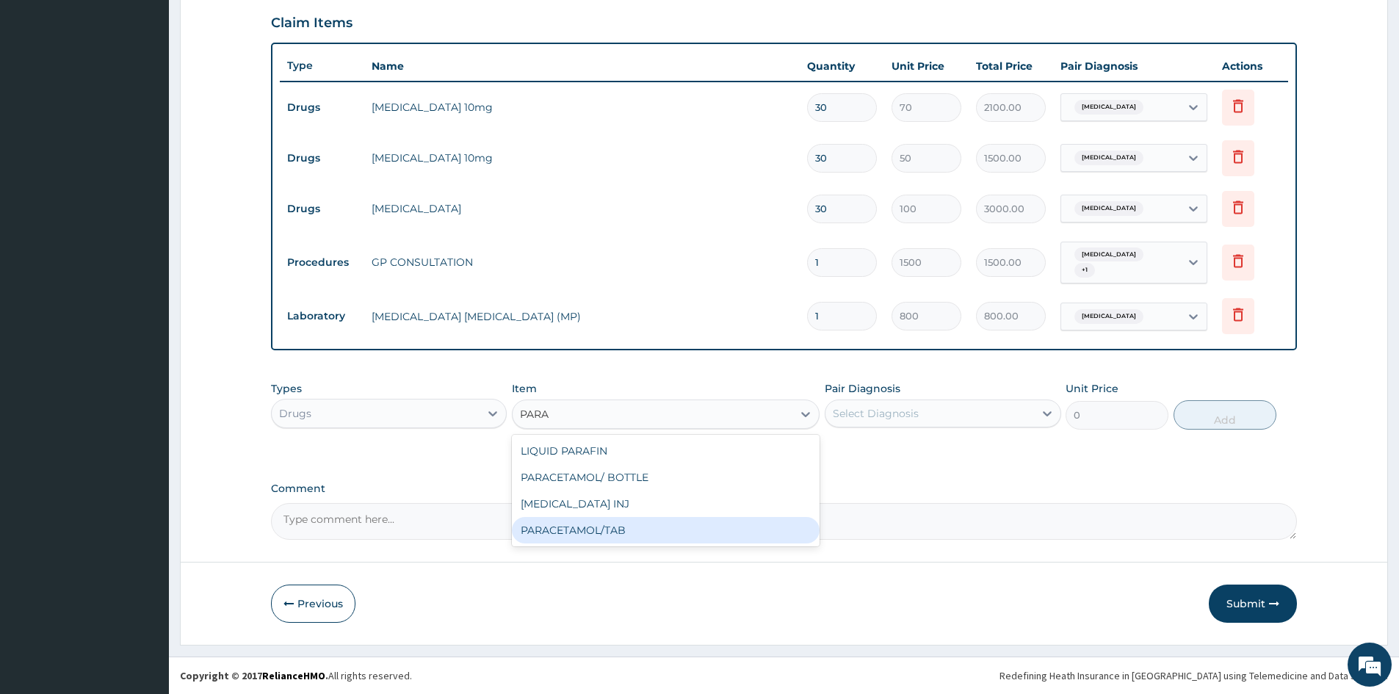
click at [562, 525] on div "PARACETAMOL/TAB" at bounding box center [666, 530] width 308 height 26
type input "20"
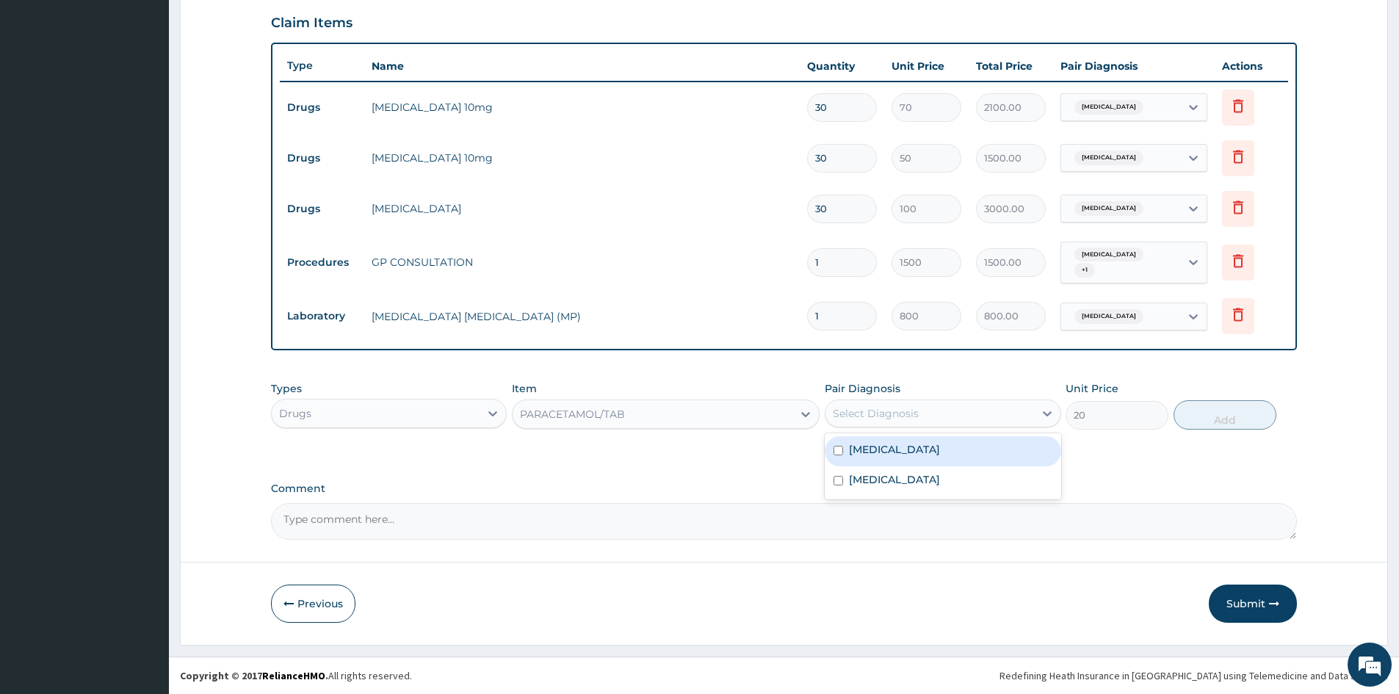
click at [911, 417] on div "Select Diagnosis" at bounding box center [876, 413] width 86 height 15
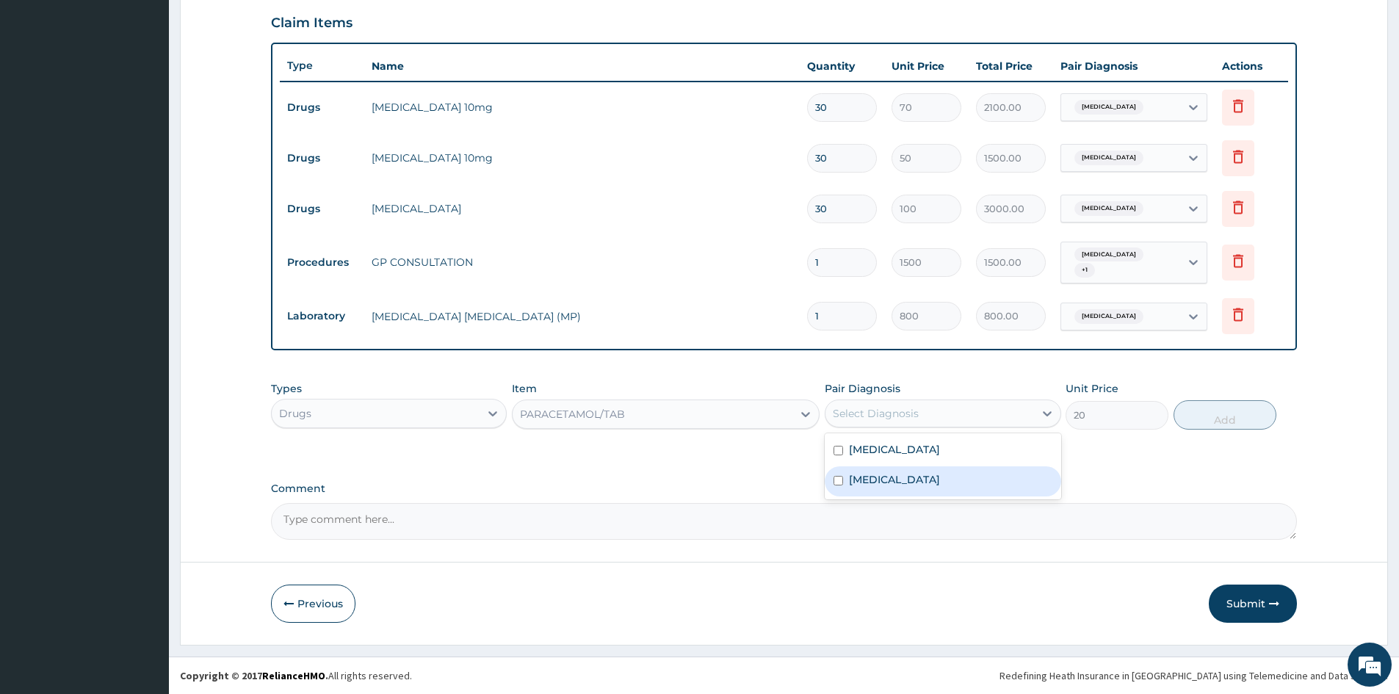
click at [836, 480] on input "checkbox" at bounding box center [839, 481] width 10 height 10
checkbox input "true"
click at [1226, 419] on button "Add" at bounding box center [1225, 414] width 103 height 29
type input "0"
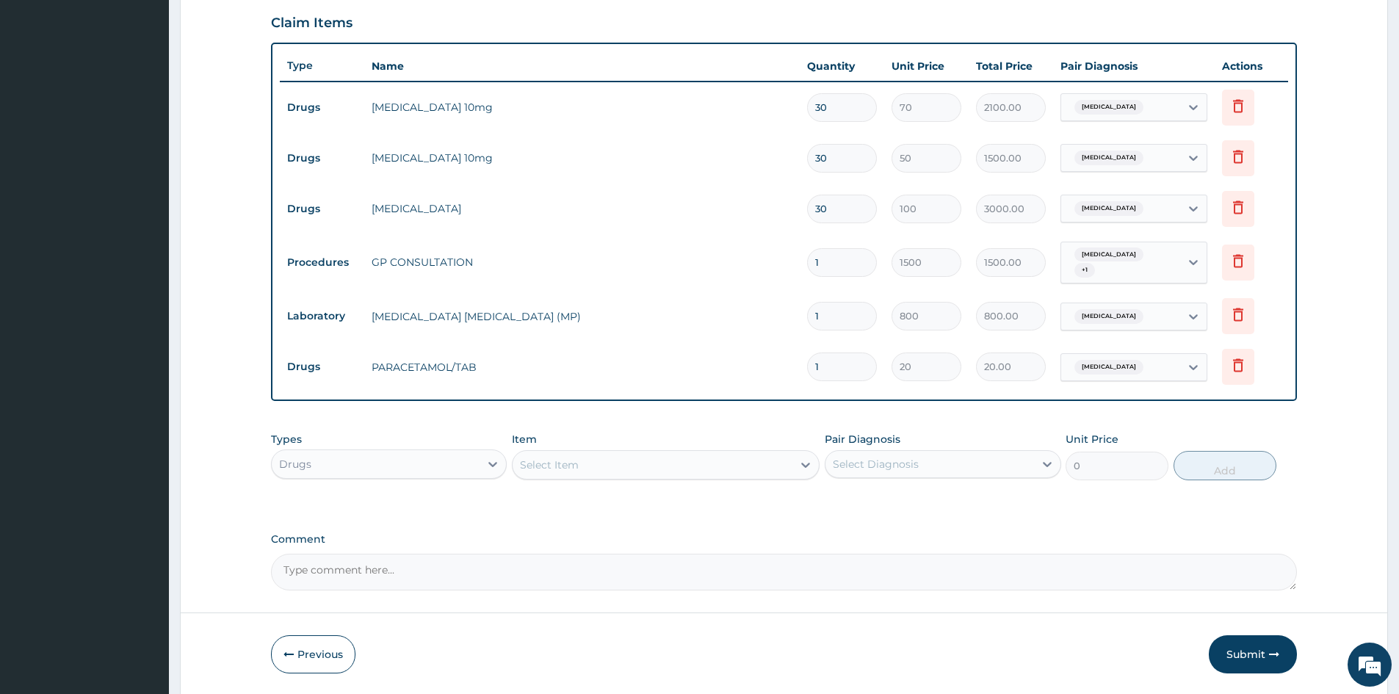
scroll to position [122, 0]
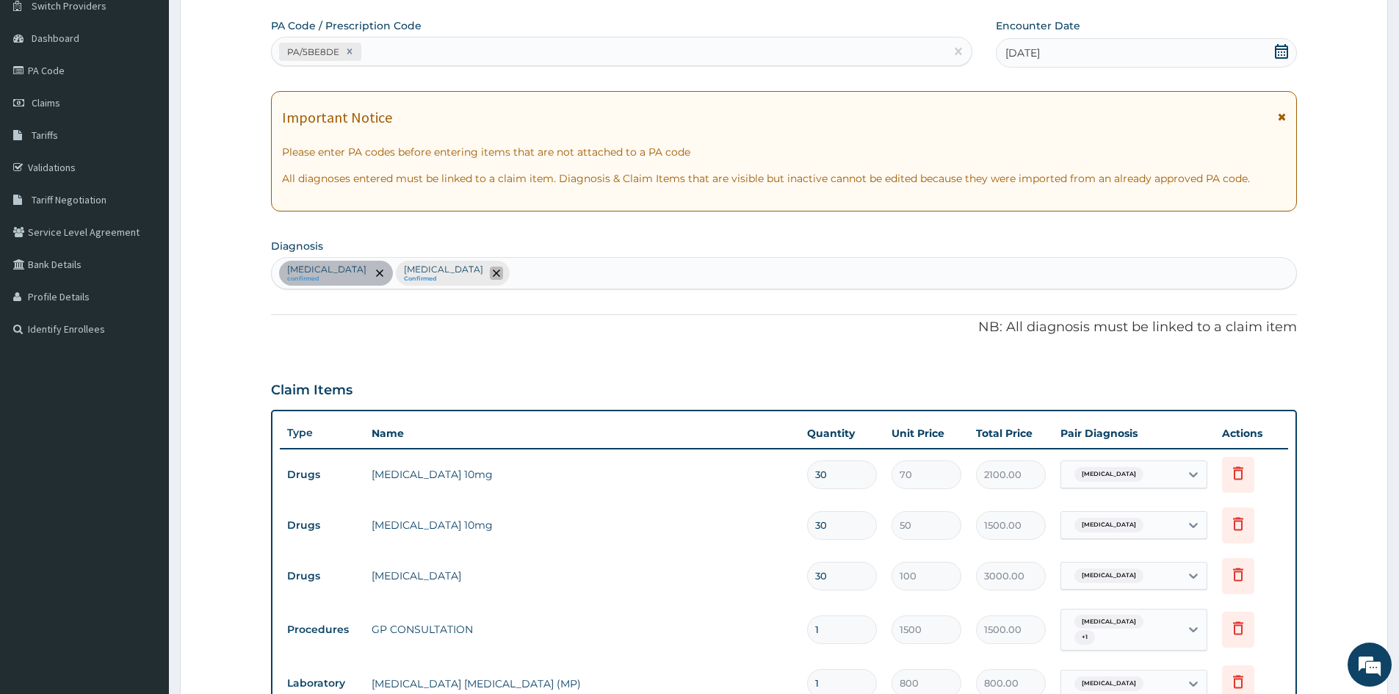
click at [500, 273] on icon "remove selection option" at bounding box center [496, 273] width 7 height 7
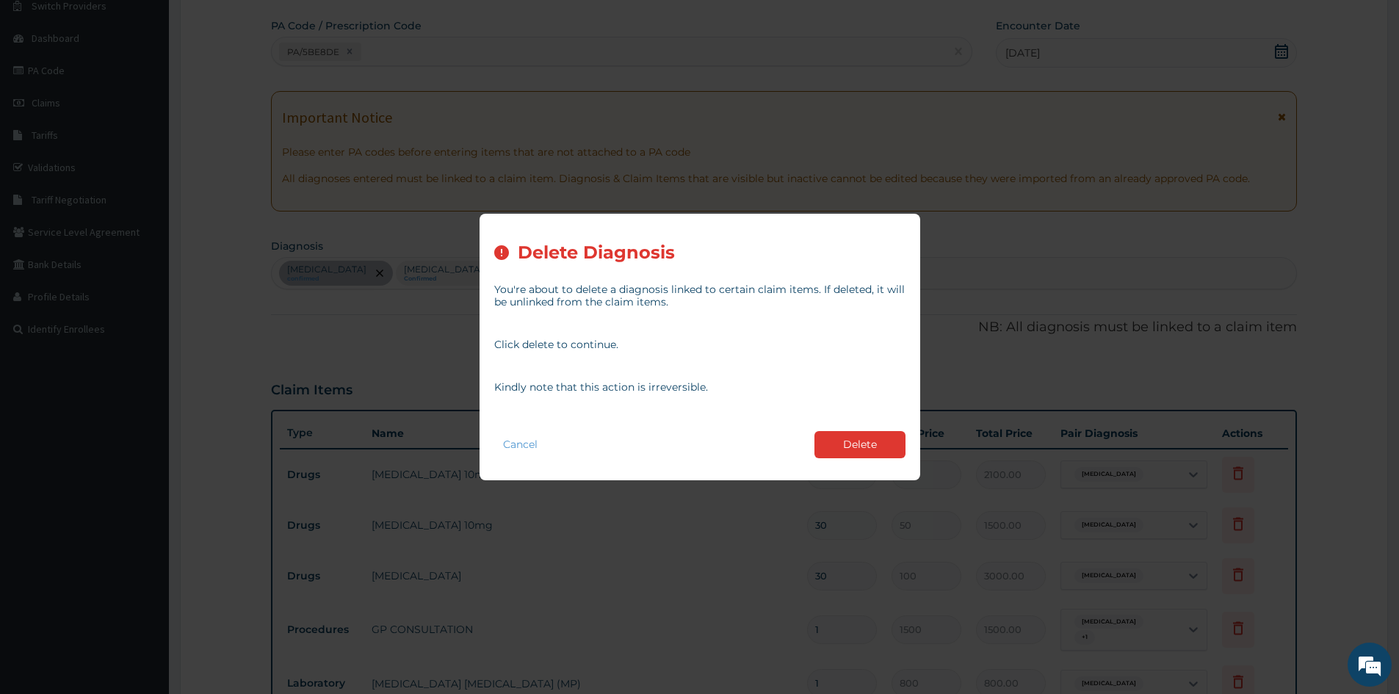
drag, startPoint x: 845, startPoint y: 447, endPoint x: 794, endPoint y: 439, distance: 52.2
click at [846, 447] on button "Delete" at bounding box center [860, 444] width 91 height 27
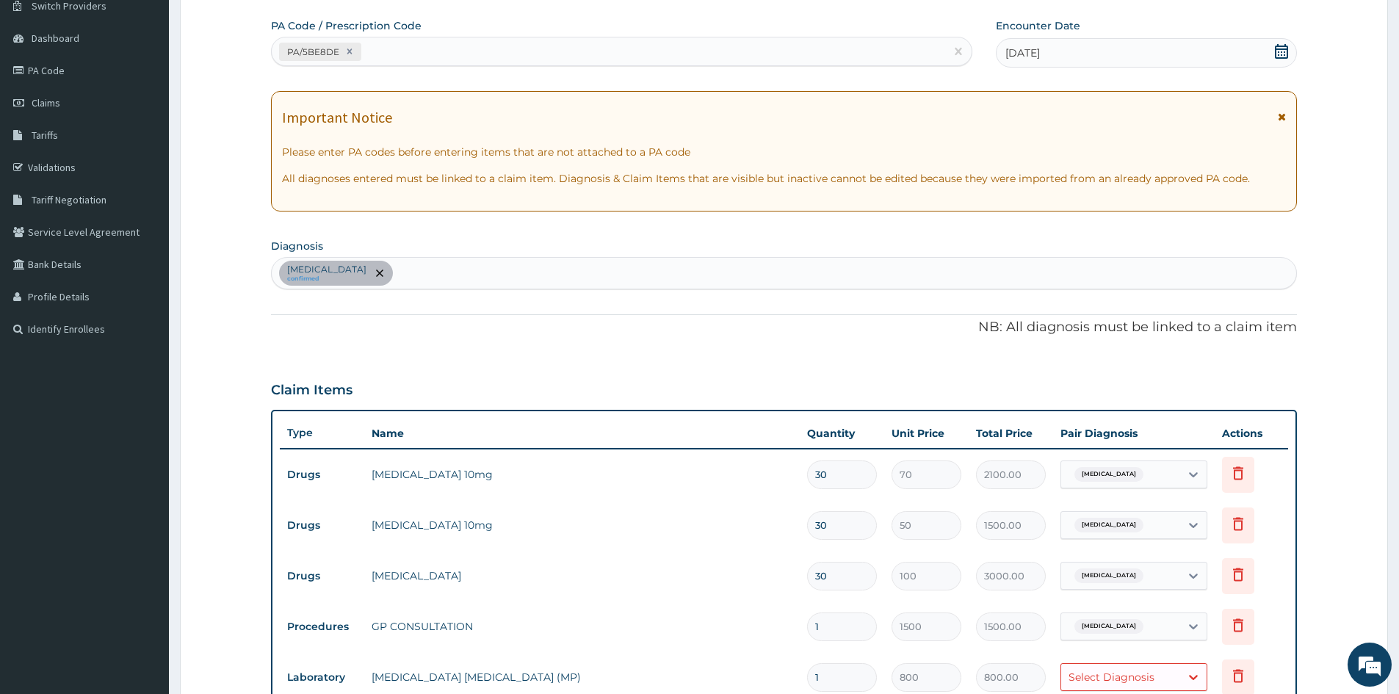
click at [475, 274] on div "Essential hypertension confirmed" at bounding box center [784, 273] width 1025 height 31
type input "MALARIA"
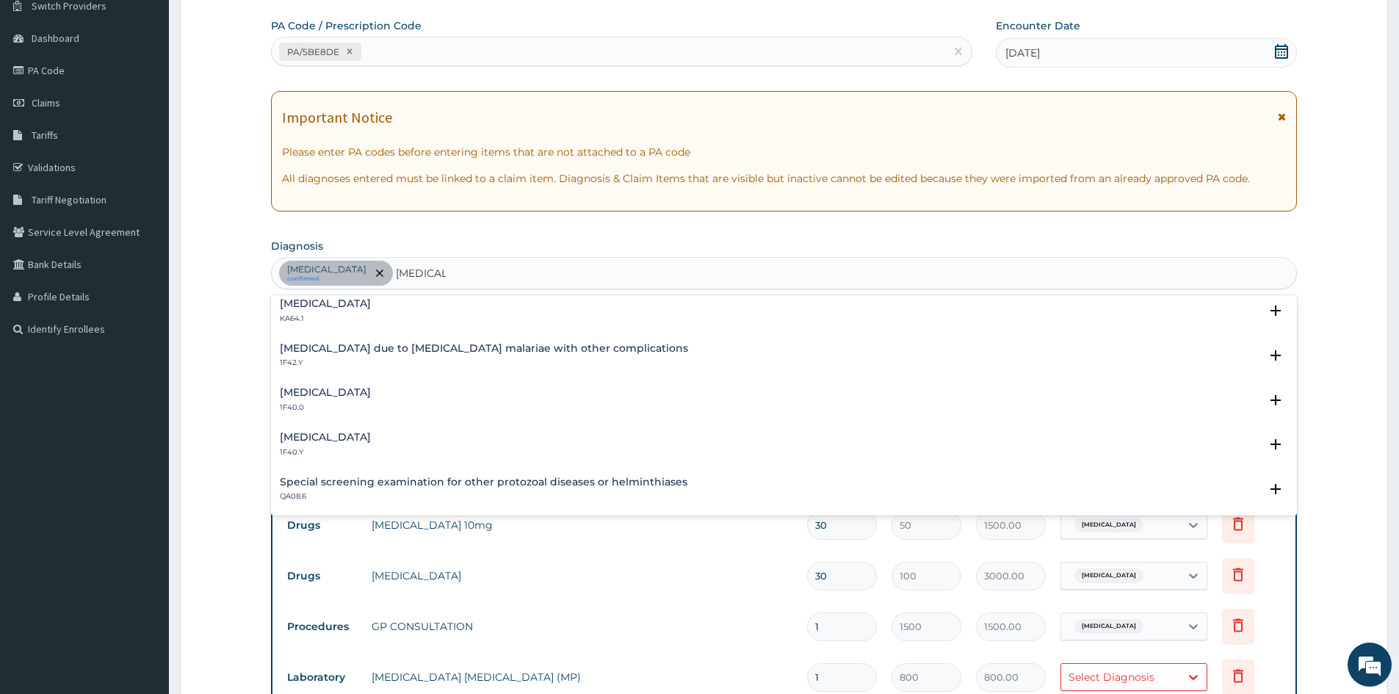
scroll to position [441, 0]
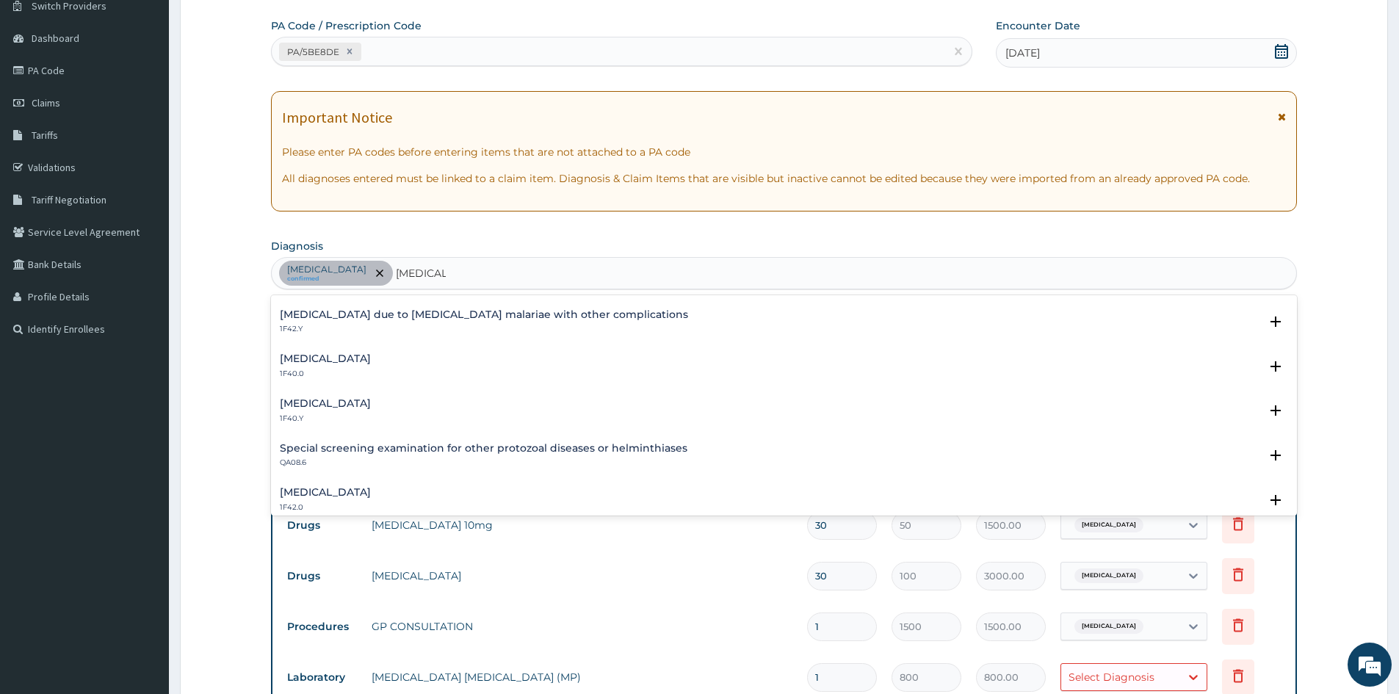
click at [371, 401] on h4 "Other severe and complicated Plasmodium falciparum malaria" at bounding box center [325, 403] width 91 height 11
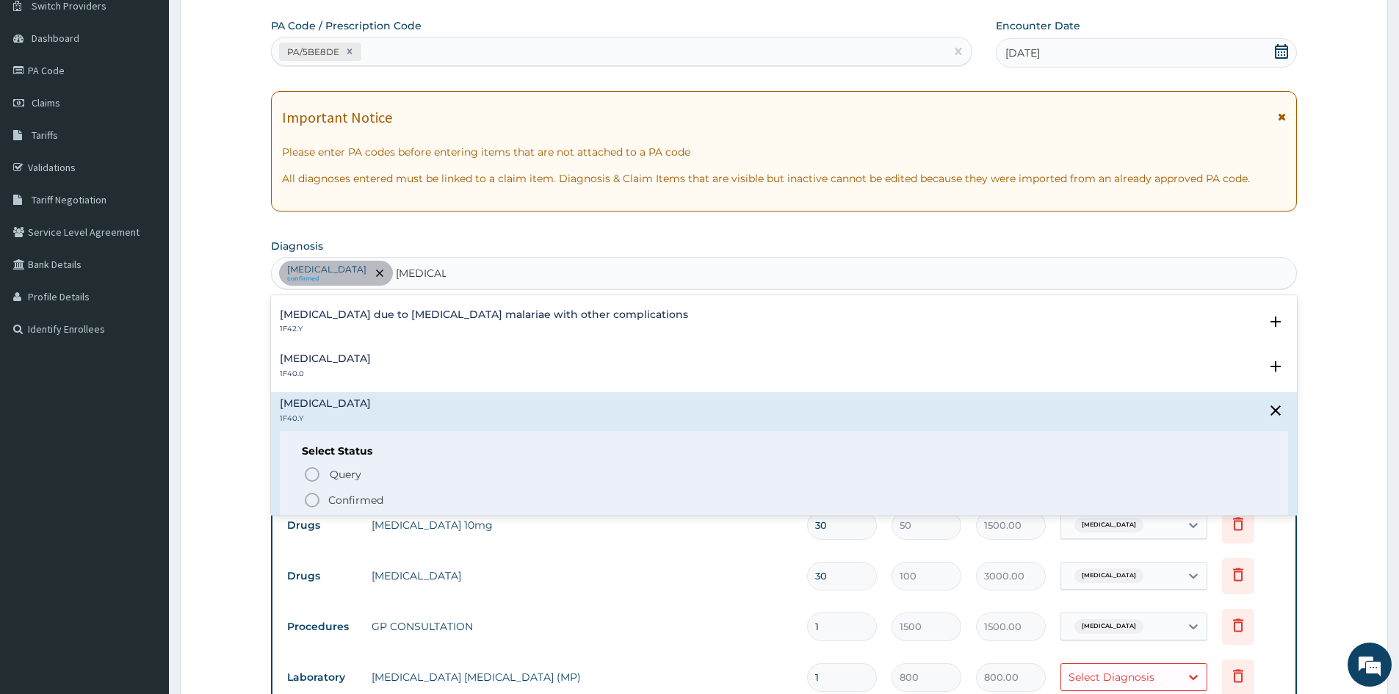
click at [314, 500] on icon "status option filled" at bounding box center [312, 500] width 18 height 18
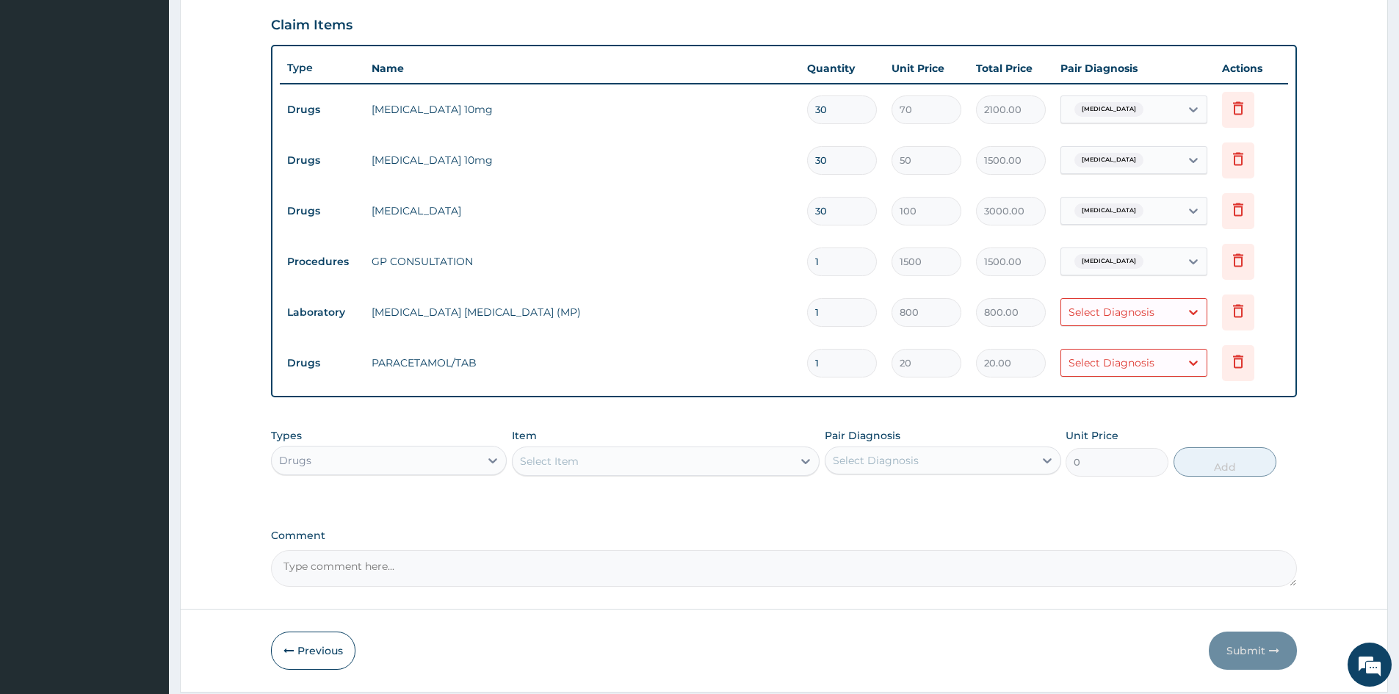
scroll to position [489, 0]
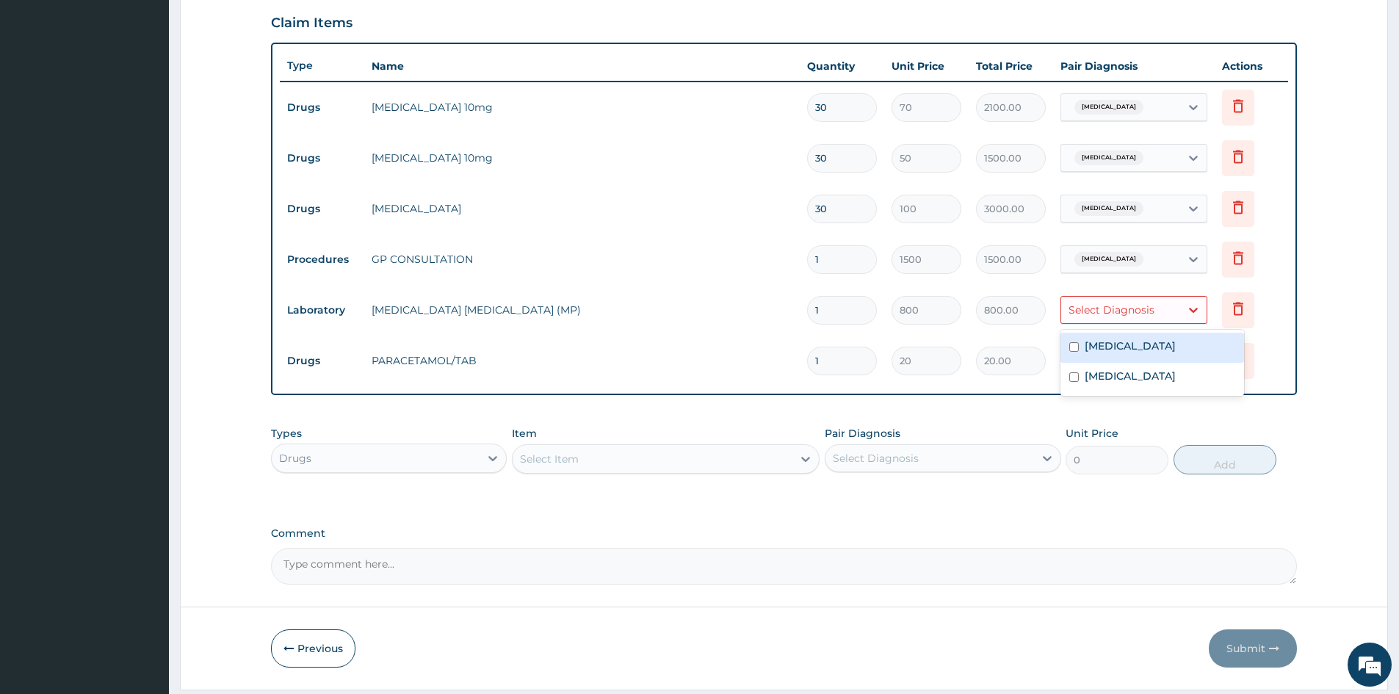
click at [1139, 308] on div "Select Diagnosis" at bounding box center [1112, 310] width 86 height 15
click at [1069, 382] on input "checkbox" at bounding box center [1074, 377] width 10 height 10
checkbox input "true"
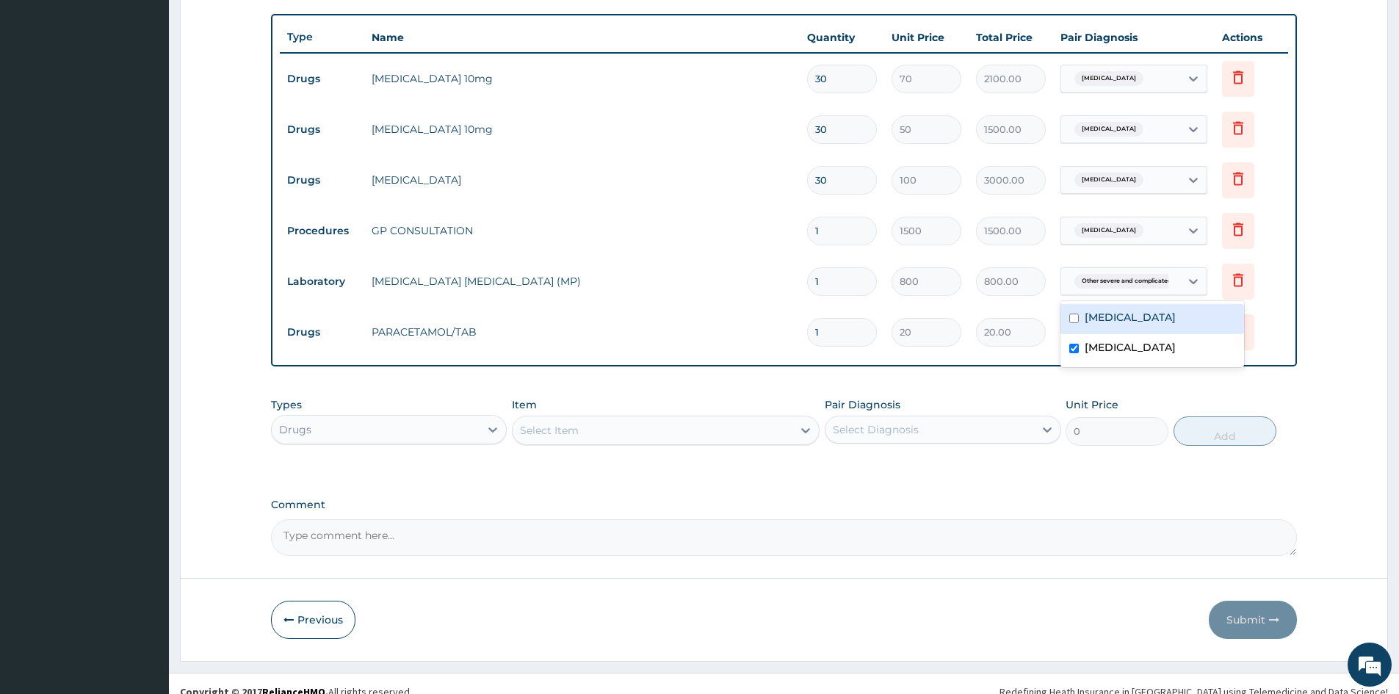
scroll to position [534, 0]
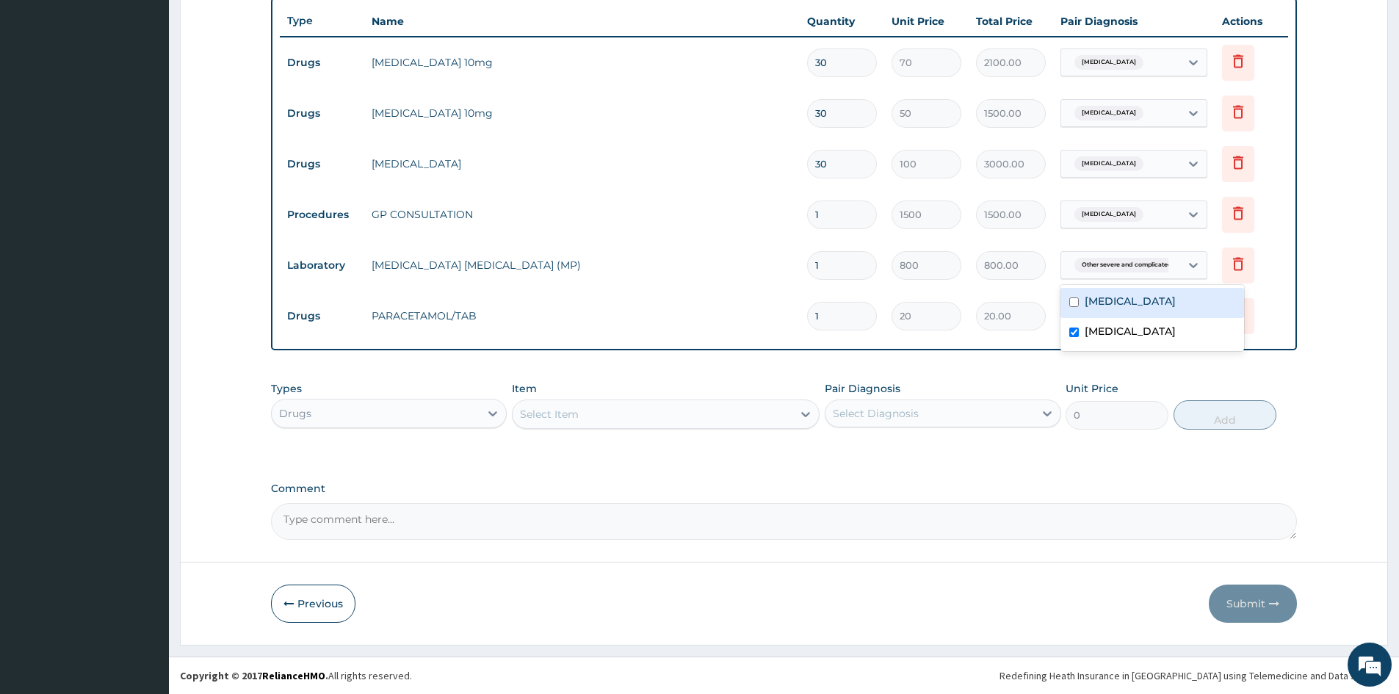
click at [1006, 368] on div "PA Code / Prescription Code PA/5BE8DE Encounter Date 07-10-2025 Important Notic…" at bounding box center [784, 73] width 1026 height 934
click at [1109, 308] on div "Select Diagnosis" at bounding box center [1112, 315] width 86 height 15
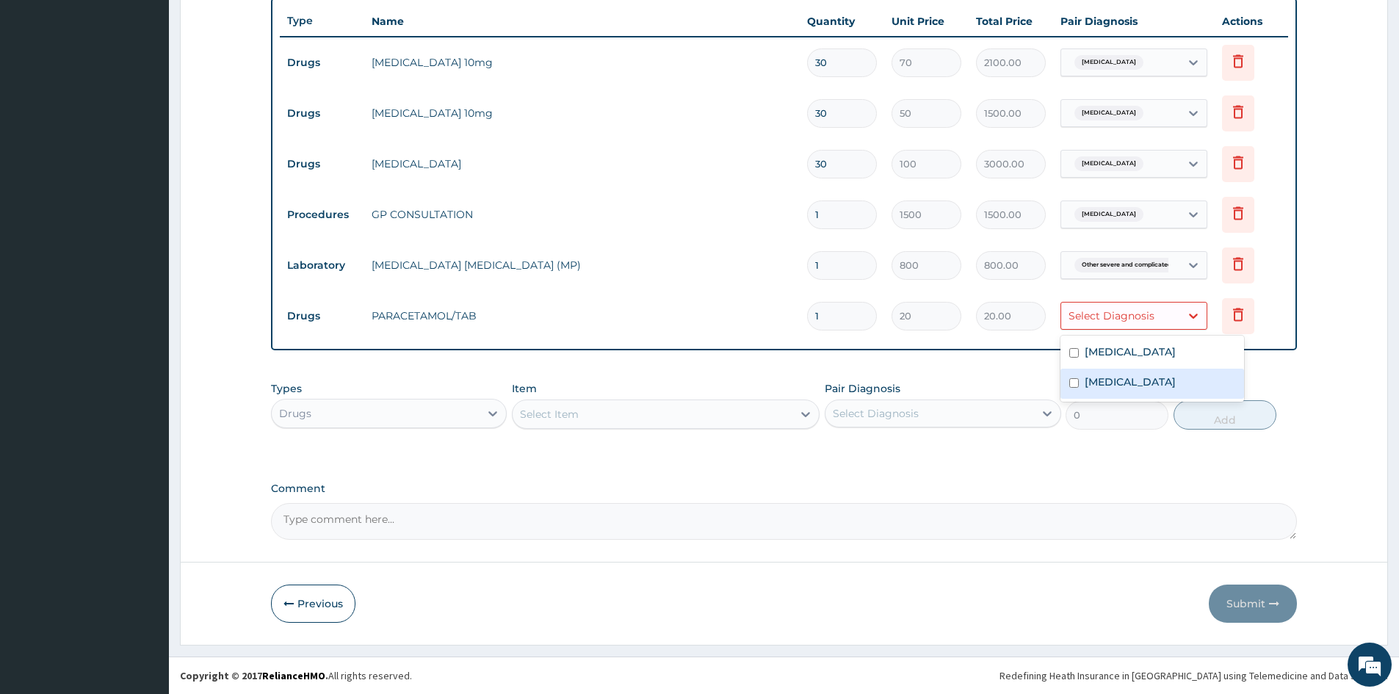
click at [1072, 388] on input "checkbox" at bounding box center [1074, 383] width 10 height 10
checkbox input "true"
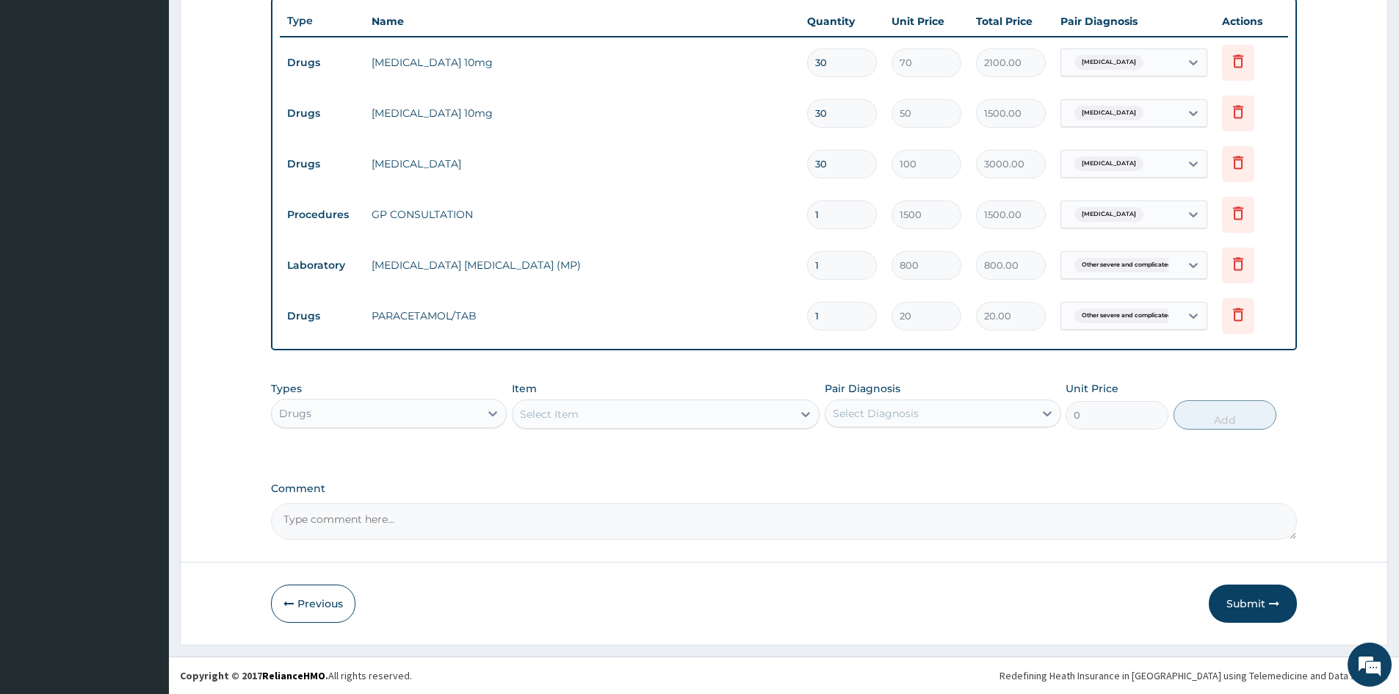
click at [693, 480] on div "PA Code / Prescription Code PA/5BE8DE Encounter Date 07-10-2025 Important Notic…" at bounding box center [784, 73] width 1026 height 934
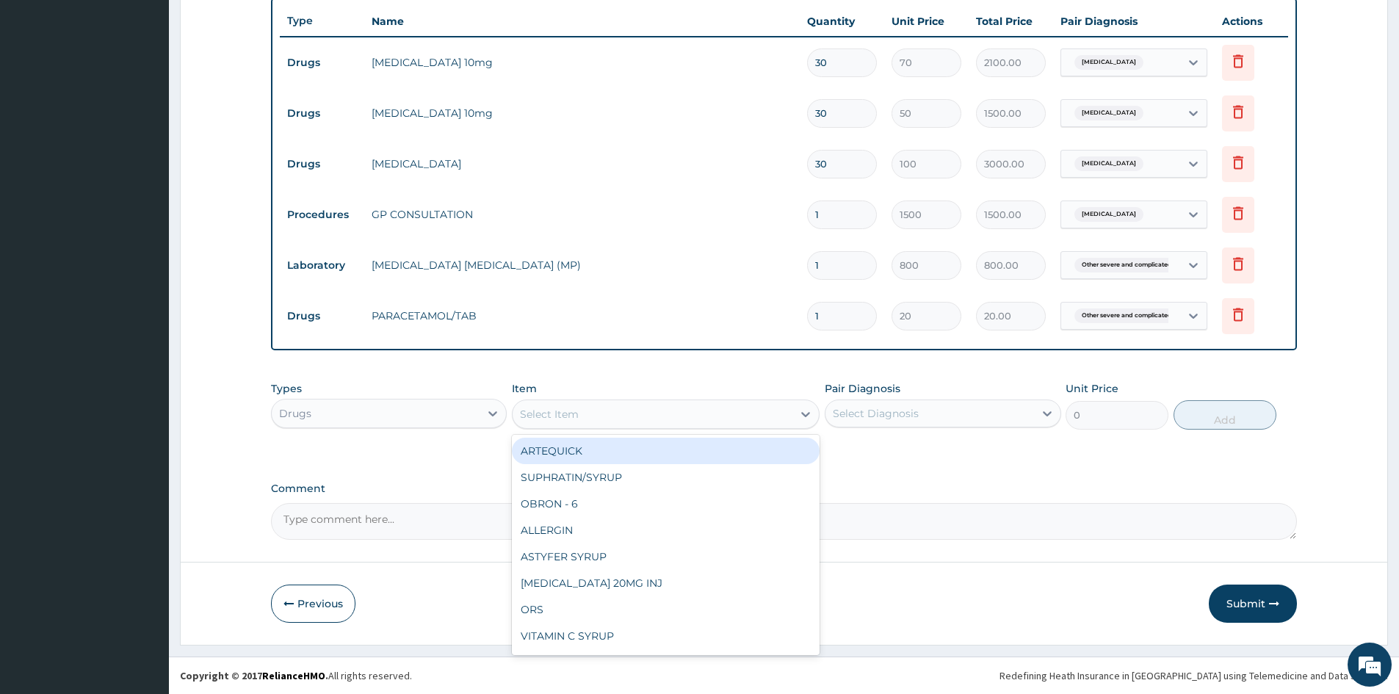
click at [652, 406] on div "Select Item" at bounding box center [653, 415] width 280 height 24
type input "DICLO"
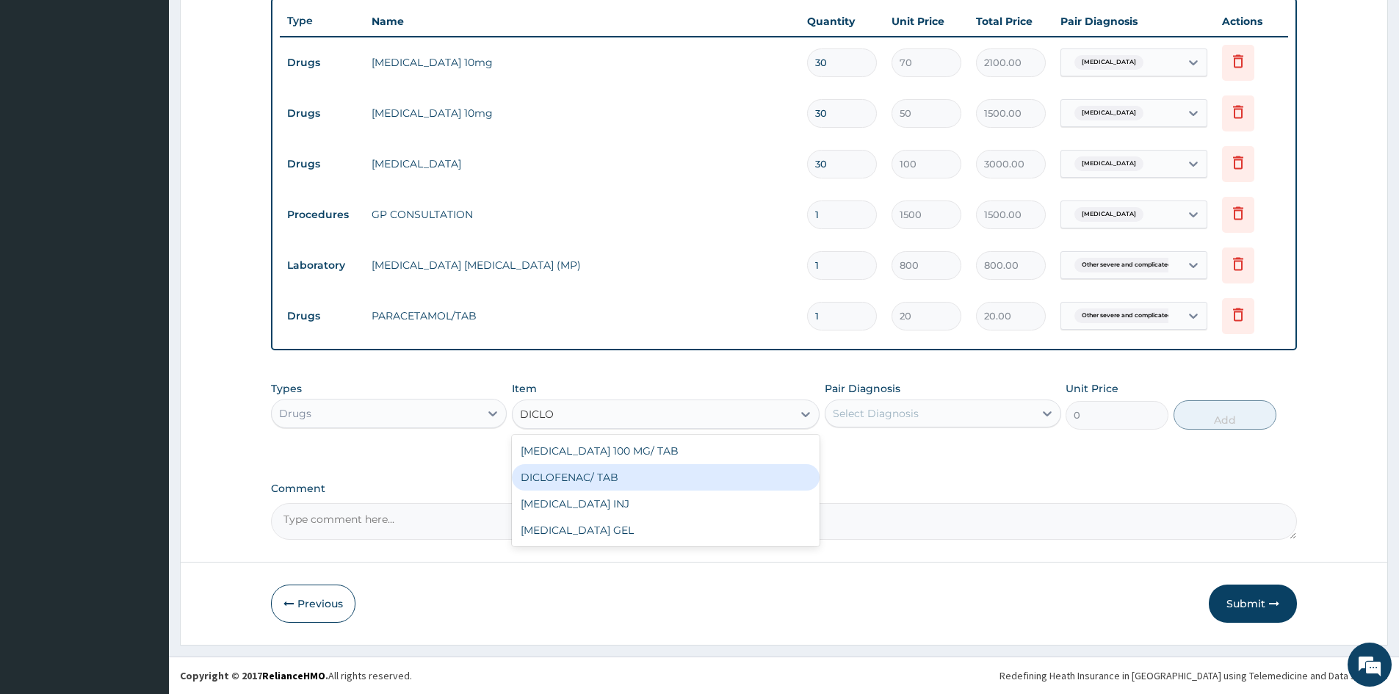
click at [592, 480] on div "DICLOFENAC/ TAB" at bounding box center [666, 477] width 308 height 26
type input "50"
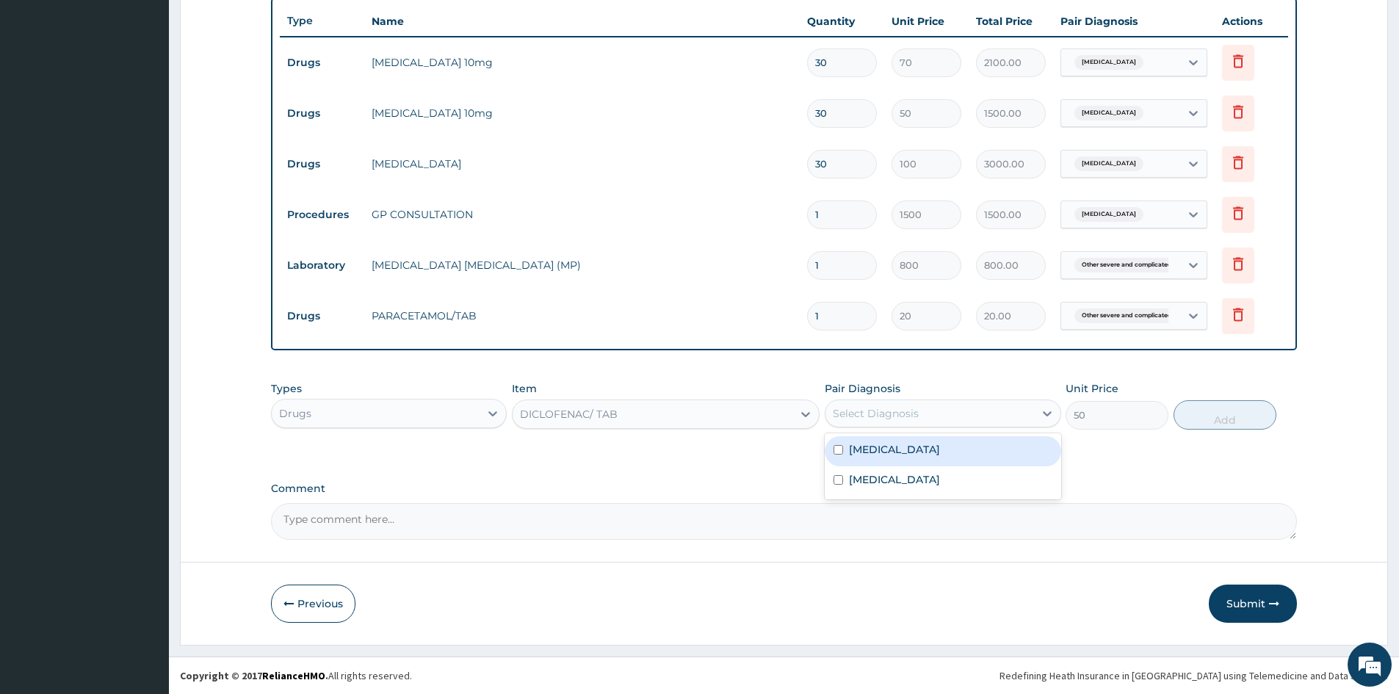
click at [859, 415] on div "Select Diagnosis" at bounding box center [876, 413] width 86 height 15
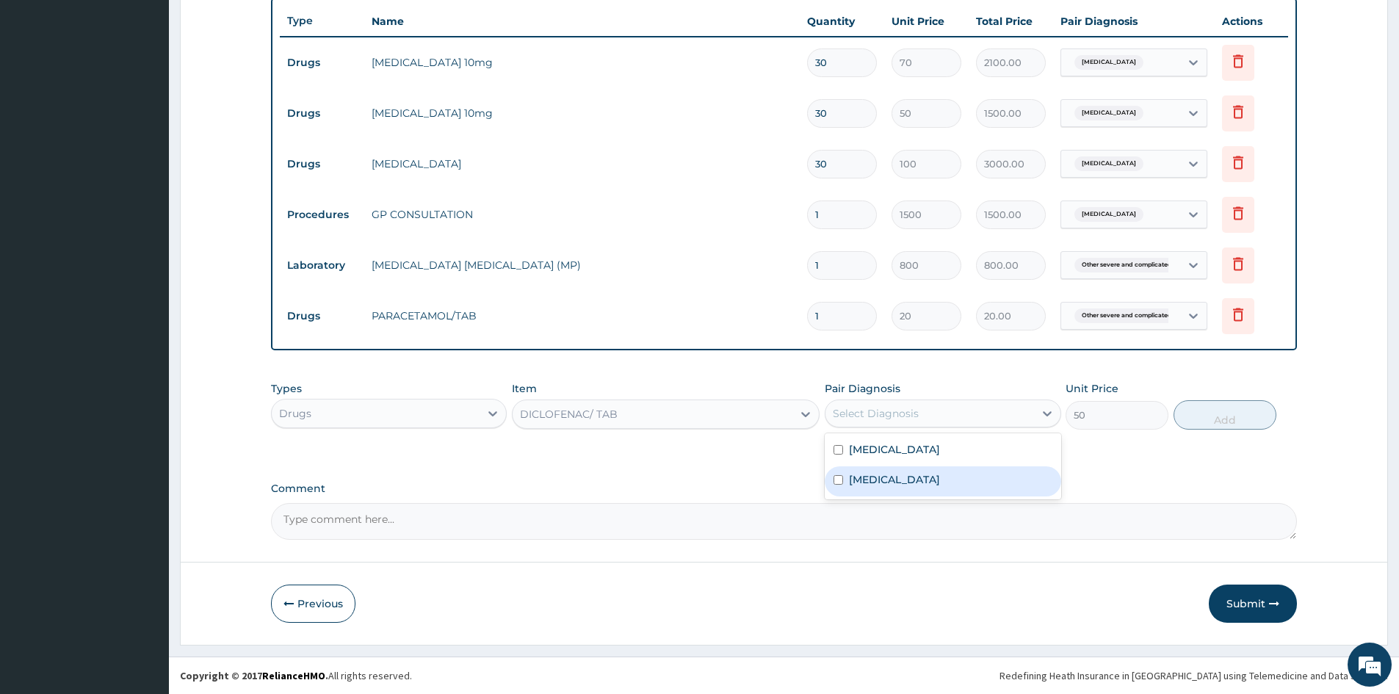
click at [839, 481] on div "Other severe and complicated Plasmodium falciparum malaria" at bounding box center [943, 481] width 236 height 30
checkbox input "true"
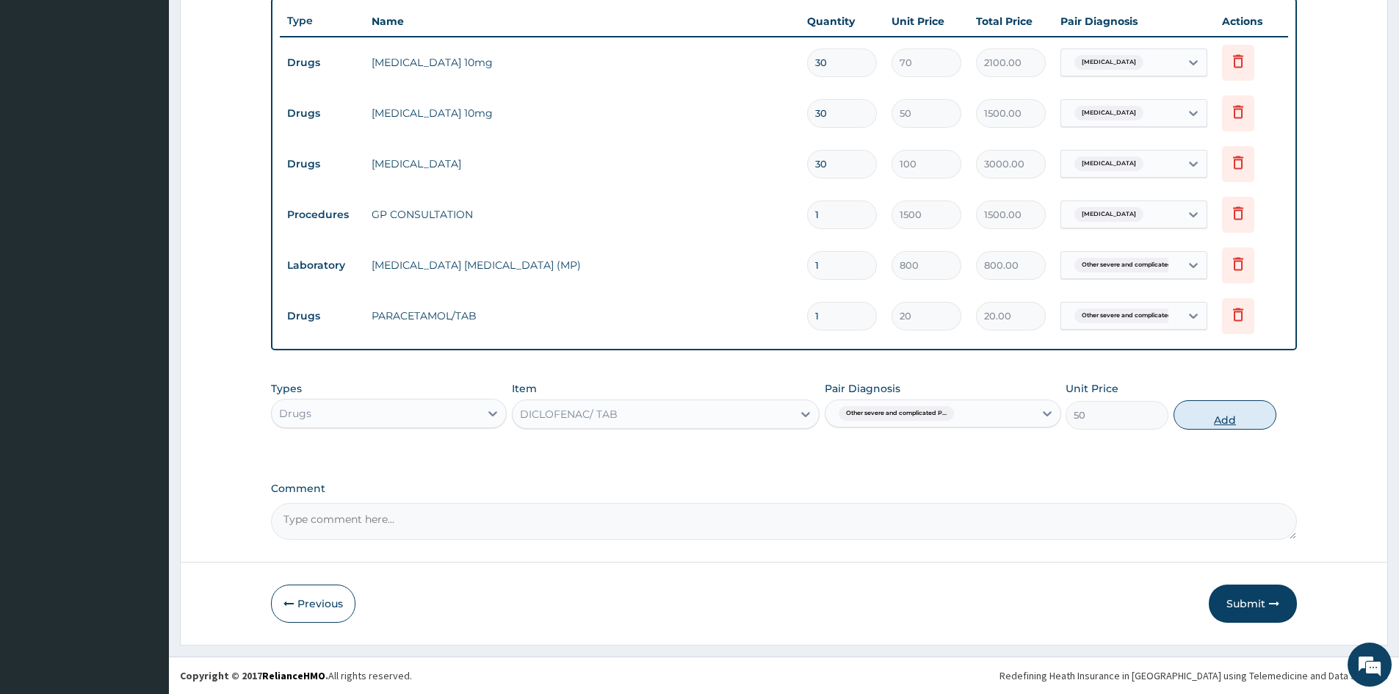
click at [1237, 419] on button "Add" at bounding box center [1225, 414] width 103 height 29
type input "0"
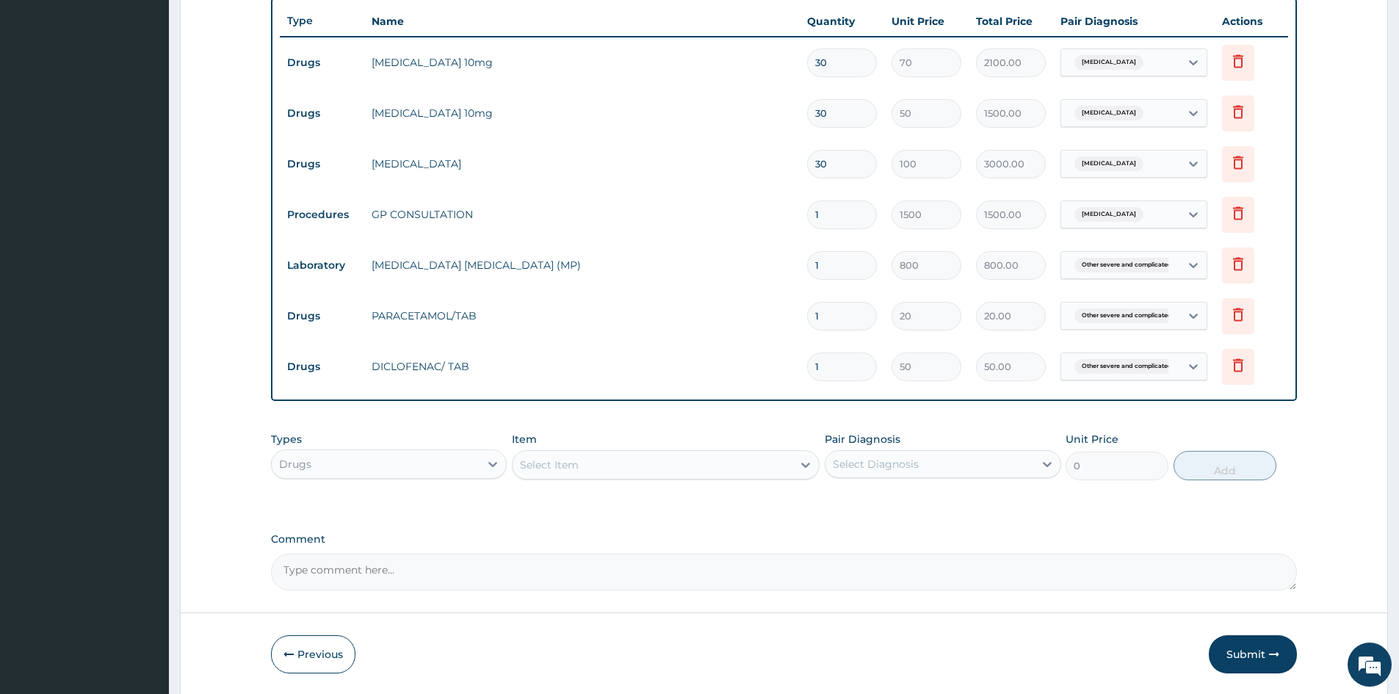
click at [546, 473] on div "Select Item" at bounding box center [653, 465] width 280 height 24
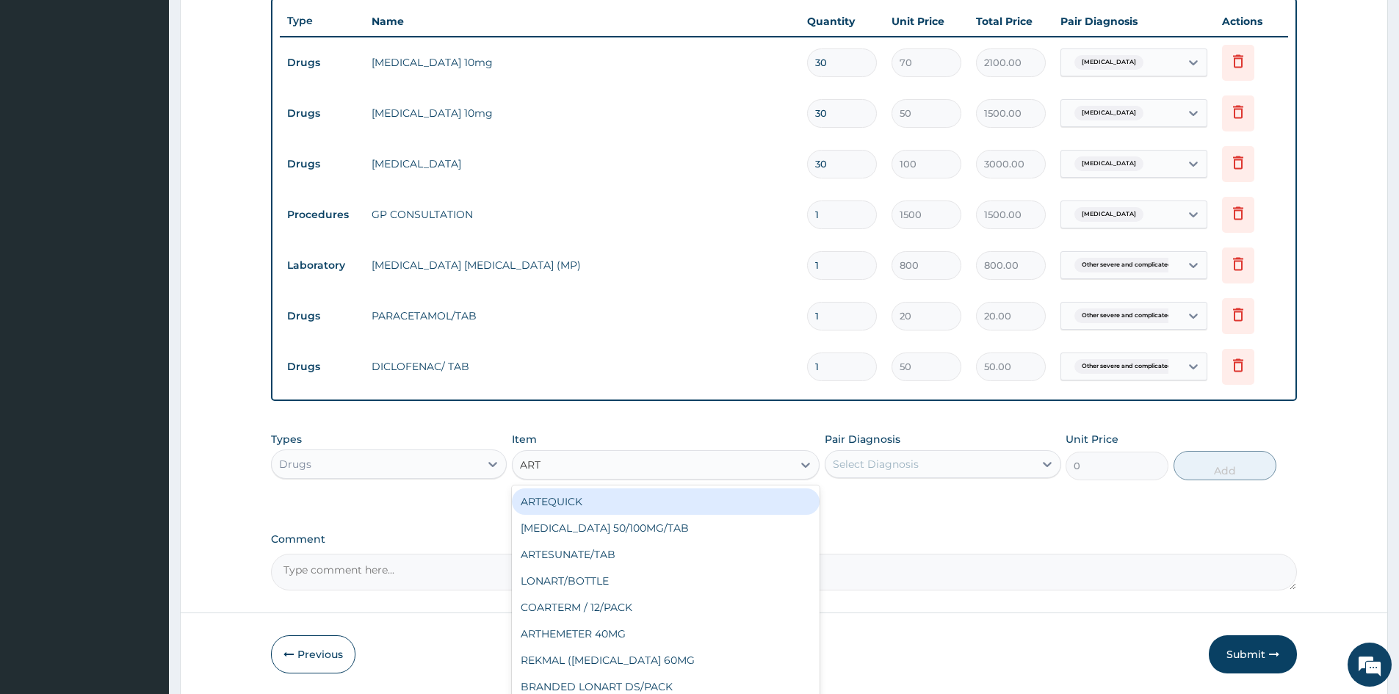
type input "ARTH"
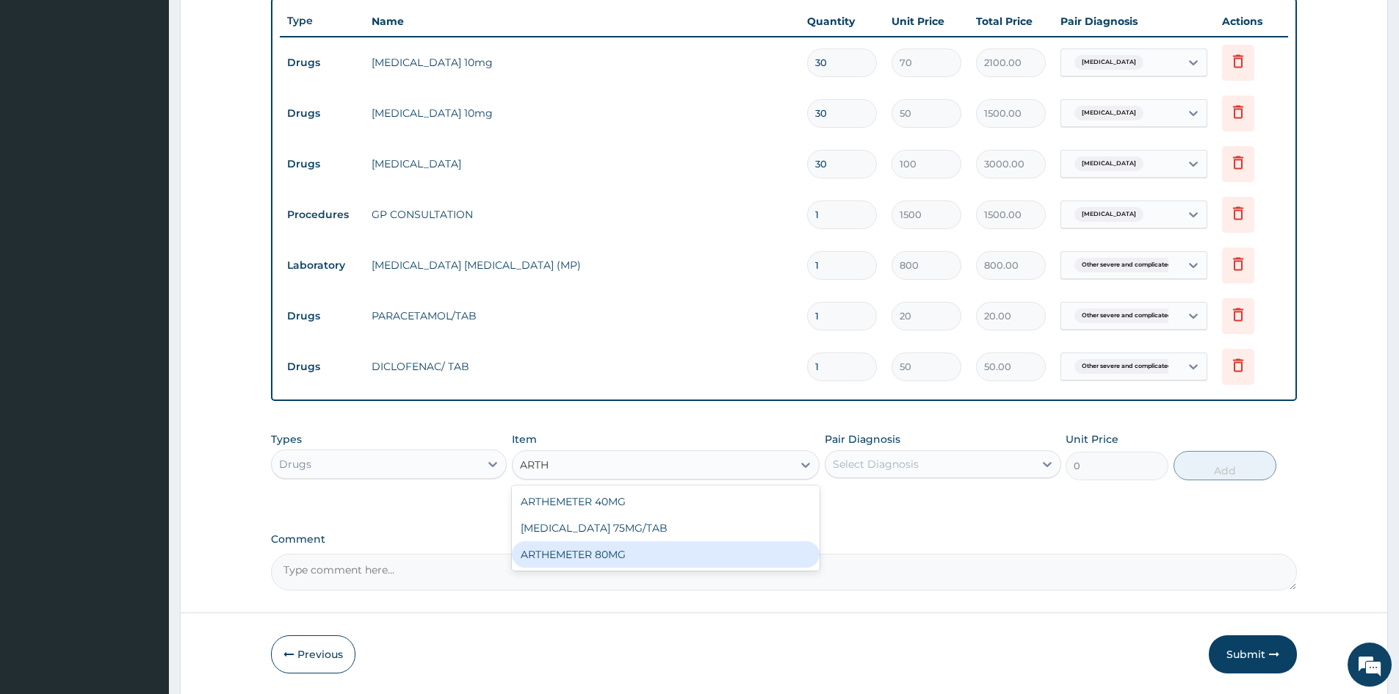
click at [582, 549] on div "ARTHEMETER 80MG" at bounding box center [666, 554] width 308 height 26
type input "500"
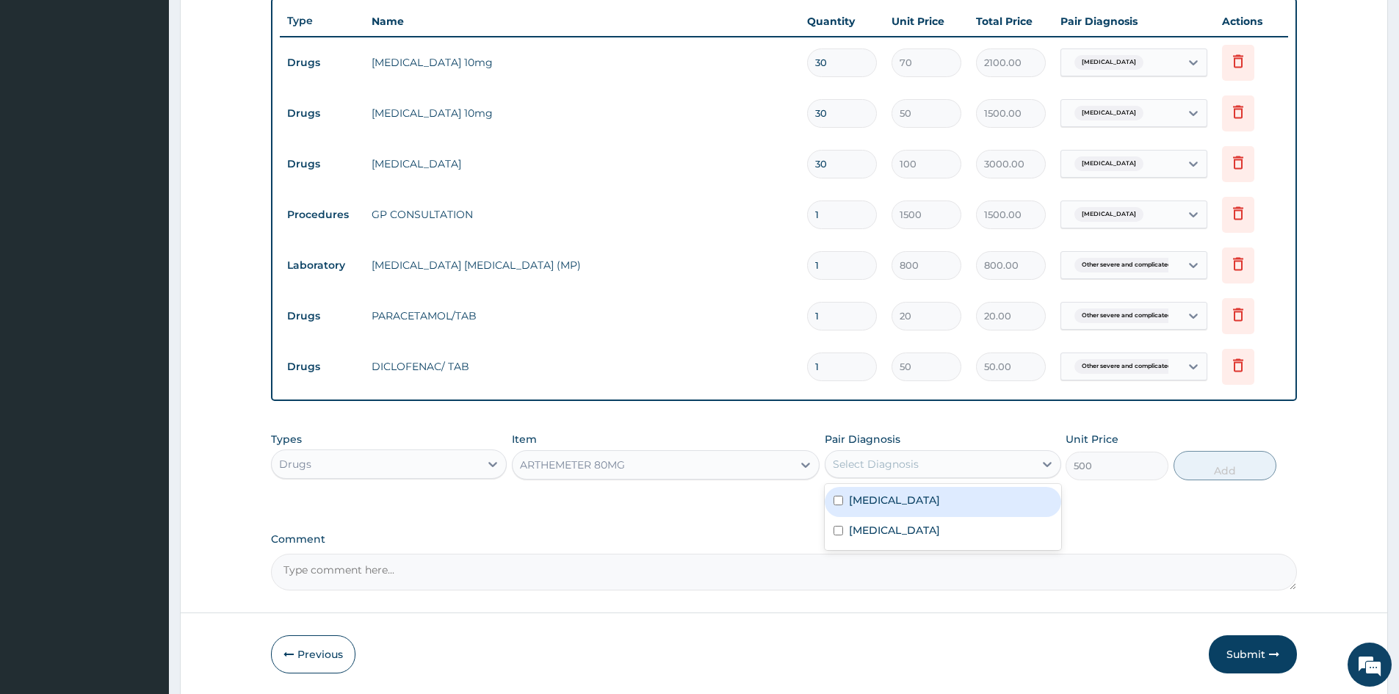
click at [876, 463] on div "Select Diagnosis" at bounding box center [876, 464] width 86 height 15
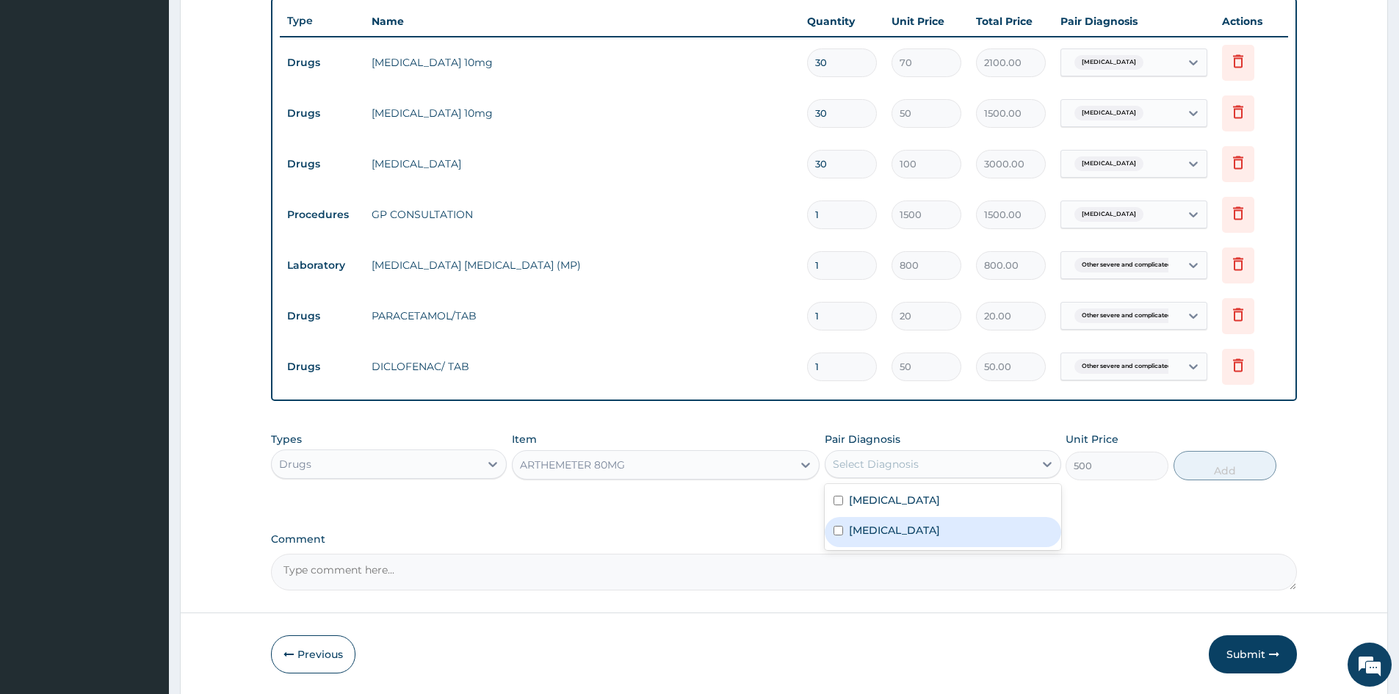
click at [835, 535] on input "checkbox" at bounding box center [839, 531] width 10 height 10
checkbox input "true"
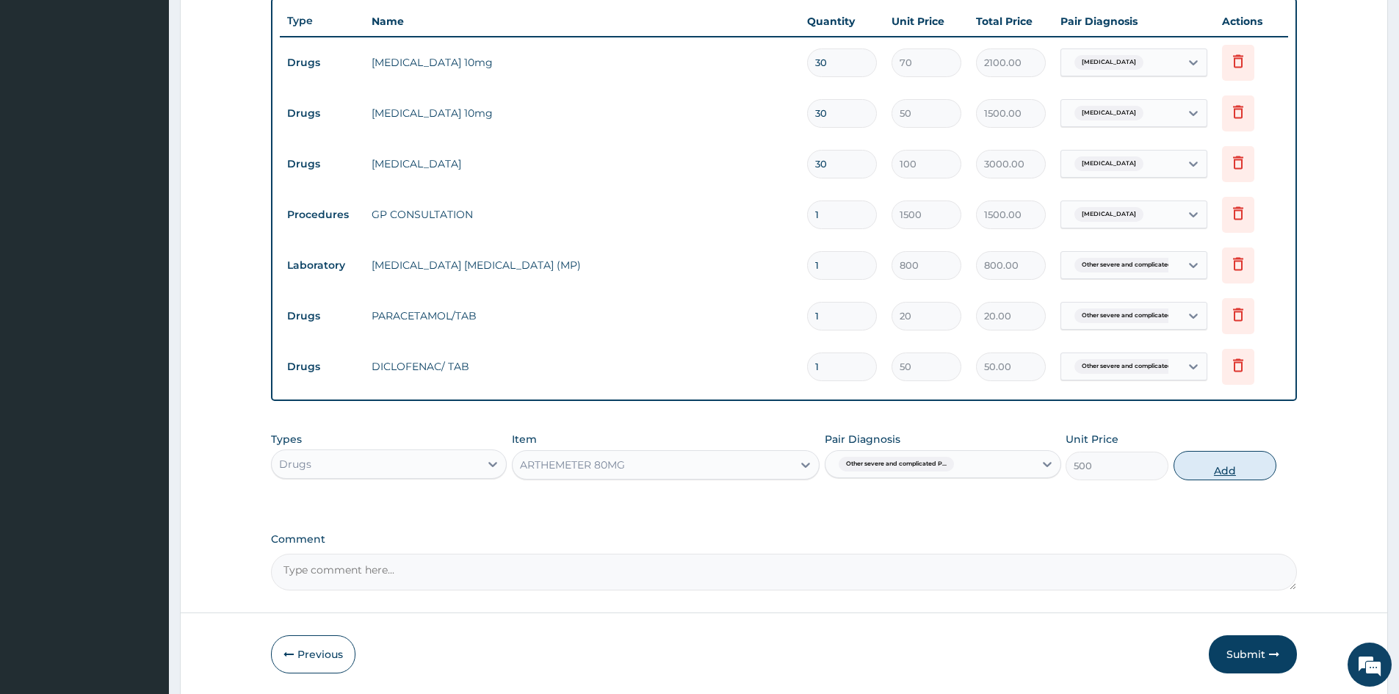
click at [1224, 475] on button "Add" at bounding box center [1225, 465] width 103 height 29
type input "0"
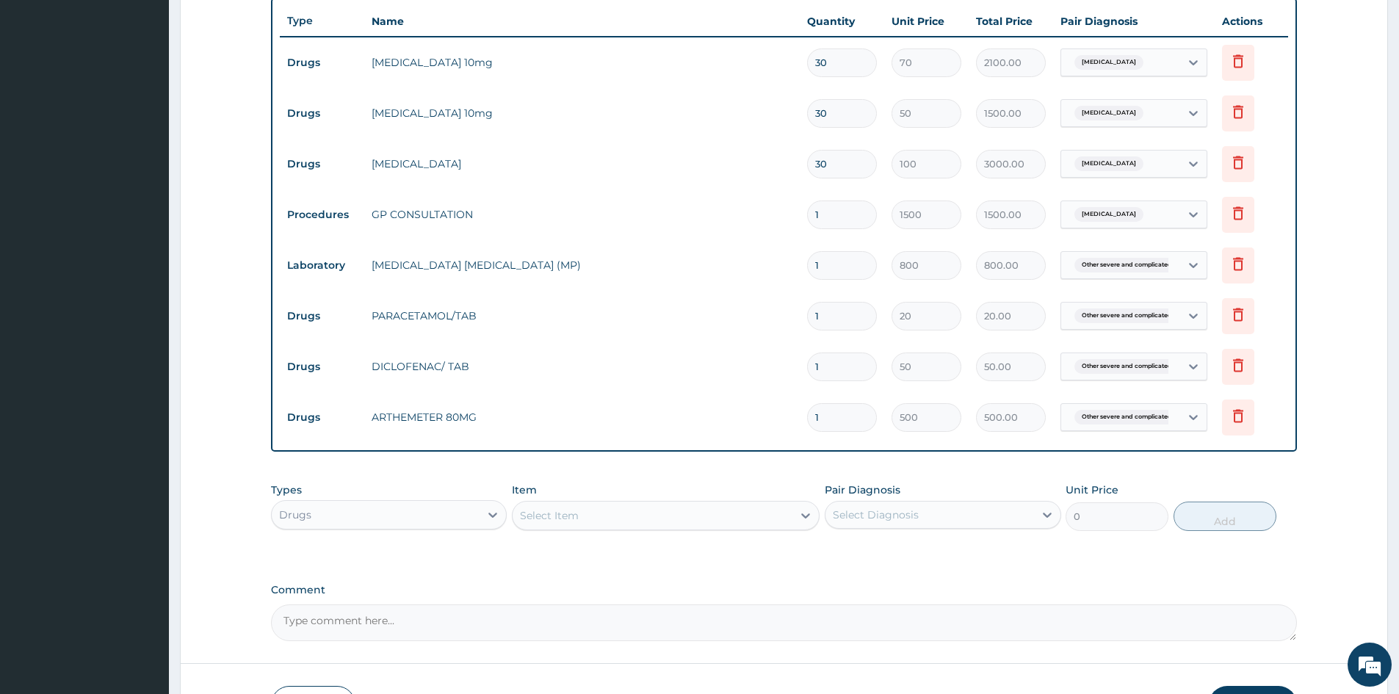
type input "0.00"
type input "3"
type input "1500.00"
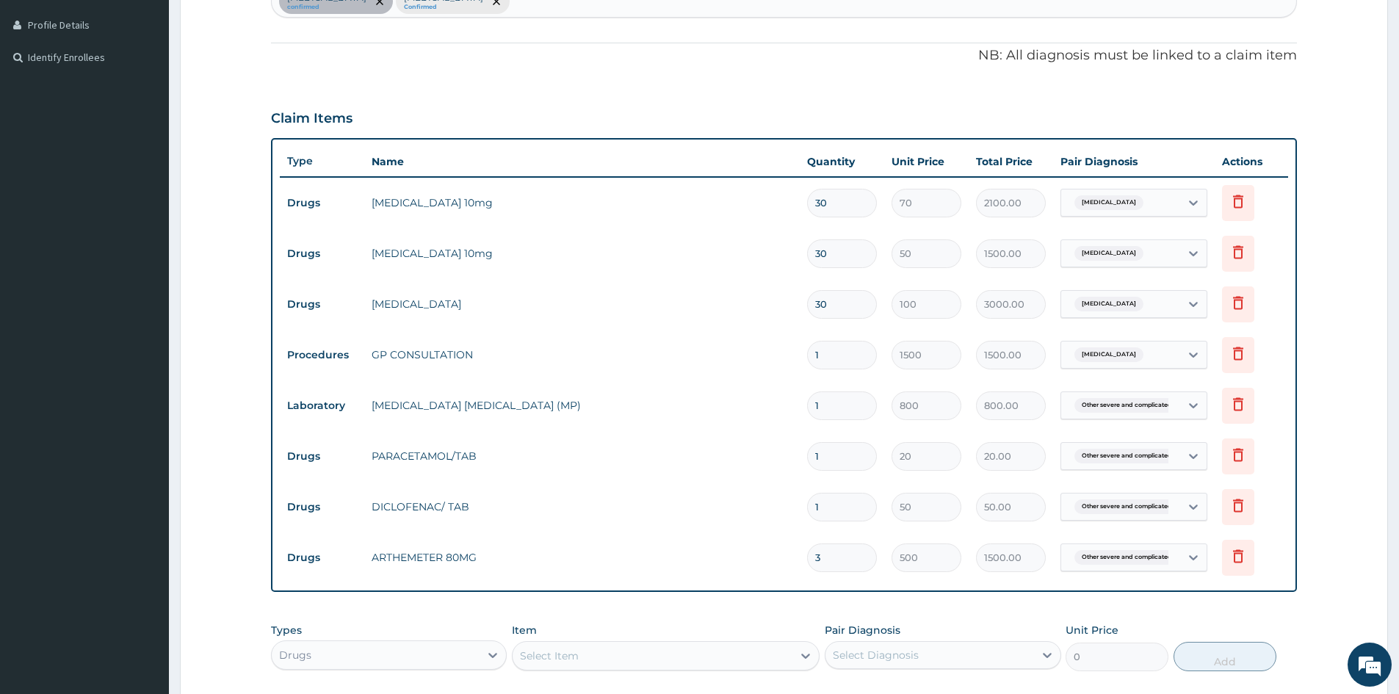
scroll to position [167, 0]
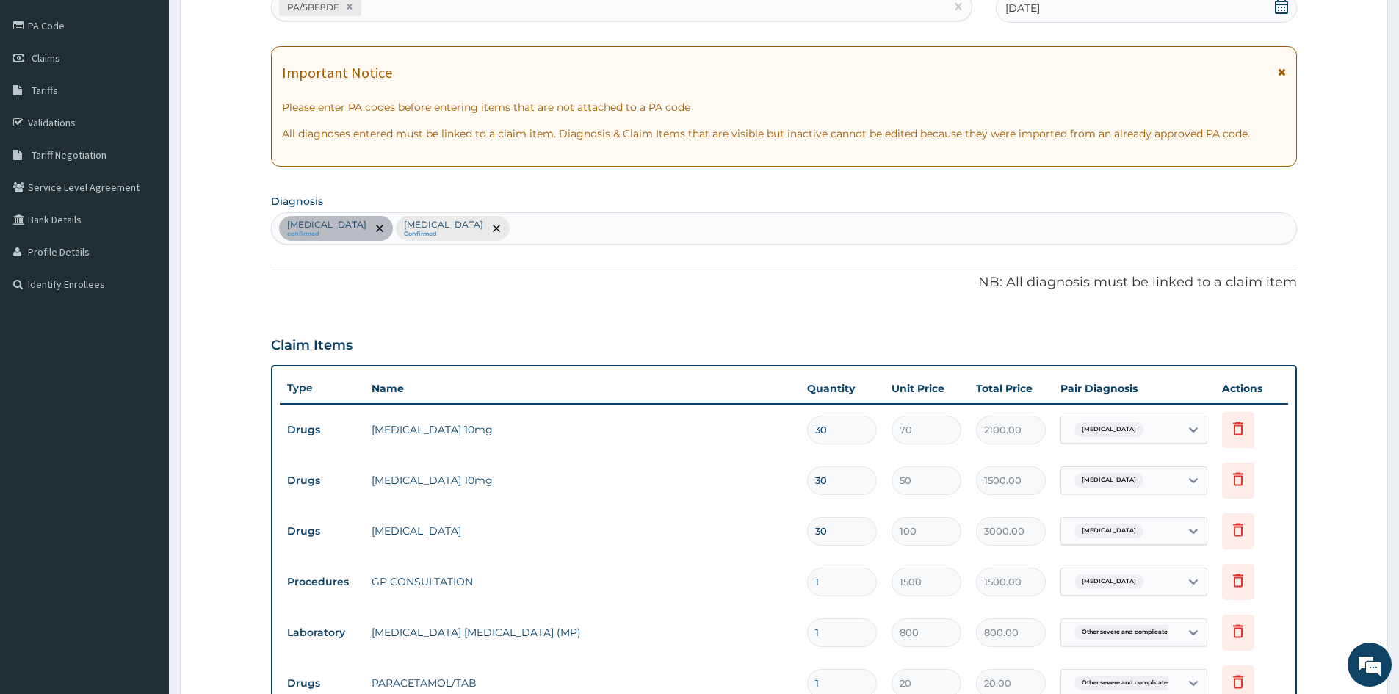
type input "3"
click at [776, 231] on div "Essential hypertension confirmed Other severe and complicated Plasmodium falcip…" at bounding box center [784, 228] width 1025 height 31
type input "ENTERITIS"
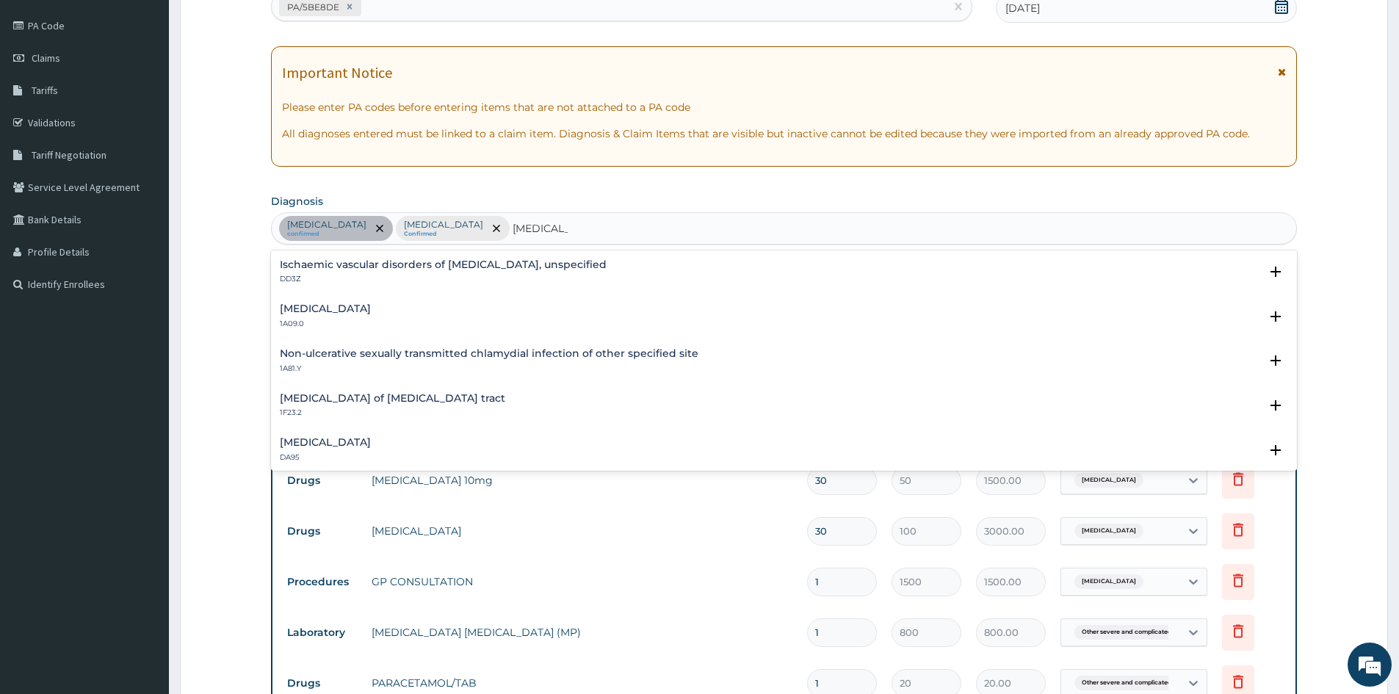
scroll to position [178, 0]
click at [343, 314] on h4 "Salmonella enteritis" at bounding box center [325, 309] width 91 height 11
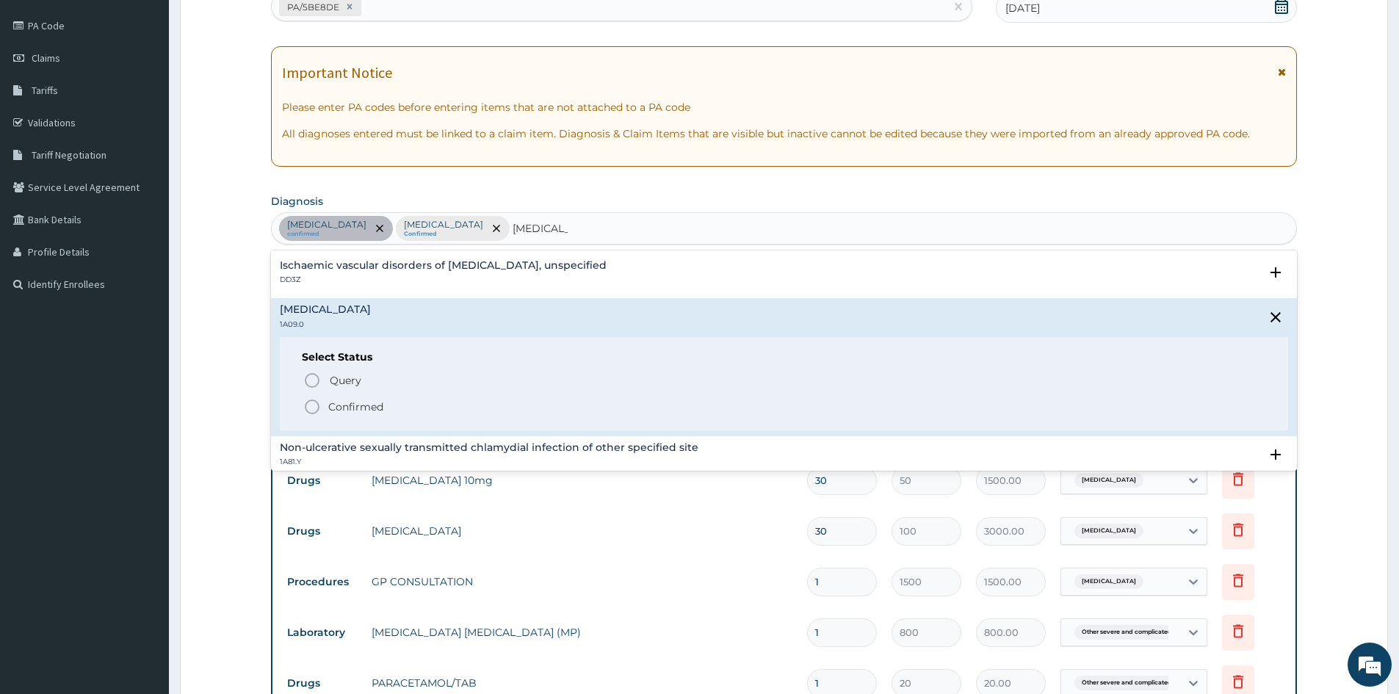
click at [309, 403] on icon "status option filled" at bounding box center [312, 407] width 18 height 18
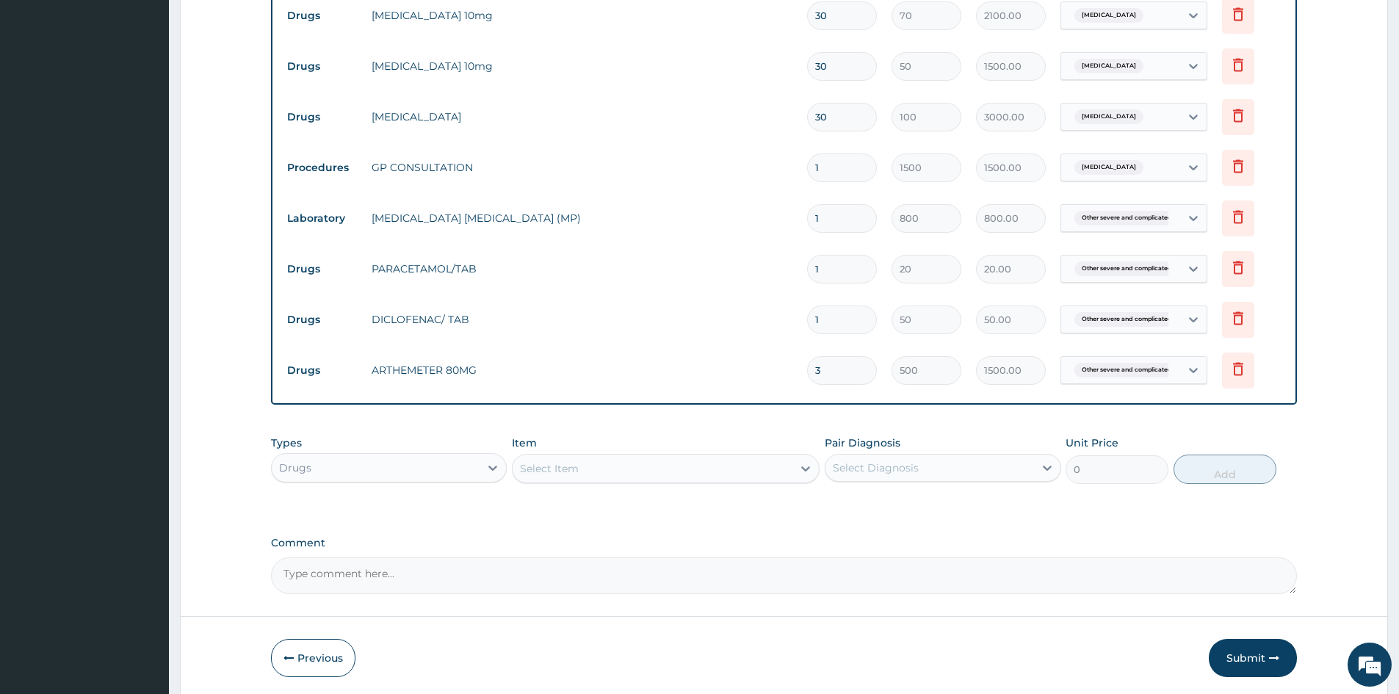
scroll to position [607, 0]
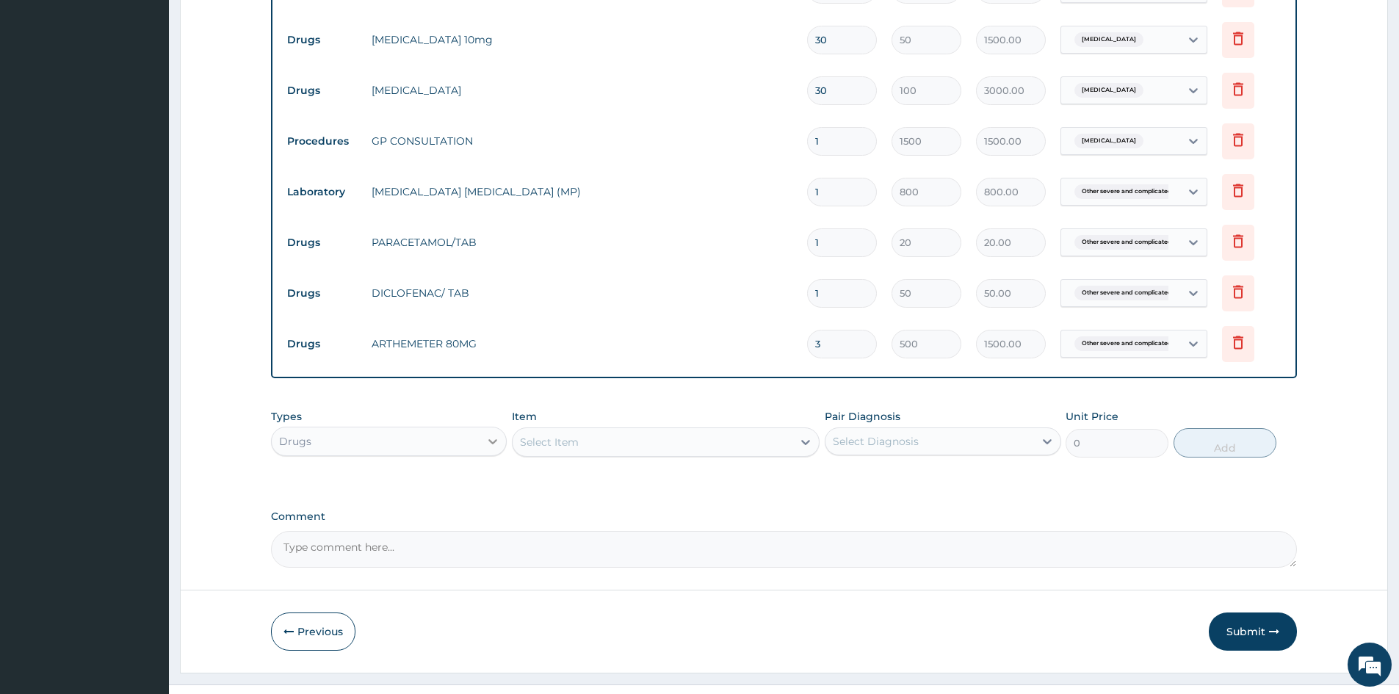
click at [486, 443] on icon at bounding box center [493, 441] width 15 height 15
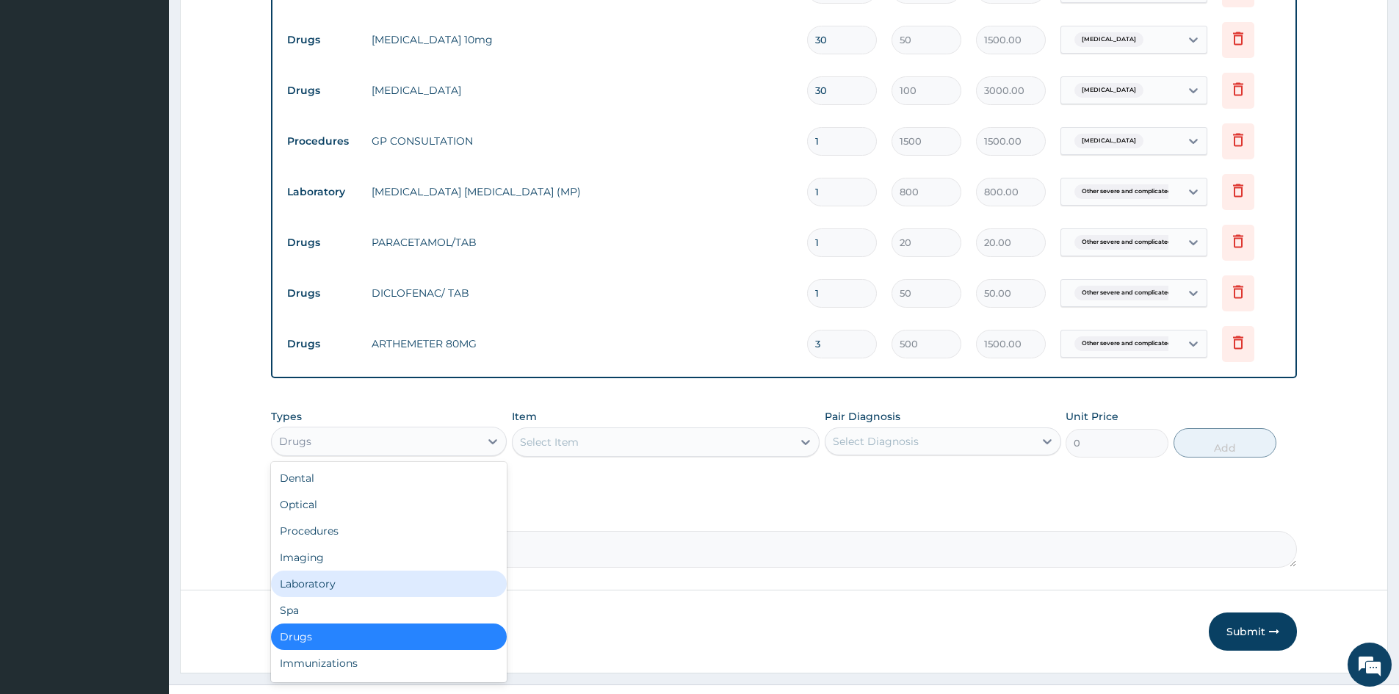
click at [320, 580] on div "Laboratory" at bounding box center [389, 584] width 236 height 26
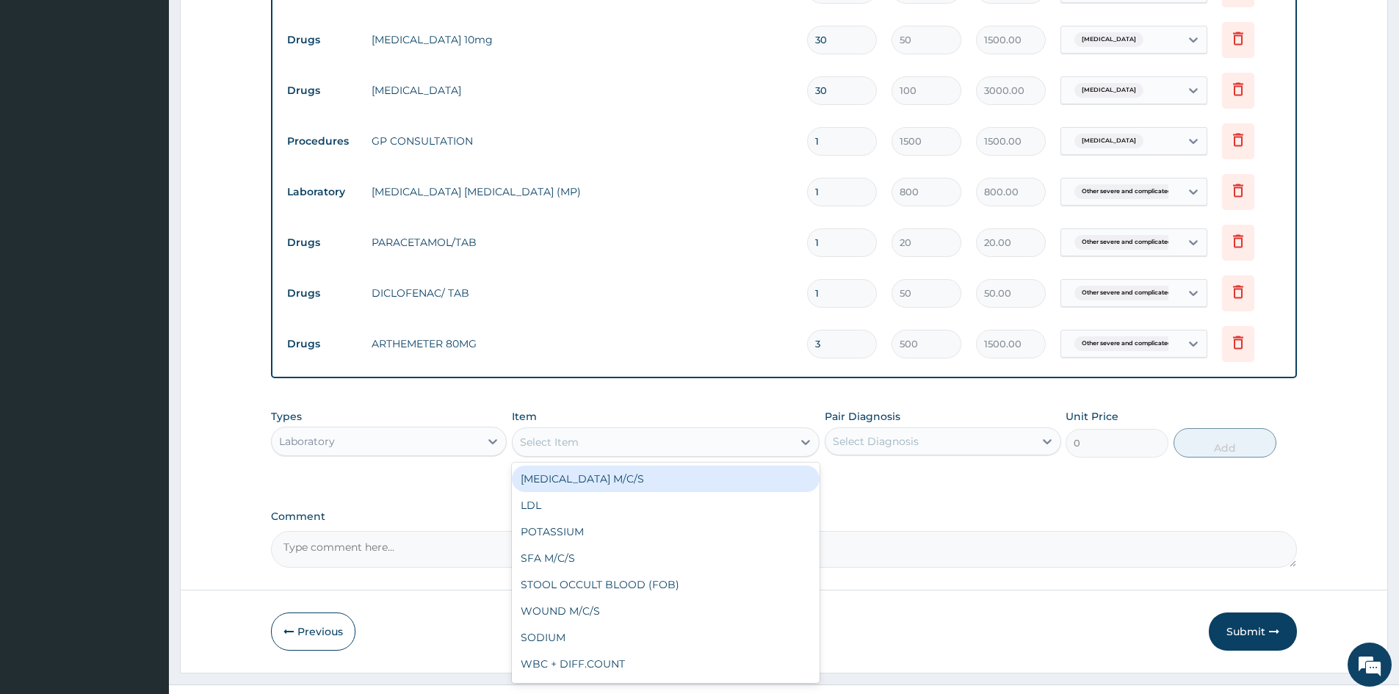
click at [654, 441] on div "Select Item" at bounding box center [653, 442] width 280 height 24
type input "FBC"
click at [551, 482] on div "FBC" at bounding box center [666, 479] width 308 height 26
type input "2000"
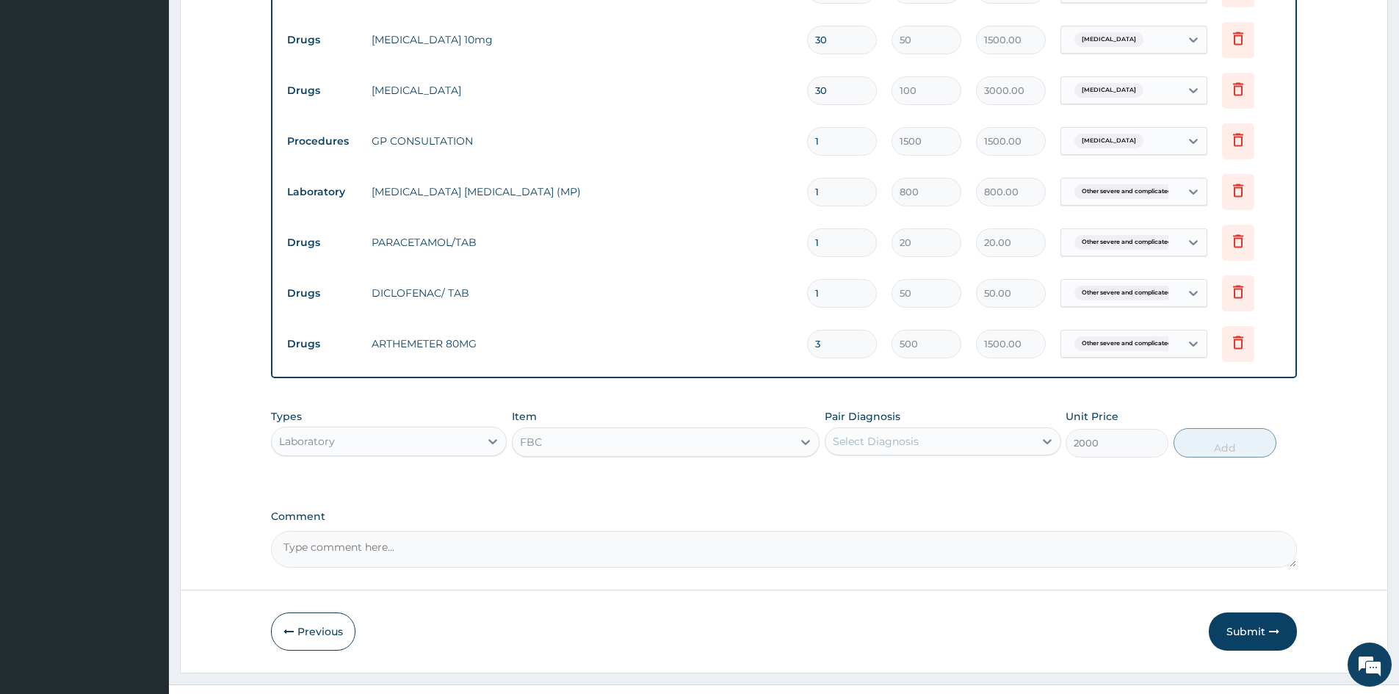
click at [900, 438] on div "Select Diagnosis" at bounding box center [876, 441] width 86 height 15
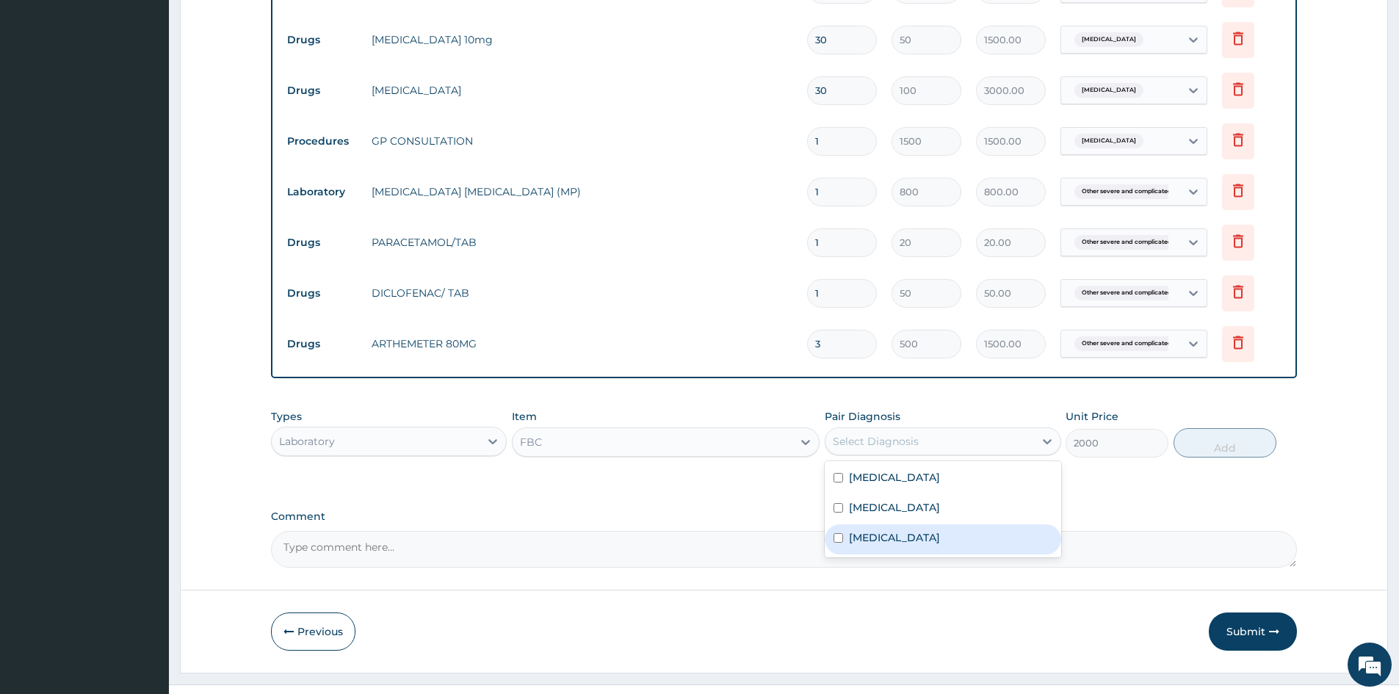
click at [838, 543] on input "checkbox" at bounding box center [839, 538] width 10 height 10
checkbox input "true"
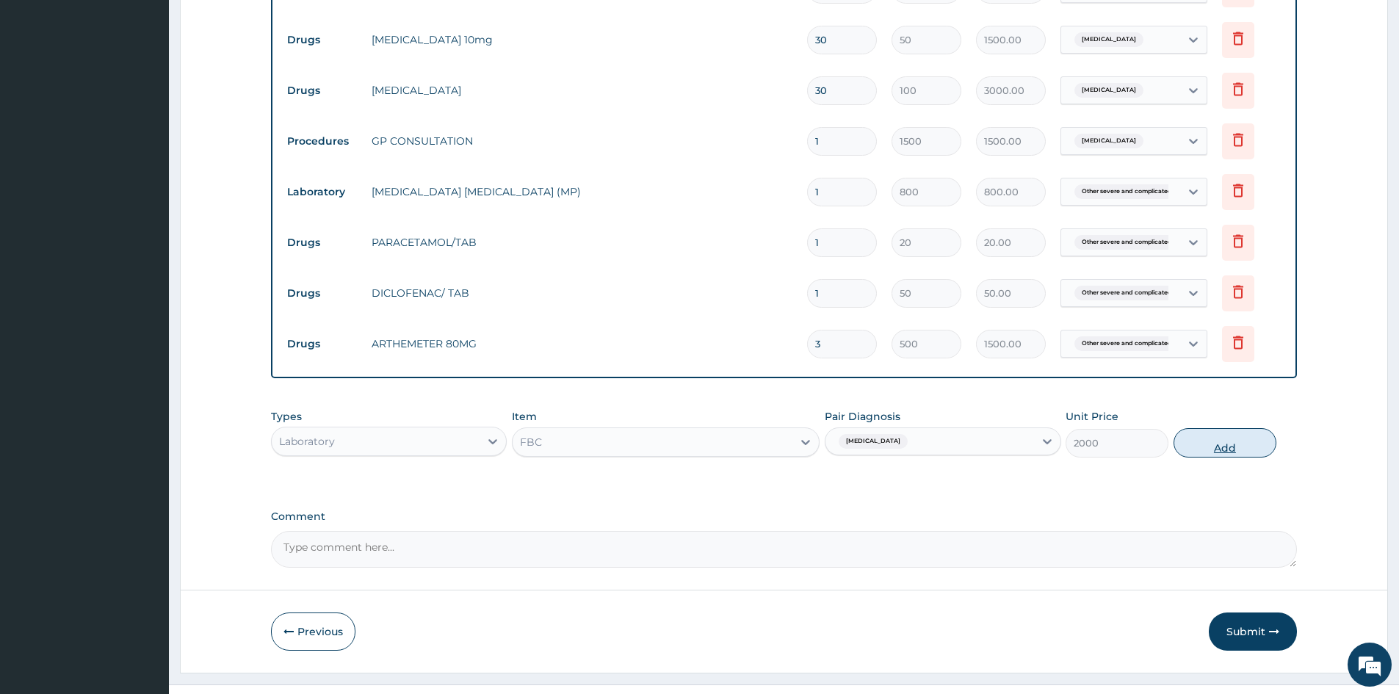
click at [1222, 447] on button "Add" at bounding box center [1225, 442] width 103 height 29
type input "0"
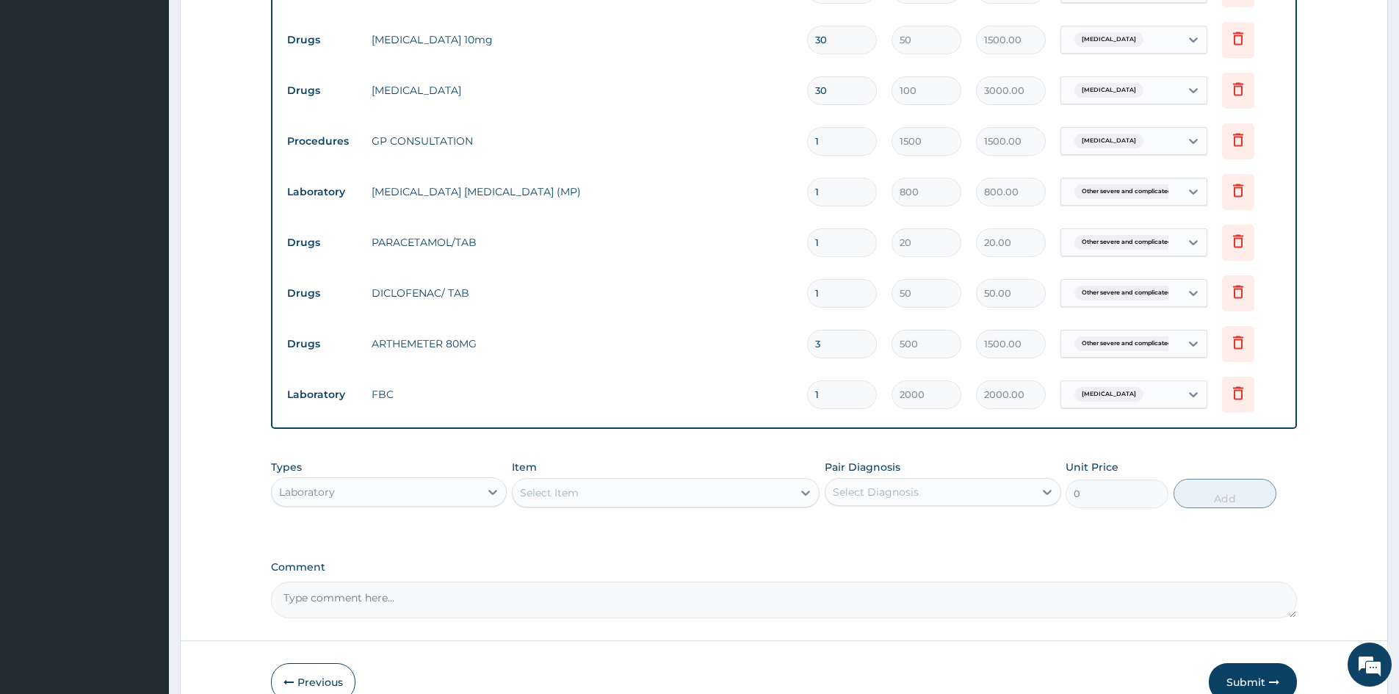
click at [578, 496] on div "Select Item" at bounding box center [549, 493] width 59 height 15
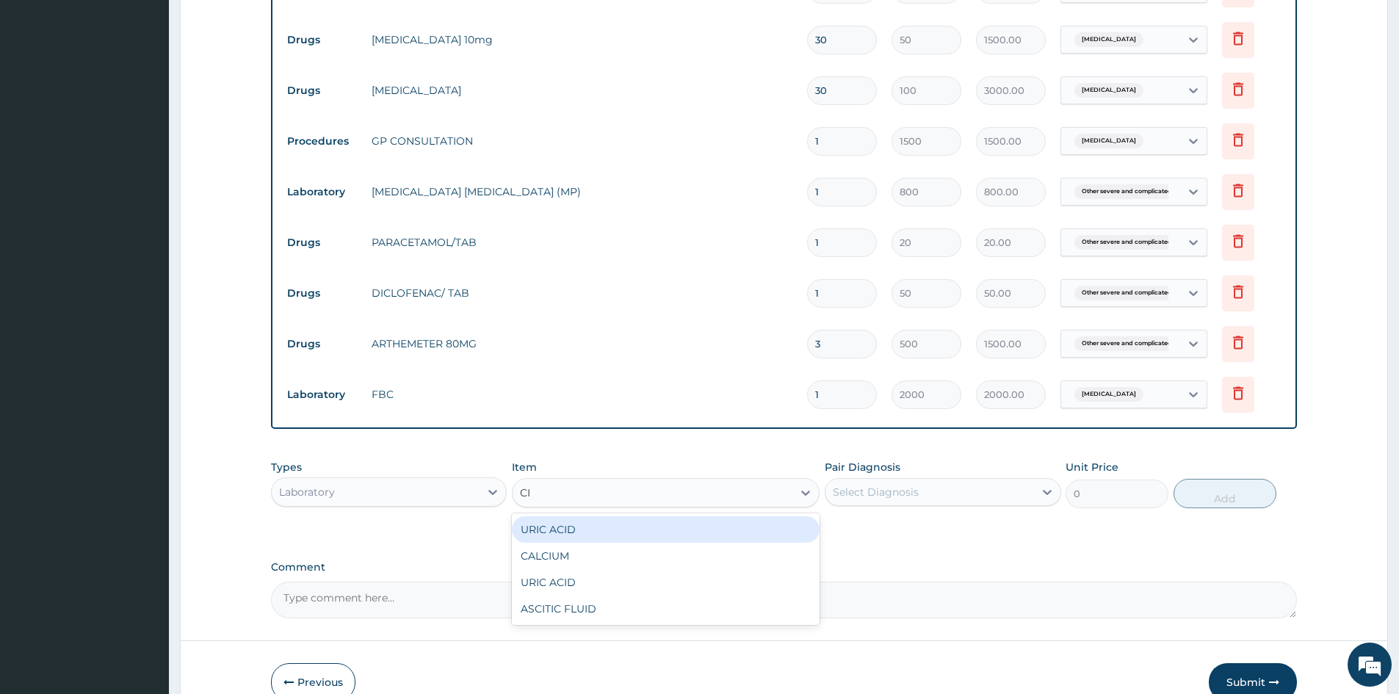
type input "C"
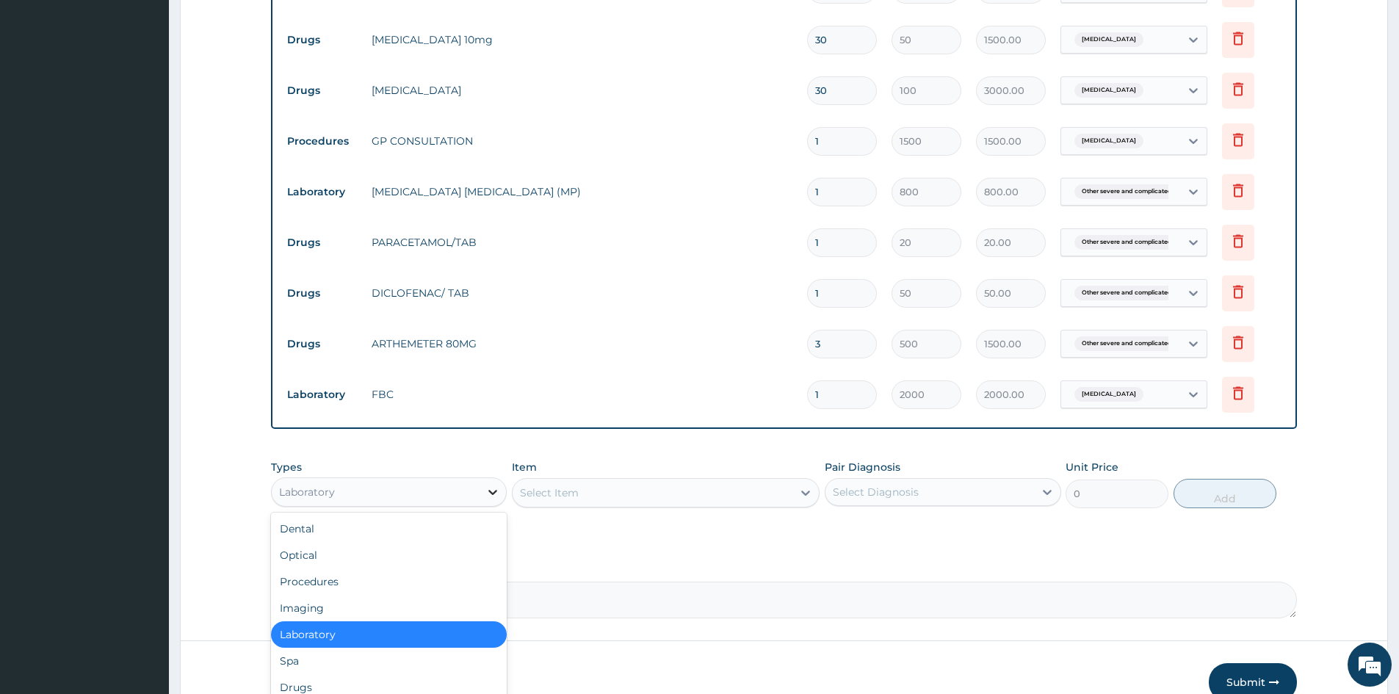
drag, startPoint x: 500, startPoint y: 490, endPoint x: 484, endPoint y: 490, distance: 16.2
click at [499, 490] on icon at bounding box center [493, 492] width 15 height 15
click at [311, 688] on div "Drugs" at bounding box center [389, 687] width 236 height 26
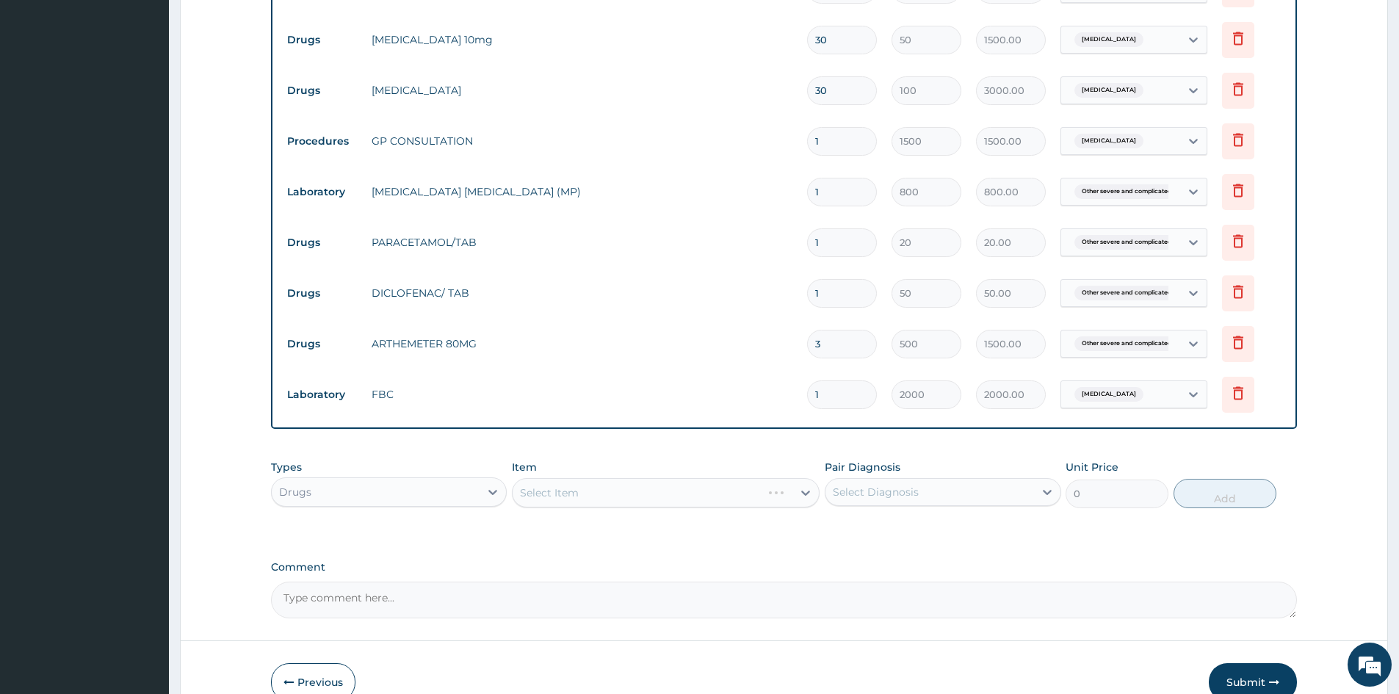
click at [593, 496] on div "Select Item" at bounding box center [666, 492] width 308 height 29
click at [629, 496] on div "Select Item" at bounding box center [653, 493] width 280 height 24
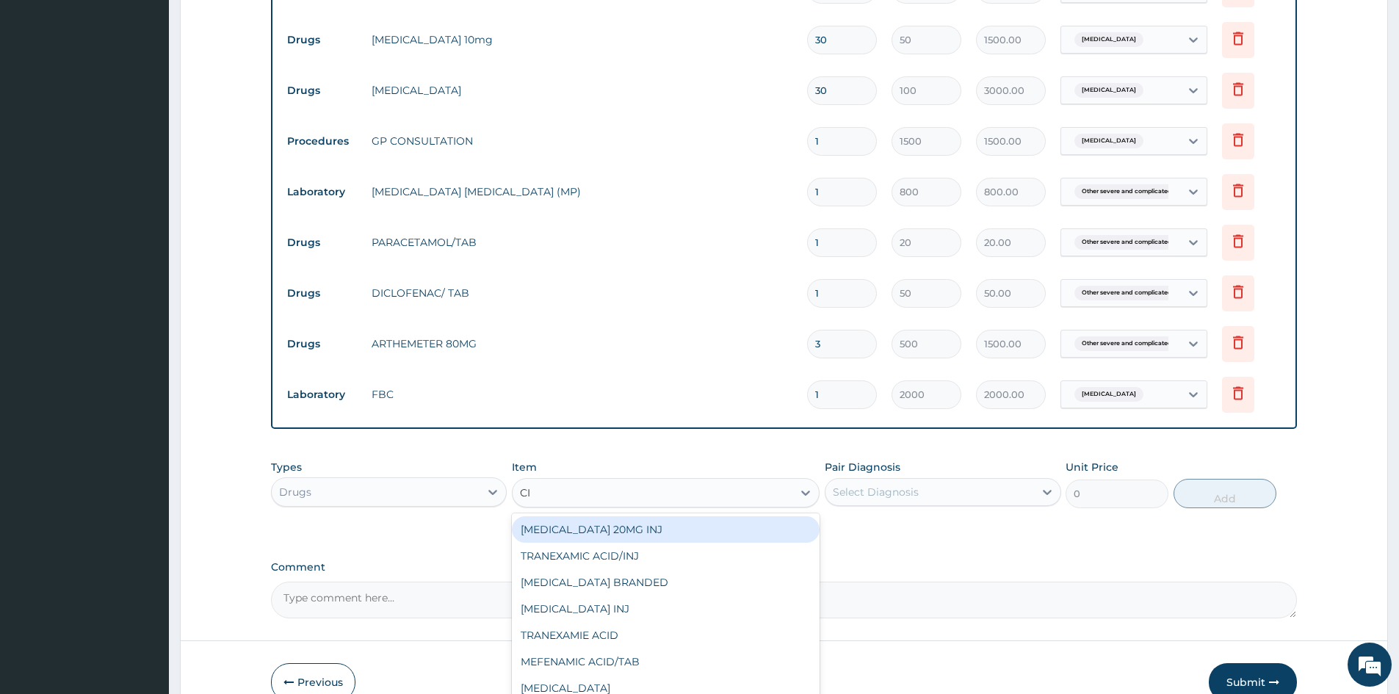
type input "CIP"
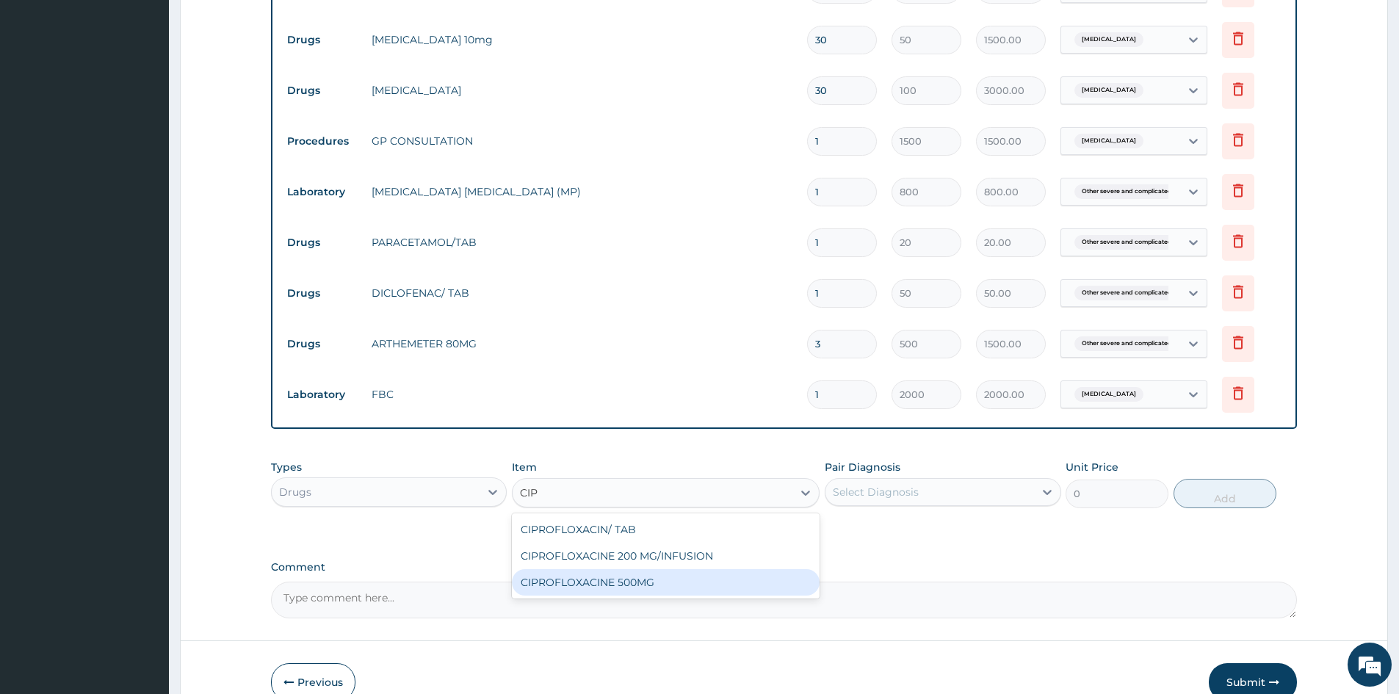
click at [576, 580] on div "CIPROFLOXACINE 500MG" at bounding box center [666, 582] width 308 height 26
type input "120"
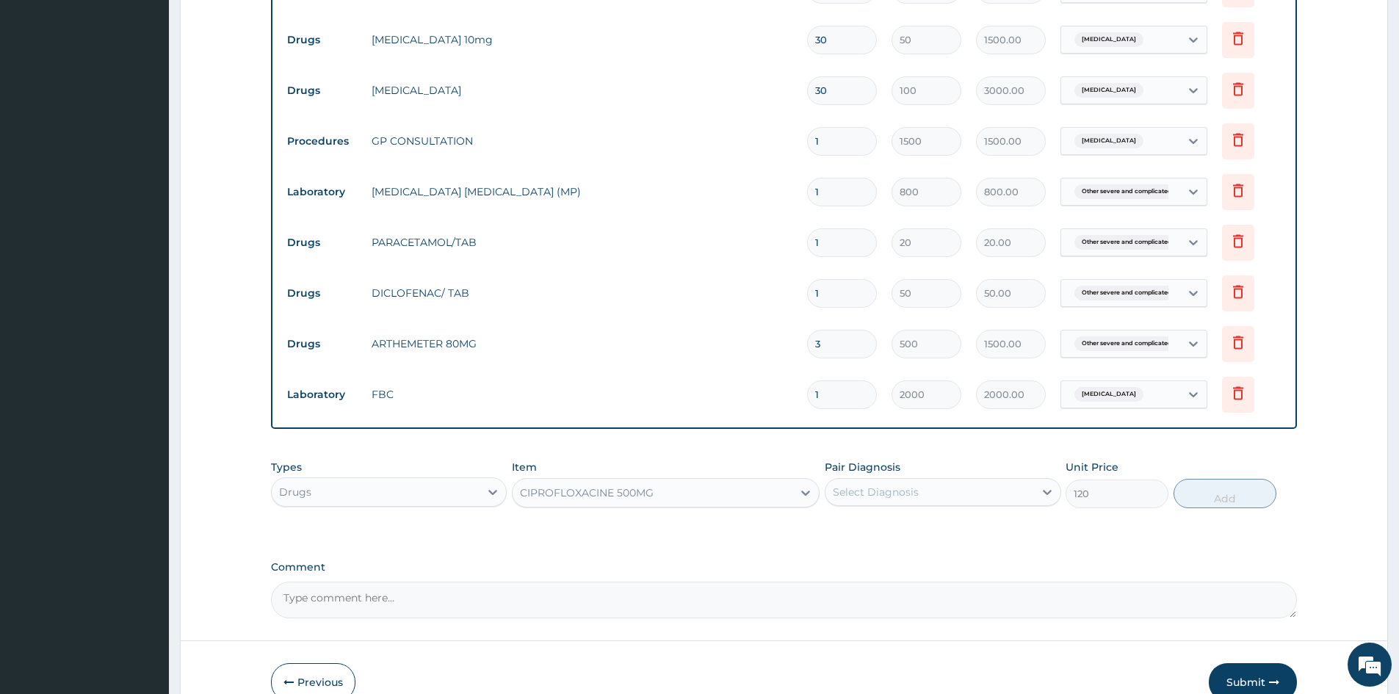
click at [926, 495] on div "Select Diagnosis" at bounding box center [930, 492] width 208 height 24
click at [840, 593] on input "checkbox" at bounding box center [839, 589] width 10 height 10
checkbox input "true"
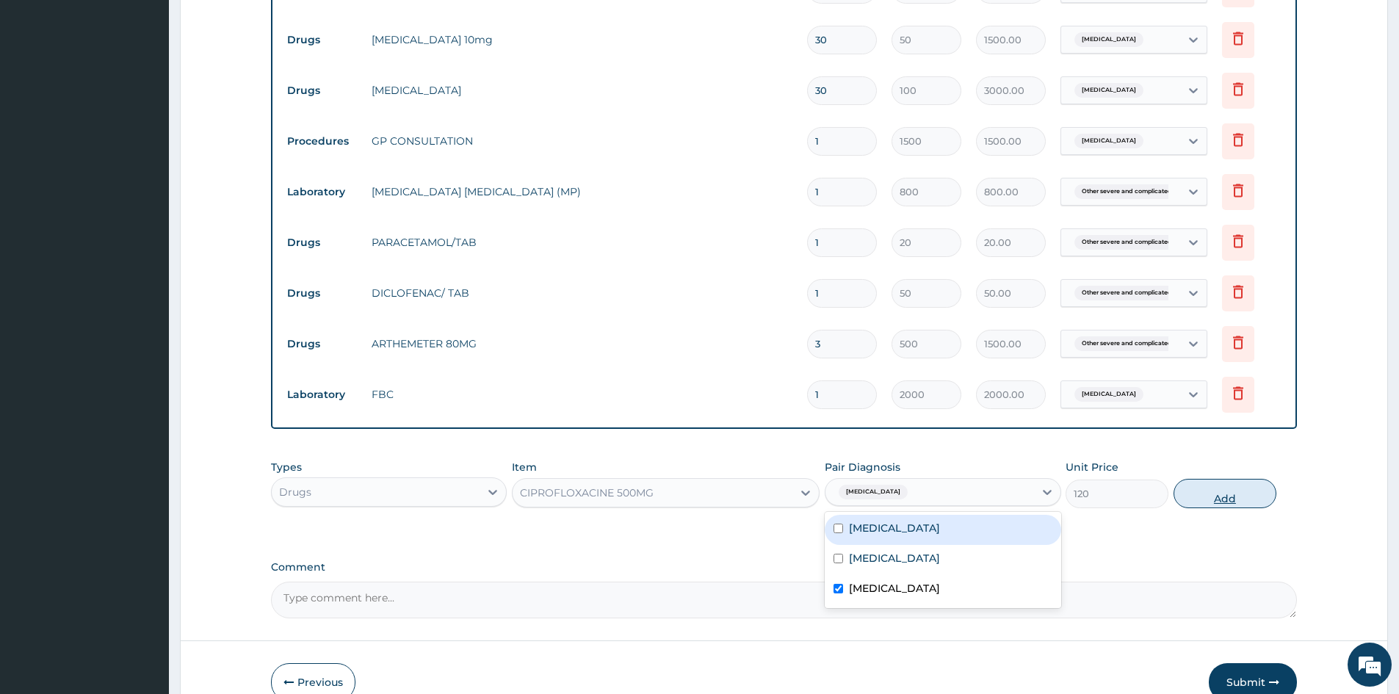
click at [1221, 499] on button "Add" at bounding box center [1225, 493] width 103 height 29
type input "0"
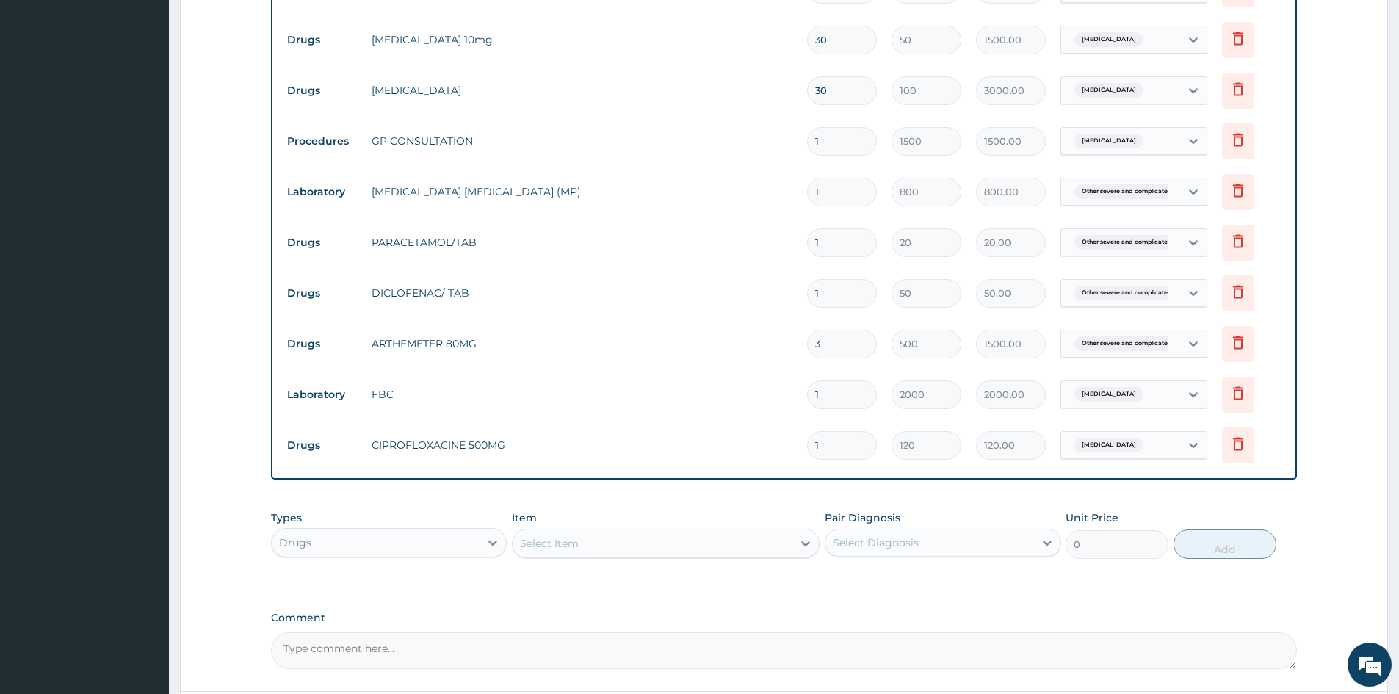
type input "10"
type input "1200.00"
type input "10"
click at [863, 299] on input "1" at bounding box center [842, 293] width 70 height 29
type input "10"
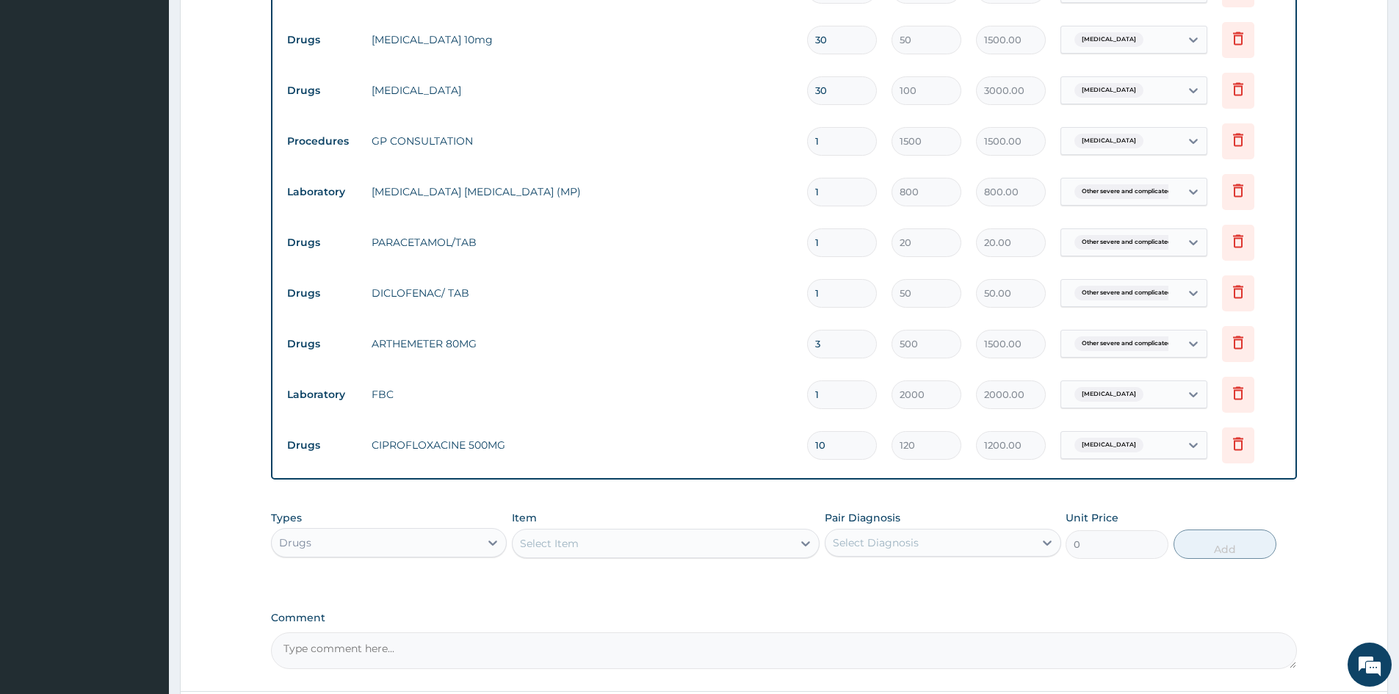
type input "500.00"
type input "10"
click at [829, 246] on input "1" at bounding box center [842, 242] width 70 height 29
type input "18"
type input "360.00"
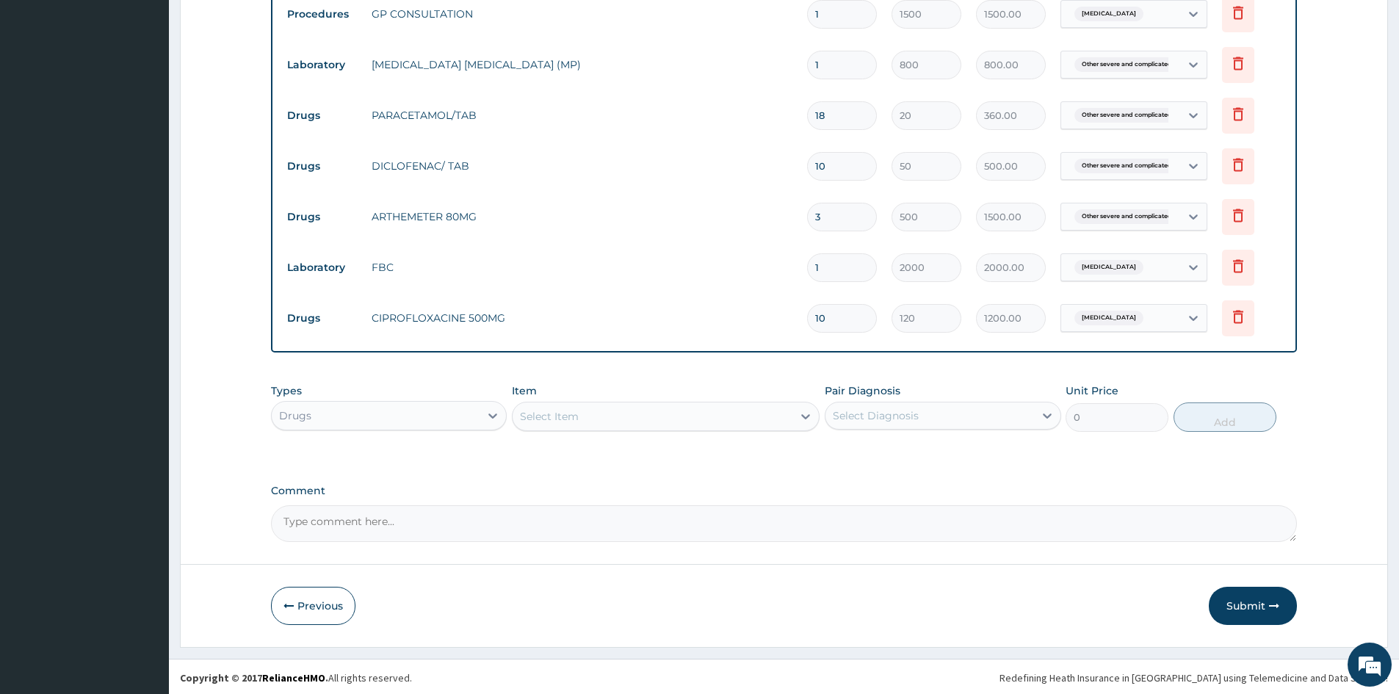
scroll to position [737, 0]
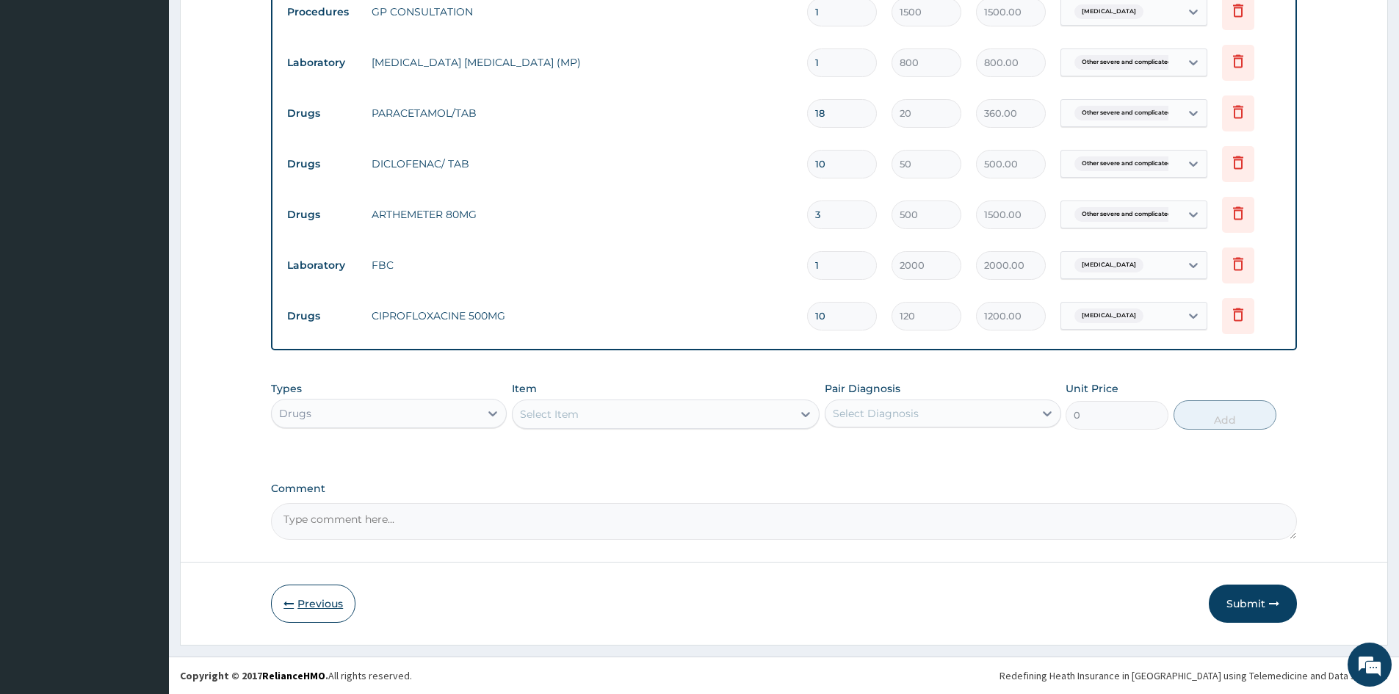
type input "18"
click at [295, 599] on button "Previous" at bounding box center [313, 604] width 84 height 38
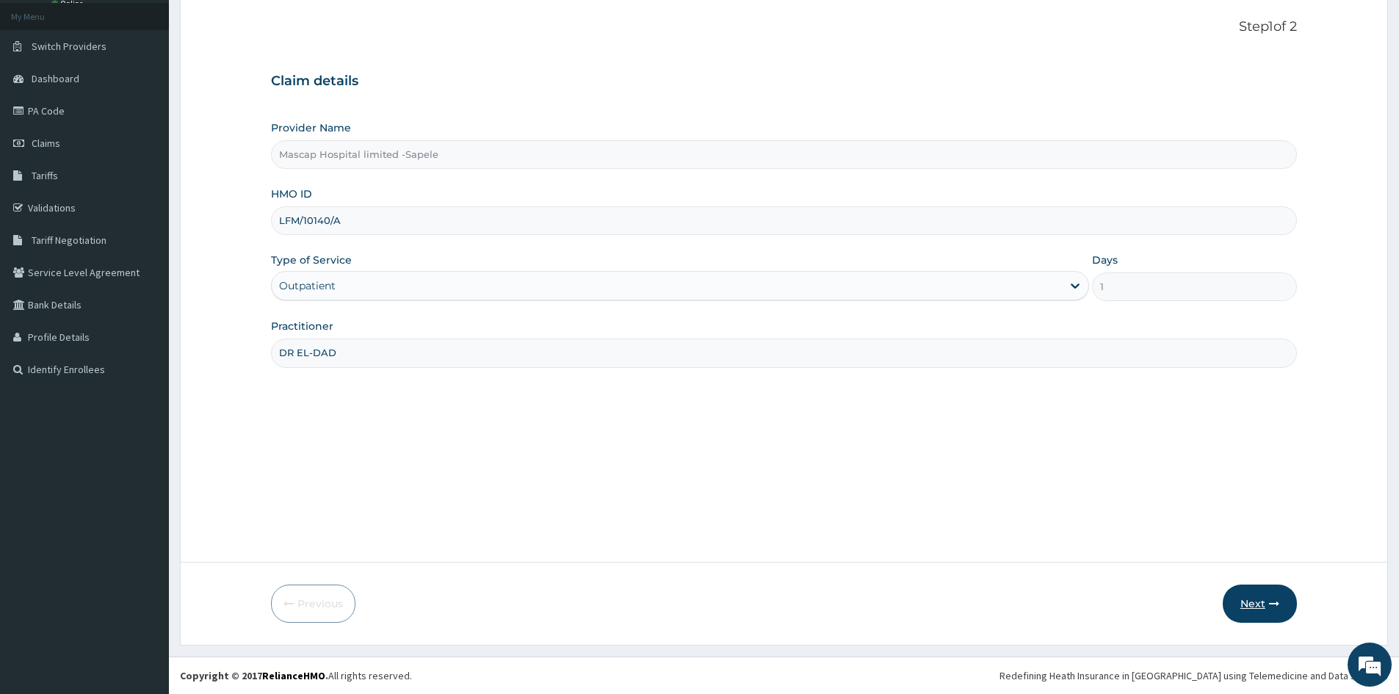
click at [1266, 604] on button "Next" at bounding box center [1260, 604] width 74 height 38
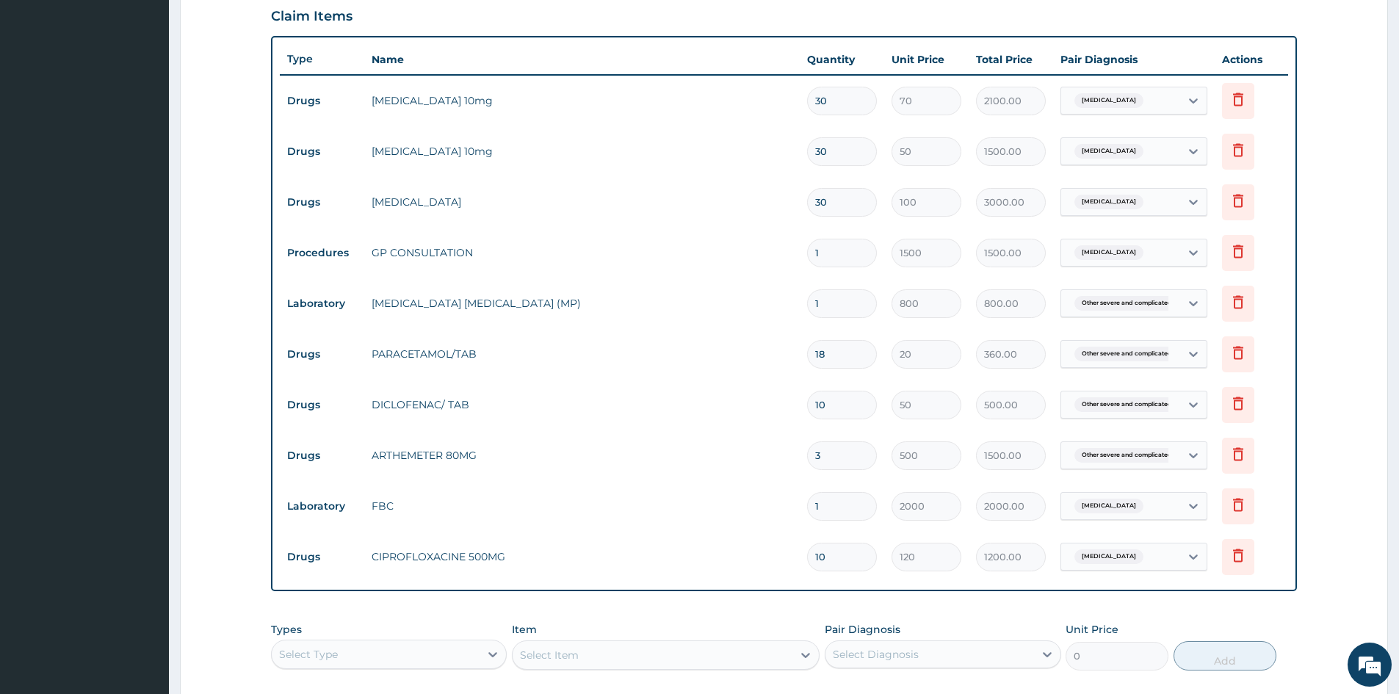
scroll to position [661, 0]
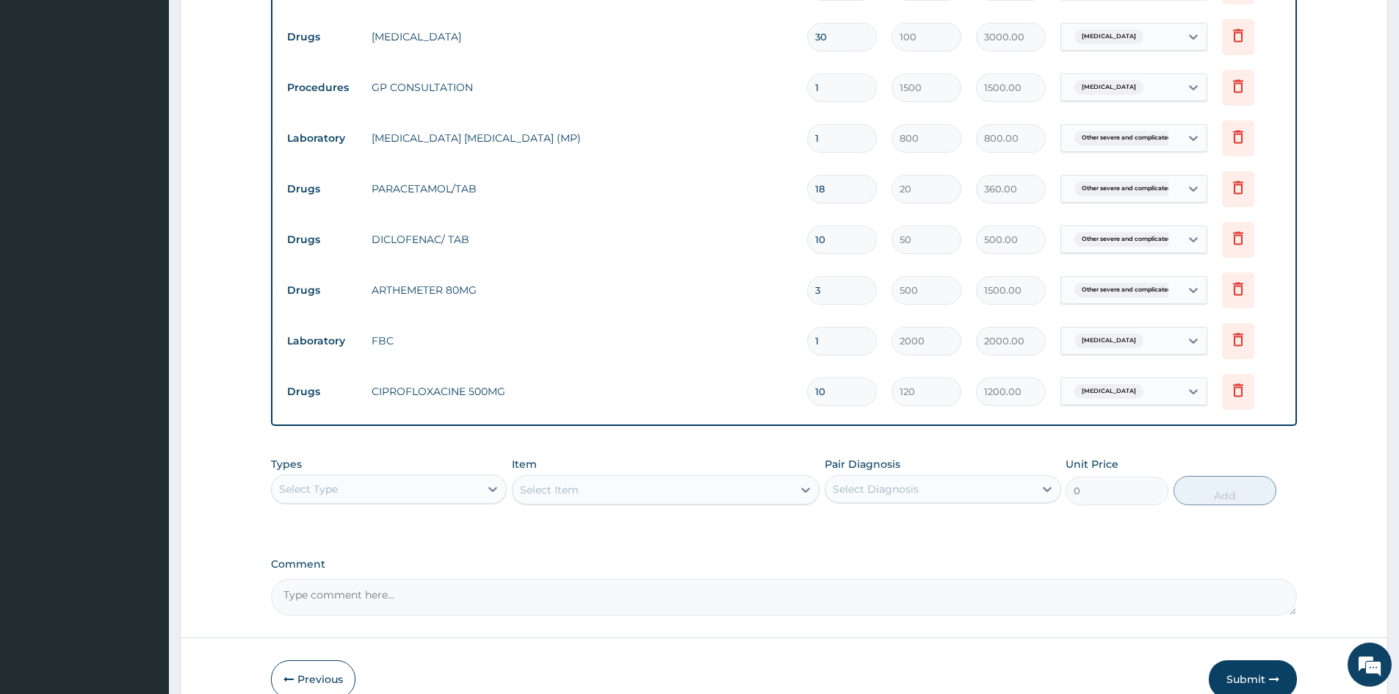
click at [582, 483] on div "Select Item" at bounding box center [666, 489] width 308 height 29
click at [605, 494] on div "Select Item" at bounding box center [666, 489] width 308 height 29
click at [487, 483] on icon at bounding box center [493, 489] width 15 height 15
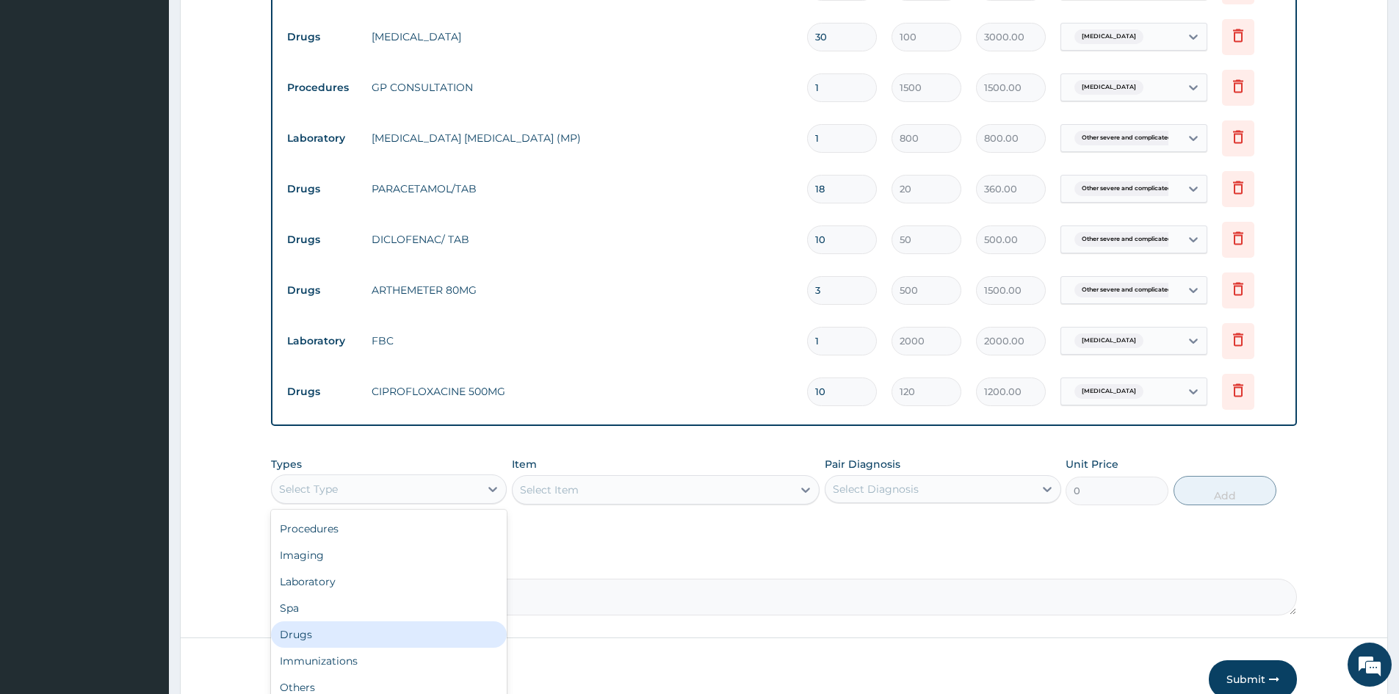
click at [300, 630] on div "Drugs" at bounding box center [389, 634] width 236 height 26
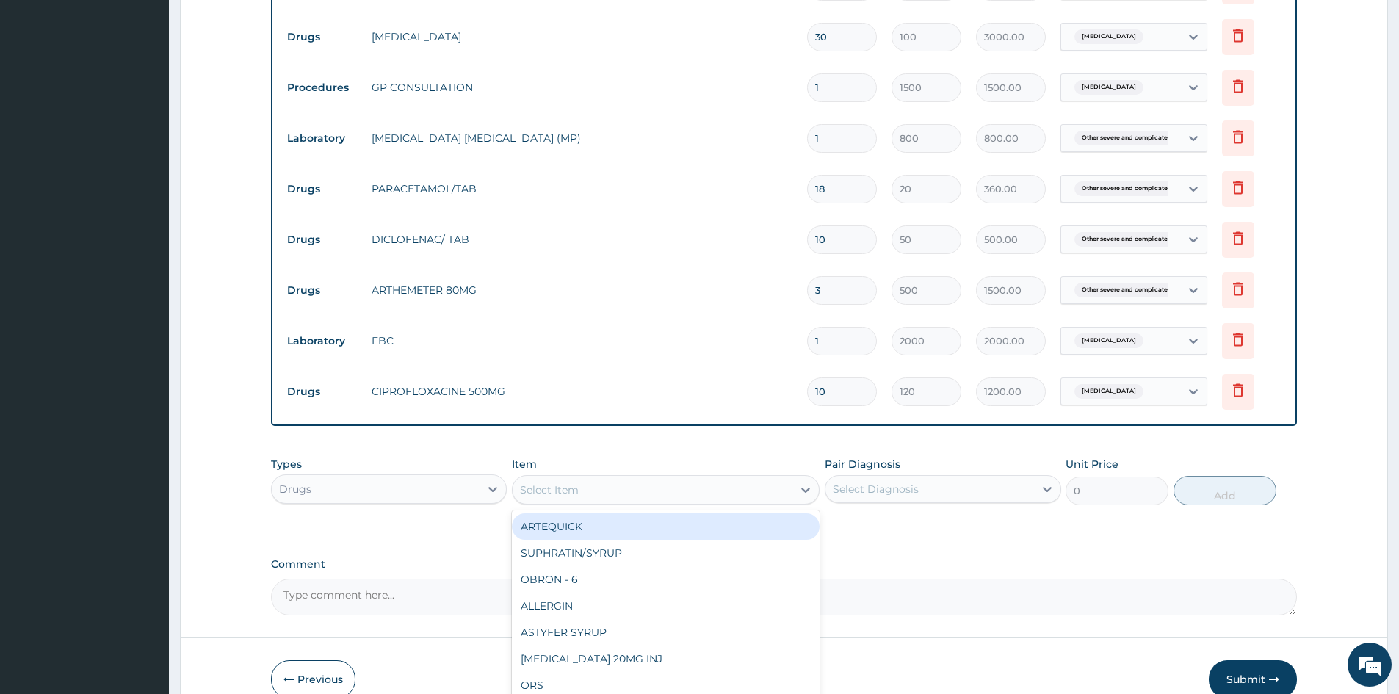
click at [648, 490] on div "Select Item" at bounding box center [653, 490] width 280 height 24
type input "ARTHE"
click at [225, 498] on form "Step 2 of 2 PA Code / Prescription Code PA/5BE8DE Encounter Date 07-10-2025 Imp…" at bounding box center [784, 69] width 1208 height 1304
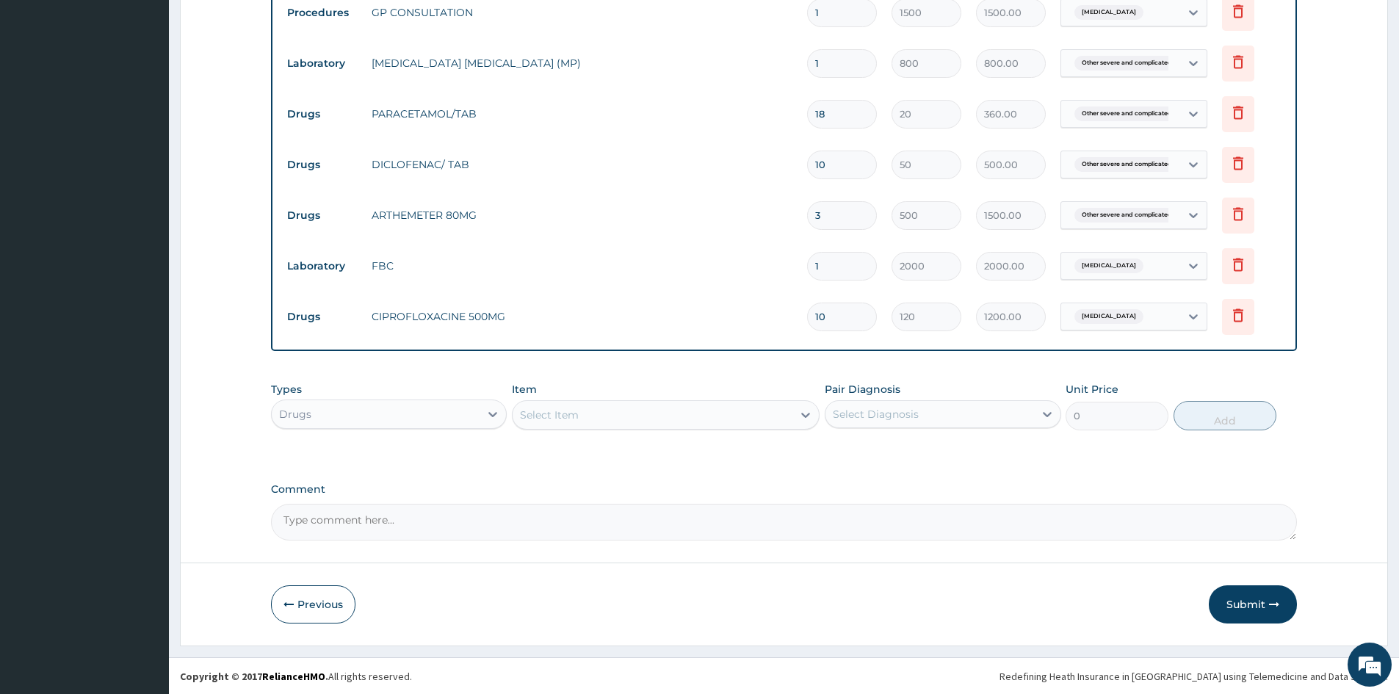
scroll to position [737, 0]
click at [1235, 604] on button "Submit" at bounding box center [1253, 604] width 88 height 38
